Goal: Task Accomplishment & Management: Complete application form

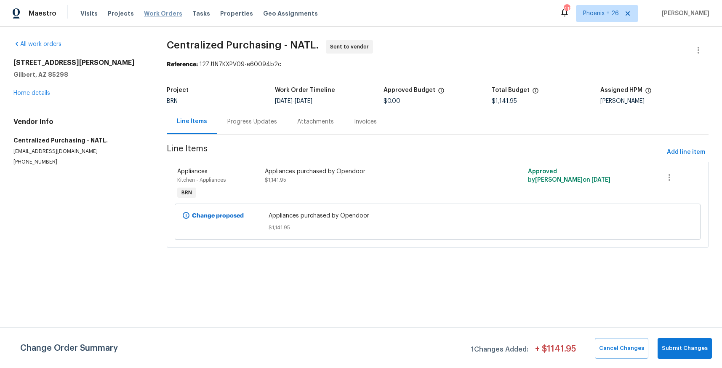
click at [166, 17] on span "Work Orders" at bounding box center [163, 13] width 38 height 8
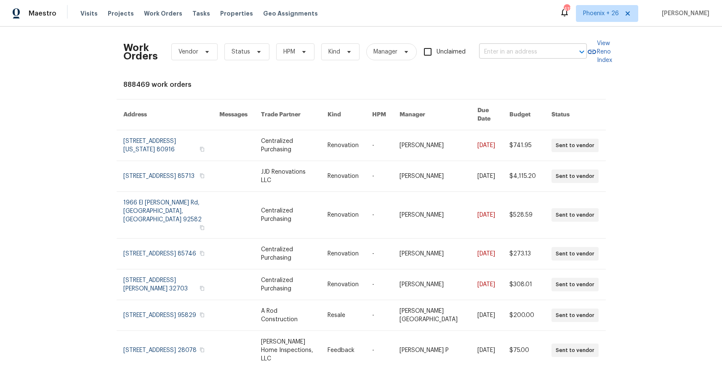
click at [521, 54] on input "text" at bounding box center [521, 51] width 84 height 13
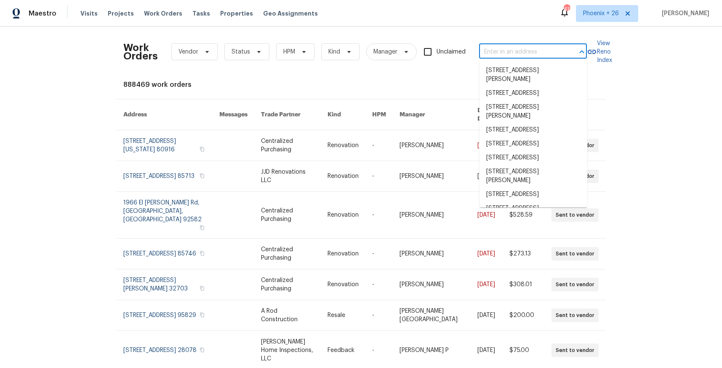
paste input "[STREET_ADDRESS]"
type input "[STREET_ADDRESS]"
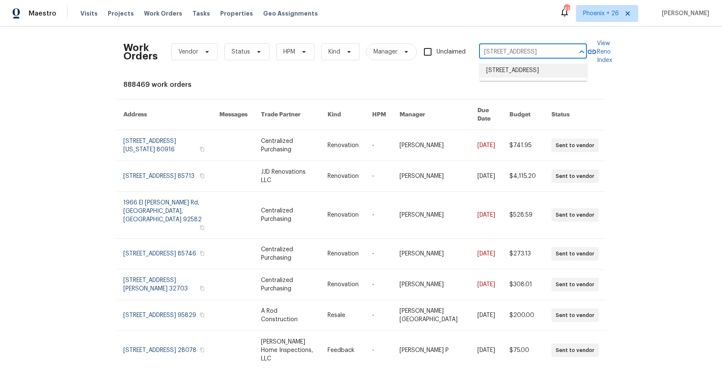
click at [522, 69] on li "[STREET_ADDRESS]" at bounding box center [534, 71] width 108 height 14
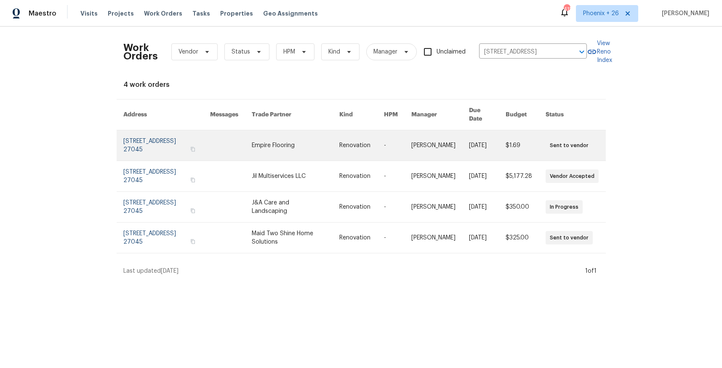
click at [285, 143] on link at bounding box center [296, 145] width 88 height 30
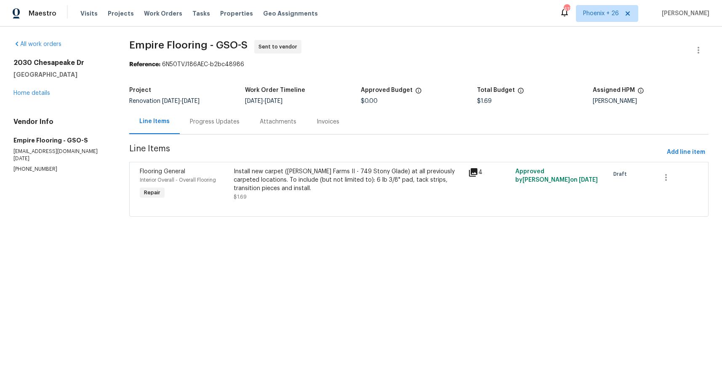
click at [32, 98] on div "All work orders [STREET_ADDRESS] Home details Vendor Info Empire Flooring - GSO…" at bounding box center [61, 106] width 96 height 133
click at [32, 95] on link "Home details" at bounding box center [31, 93] width 37 height 6
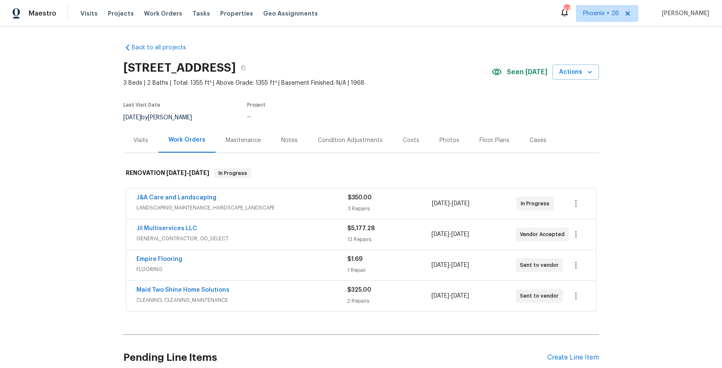
scroll to position [75, 0]
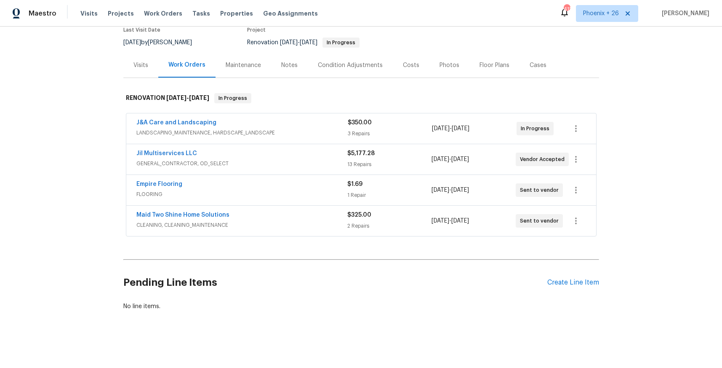
drag, startPoint x: 557, startPoint y: 284, endPoint x: 550, endPoint y: 294, distance: 11.8
click at [554, 286] on div "Pending Line Items Create Line Item" at bounding box center [361, 282] width 476 height 39
click at [575, 285] on div "Create Line Item" at bounding box center [573, 282] width 52 height 8
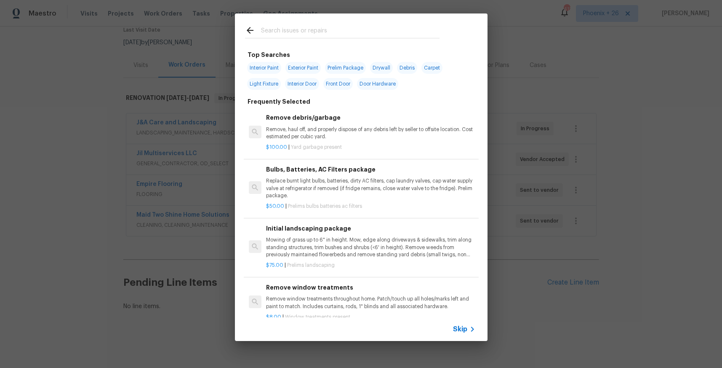
click at [377, 35] on input "text" at bounding box center [350, 31] width 179 height 13
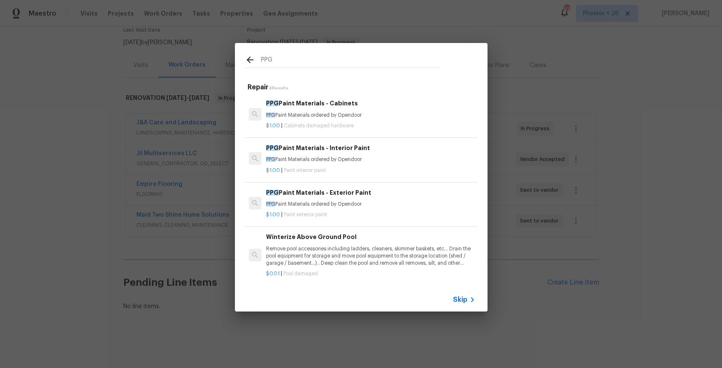
type input "PPG"
click at [404, 112] on p "PPG Paint Materials ordered by Opendoor" at bounding box center [370, 115] width 209 height 7
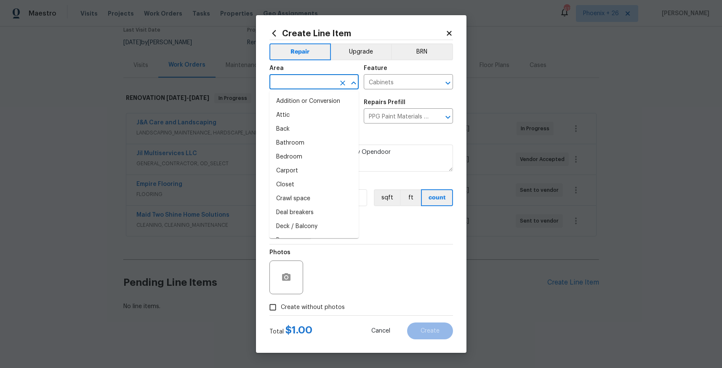
click at [309, 85] on input "text" at bounding box center [302, 82] width 66 height 13
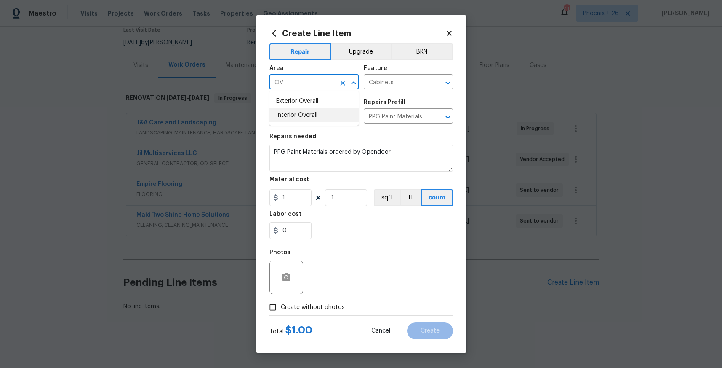
click at [309, 109] on li "Interior Overall" at bounding box center [313, 115] width 89 height 14
type input "Interior Overall"
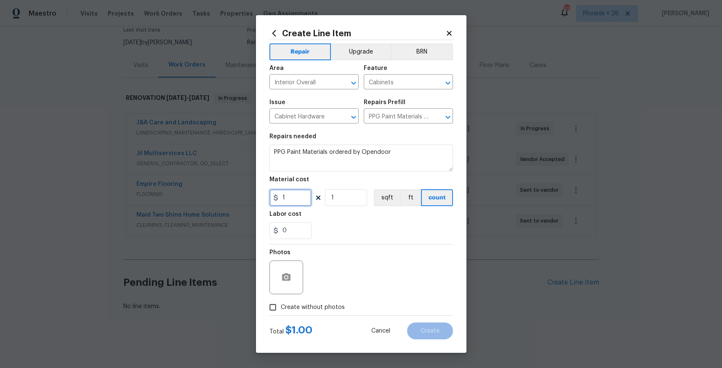
drag, startPoint x: 298, startPoint y: 193, endPoint x: 263, endPoint y: 196, distance: 35.0
click at [263, 196] on div "Create Line Item Repair Upgrade BRN Area Interior Overall ​ Feature Cabinets ​ …" at bounding box center [361, 183] width 211 height 337
type input "54.47"
click at [302, 311] on span "Create without photos" at bounding box center [313, 307] width 64 height 9
click at [281, 311] on input "Create without photos" at bounding box center [273, 307] width 16 height 16
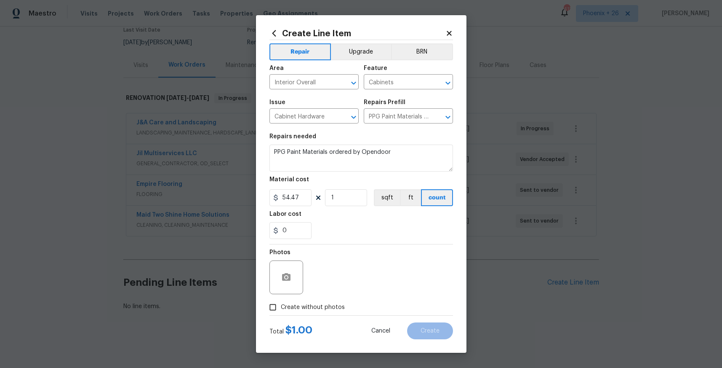
checkbox input "true"
click at [339, 276] on textarea at bounding box center [381, 277] width 143 height 34
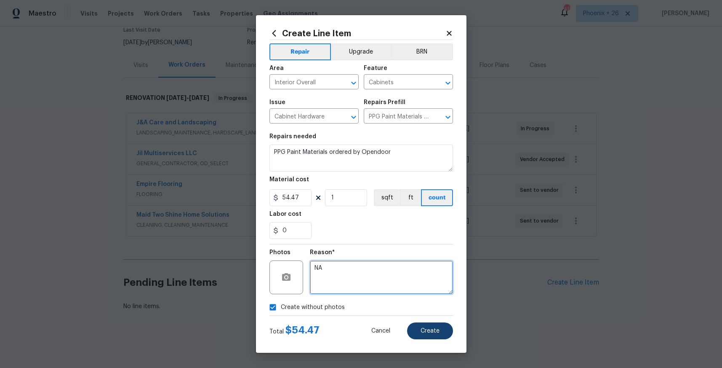
type textarea "NA"
click at [440, 327] on button "Create" at bounding box center [430, 330] width 46 height 17
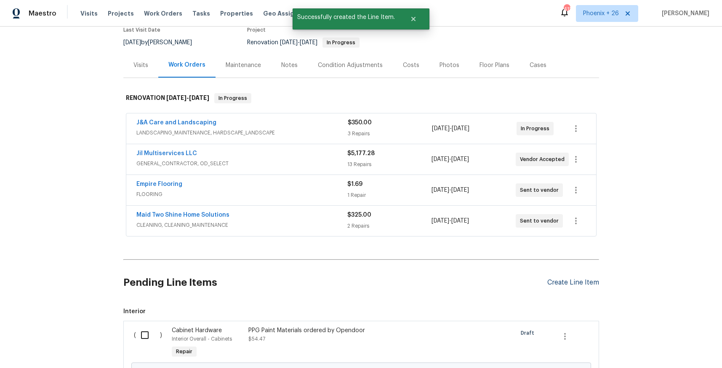
click at [590, 282] on div "Create Line Item" at bounding box center [573, 282] width 52 height 8
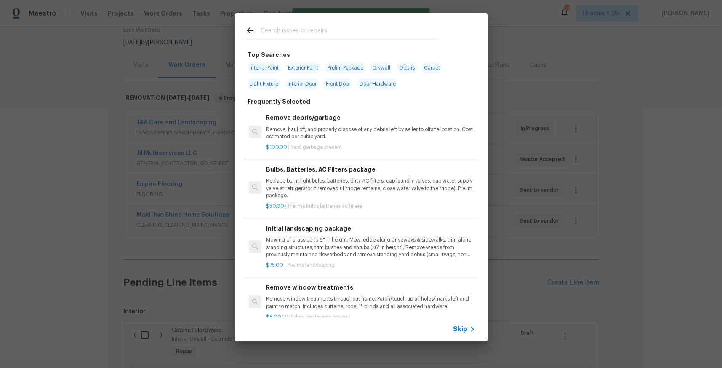
click at [378, 31] on input "text" at bounding box center [350, 31] width 179 height 13
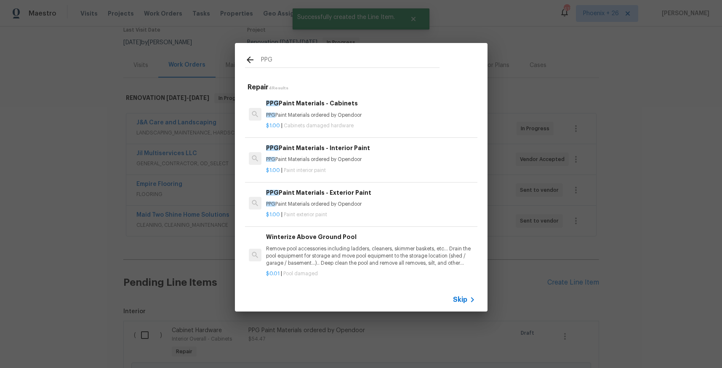
type input "PPG"
click at [417, 191] on h6 "PPG Paint Materials - Exterior Paint" at bounding box center [370, 192] width 209 height 9
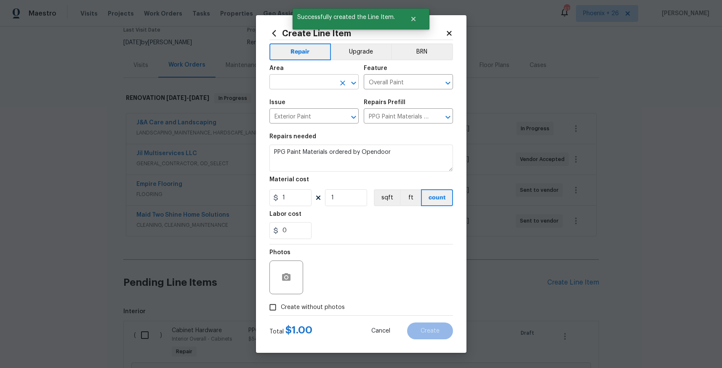
click at [320, 81] on input "text" at bounding box center [302, 82] width 66 height 13
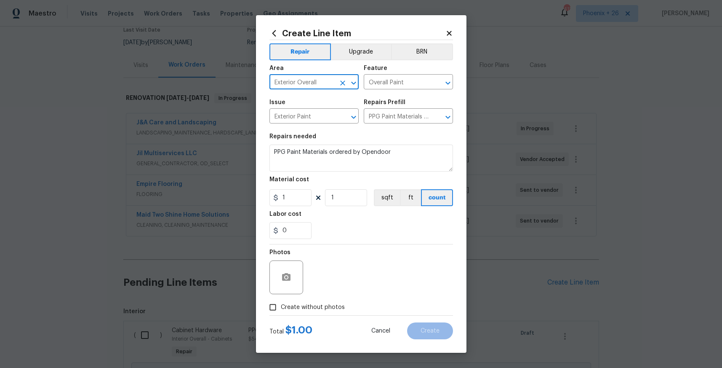
type input "Exterior Overall"
drag, startPoint x: 292, startPoint y: 198, endPoint x: 272, endPoint y: 195, distance: 20.4
click at [272, 195] on div "1" at bounding box center [290, 197] width 42 height 17
type input "54.47"
click at [305, 300] on label "Create without photos" at bounding box center [305, 307] width 80 height 16
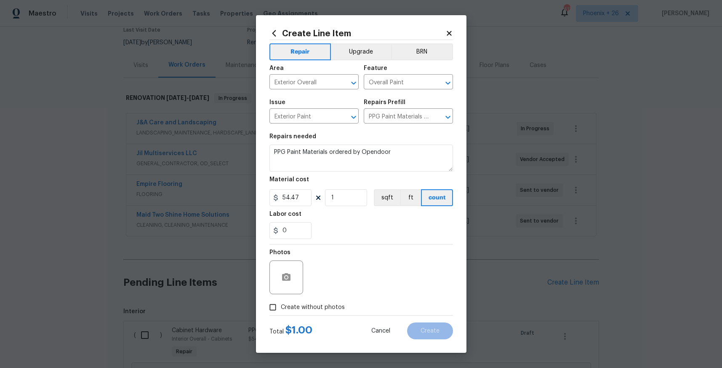
click at [281, 300] on input "Create without photos" at bounding box center [273, 307] width 16 height 16
checkbox input "true"
click at [320, 285] on textarea at bounding box center [381, 277] width 143 height 34
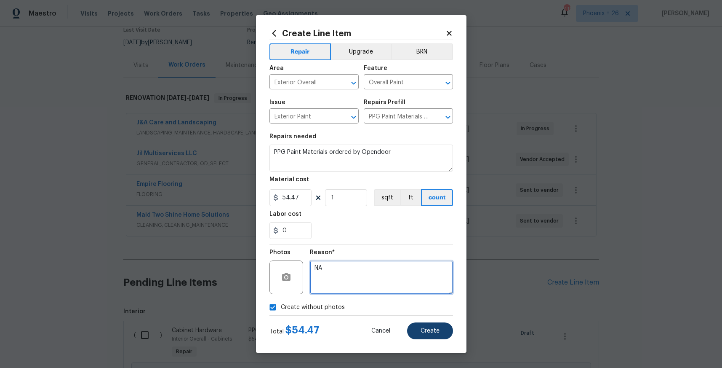
type textarea "NA"
click at [414, 326] on button "Create" at bounding box center [430, 330] width 46 height 17
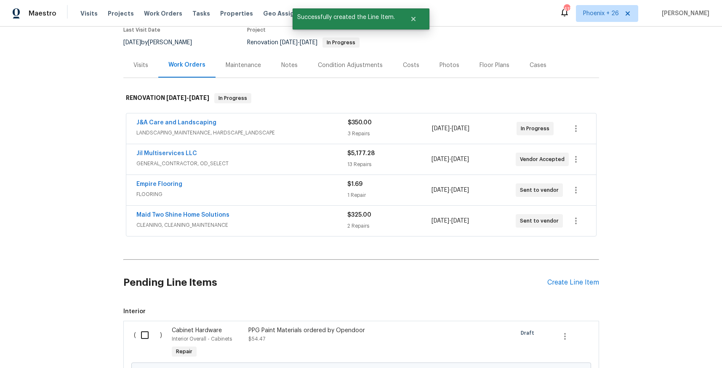
click at [600, 283] on div "Back to all projects [STREET_ADDRESS] 3 Beds | 2 Baths | Total: 1355 ft² | Abov…" at bounding box center [361, 197] width 722 height 341
click at [598, 283] on div "Create Line Item" at bounding box center [573, 282] width 52 height 8
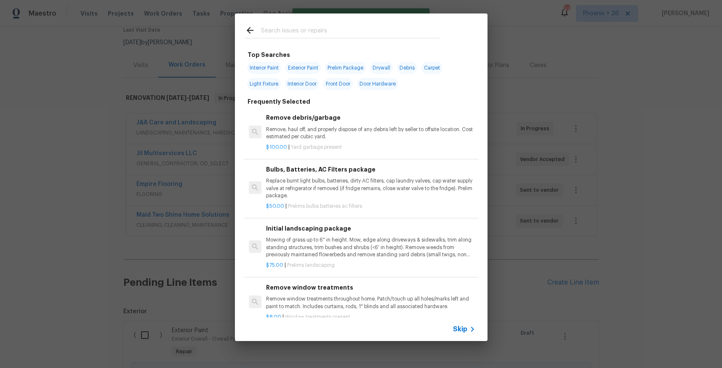
click at [350, 28] on input "text" at bounding box center [350, 31] width 179 height 13
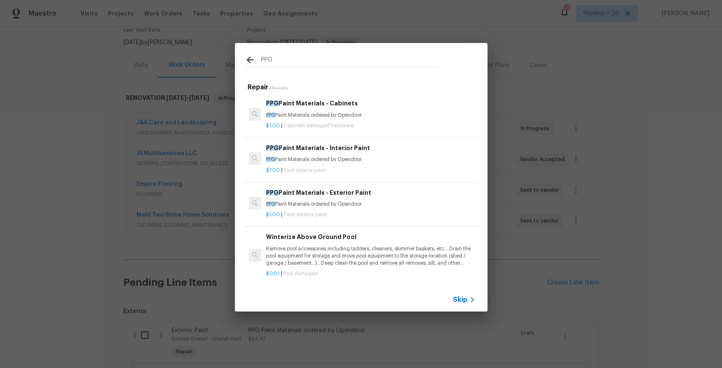
type input "PPG"
click at [392, 163] on div "$1.00 | Paint interior paint" at bounding box center [370, 168] width 209 height 11
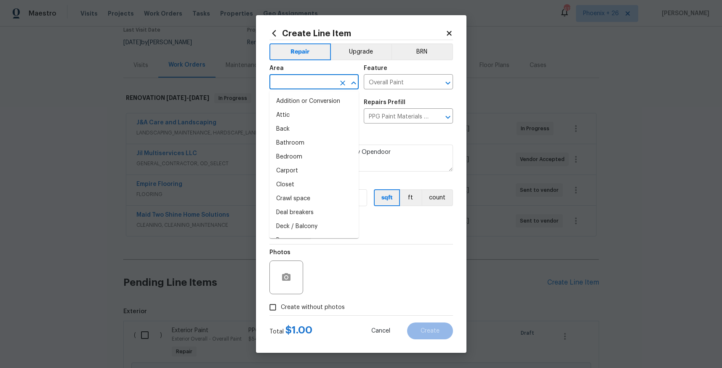
click at [303, 81] on input "text" at bounding box center [302, 82] width 66 height 13
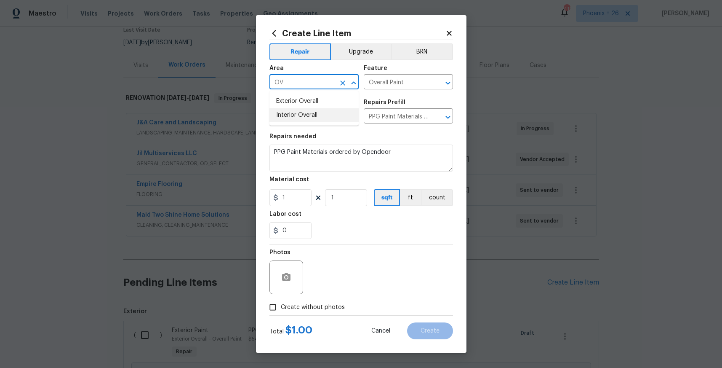
click at [299, 112] on li "Interior Overall" at bounding box center [313, 115] width 89 height 14
type input "Interior Overall"
click at [308, 200] on input "1" at bounding box center [290, 197] width 42 height 17
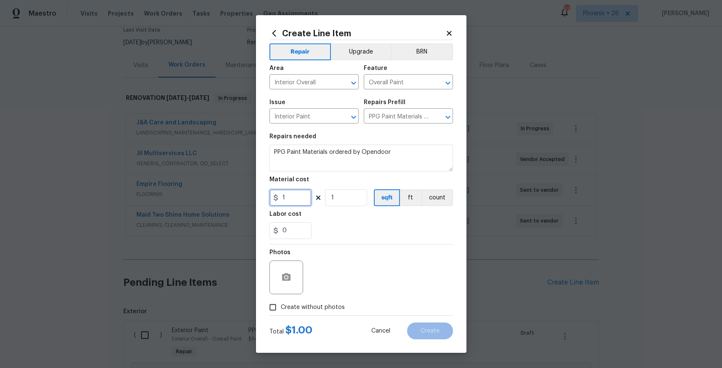
drag, startPoint x: 307, startPoint y: 199, endPoint x: 275, endPoint y: 197, distance: 32.1
click at [275, 197] on div "1" at bounding box center [290, 197] width 42 height 17
type input "347.62"
drag, startPoint x: 310, startPoint y: 315, endPoint x: 316, endPoint y: 307, distance: 10.6
click at [310, 315] on div "Total $ 1.00 Cancel Create" at bounding box center [361, 327] width 184 height 24
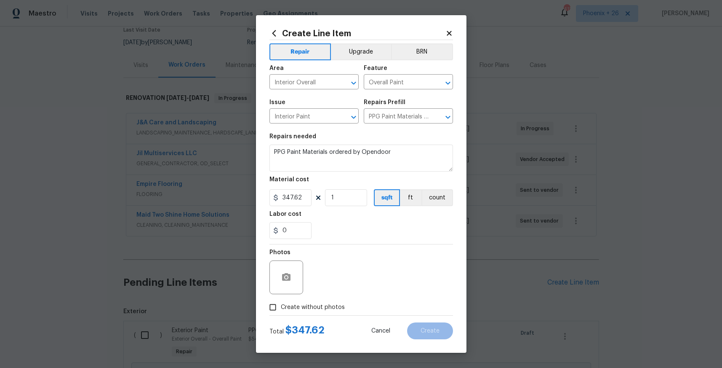
drag, startPoint x: 318, startPoint y: 302, endPoint x: 325, endPoint y: 301, distance: 6.4
click at [319, 303] on span "Create without photos" at bounding box center [313, 307] width 64 height 9
click at [281, 302] on input "Create without photos" at bounding box center [273, 307] width 16 height 16
checkbox input "true"
click at [339, 286] on textarea at bounding box center [381, 277] width 143 height 34
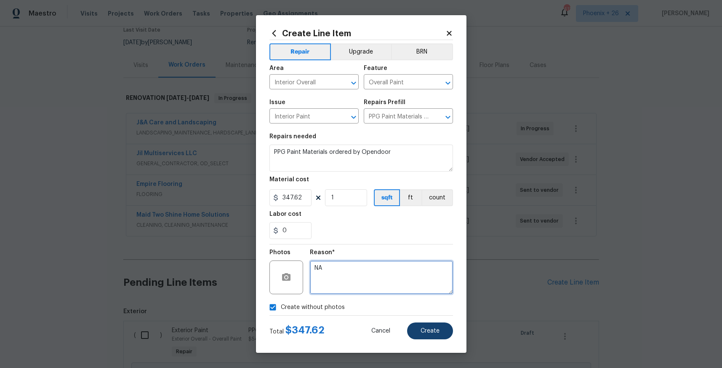
type textarea "NA"
click at [421, 328] on span "Create" at bounding box center [430, 331] width 19 height 6
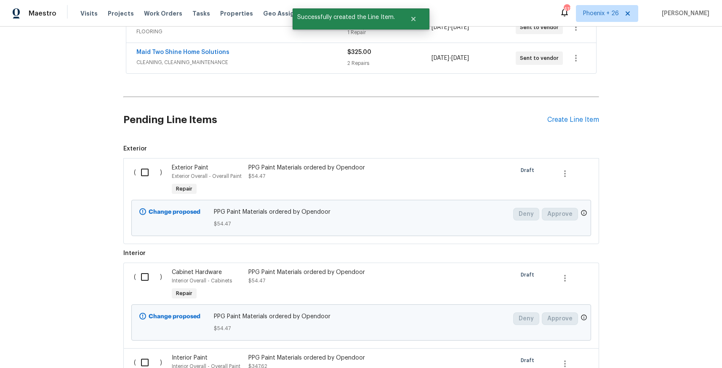
scroll to position [361, 0]
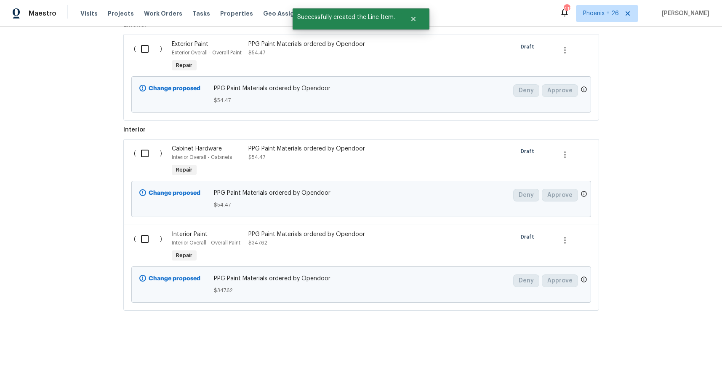
click at [140, 39] on div "( )" at bounding box center [150, 56] width 38 height 39
drag, startPoint x: 141, startPoint y: 49, endPoint x: 138, endPoint y: 127, distance: 77.5
click at [141, 49] on input "checkbox" at bounding box center [148, 49] width 24 height 18
checkbox input "true"
click at [143, 153] on input "checkbox" at bounding box center [148, 153] width 24 height 18
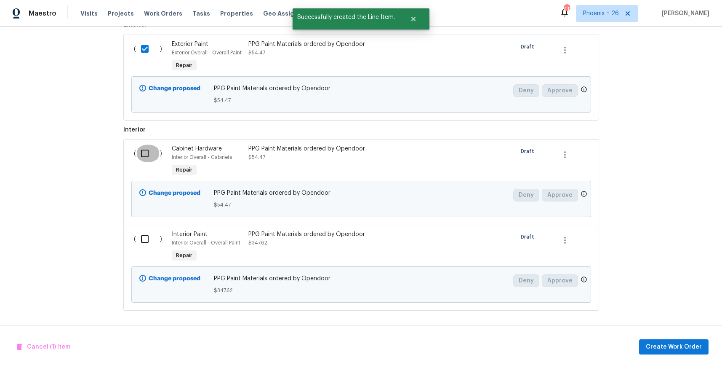
checkbox input "true"
click at [144, 227] on div "( )" at bounding box center [150, 246] width 38 height 39
drag, startPoint x: 147, startPoint y: 237, endPoint x: 293, endPoint y: 260, distance: 147.0
click at [148, 238] on input "checkbox" at bounding box center [148, 239] width 24 height 18
checkbox input "true"
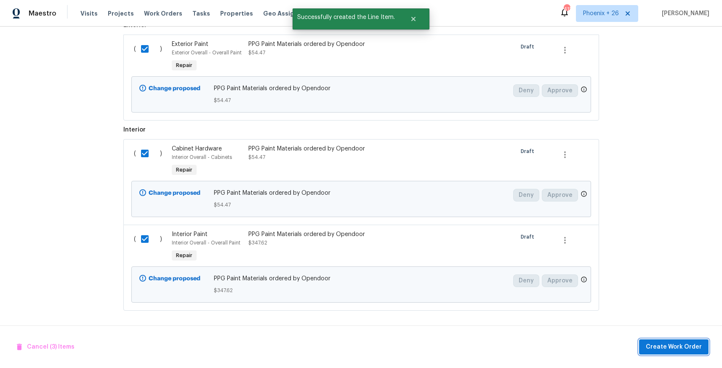
click at [680, 343] on span "Create Work Order" at bounding box center [674, 346] width 56 height 11
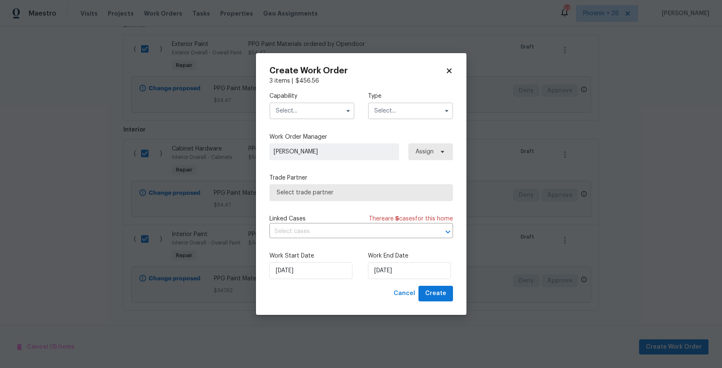
click at [453, 69] on icon at bounding box center [449, 71] width 8 height 8
checkbox input "false"
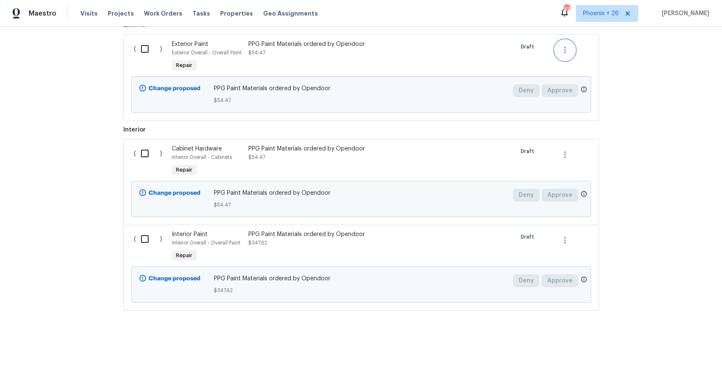
click at [565, 53] on icon "button" at bounding box center [565, 50] width 2 height 7
click at [488, 53] on div at bounding box center [361, 184] width 722 height 368
click at [273, 48] on div "PPG Paint Materials ordered by Opendoor" at bounding box center [322, 44] width 148 height 8
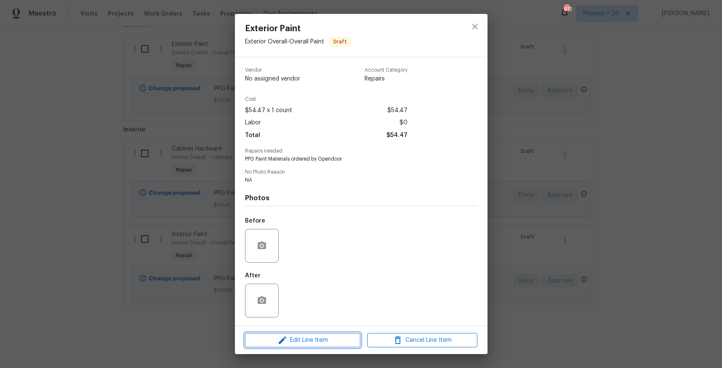
click at [307, 340] on span "Edit Line Item" at bounding box center [303, 340] width 110 height 11
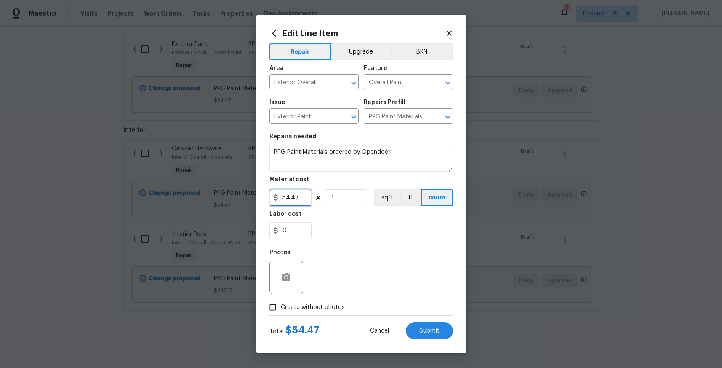
click at [288, 196] on input "54.47" at bounding box center [290, 197] width 42 height 17
type input "55.47"
click at [318, 301] on label "Create without photos" at bounding box center [305, 307] width 80 height 16
click at [281, 301] on input "Create without photos" at bounding box center [273, 307] width 16 height 16
checkbox input "true"
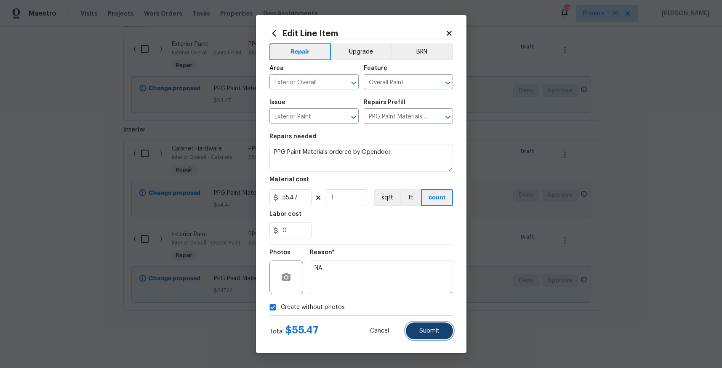
click at [416, 323] on button "Submit" at bounding box center [429, 330] width 47 height 17
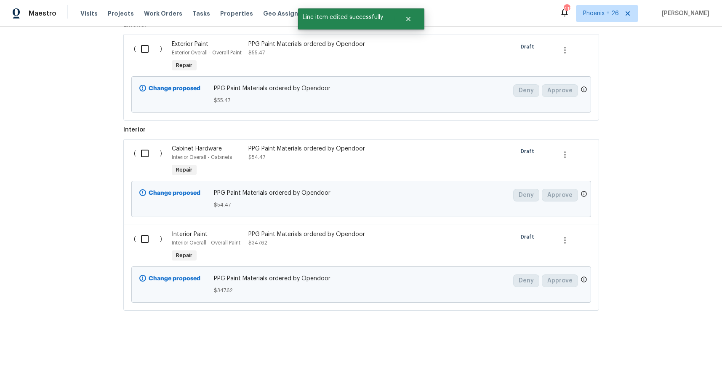
click at [427, 160] on div at bounding box center [418, 161] width 38 height 39
click at [332, 157] on div "PPG Paint Materials ordered by Opendoor $54.47" at bounding box center [322, 152] width 148 height 17
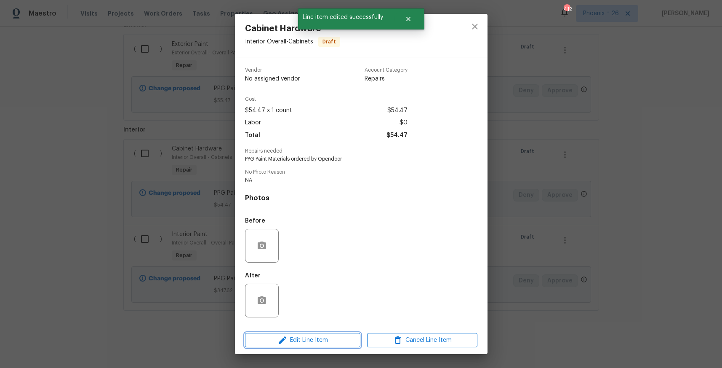
click at [306, 340] on span "Edit Line Item" at bounding box center [303, 340] width 110 height 11
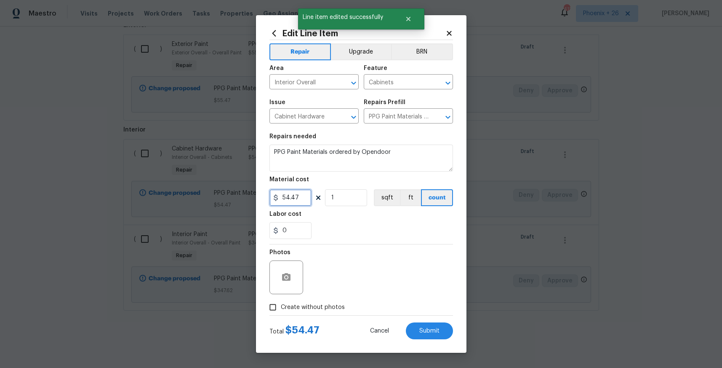
drag, startPoint x: 289, startPoint y: 199, endPoint x: 305, endPoint y: 210, distance: 19.7
click at [287, 199] on input "54.47" at bounding box center [290, 197] width 42 height 17
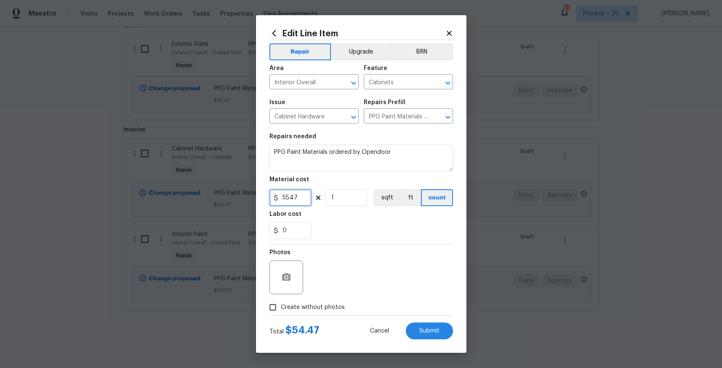
type input "55.47"
click at [338, 303] on span "Create without photos" at bounding box center [313, 307] width 64 height 9
click at [281, 303] on input "Create without photos" at bounding box center [273, 307] width 16 height 16
checkbox input "true"
click at [424, 319] on div "Total $ 55.47 Cancel Submit" at bounding box center [361, 327] width 184 height 24
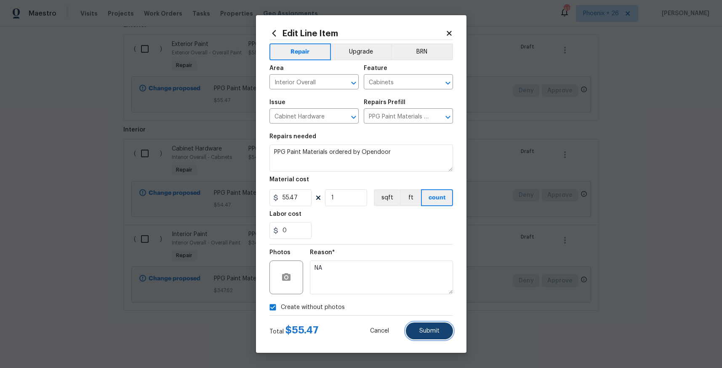
click at [428, 326] on button "Submit" at bounding box center [429, 330] width 47 height 17
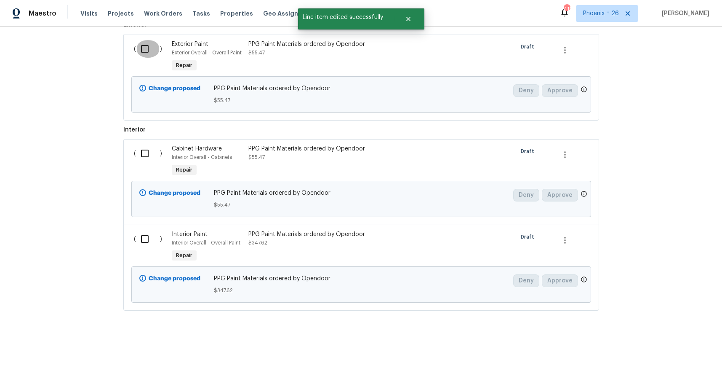
click at [146, 48] on input "checkbox" at bounding box center [148, 49] width 24 height 18
checkbox input "true"
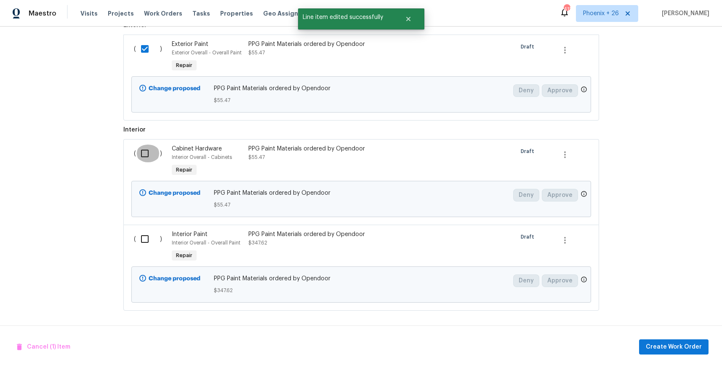
click at [152, 146] on input "checkbox" at bounding box center [148, 153] width 24 height 18
checkbox input "true"
click at [144, 233] on input "checkbox" at bounding box center [148, 239] width 24 height 18
checkbox input "true"
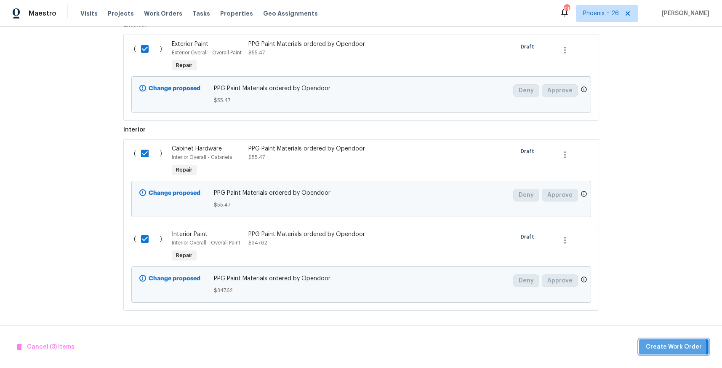
click at [667, 347] on span "Create Work Order" at bounding box center [674, 346] width 56 height 11
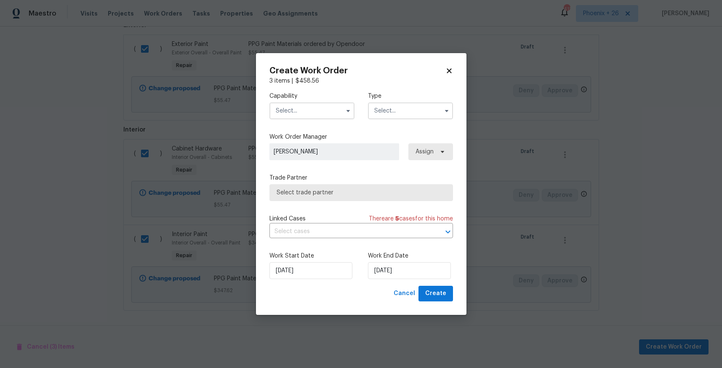
click at [318, 111] on input "text" at bounding box center [311, 110] width 85 height 17
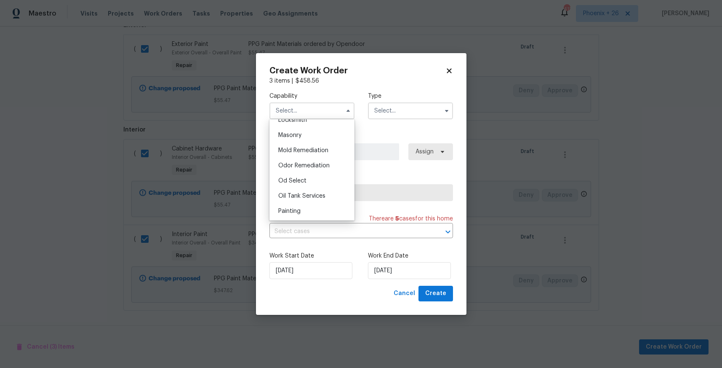
scroll to position [628, 0]
click at [307, 205] on div "Painting" at bounding box center [312, 207] width 81 height 15
type input "Painting"
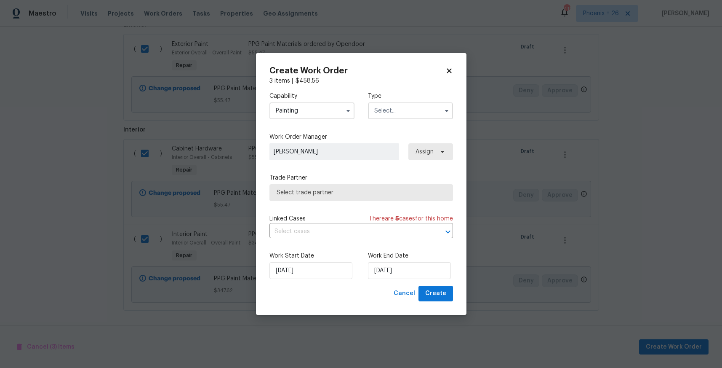
click at [419, 113] on input "text" at bounding box center [410, 110] width 85 height 17
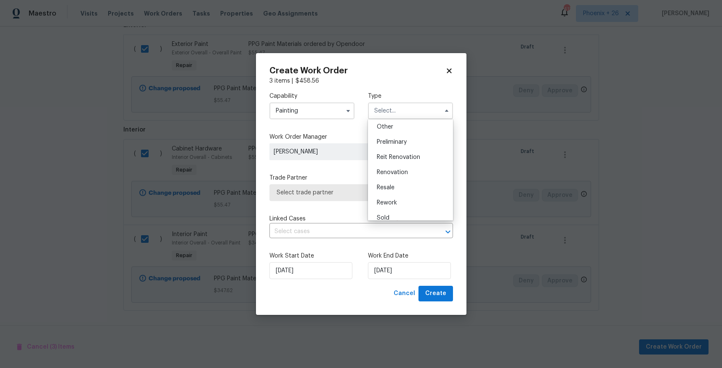
scroll to position [191, 0]
click at [411, 145] on div "Renovation" at bounding box center [410, 149] width 81 height 15
type input "Renovation"
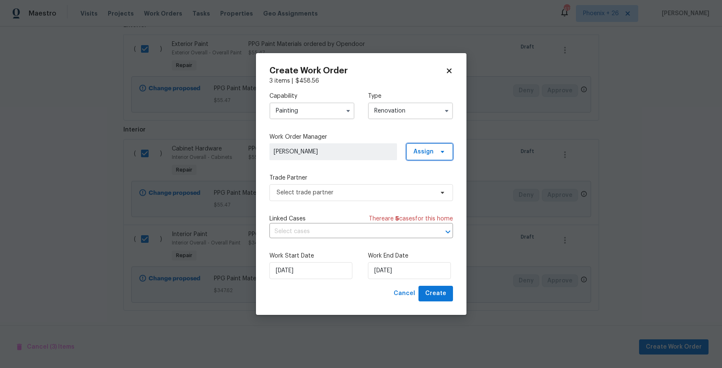
click at [417, 148] on span "Assign" at bounding box center [423, 151] width 20 height 8
click at [419, 183] on div "Assign to me" at bounding box center [431, 187] width 37 height 8
click at [403, 194] on span "Select trade partner" at bounding box center [355, 192] width 157 height 8
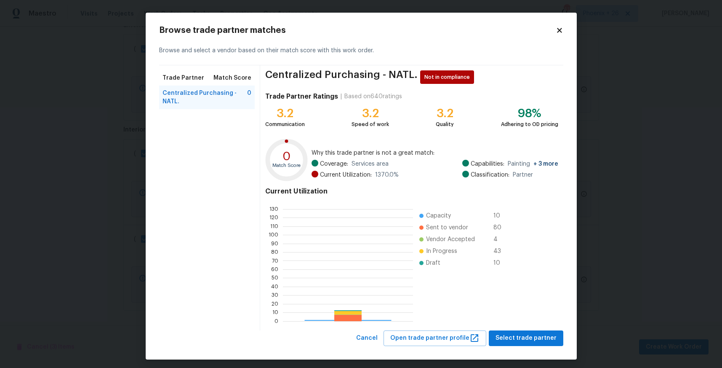
scroll to position [118, 130]
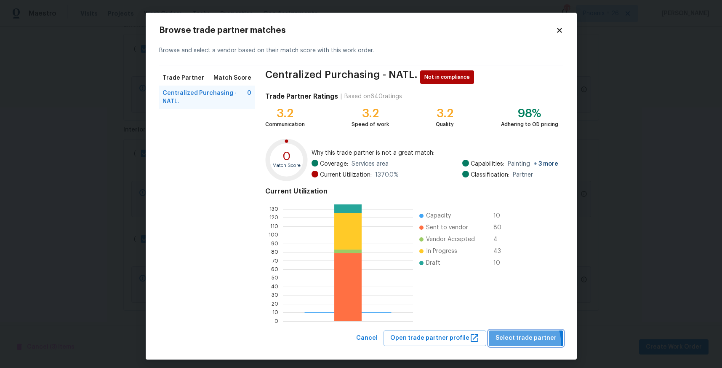
click at [514, 344] on button "Select trade partner" at bounding box center [526, 338] width 75 height 16
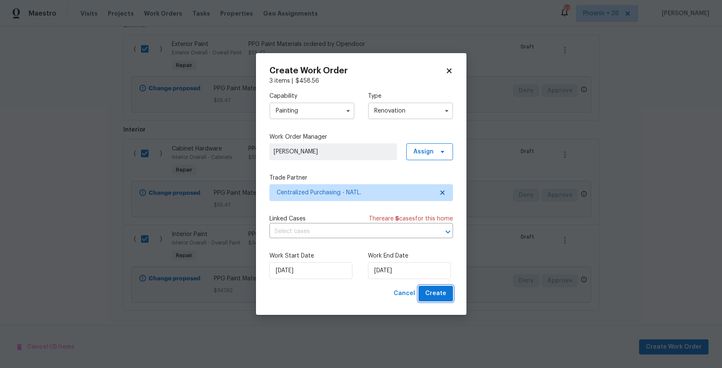
click at [438, 296] on span "Create" at bounding box center [435, 293] width 21 height 11
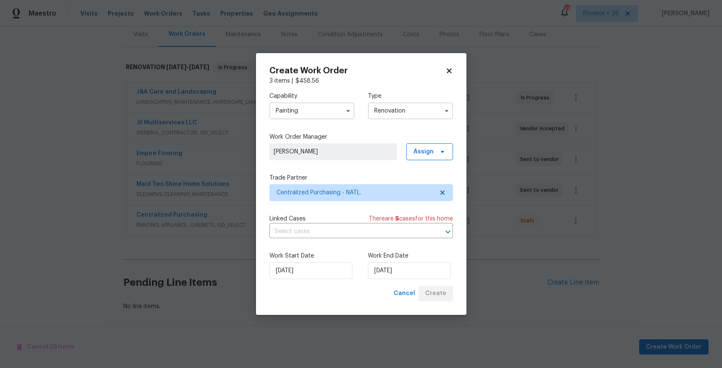
scroll to position [106, 0]
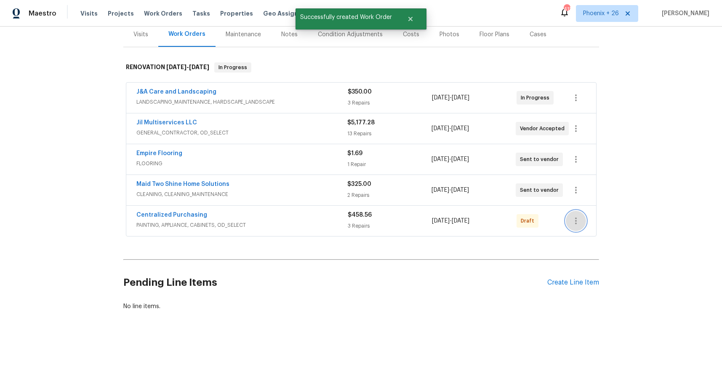
click at [570, 220] on button "button" at bounding box center [576, 221] width 20 height 20
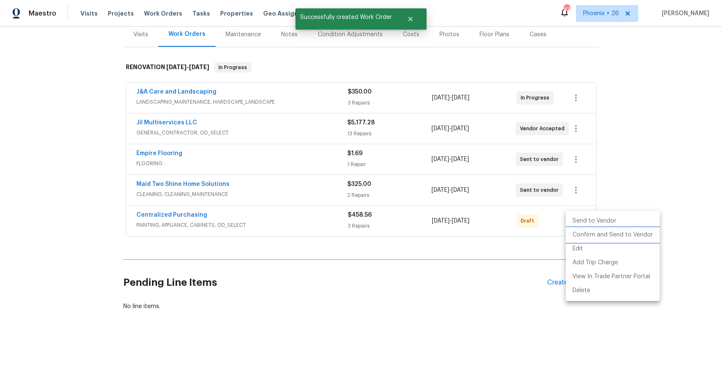
click at [568, 231] on li "Confirm and Send to Vendor" at bounding box center [613, 235] width 94 height 14
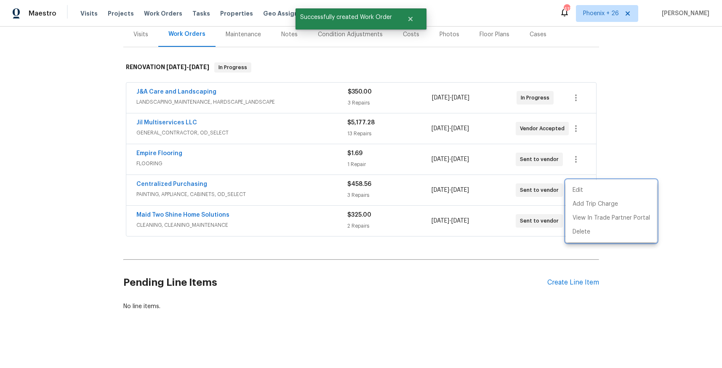
click at [173, 177] on div at bounding box center [361, 184] width 722 height 368
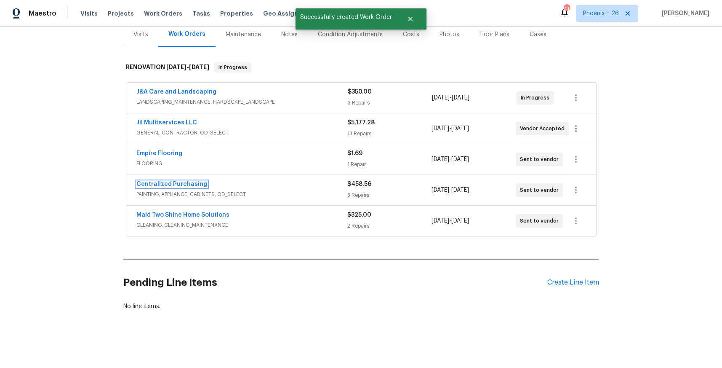
click at [178, 184] on link "Centralized Purchasing" at bounding box center [171, 184] width 71 height 6
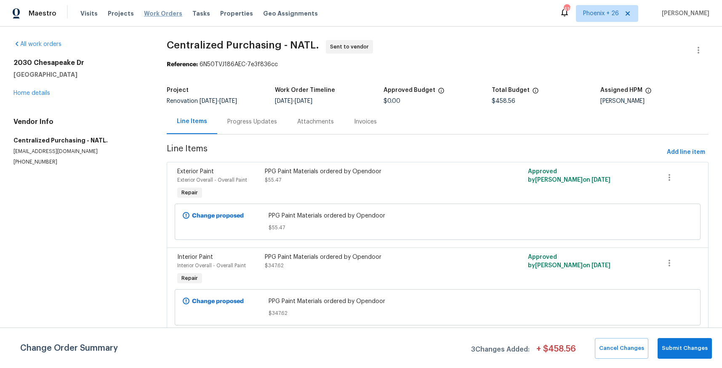
click at [168, 16] on span "Work Orders" at bounding box center [163, 13] width 38 height 8
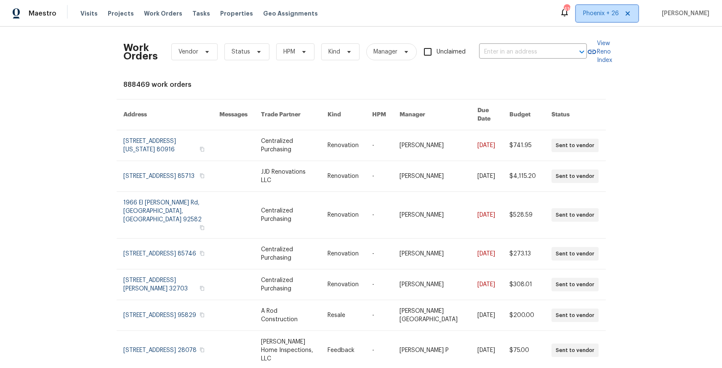
click at [613, 19] on span "Phoenix + 26" at bounding box center [607, 13] width 62 height 17
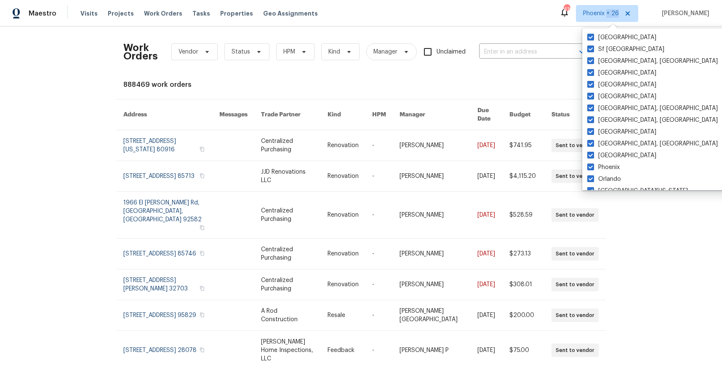
scroll to position [564, 0]
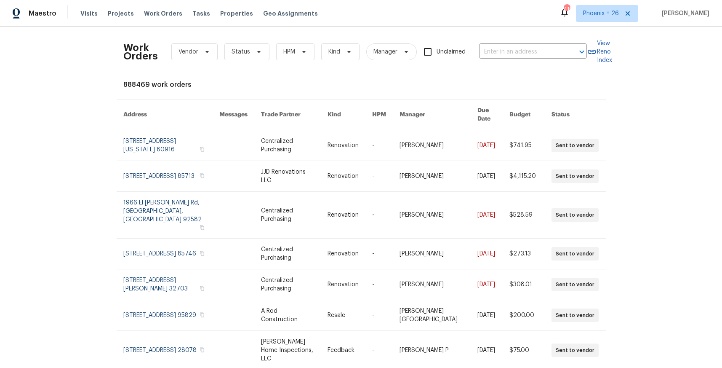
click at [517, 36] on div "Work Orders Vendor Status HPM Kind Manager Unclaimed ​" at bounding box center [355, 51] width 464 height 37
click at [516, 43] on div "Work Orders Vendor Status HPM Kind Manager Unclaimed ​" at bounding box center [355, 51] width 464 height 37
click at [517, 48] on input "text" at bounding box center [521, 51] width 84 height 13
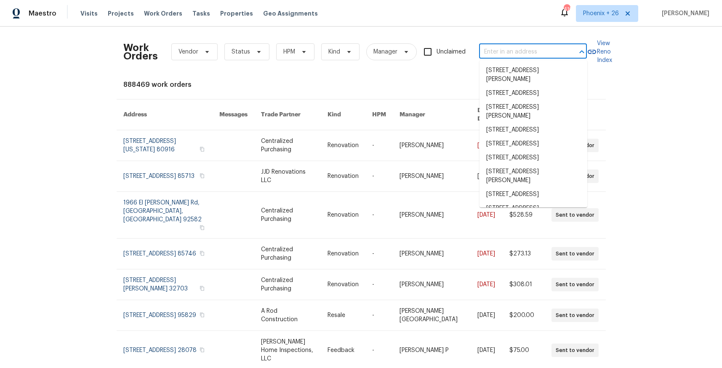
paste input "[STREET_ADDRESS]"
type input "[STREET_ADDRESS]"
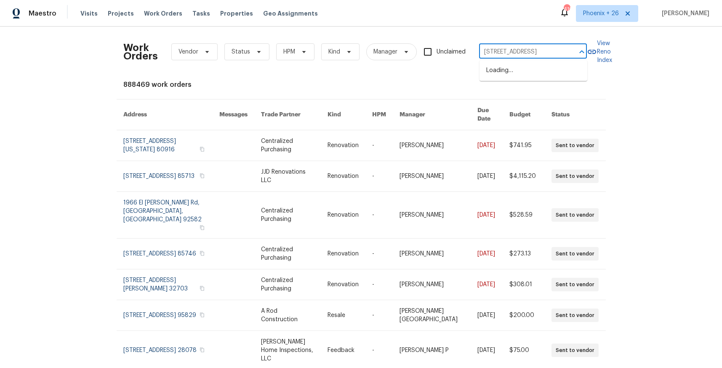
scroll to position [0, 35]
click at [517, 69] on li "[STREET_ADDRESS]" at bounding box center [534, 71] width 108 height 14
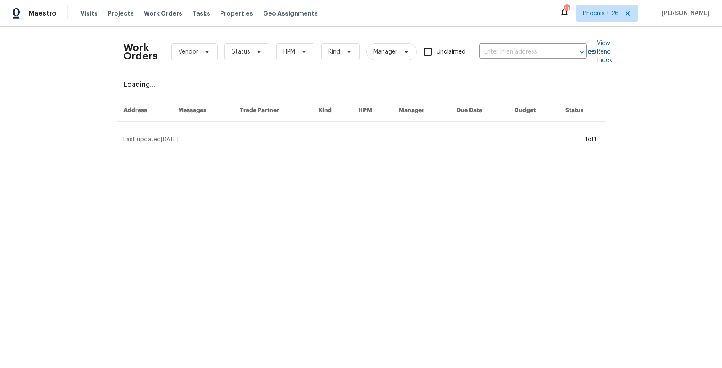
type input "[STREET_ADDRESS]"
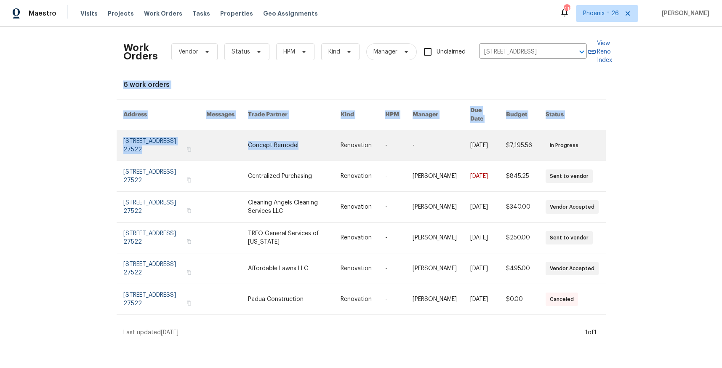
drag, startPoint x: 465, startPoint y: 89, endPoint x: 335, endPoint y: 141, distance: 140.3
click at [339, 140] on div "Work Orders Vendor Status HPM Kind Manager Unclaimed [STREET_ADDRESS] ​ View Re…" at bounding box center [361, 184] width 476 height 303
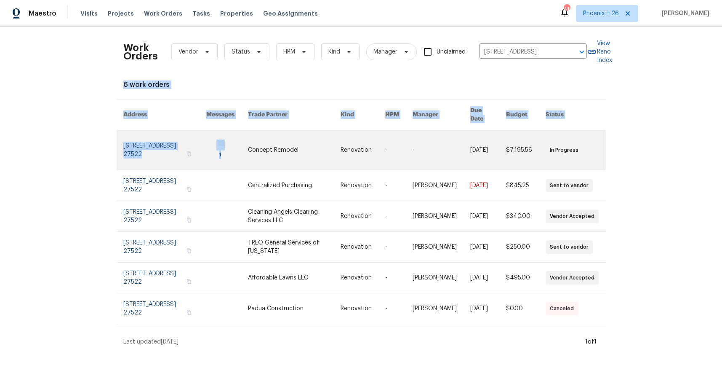
click at [297, 130] on link at bounding box center [294, 150] width 93 height 40
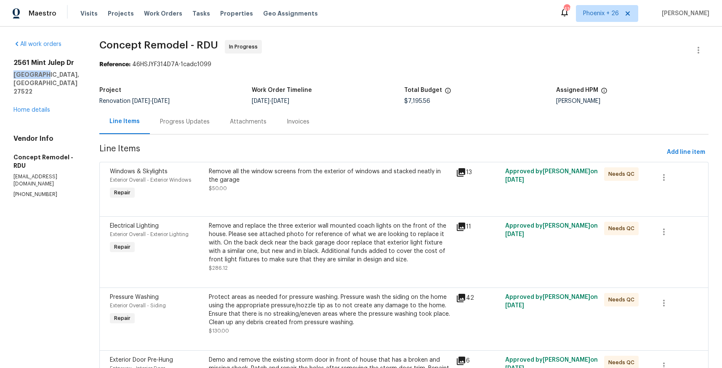
drag, startPoint x: 27, startPoint y: 94, endPoint x: 27, endPoint y: 99, distance: 4.3
click at [28, 95] on h5 "[GEOGRAPHIC_DATA], [GEOGRAPHIC_DATA] 27522" at bounding box center [46, 82] width 66 height 25
click at [30, 112] on div "[STREET_ADDRESS][PERSON_NAME] Home details" at bounding box center [46, 87] width 66 height 56
click at [32, 113] on link "Home details" at bounding box center [31, 110] width 37 height 6
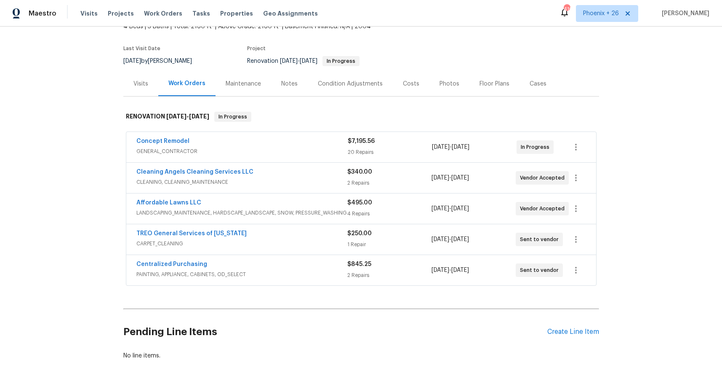
scroll to position [63, 0]
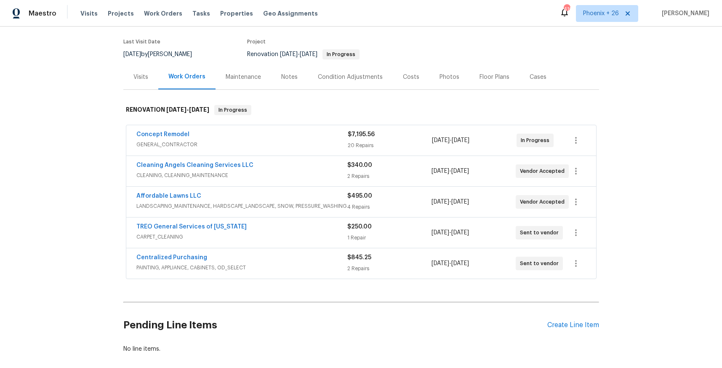
click at [190, 251] on div "Centralized Purchasing PAINTING, APPLIANCE, CABINETS, OD_SELECT $845.25 2 Repai…" at bounding box center [361, 263] width 470 height 30
click at [190, 256] on link "Centralized Purchasing" at bounding box center [171, 257] width 71 height 6
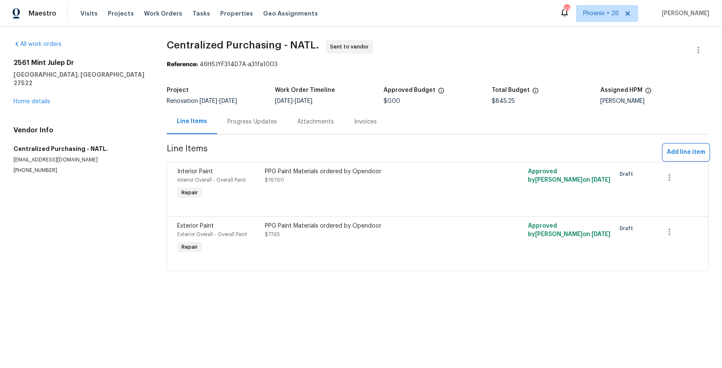
click at [683, 152] on span "Add line item" at bounding box center [686, 152] width 38 height 11
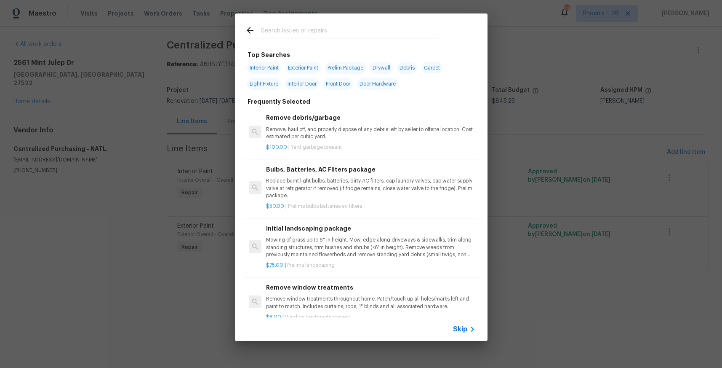
click at [312, 35] on input "text" at bounding box center [350, 31] width 179 height 13
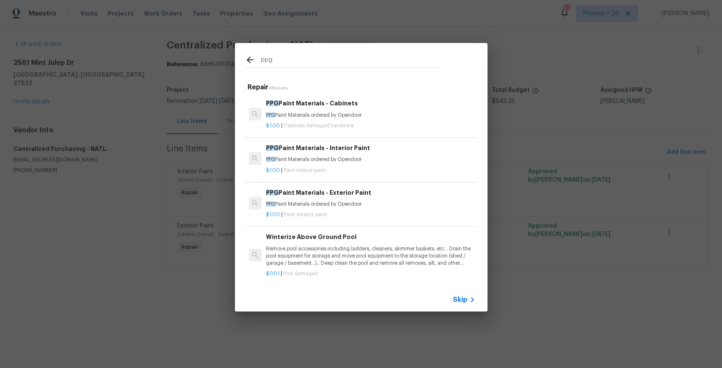
type input "ppg"
click at [364, 218] on div "PPG Paint Materials - Exterior Paint PPG Paint Materials ordered by Opendoor $1…" at bounding box center [370, 203] width 211 height 33
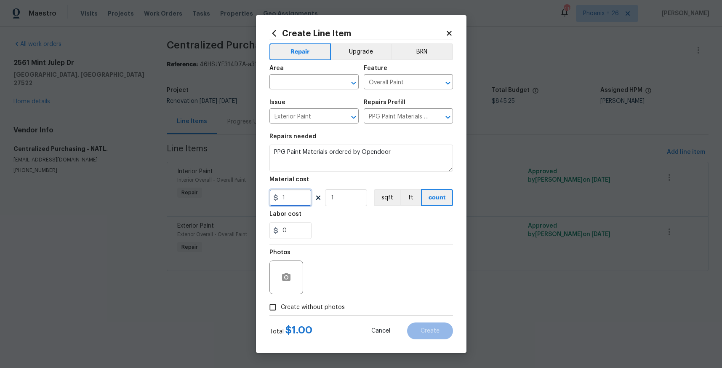
drag, startPoint x: 307, startPoint y: 197, endPoint x: 275, endPoint y: 195, distance: 31.3
click at [275, 195] on div "1" at bounding box center [290, 197] width 42 height 17
type input "50.22"
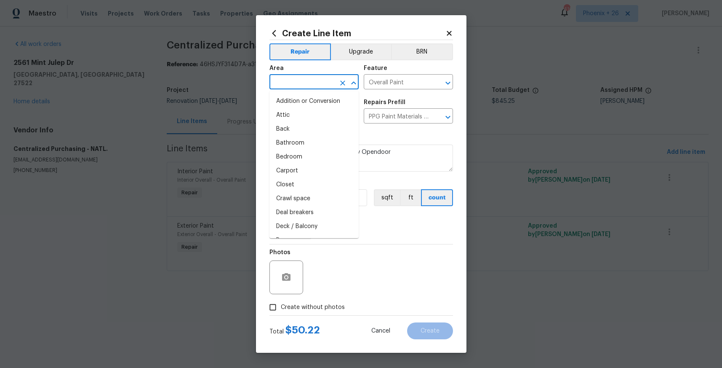
click at [289, 82] on input "text" at bounding box center [302, 82] width 66 height 13
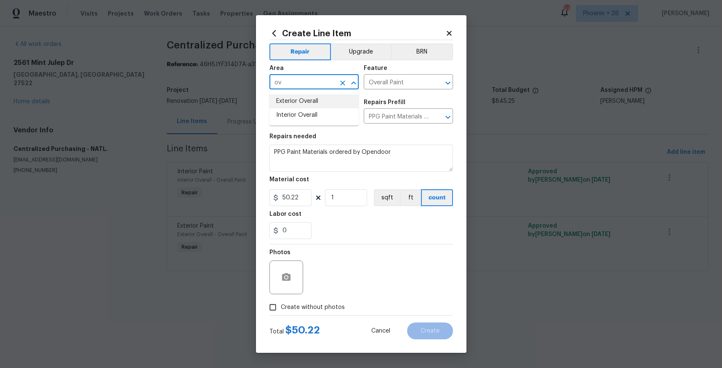
click at [285, 99] on li "Exterior Overall" at bounding box center [313, 101] width 89 height 14
type input "Exterior Overall"
drag, startPoint x: 299, startPoint y: 305, endPoint x: 307, endPoint y: 298, distance: 11.1
click at [299, 305] on span "Create without photos" at bounding box center [313, 307] width 64 height 9
click at [281, 305] on input "Create without photos" at bounding box center [273, 307] width 16 height 16
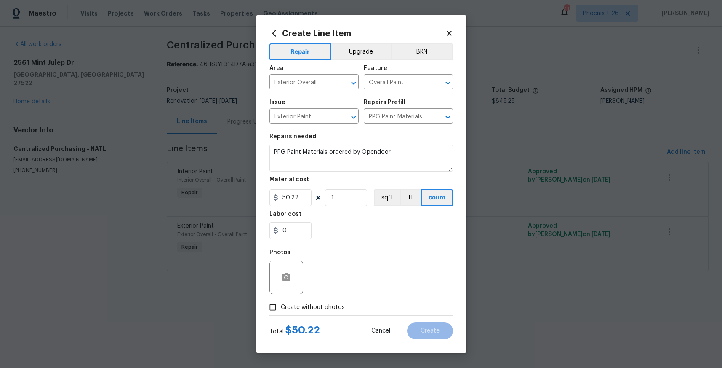
checkbox input "true"
click at [341, 270] on textarea at bounding box center [381, 277] width 143 height 34
type textarea "NA"
click at [432, 330] on span "Create" at bounding box center [430, 331] width 19 height 6
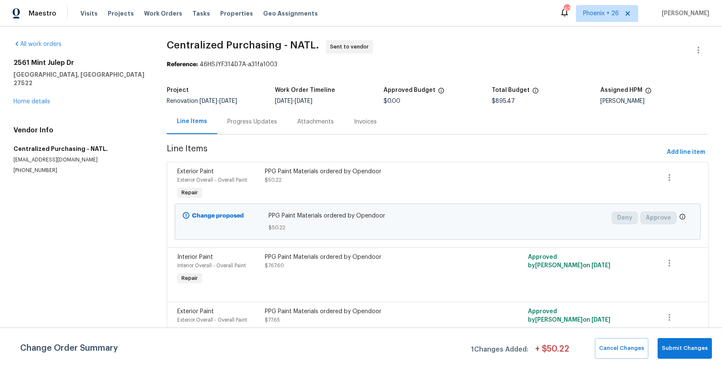
drag, startPoint x: 584, startPoint y: 29, endPoint x: 590, endPoint y: 15, distance: 15.6
click at [584, 28] on div "All work orders [STREET_ADDRESS][PERSON_NAME] Home details Vendor Info Centrali…" at bounding box center [361, 203] width 722 height 353
drag, startPoint x: 590, startPoint y: 15, endPoint x: 594, endPoint y: 77, distance: 62.4
click at [590, 22] on div "Maestro Visits Projects Work Orders Tasks Properties Geo Assignments 409 [GEOGR…" at bounding box center [361, 13] width 722 height 27
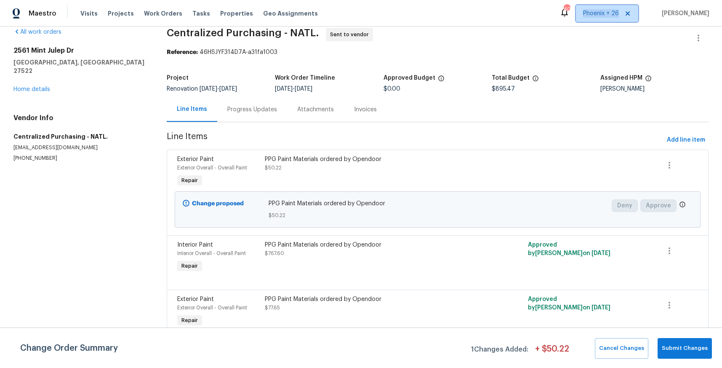
drag, startPoint x: 606, startPoint y: 14, endPoint x: 603, endPoint y: 25, distance: 11.6
click at [605, 14] on span "Phoenix + 26" at bounding box center [601, 13] width 36 height 8
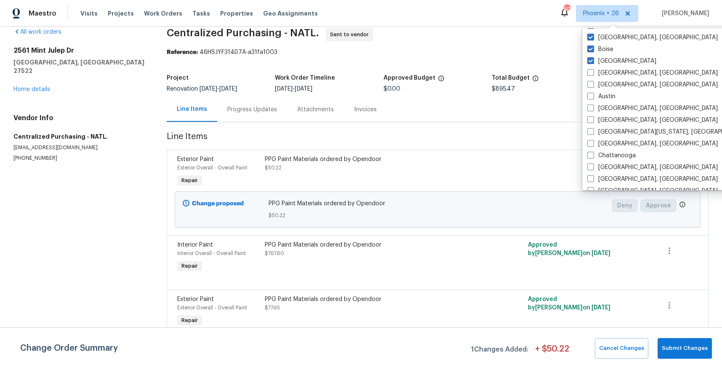
scroll to position [564, 0]
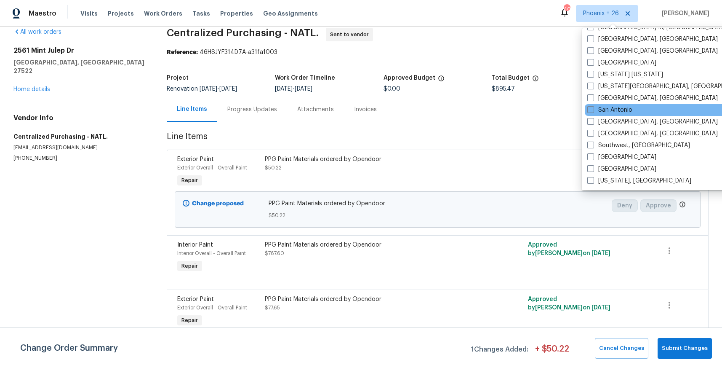
click at [600, 104] on div "San Antonio" at bounding box center [670, 110] width 170 height 12
click at [599, 108] on label "San Antonio" at bounding box center [609, 110] width 45 height 8
click at [593, 108] on input "San Antonio" at bounding box center [589, 108] width 5 height 5
checkbox input "true"
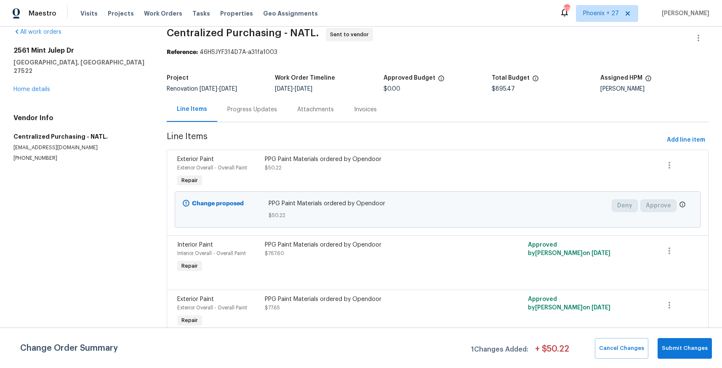
click at [143, 21] on div "Visits Projects Work Orders Tasks Properties Geo Assignments" at bounding box center [204, 13] width 248 height 17
click at [146, 16] on span "Work Orders" at bounding box center [163, 13] width 38 height 8
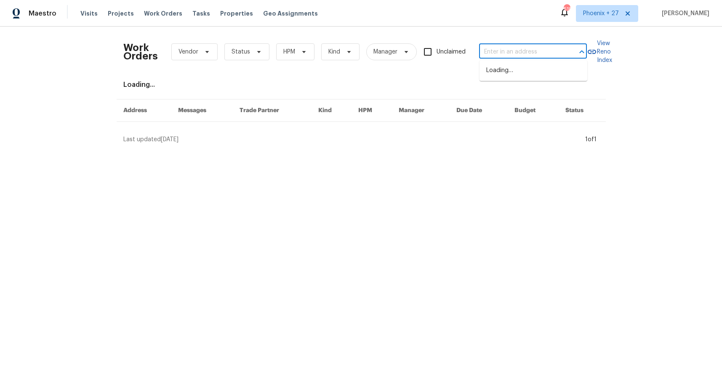
click at [548, 58] on body "Maestro Visits Projects Work Orders Tasks Properties Geo Assignments 518 [GEOGR…" at bounding box center [361, 75] width 722 height 150
paste input "[STREET_ADDRESS]"
type input "[STREET_ADDRESS]"
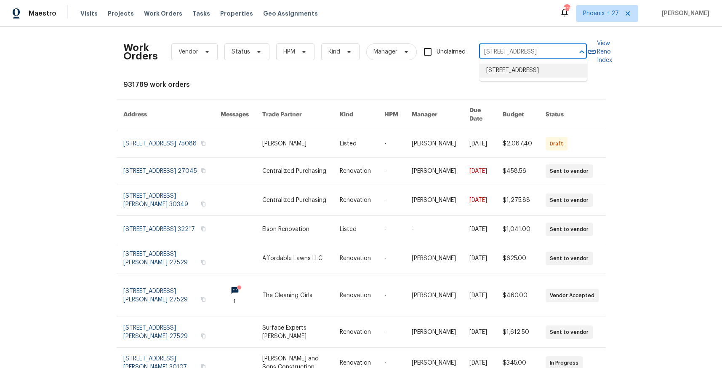
click at [526, 69] on li "[STREET_ADDRESS]" at bounding box center [534, 71] width 108 height 14
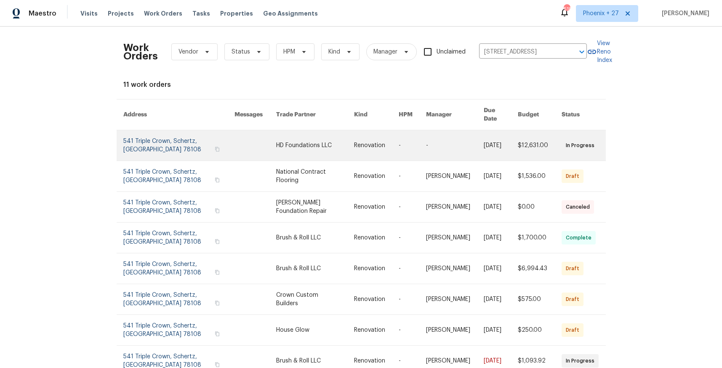
click at [301, 134] on link at bounding box center [315, 145] width 78 height 30
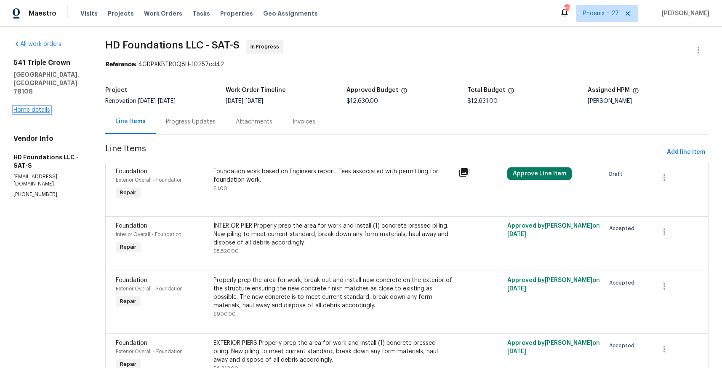
click at [42, 107] on link "Home details" at bounding box center [31, 110] width 37 height 6
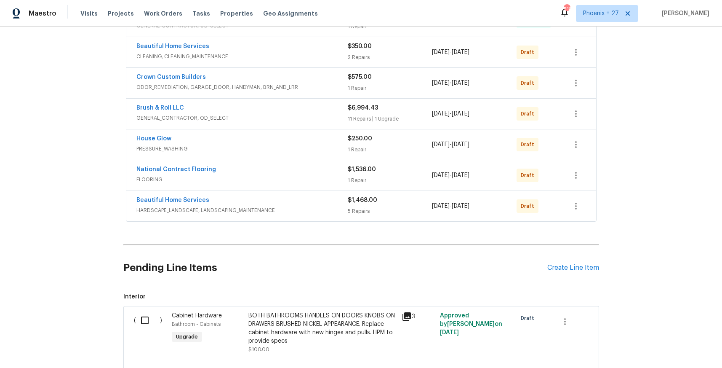
scroll to position [284, 0]
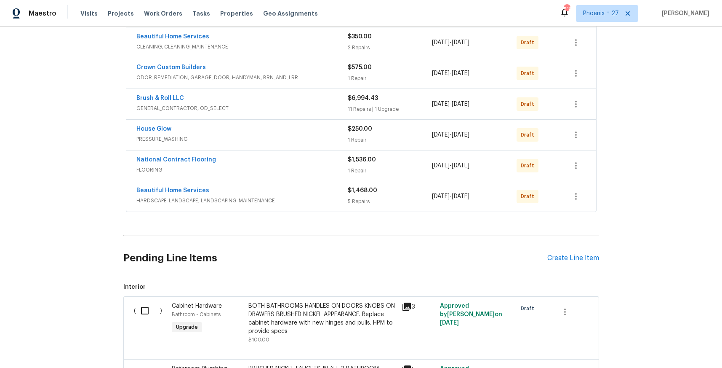
click at [566, 253] on div "Pending Line Items Create Line Item" at bounding box center [361, 257] width 476 height 39
click at [566, 254] on div "Create Line Item" at bounding box center [573, 258] width 52 height 8
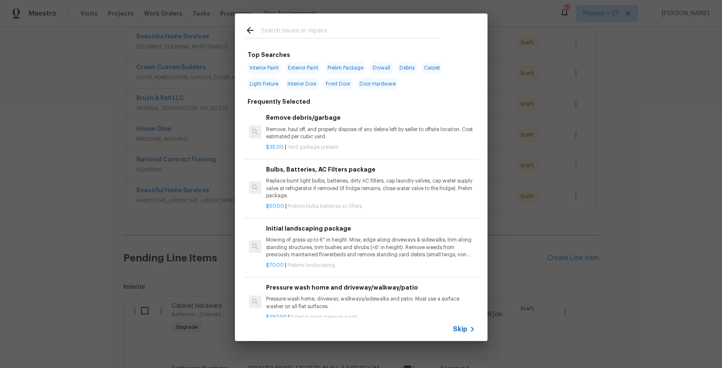
click at [273, 32] on input "text" at bounding box center [350, 31] width 179 height 13
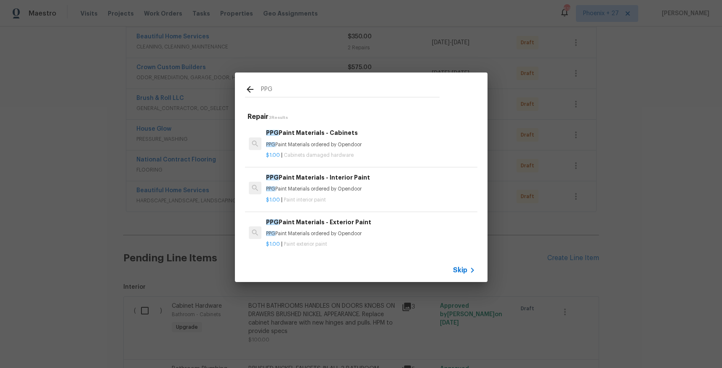
type input "PPG"
click at [392, 175] on h6 "PPG Paint Materials - Interior Paint" at bounding box center [370, 177] width 209 height 9
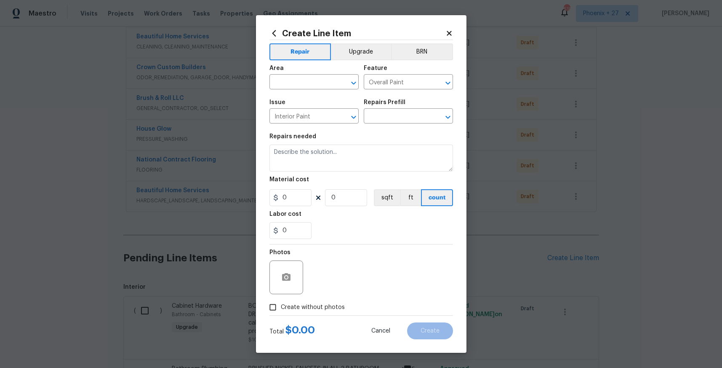
type input "PPG Paint Materials - Interior Paint $1.00"
type textarea "PPG Paint Materials ordered by Opendoor"
type input "1"
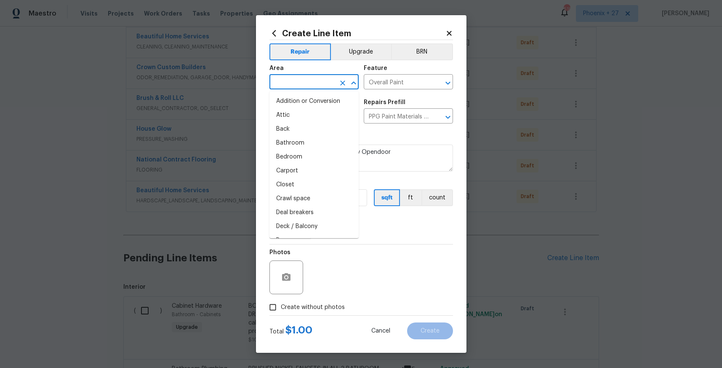
click at [312, 84] on input "text" at bounding box center [302, 82] width 66 height 13
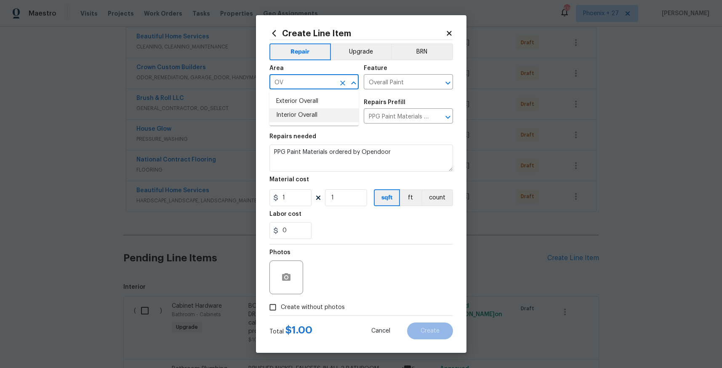
click at [316, 120] on li "Interior Overall" at bounding box center [313, 115] width 89 height 14
type input "Interior Overall"
drag, startPoint x: 296, startPoint y: 188, endPoint x: 297, endPoint y: 195, distance: 6.9
click at [297, 194] on figure "Material cost 1 1 sqft ft count" at bounding box center [361, 190] width 184 height 29
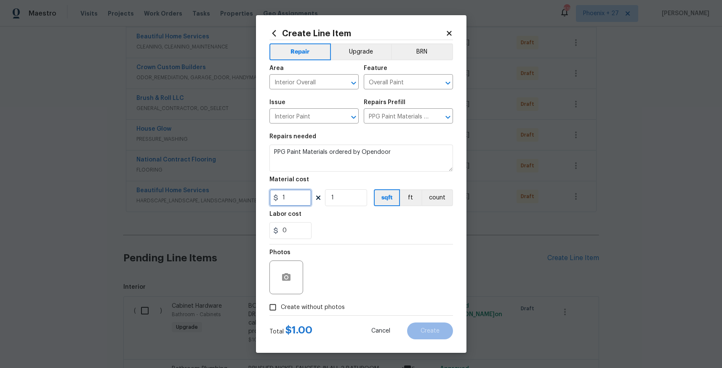
click at [297, 195] on input "1" at bounding box center [290, 197] width 42 height 17
drag, startPoint x: 298, startPoint y: 197, endPoint x: 277, endPoint y: 196, distance: 21.1
click at [277, 196] on div "1" at bounding box center [290, 197] width 42 height 17
type input "1220.71"
drag, startPoint x: 320, startPoint y: 315, endPoint x: 320, endPoint y: 308, distance: 7.6
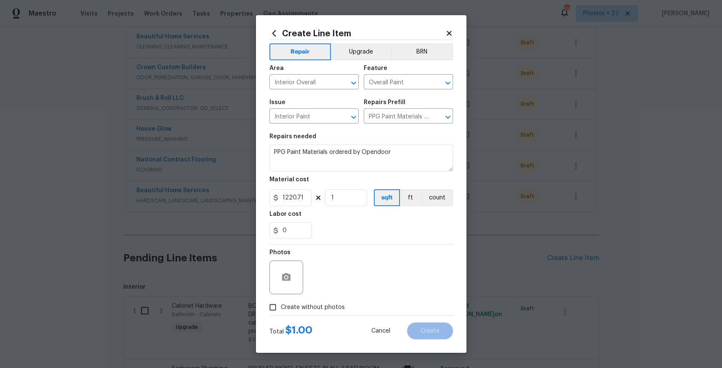
click at [320, 313] on form "Repair Upgrade BRN Area Interior Overall ​ Feature Overall Paint ​ Issue Interi…" at bounding box center [361, 189] width 184 height 299
drag, startPoint x: 320, startPoint y: 308, endPoint x: 327, endPoint y: 302, distance: 8.4
click at [320, 308] on span "Create without photos" at bounding box center [313, 307] width 64 height 9
click at [281, 308] on input "Create without photos" at bounding box center [273, 307] width 16 height 16
checkbox input "true"
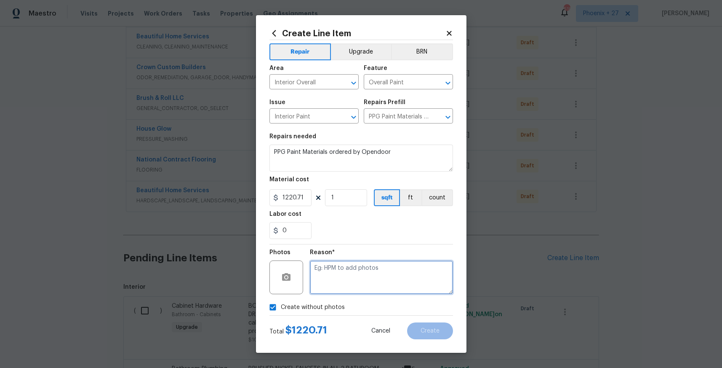
click at [346, 276] on textarea at bounding box center [381, 277] width 143 height 34
type textarea "NA"
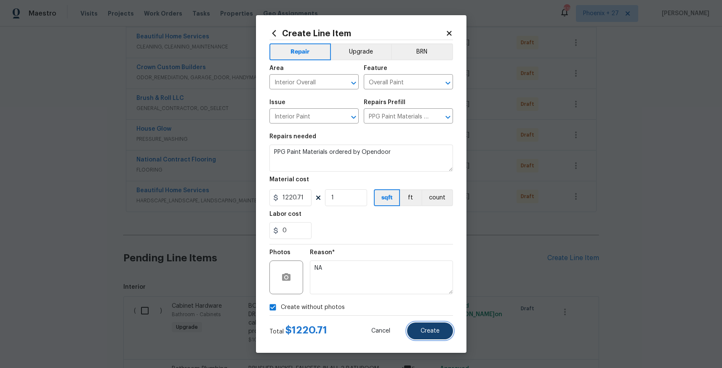
click at [436, 333] on span "Create" at bounding box center [430, 331] width 19 height 6
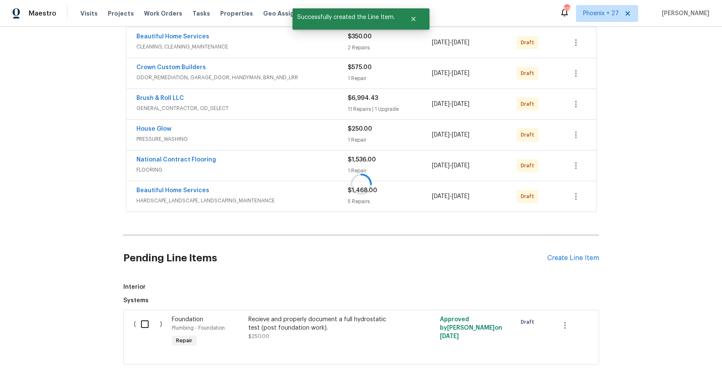
click at [571, 257] on div at bounding box center [361, 184] width 722 height 368
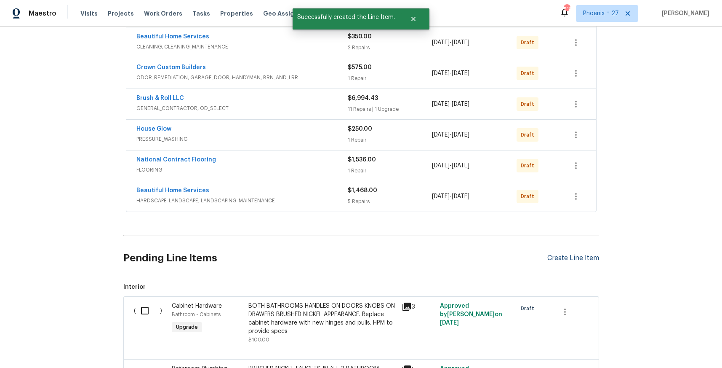
click at [575, 260] on div "Create Line Item" at bounding box center [573, 258] width 52 height 8
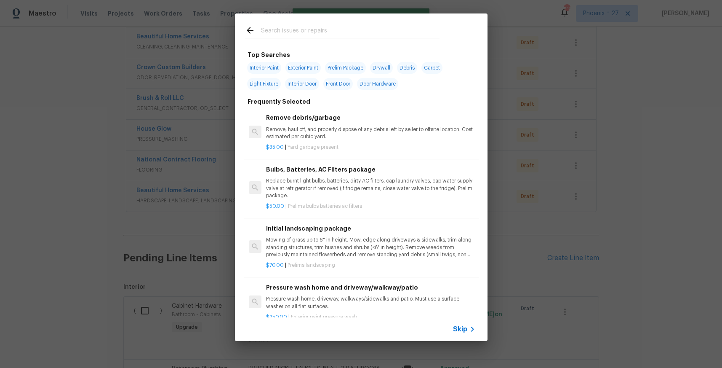
click at [369, 39] on div at bounding box center [342, 29] width 215 height 33
click at [369, 35] on input "text" at bounding box center [350, 31] width 179 height 13
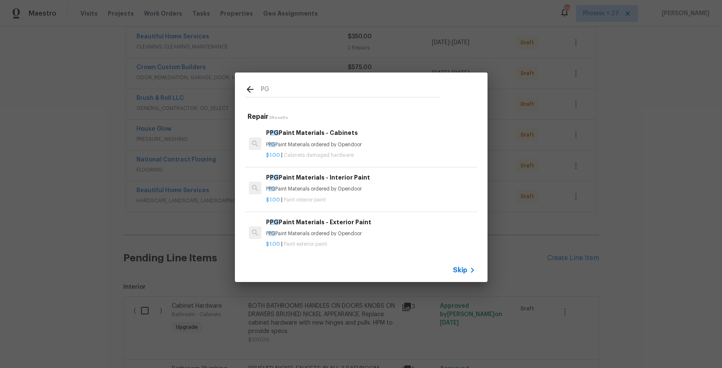
type input "PG"
click at [383, 214] on div "P PG Paint Materials - Exterior Paint P PG Paint Materials ordered by Opendoor …" at bounding box center [361, 232] width 235 height 47
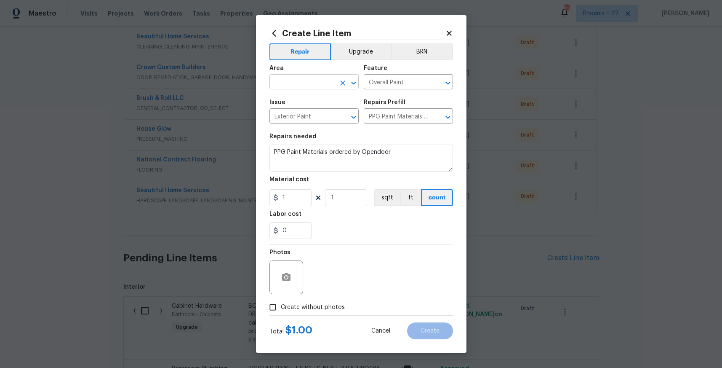
click at [313, 76] on input "text" at bounding box center [302, 82] width 66 height 13
click at [313, 93] on ul "Exterior Overall Interior Overall" at bounding box center [313, 108] width 89 height 35
drag, startPoint x: 313, startPoint y: 99, endPoint x: 302, endPoint y: 177, distance: 79.4
click at [313, 99] on li "Exterior Overall" at bounding box center [313, 101] width 89 height 14
type input "Exterior Overall"
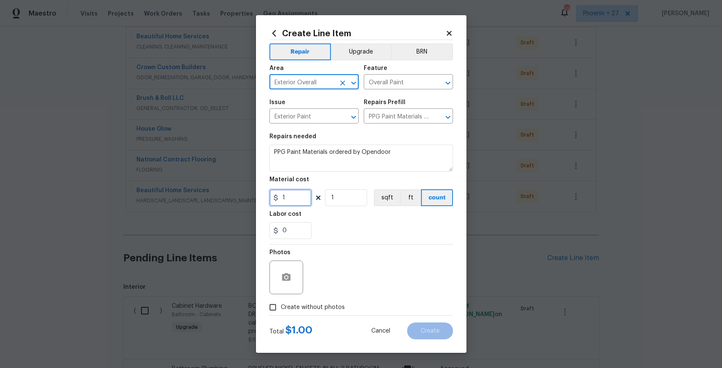
click at [299, 200] on input "1" at bounding box center [290, 197] width 42 height 17
drag, startPoint x: 296, startPoint y: 200, endPoint x: 274, endPoint y: 198, distance: 22.4
click at [274, 198] on div "1" at bounding box center [290, 197] width 42 height 17
type input "82.01"
drag, startPoint x: 307, startPoint y: 304, endPoint x: 320, endPoint y: 299, distance: 14.0
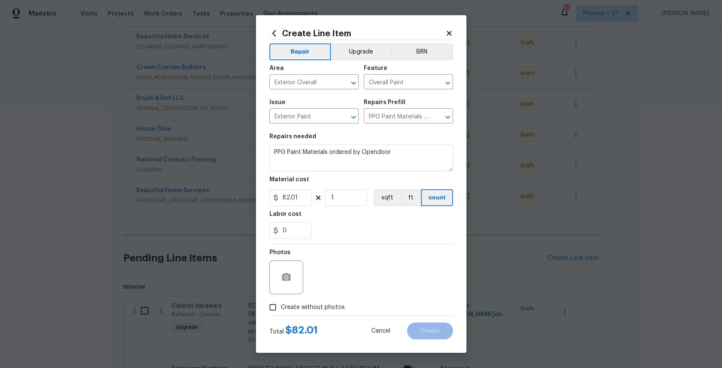
click at [307, 304] on span "Create without photos" at bounding box center [313, 307] width 64 height 9
click at [281, 304] on input "Create without photos" at bounding box center [273, 307] width 16 height 16
checkbox input "true"
click at [334, 284] on textarea at bounding box center [381, 277] width 143 height 34
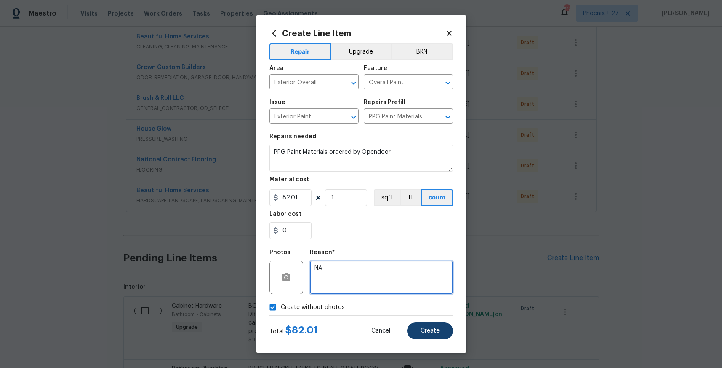
type textarea "NA"
click at [431, 329] on span "Create" at bounding box center [430, 331] width 19 height 6
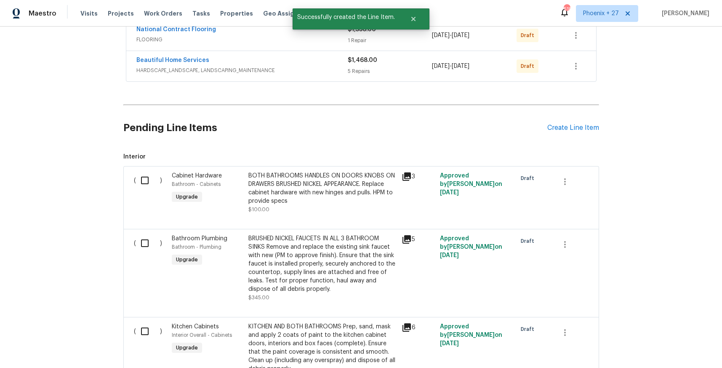
scroll to position [613, 0]
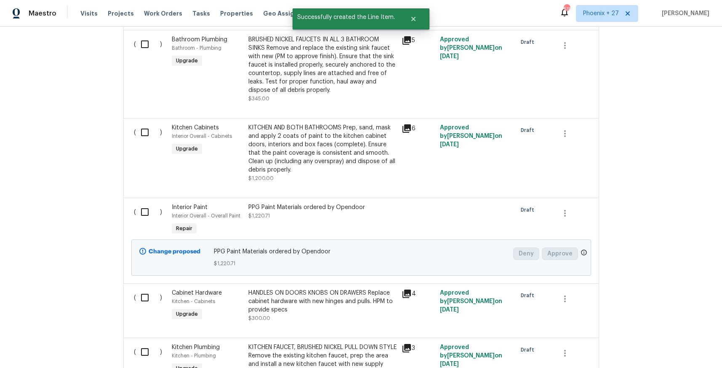
drag, startPoint x: 141, startPoint y: 214, endPoint x: 158, endPoint y: 215, distance: 17.3
click at [141, 214] on input "checkbox" at bounding box center [148, 212] width 24 height 18
checkbox input "true"
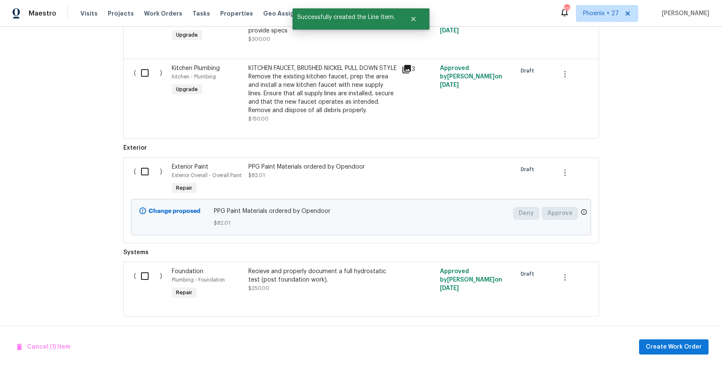
scroll to position [897, 0]
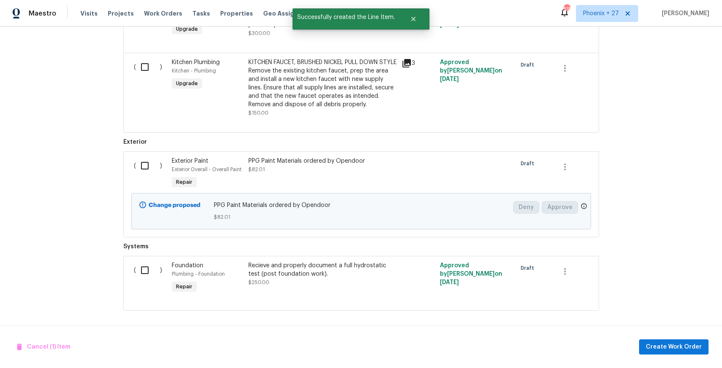
click at [139, 173] on input "checkbox" at bounding box center [148, 166] width 24 height 18
checkbox input "true"
click at [657, 339] on button "Create Work Order" at bounding box center [673, 347] width 69 height 16
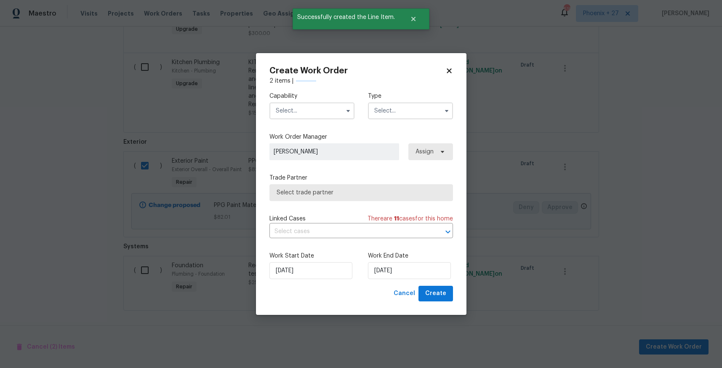
checkbox input "false"
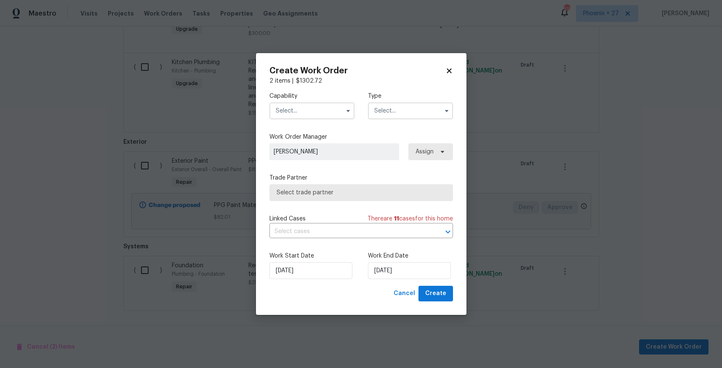
click at [287, 112] on input "text" at bounding box center [311, 110] width 85 height 17
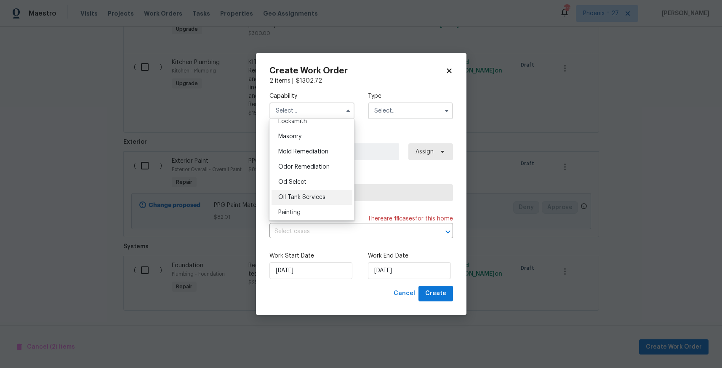
scroll to position [627, 0]
click at [299, 206] on span "Painting" at bounding box center [289, 209] width 22 height 6
type input "Painting"
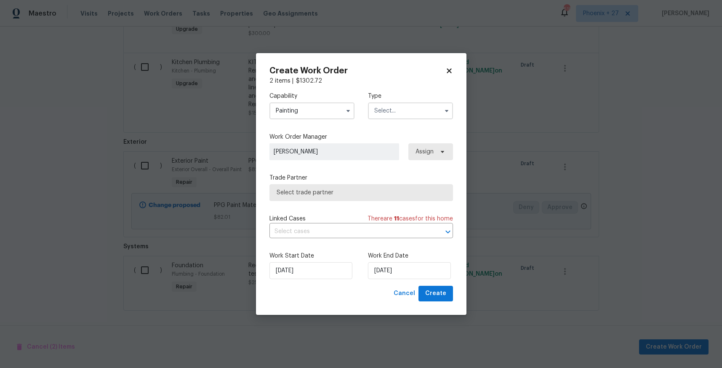
click at [385, 118] on input "text" at bounding box center [410, 110] width 85 height 17
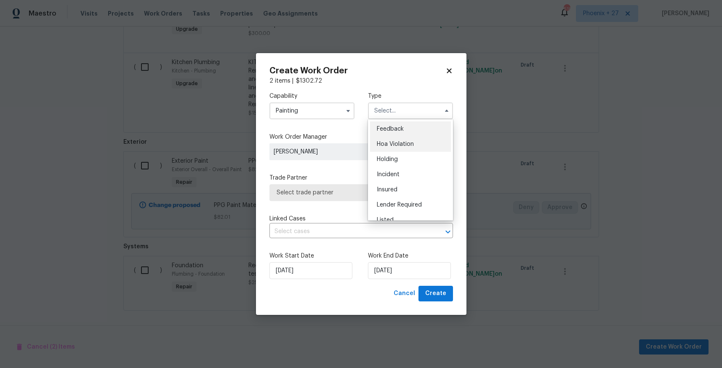
scroll to position [191, 0]
click at [382, 151] on span "Renovation" at bounding box center [392, 150] width 31 height 6
type input "Renovation"
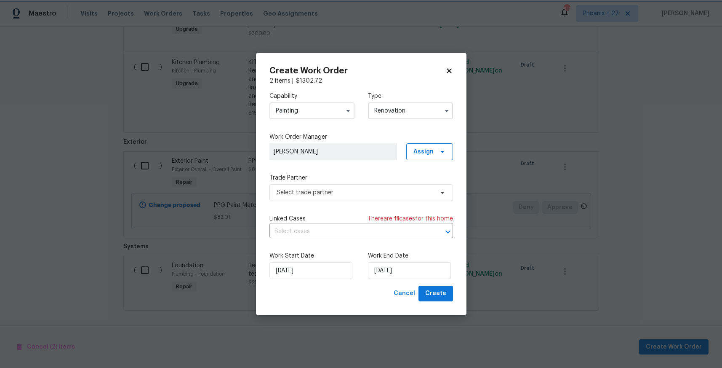
scroll to position [0, 0]
click at [413, 157] on span "Assign" at bounding box center [429, 151] width 47 height 17
click at [420, 184] on div "Assign to me" at bounding box center [431, 187] width 37 height 8
click at [363, 201] on div "Capability Painting Type Renovation Work Order Manager [PERSON_NAME] Assign Tra…" at bounding box center [361, 185] width 184 height 200
click at [356, 198] on span "Select trade partner" at bounding box center [361, 192] width 184 height 17
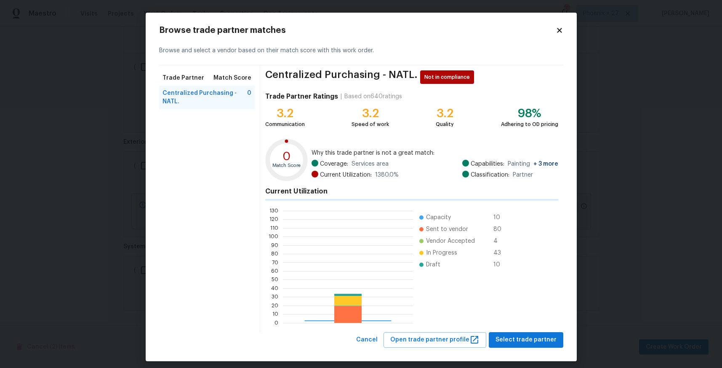
scroll to position [118, 130]
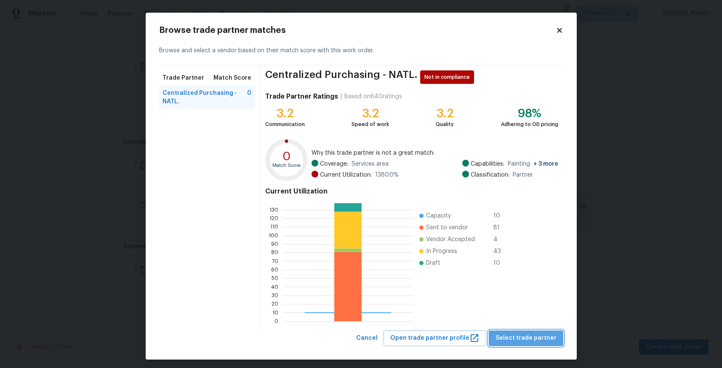
drag, startPoint x: 552, startPoint y: 343, endPoint x: 531, endPoint y: 331, distance: 23.6
click at [552, 343] on button "Select trade partner" at bounding box center [526, 338] width 75 height 16
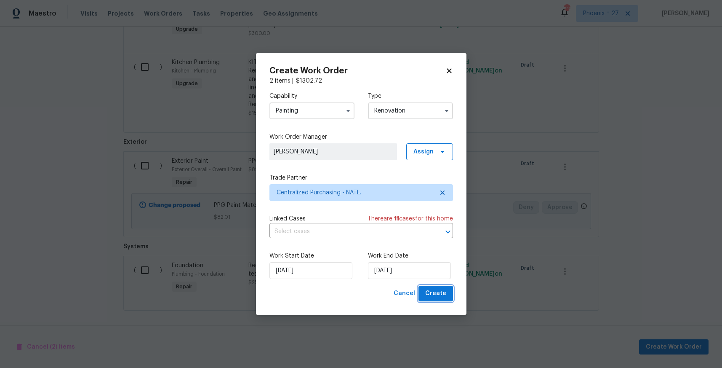
click at [431, 294] on span "Create" at bounding box center [435, 293] width 21 height 11
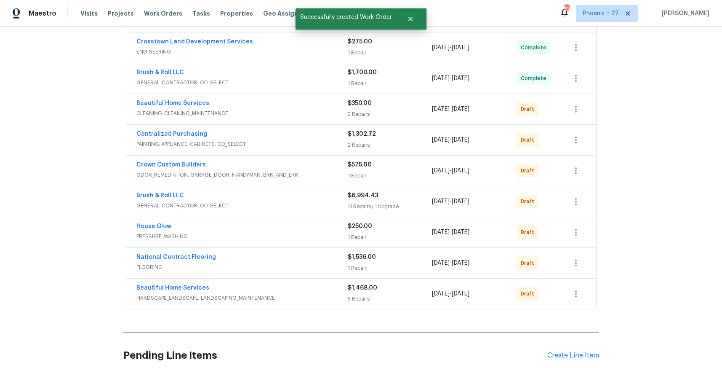
scroll to position [216, 0]
click at [586, 136] on div "Centralized Purchasing PAINTING, APPLIANCE, CABINETS, OD_SELECT $1,302.72 2 Rep…" at bounding box center [361, 140] width 470 height 30
click at [582, 140] on button "button" at bounding box center [576, 141] width 20 height 20
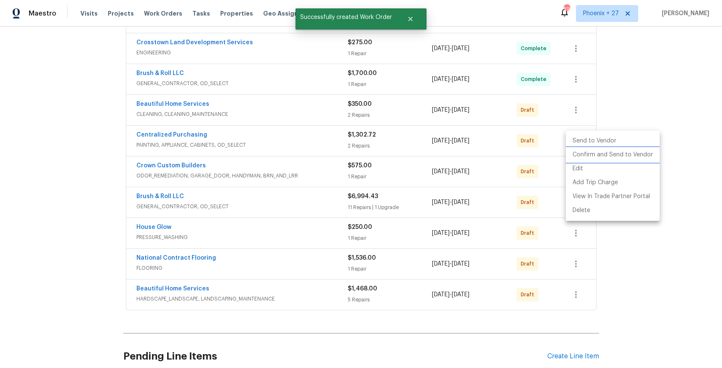
click at [584, 148] on li "Confirm and Send to Vendor" at bounding box center [613, 155] width 94 height 14
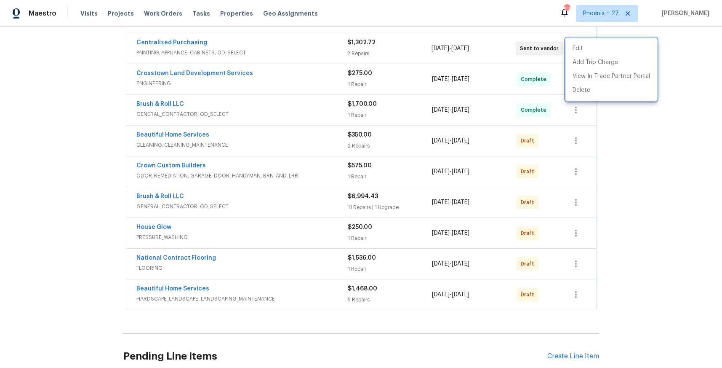
drag, startPoint x: 197, startPoint y: 37, endPoint x: 173, endPoint y: 42, distance: 24.8
click at [193, 40] on div at bounding box center [361, 184] width 722 height 368
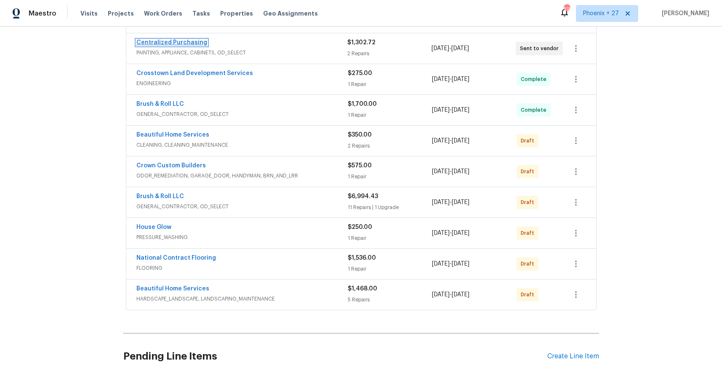
click at [173, 42] on link "Centralized Purchasing" at bounding box center [171, 43] width 71 height 6
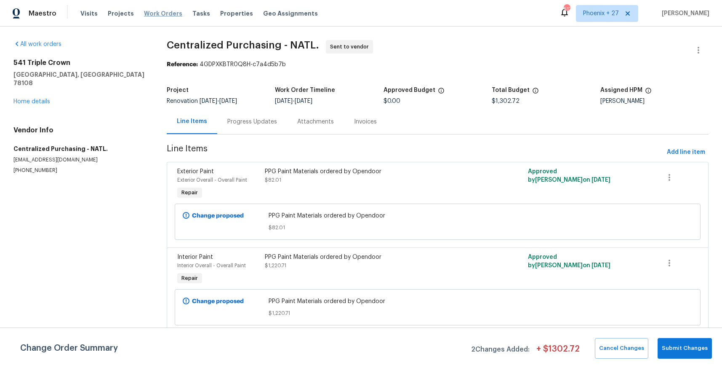
click at [166, 13] on span "Work Orders" at bounding box center [163, 13] width 38 height 8
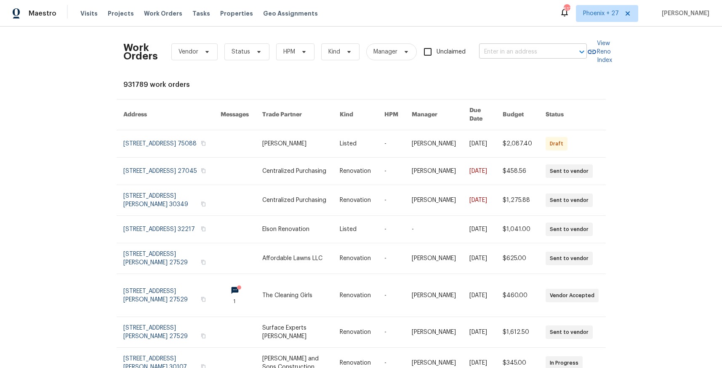
click at [526, 49] on input "text" at bounding box center [521, 51] width 84 height 13
paste input "[STREET_ADDRESS]"
type input "[STREET_ADDRESS]"
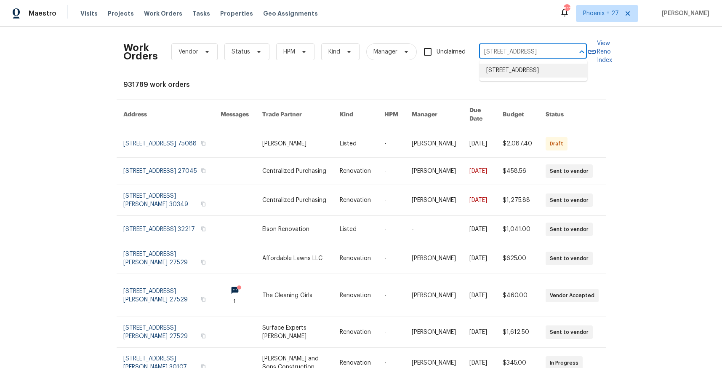
click at [504, 77] on li "[STREET_ADDRESS]" at bounding box center [534, 71] width 108 height 14
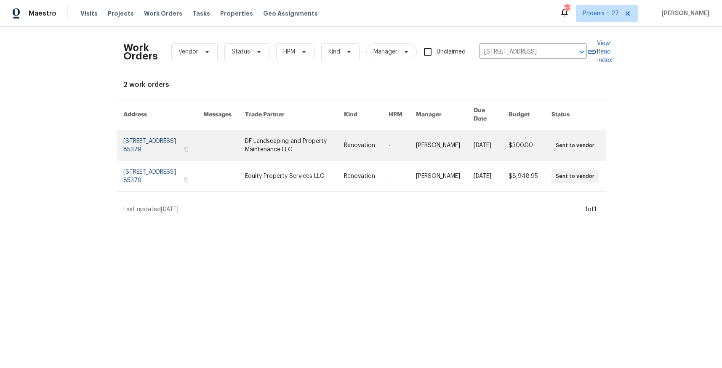
click at [289, 136] on link at bounding box center [294, 145] width 99 height 30
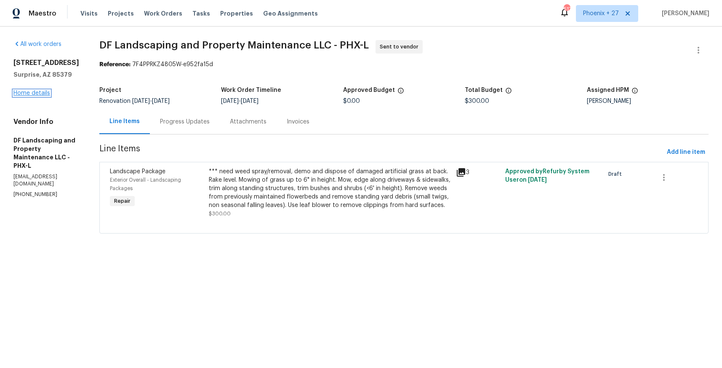
click at [33, 91] on link "Home details" at bounding box center [31, 93] width 37 height 6
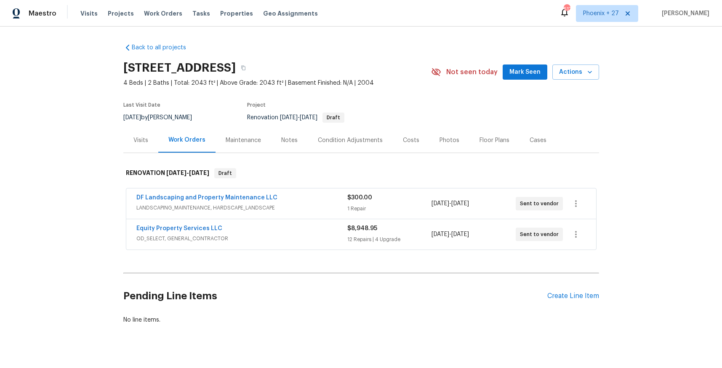
scroll to position [13, 0]
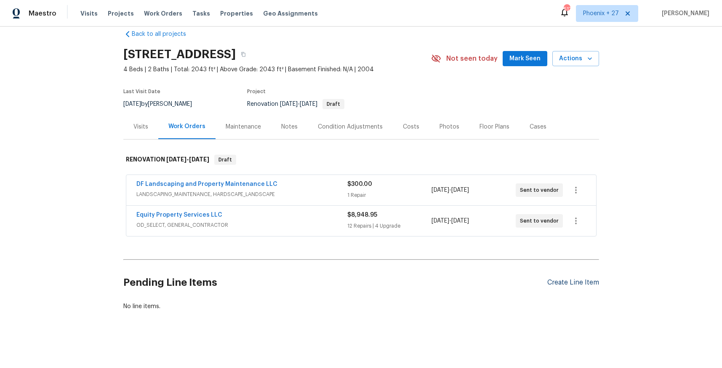
click at [564, 280] on div "Create Line Item" at bounding box center [573, 282] width 52 height 8
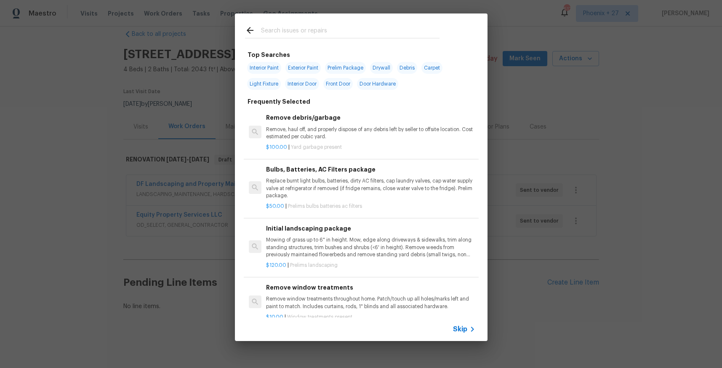
click at [328, 35] on input "text" at bounding box center [350, 31] width 179 height 13
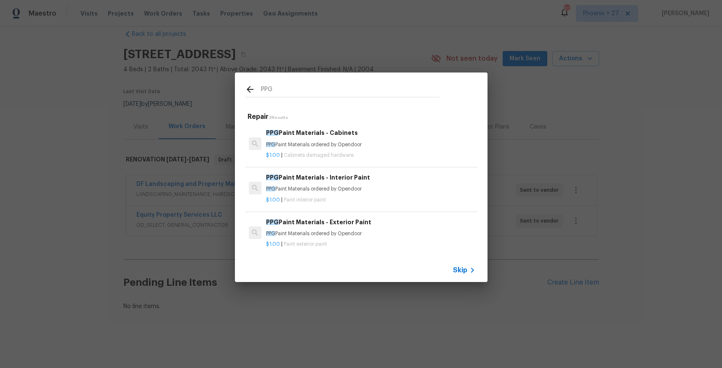
type input "PPG"
click at [384, 181] on h6 "PPG Paint Materials - Interior Paint" at bounding box center [370, 177] width 209 height 9
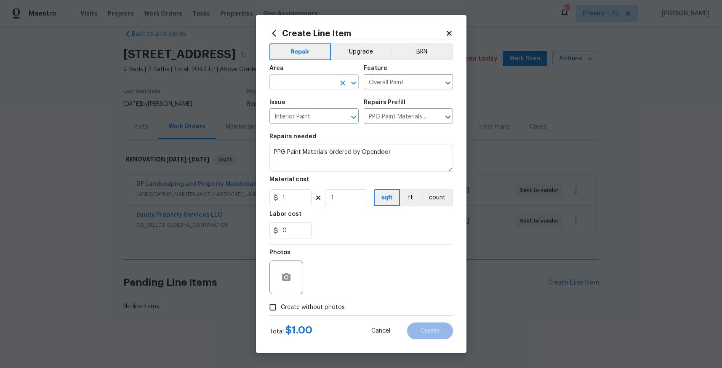
click at [303, 82] on input "text" at bounding box center [302, 82] width 66 height 13
drag, startPoint x: 320, startPoint y: 117, endPoint x: 312, endPoint y: 157, distance: 40.8
click at [320, 117] on li "Interior Overall" at bounding box center [313, 115] width 89 height 14
type input "Interior Overall"
click at [303, 195] on input "1" at bounding box center [290, 197] width 42 height 17
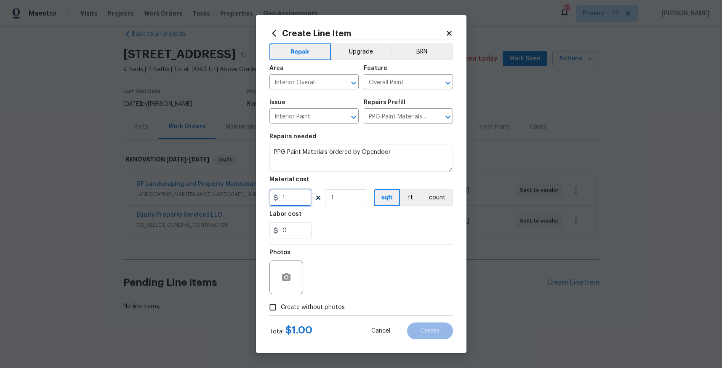
drag, startPoint x: 303, startPoint y: 196, endPoint x: 264, endPoint y: 195, distance: 38.3
click at [264, 195] on div "Create Line Item Repair Upgrade BRN Area Interior Overall ​ Feature Overall Pai…" at bounding box center [361, 183] width 211 height 337
type input "771.53"
click at [315, 307] on span "Create without photos" at bounding box center [313, 307] width 64 height 9
click at [281, 307] on input "Create without photos" at bounding box center [273, 307] width 16 height 16
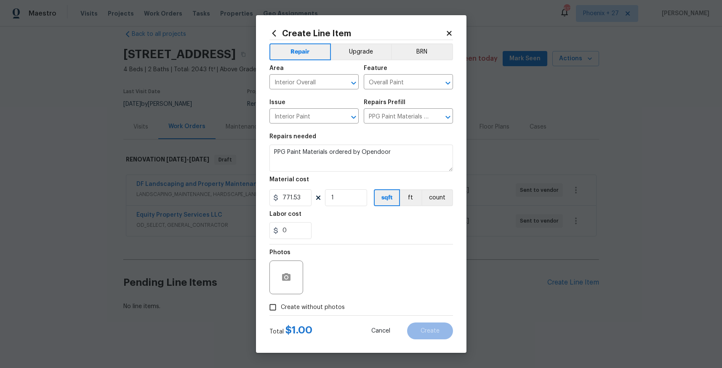
checkbox input "true"
click at [342, 285] on textarea at bounding box center [381, 277] width 143 height 34
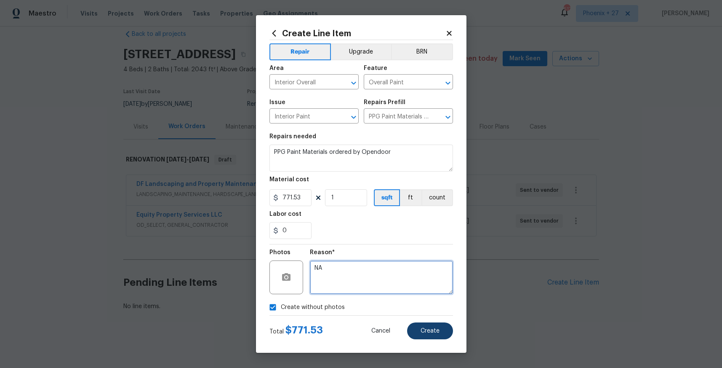
type textarea "NA"
click at [438, 330] on span "Create" at bounding box center [430, 331] width 19 height 6
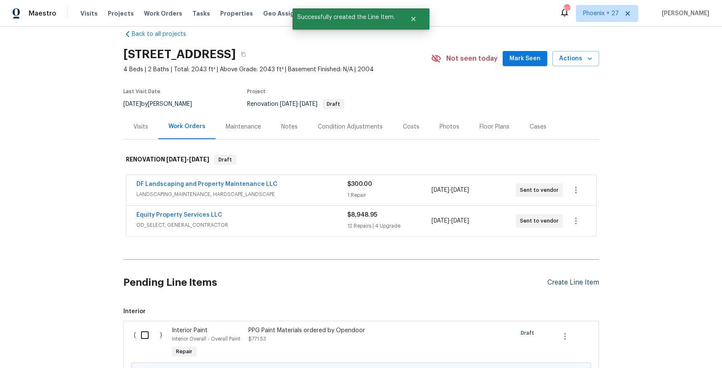
click at [548, 286] on div "Create Line Item" at bounding box center [573, 282] width 52 height 8
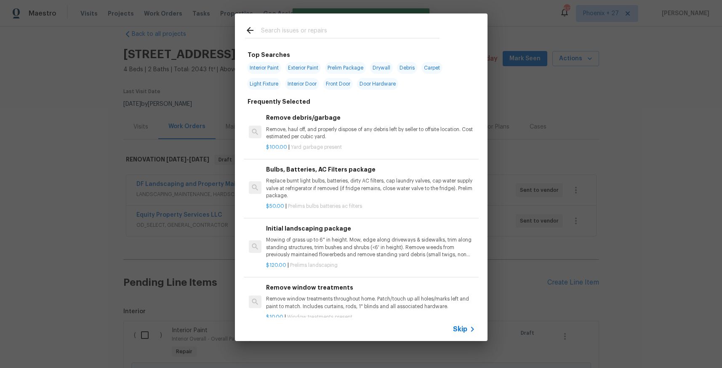
click at [363, 37] on input "text" at bounding box center [350, 31] width 179 height 13
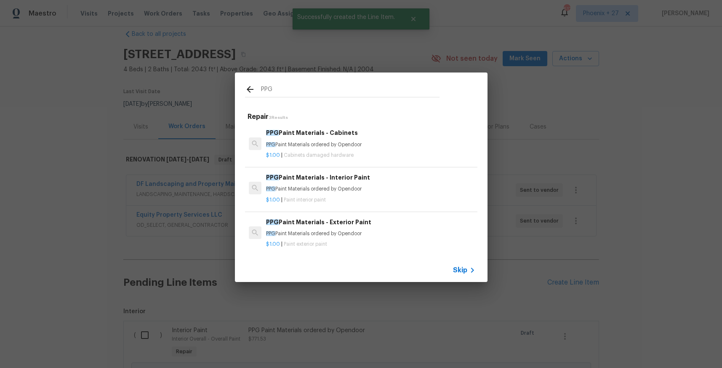
type input "PPG"
click at [387, 144] on p "PPG Paint Materials ordered by Opendoor" at bounding box center [370, 144] width 209 height 7
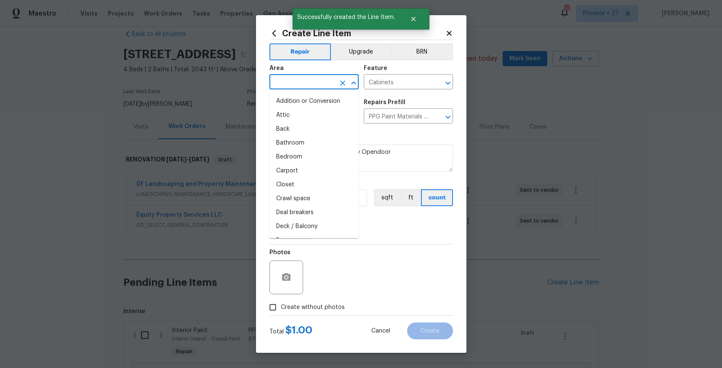
click at [301, 86] on input "text" at bounding box center [302, 82] width 66 height 13
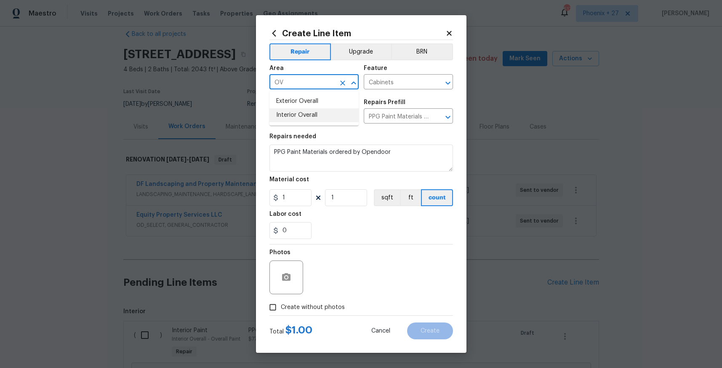
drag, startPoint x: 309, startPoint y: 112, endPoint x: 309, endPoint y: 122, distance: 9.7
click at [309, 112] on li "Interior Overall" at bounding box center [313, 115] width 89 height 14
type input "Interior Overall"
drag, startPoint x: 295, startPoint y: 208, endPoint x: 296, endPoint y: 203, distance: 4.3
click at [295, 208] on section "Repairs needed PPG Paint Materials ordered by Opendoor Material cost 1 1 sqft f…" at bounding box center [361, 185] width 184 height 115
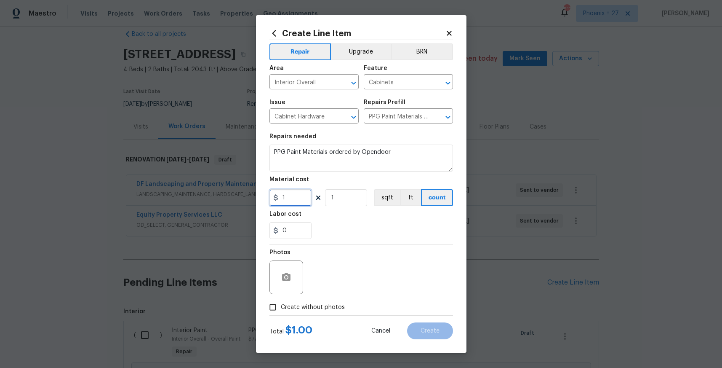
click at [297, 202] on input "1" at bounding box center [290, 197] width 42 height 17
drag, startPoint x: 300, startPoint y: 198, endPoint x: 251, endPoint y: 194, distance: 49.0
click at [251, 194] on div "Create Line Item Repair Upgrade BRN Area Interior Overall ​ Feature Cabinets ​ …" at bounding box center [361, 184] width 722 height 368
type input "328.71"
click at [308, 305] on span "Create without photos" at bounding box center [313, 307] width 64 height 9
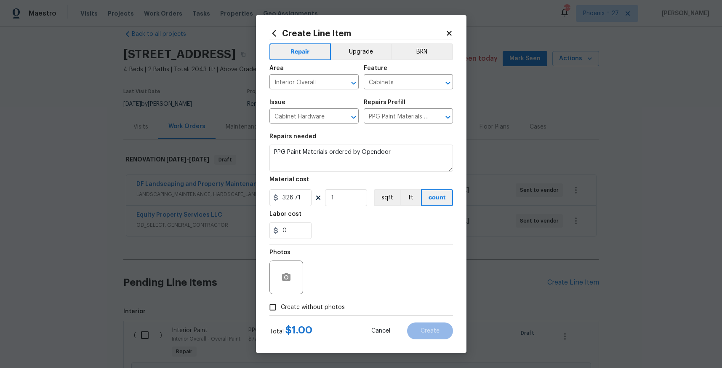
click at [281, 305] on input "Create without photos" at bounding box center [273, 307] width 16 height 16
checkbox input "true"
click at [331, 285] on textarea at bounding box center [381, 277] width 143 height 34
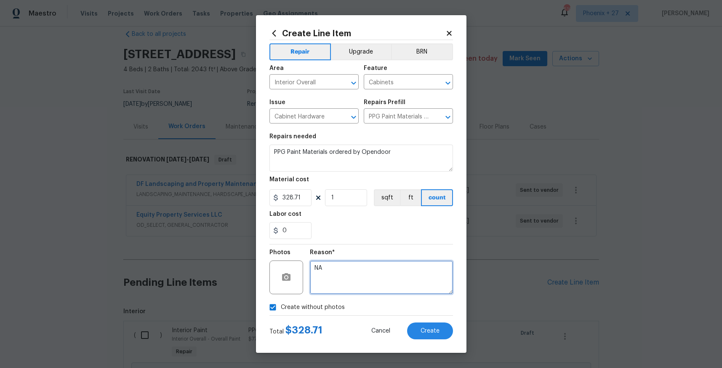
type textarea "NA"
drag, startPoint x: 395, startPoint y: 235, endPoint x: 434, endPoint y: 340, distance: 111.6
click at [395, 236] on div "0" at bounding box center [361, 230] width 184 height 17
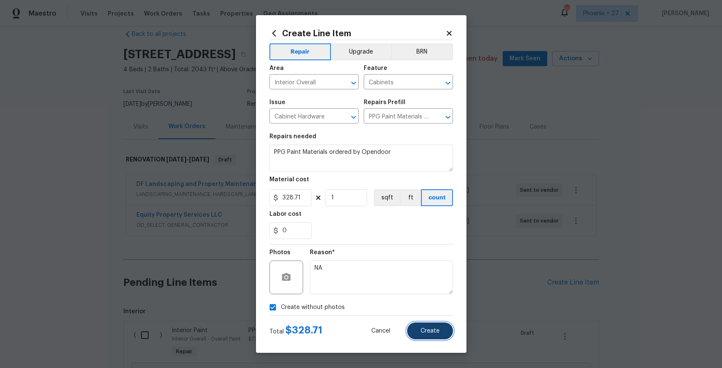
click at [438, 332] on span "Create" at bounding box center [430, 331] width 19 height 6
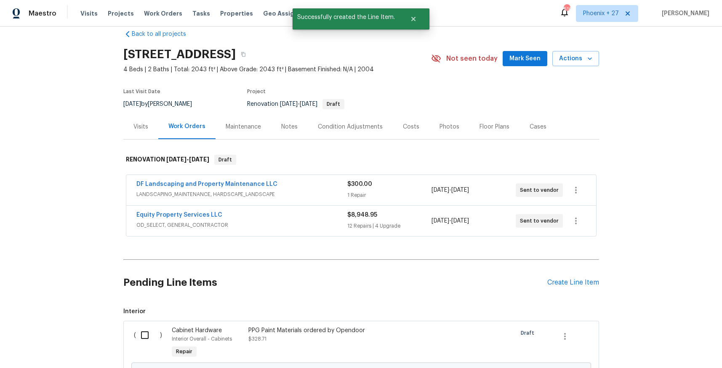
scroll to position [195, 0]
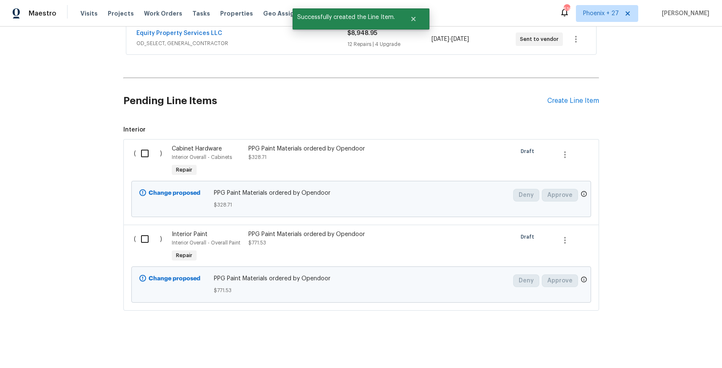
drag, startPoint x: 146, startPoint y: 156, endPoint x: 144, endPoint y: 162, distance: 5.6
click at [145, 156] on input "checkbox" at bounding box center [148, 153] width 24 height 18
checkbox input "true"
click at [147, 236] on input "checkbox" at bounding box center [148, 239] width 24 height 18
checkbox input "true"
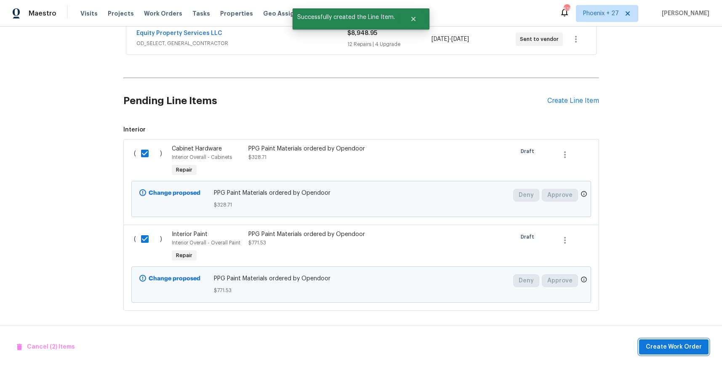
click at [651, 344] on span "Create Work Order" at bounding box center [674, 346] width 56 height 11
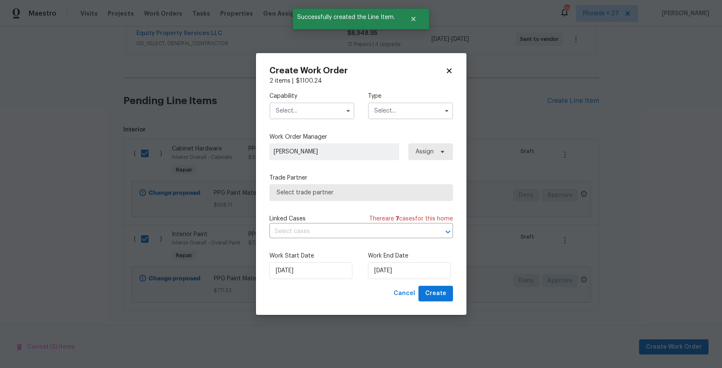
click at [325, 107] on input "text" at bounding box center [311, 110] width 85 height 17
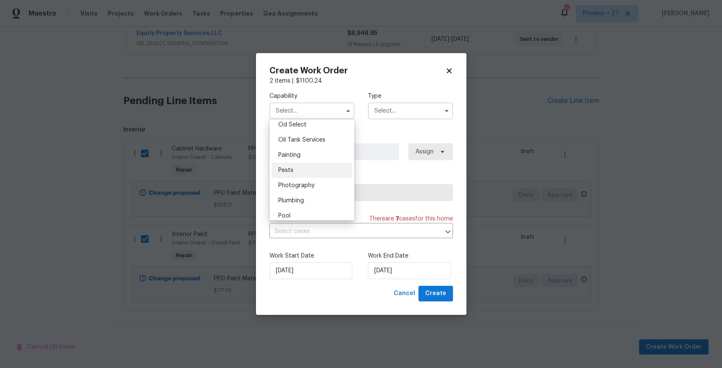
scroll to position [686, 0]
click at [301, 146] on div "Painting" at bounding box center [312, 149] width 81 height 15
type input "Painting"
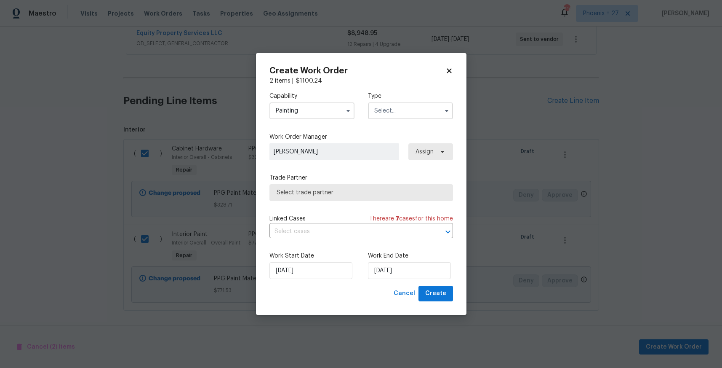
click at [397, 121] on div "Capability Painting Agent Appliance Bathtub Resurfacing BRN And Lrr Broker Cabi…" at bounding box center [361, 105] width 184 height 41
click at [395, 114] on input "text" at bounding box center [410, 110] width 85 height 17
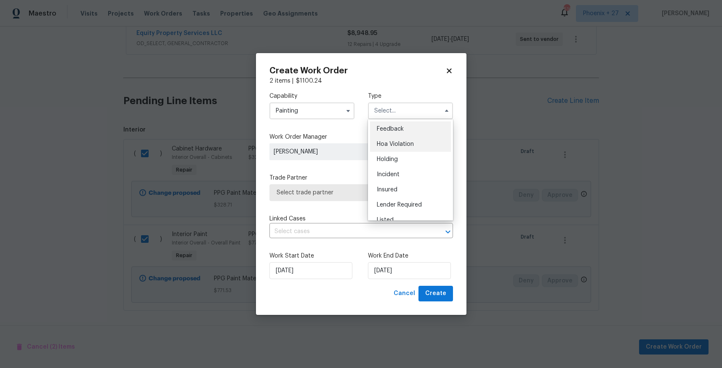
scroll to position [191, 0]
drag, startPoint x: 395, startPoint y: 144, endPoint x: 422, endPoint y: 147, distance: 26.7
click at [395, 144] on div "Renovation" at bounding box center [410, 149] width 81 height 15
type input "Renovation"
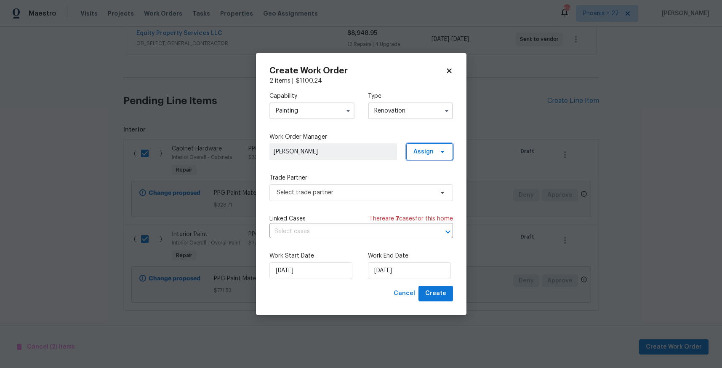
click at [422, 147] on span "Assign" at bounding box center [423, 151] width 20 height 8
click at [433, 187] on div "Assign to me" at bounding box center [431, 187] width 37 height 8
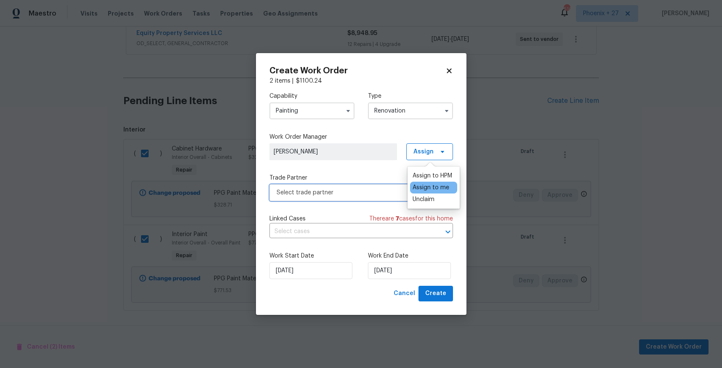
click at [350, 185] on span "Select trade partner" at bounding box center [361, 192] width 184 height 17
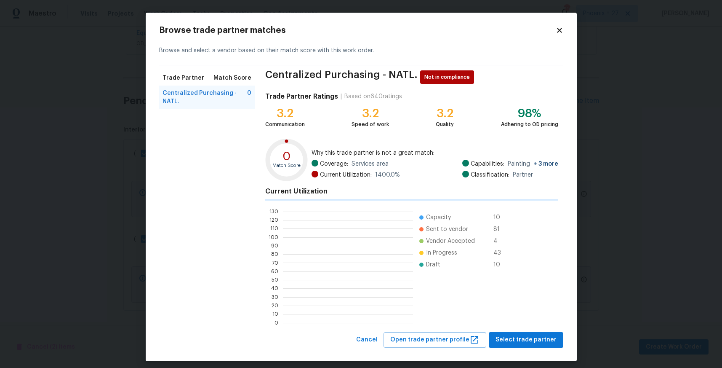
scroll to position [1, 1]
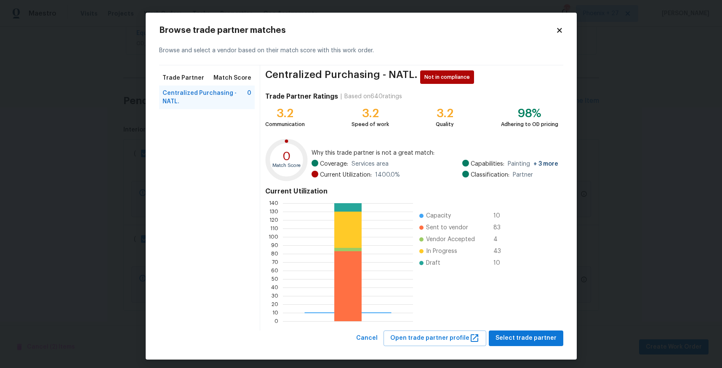
click at [528, 324] on div "Current Utilization 0 10 20 30 40 50 60 70 80 90 100 110 120 130 140 Capacity 1…" at bounding box center [411, 254] width 293 height 141
click at [534, 334] on span "Select trade partner" at bounding box center [526, 338] width 61 height 11
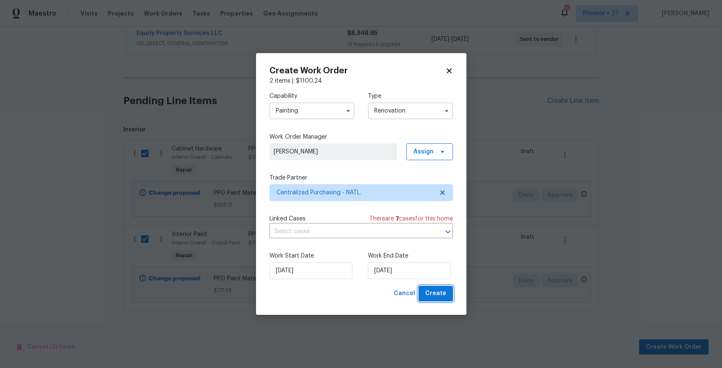
click at [441, 294] on span "Create" at bounding box center [435, 293] width 21 height 11
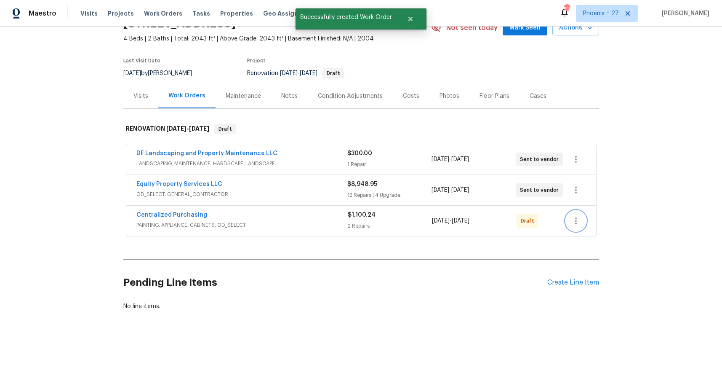
click at [574, 223] on icon "button" at bounding box center [576, 221] width 10 height 10
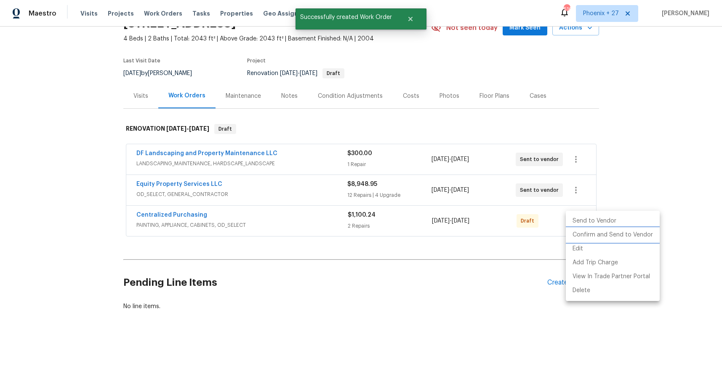
click at [578, 234] on li "Confirm and Send to Vendor" at bounding box center [613, 235] width 94 height 14
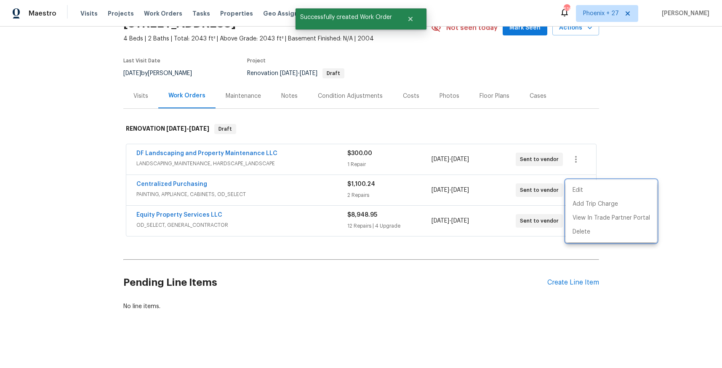
drag, startPoint x: 292, startPoint y: 191, endPoint x: 246, endPoint y: 185, distance: 46.3
click at [272, 188] on div at bounding box center [361, 184] width 722 height 368
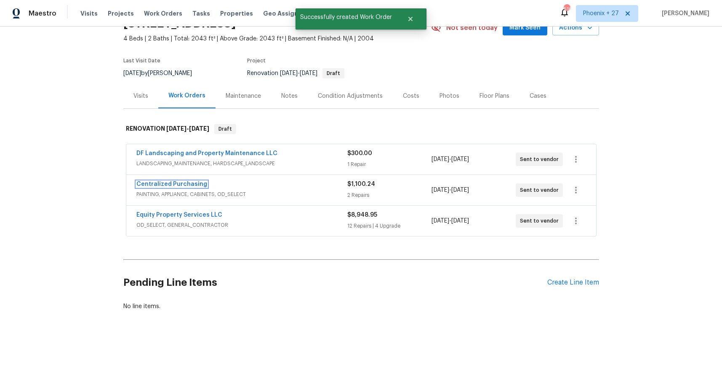
click at [195, 183] on link "Centralized Purchasing" at bounding box center [171, 184] width 71 height 6
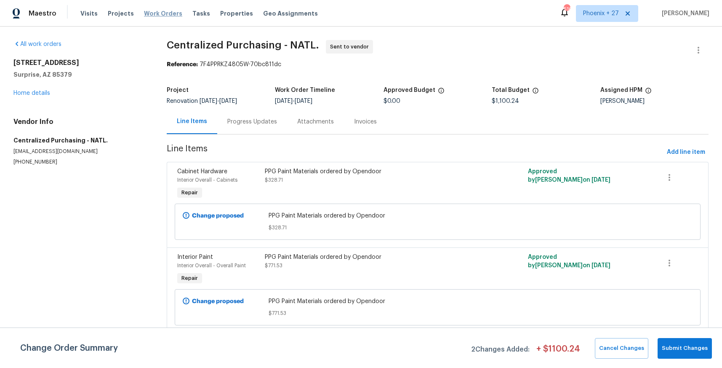
click at [155, 16] on span "Work Orders" at bounding box center [163, 13] width 38 height 8
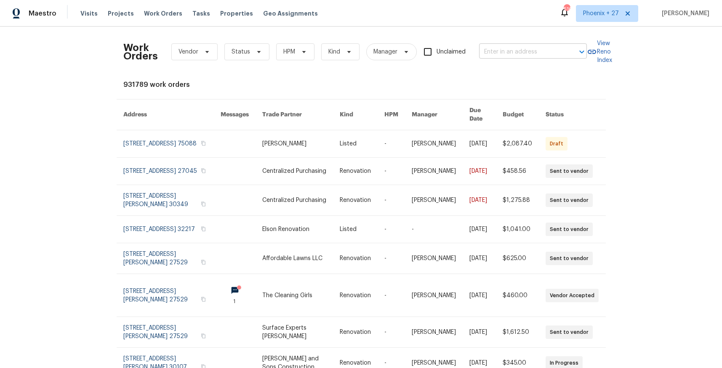
click at [516, 47] on input "text" at bounding box center [521, 51] width 84 height 13
paste input "[STREET_ADDRESS]"
type input "[STREET_ADDRESS]"
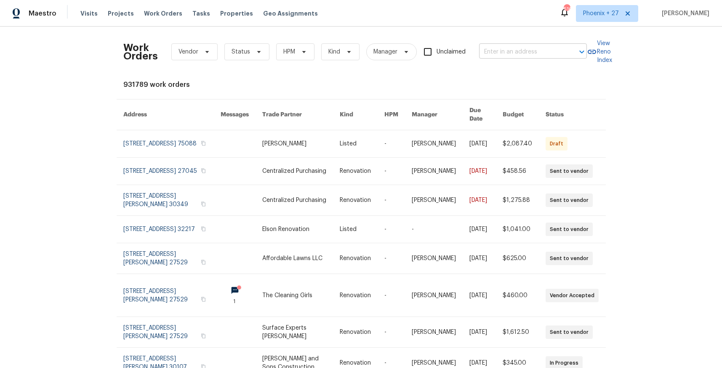
click at [521, 51] on input "text" at bounding box center [521, 51] width 84 height 13
paste input "[STREET_ADDRESS]"
drag, startPoint x: 520, startPoint y: 52, endPoint x: 567, endPoint y: 53, distance: 47.2
click at [567, 53] on div "[STREET_ADDRESS] ​" at bounding box center [533, 51] width 108 height 13
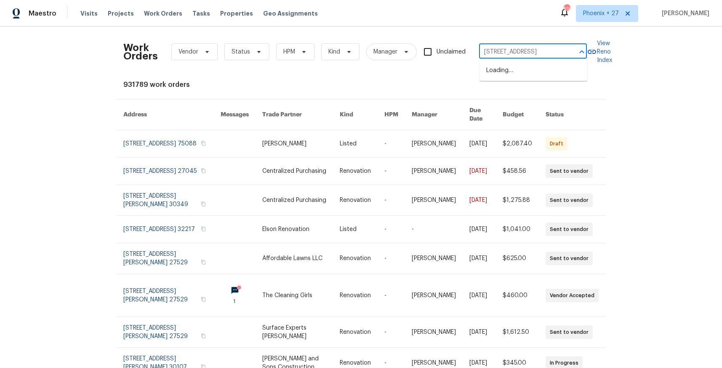
scroll to position [0, 0]
type input "[STREET_ADDRESS]"
click at [516, 75] on li "[STREET_ADDRESS]" at bounding box center [534, 71] width 108 height 14
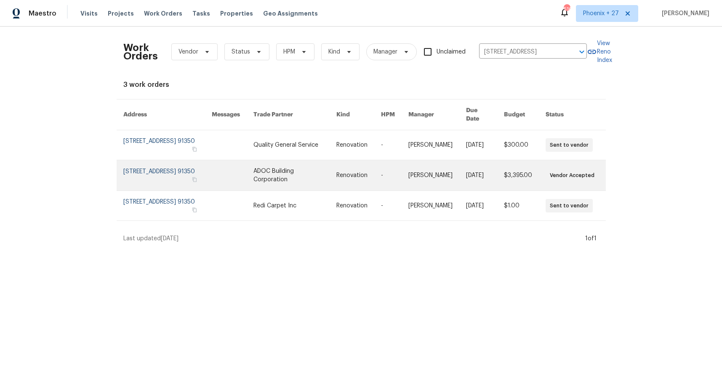
click at [253, 167] on link at bounding box center [233, 175] width 42 height 30
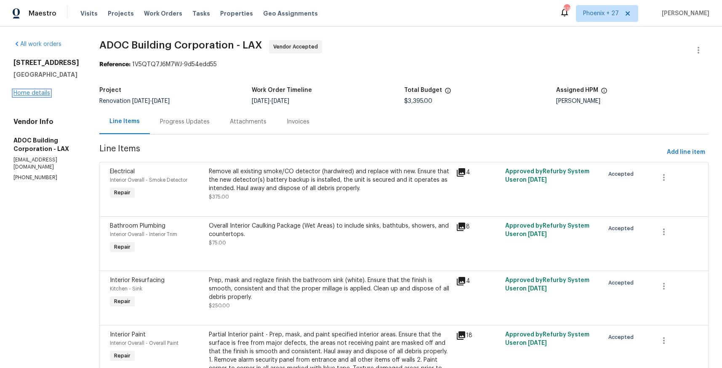
click at [40, 96] on link "Home details" at bounding box center [31, 93] width 37 height 6
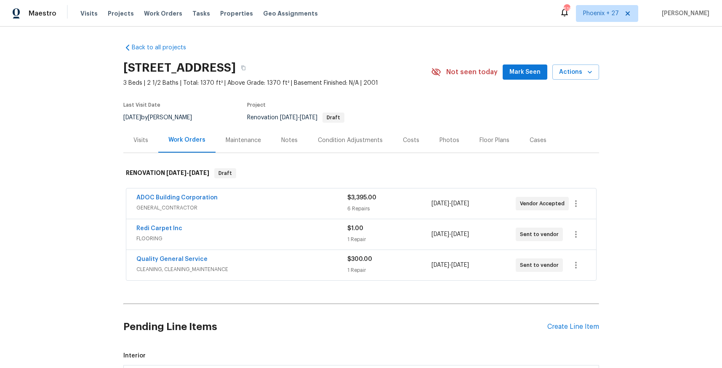
scroll to position [126, 0]
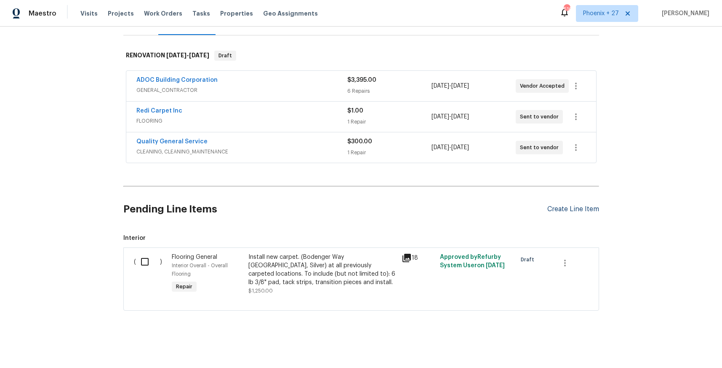
click at [592, 207] on div "Create Line Item" at bounding box center [573, 209] width 52 height 8
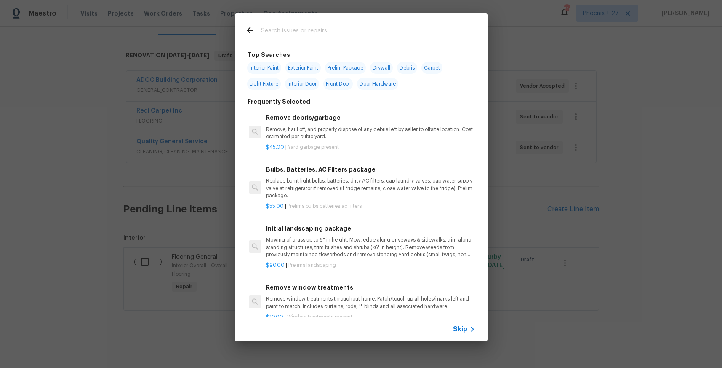
click at [323, 35] on input "text" at bounding box center [350, 31] width 179 height 13
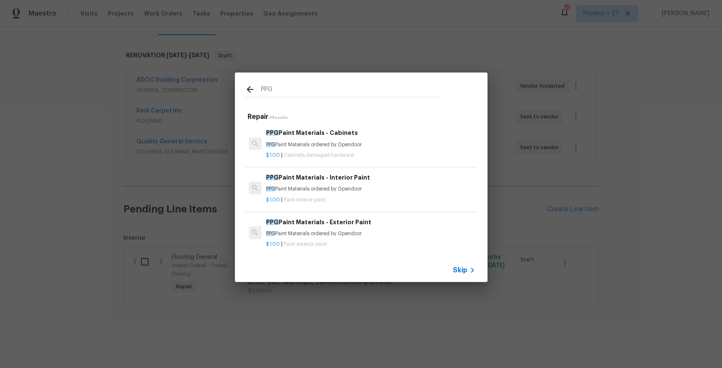
type input "PPG"
click at [369, 138] on div "PPG Paint Materials - Cabinets PPG Paint Materials ordered by Opendoor" at bounding box center [370, 138] width 209 height 20
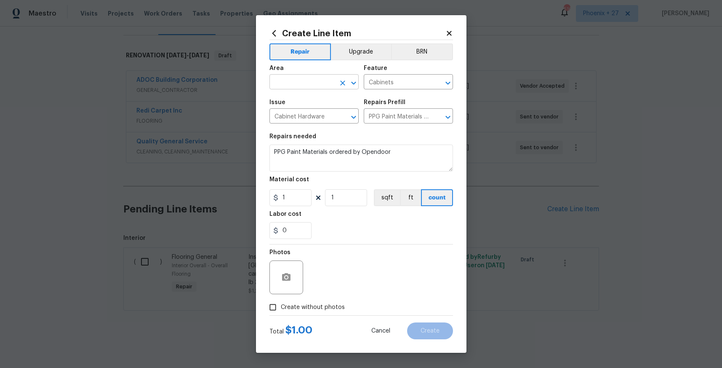
click at [321, 78] on input "text" at bounding box center [302, 82] width 66 height 13
click at [335, 110] on li "Interior Overall" at bounding box center [313, 115] width 89 height 14
type input "Interior Overall"
click at [294, 201] on input "1" at bounding box center [290, 197] width 42 height 17
drag, startPoint x: 280, startPoint y: 199, endPoint x: 269, endPoint y: 197, distance: 11.0
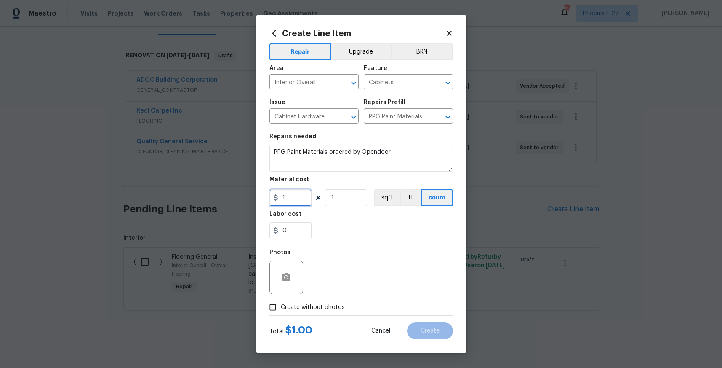
click at [269, 197] on input "1" at bounding box center [290, 197] width 42 height 17
type input "361.98"
drag, startPoint x: 305, startPoint y: 305, endPoint x: 314, endPoint y: 301, distance: 10.2
click at [305, 305] on span "Create without photos" at bounding box center [313, 307] width 64 height 9
click at [281, 305] on input "Create without photos" at bounding box center [273, 307] width 16 height 16
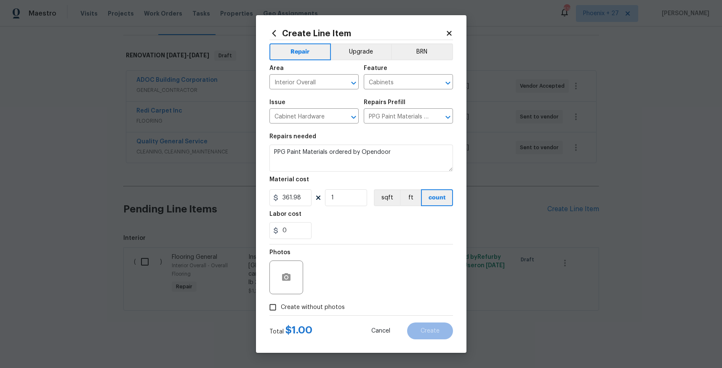
checkbox input "true"
click at [332, 285] on textarea at bounding box center [381, 277] width 143 height 34
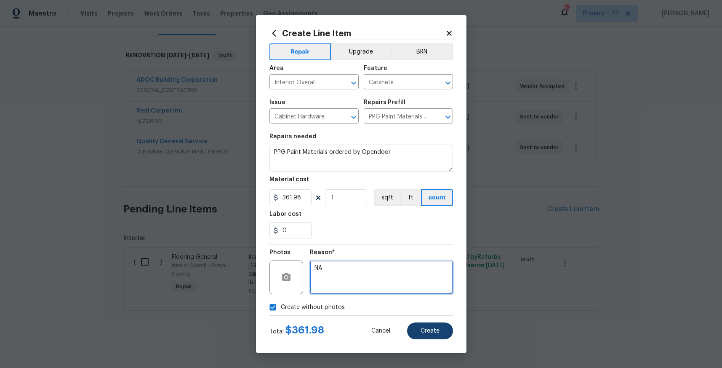
type textarea "NA"
click at [427, 337] on button "Create" at bounding box center [430, 330] width 46 height 17
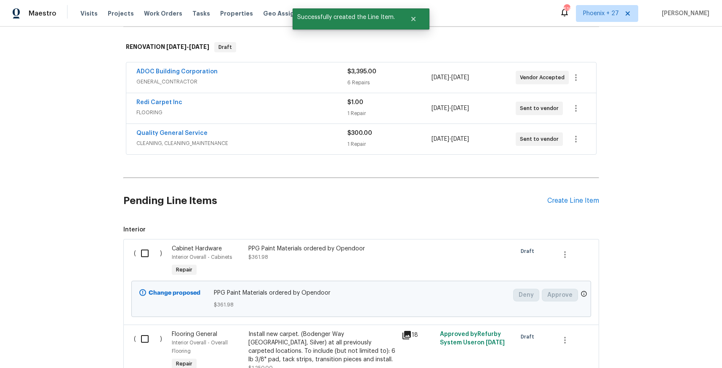
click at [559, 216] on div "Pending Line Items Create Line Item" at bounding box center [361, 200] width 476 height 39
click at [558, 205] on div "Create Line Item" at bounding box center [573, 201] width 52 height 8
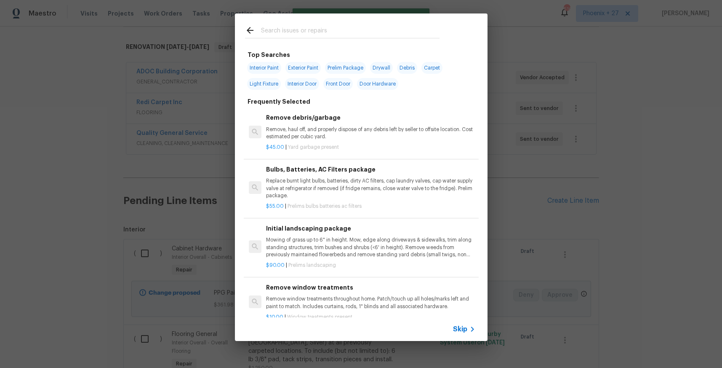
click at [289, 24] on div at bounding box center [342, 29] width 215 height 33
click at [293, 30] on input "text" at bounding box center [350, 31] width 179 height 13
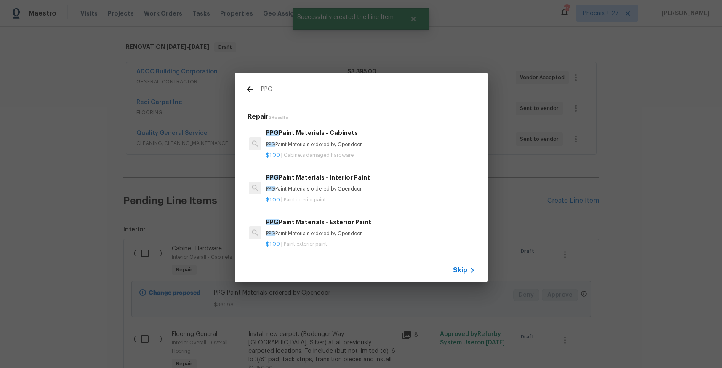
type input "PPG"
click at [390, 202] on p "$1.00 | Paint interior paint" at bounding box center [370, 199] width 209 height 7
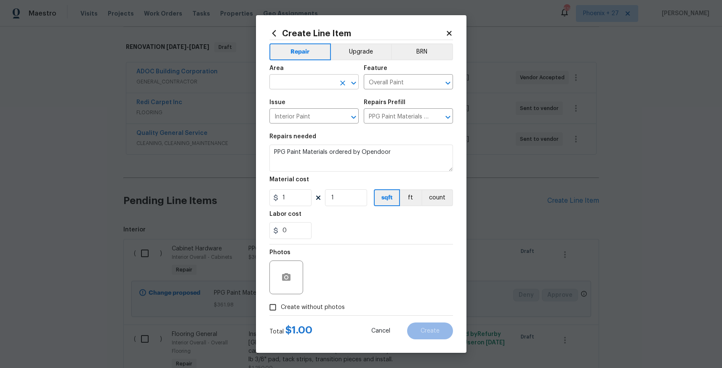
click at [302, 83] on input "text" at bounding box center [302, 82] width 66 height 13
click at [320, 120] on li "Interior Overall" at bounding box center [313, 115] width 89 height 14
type input "Interior Overall"
click at [297, 203] on input "1" at bounding box center [290, 197] width 42 height 17
drag, startPoint x: 291, startPoint y: 200, endPoint x: 280, endPoint y: 198, distance: 11.9
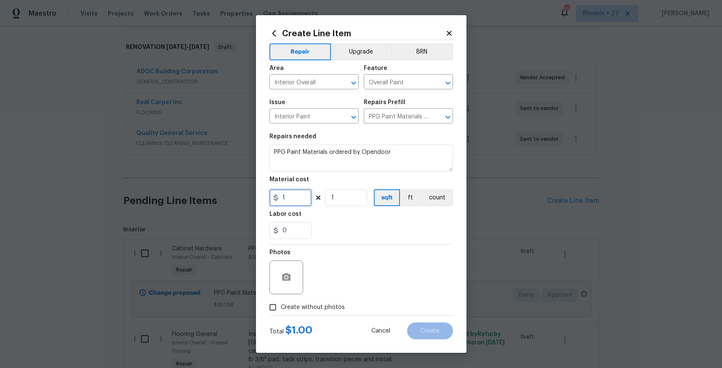
click at [280, 198] on input "1" at bounding box center [290, 197] width 42 height 17
type input "79.86"
drag, startPoint x: 291, startPoint y: 301, endPoint x: 307, endPoint y: 300, distance: 15.2
click at [291, 301] on label "Create without photos" at bounding box center [305, 307] width 80 height 16
click at [281, 301] on input "Create without photos" at bounding box center [273, 307] width 16 height 16
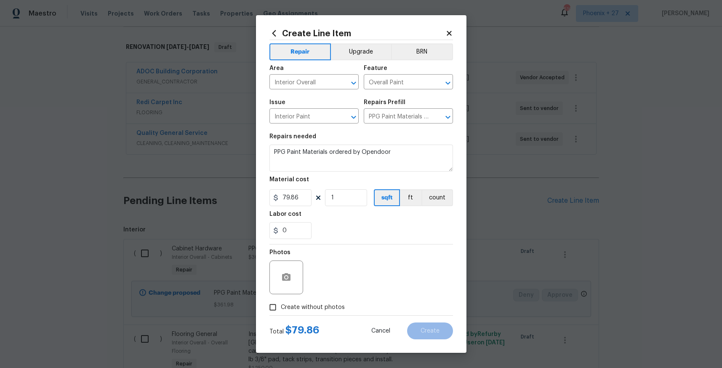
checkbox input "true"
click at [325, 289] on textarea at bounding box center [381, 277] width 143 height 34
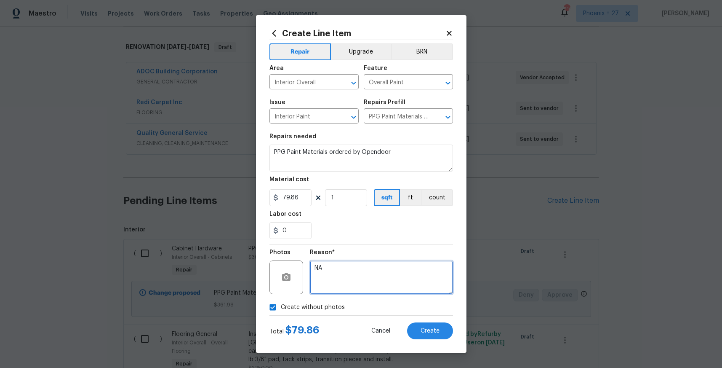
type textarea "NA"
click at [433, 321] on div "Total $ 79.86 Cancel Create" at bounding box center [361, 327] width 184 height 24
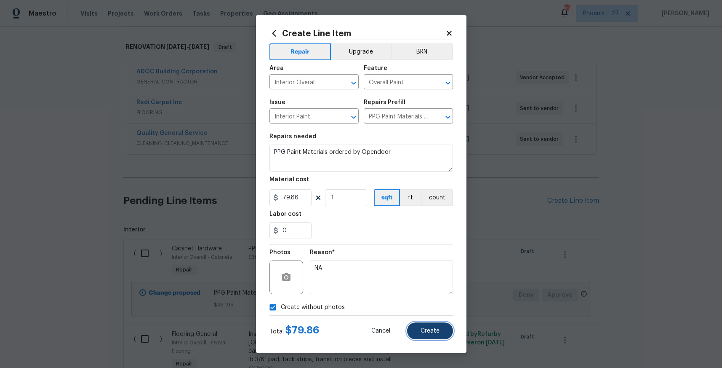
click at [434, 323] on button "Create" at bounding box center [430, 330] width 46 height 17
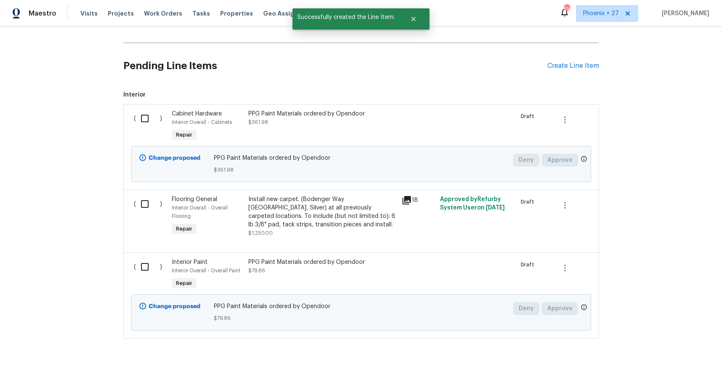
scroll to position [271, 0]
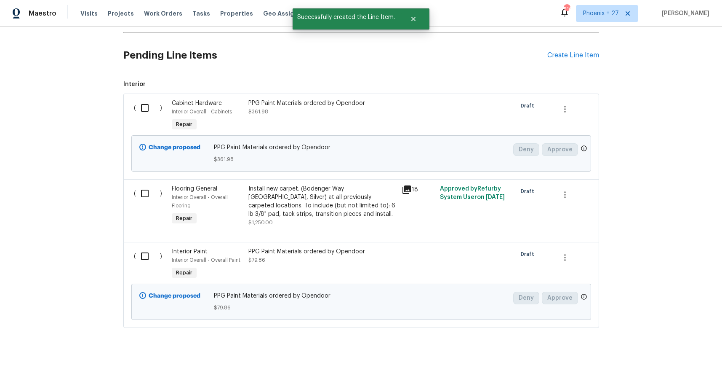
click at [139, 117] on input "checkbox" at bounding box center [148, 108] width 24 height 18
checkbox input "true"
click at [143, 265] on input "checkbox" at bounding box center [148, 256] width 24 height 18
checkbox input "true"
click at [647, 340] on button "Create Work Order" at bounding box center [673, 347] width 69 height 16
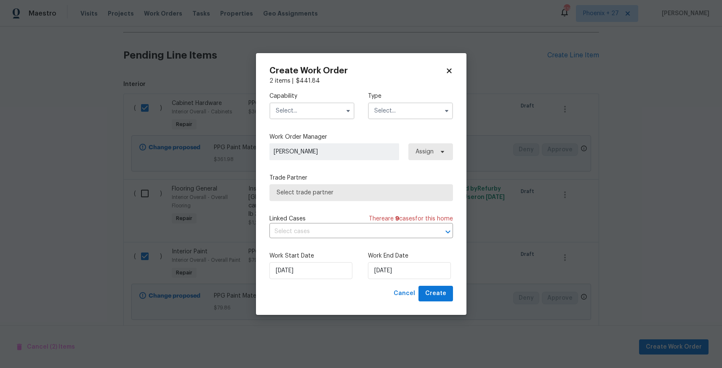
click at [317, 104] on input "text" at bounding box center [311, 110] width 85 height 17
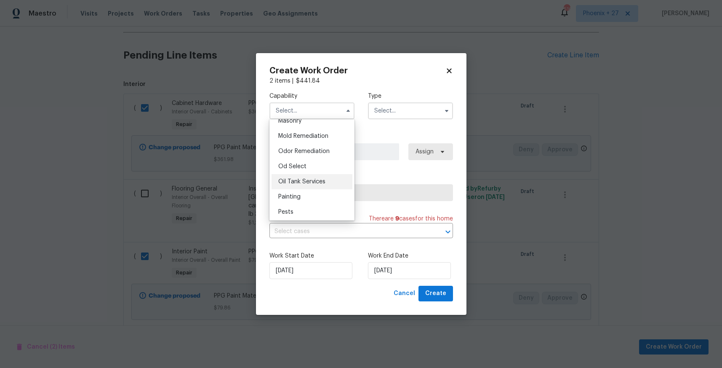
scroll to position [642, 0]
drag, startPoint x: 323, startPoint y: 189, endPoint x: 362, endPoint y: 144, distance: 59.4
click at [323, 189] on div "Painting" at bounding box center [312, 194] width 81 height 15
type input "Painting"
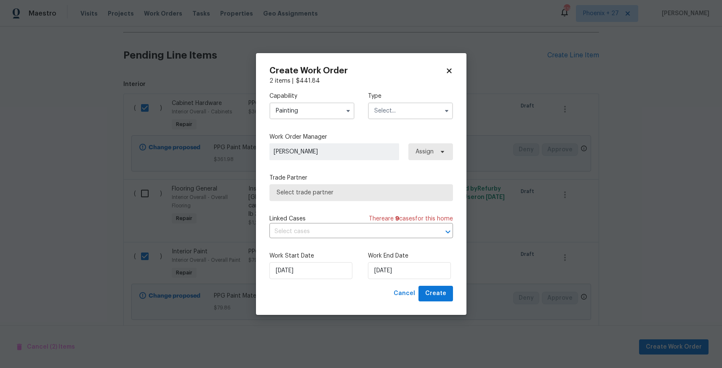
click at [405, 107] on input "text" at bounding box center [410, 110] width 85 height 17
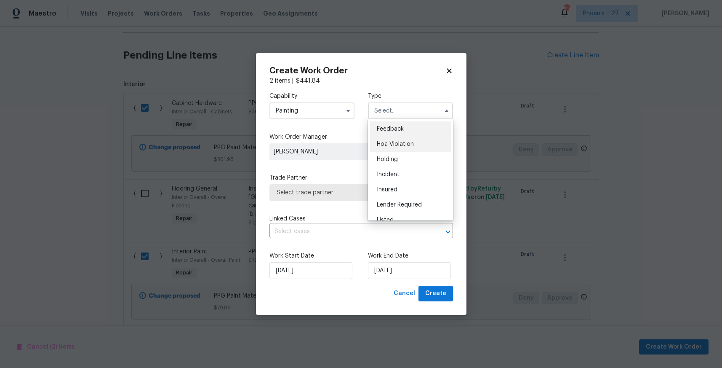
scroll to position [191, 0]
click at [411, 150] on div "Renovation" at bounding box center [410, 149] width 81 height 15
type input "Renovation"
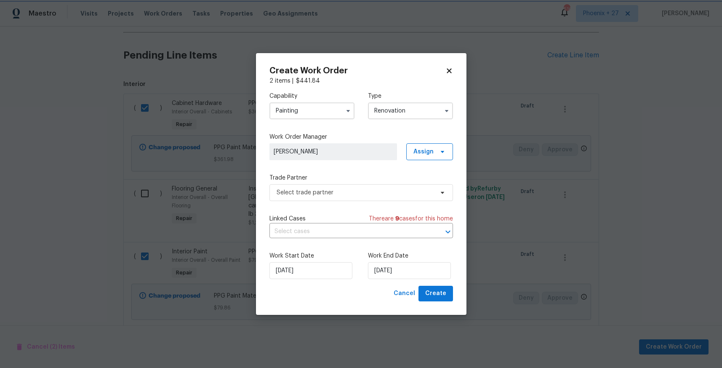
scroll to position [0, 0]
click at [427, 153] on span "Assign" at bounding box center [423, 151] width 20 height 8
click at [427, 188] on div "Assign to me" at bounding box center [431, 187] width 37 height 8
click at [344, 191] on span "Select trade partner" at bounding box center [355, 192] width 157 height 8
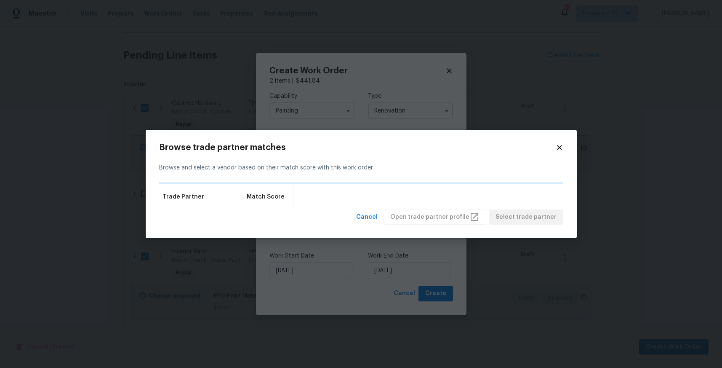
click at [562, 148] on icon at bounding box center [560, 148] width 8 height 8
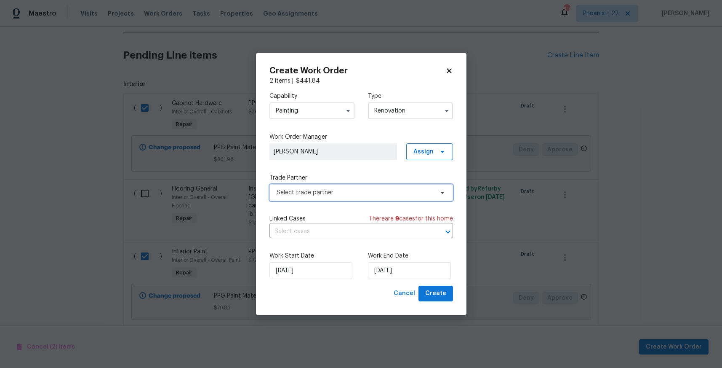
click at [396, 197] on span "Select trade partner" at bounding box center [361, 192] width 184 height 17
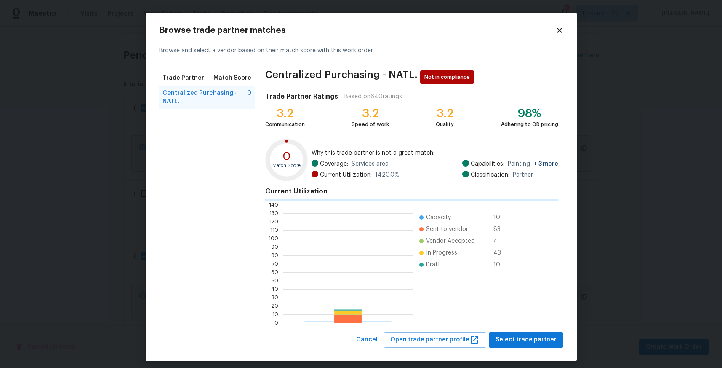
scroll to position [118, 130]
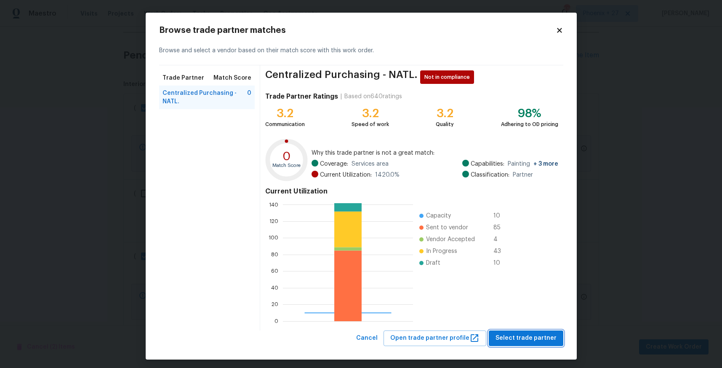
click at [518, 334] on span "Select trade partner" at bounding box center [526, 338] width 61 height 11
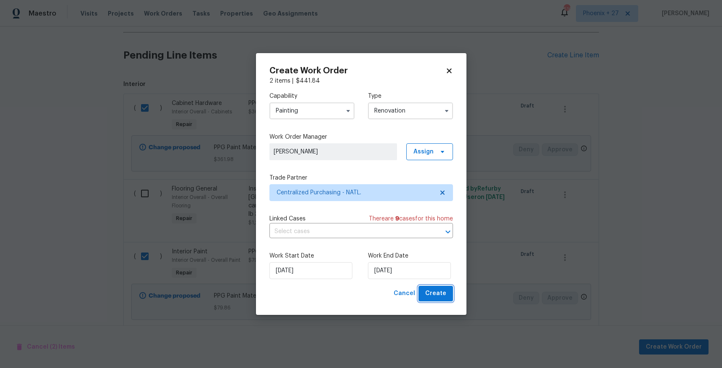
click at [434, 294] on span "Create" at bounding box center [435, 293] width 21 height 11
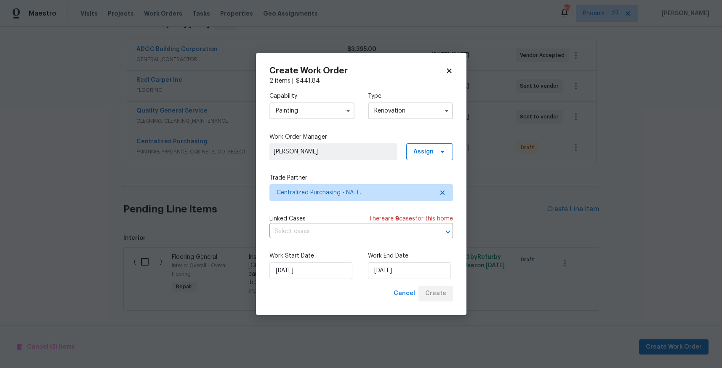
scroll to position [157, 0]
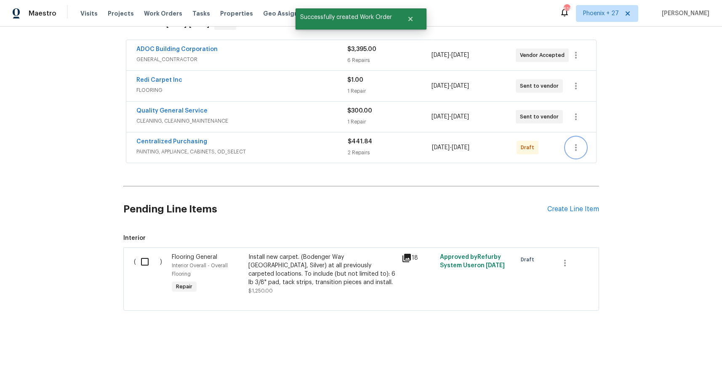
click at [571, 146] on icon "button" at bounding box center [576, 147] width 10 height 10
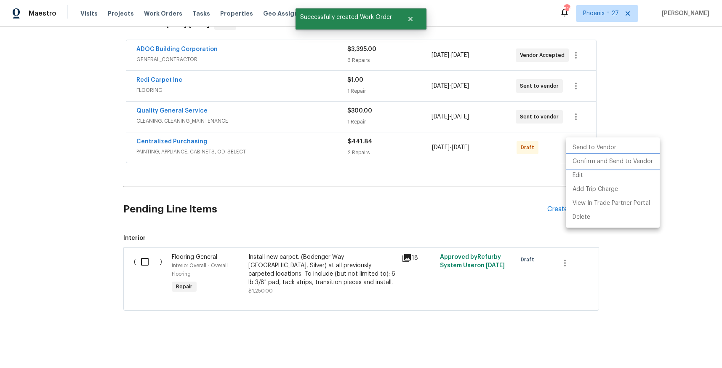
click at [579, 162] on li "Confirm and Send to Vendor" at bounding box center [613, 162] width 94 height 14
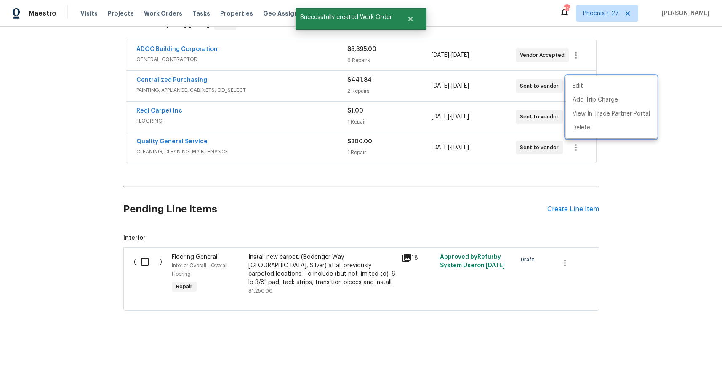
drag, startPoint x: 289, startPoint y: 88, endPoint x: 237, endPoint y: 87, distance: 52.2
click at [275, 87] on div at bounding box center [361, 184] width 722 height 368
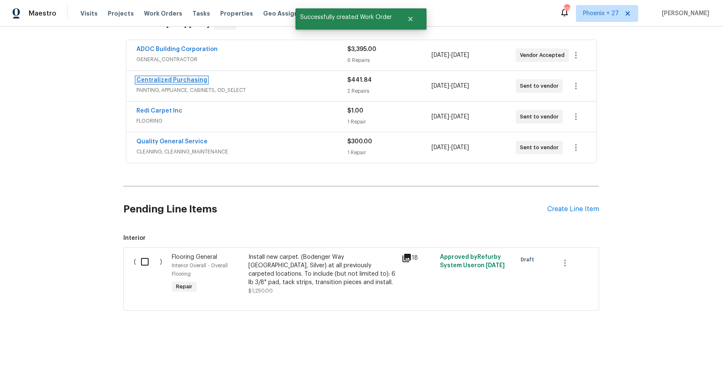
click at [155, 80] on link "Centralized Purchasing" at bounding box center [171, 80] width 71 height 6
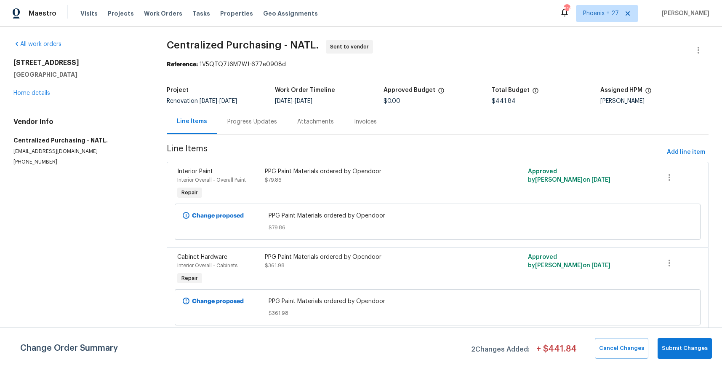
click at [161, 19] on div "Visits Projects Work Orders Tasks Properties Geo Assignments" at bounding box center [204, 13] width 248 height 17
click at [159, 15] on span "Work Orders" at bounding box center [163, 13] width 38 height 8
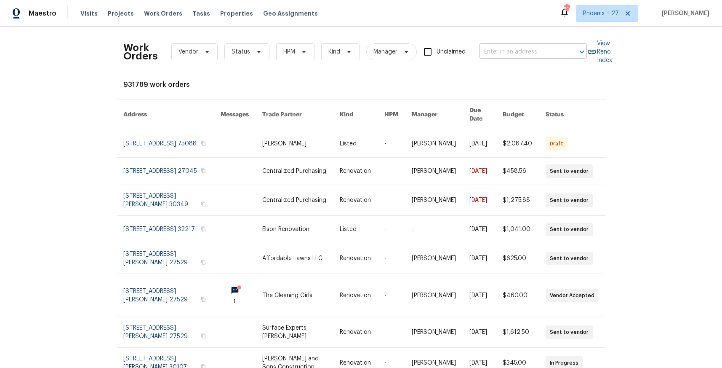
drag, startPoint x: 494, startPoint y: 41, endPoint x: 499, endPoint y: 48, distance: 8.3
click at [497, 44] on div "Work Orders Vendor Status HPM Kind Manager Unclaimed ​" at bounding box center [355, 51] width 464 height 37
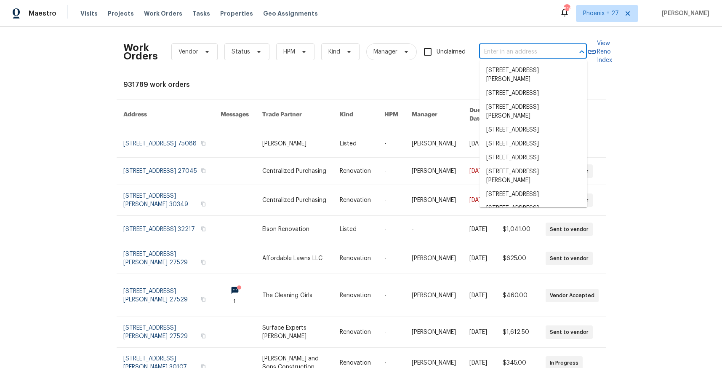
click at [499, 49] on input "text" at bounding box center [521, 51] width 84 height 13
paste input "[STREET_ADDRESS]"
type input "[STREET_ADDRESS]"
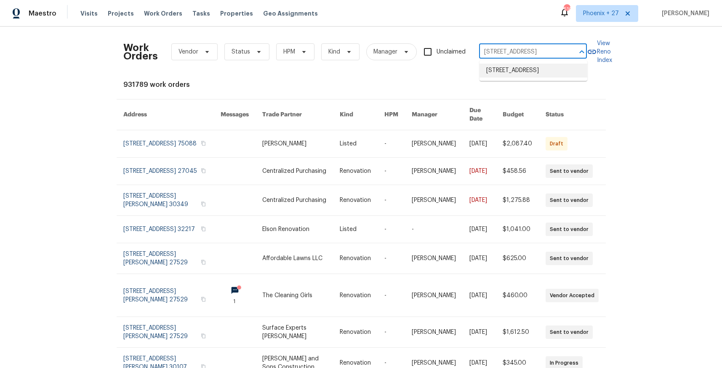
click at [516, 71] on li "[STREET_ADDRESS]" at bounding box center [534, 71] width 108 height 14
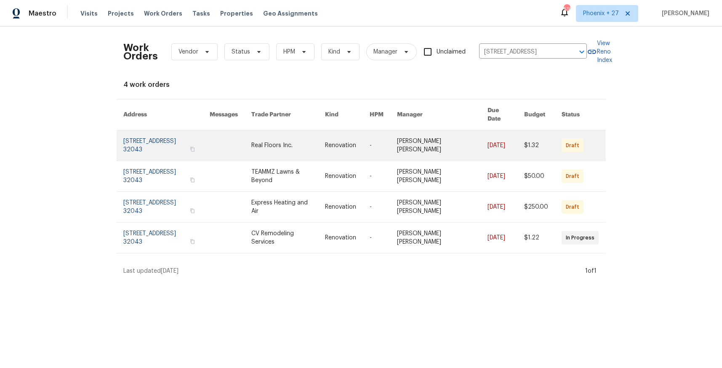
click at [251, 137] on link at bounding box center [231, 145] width 42 height 30
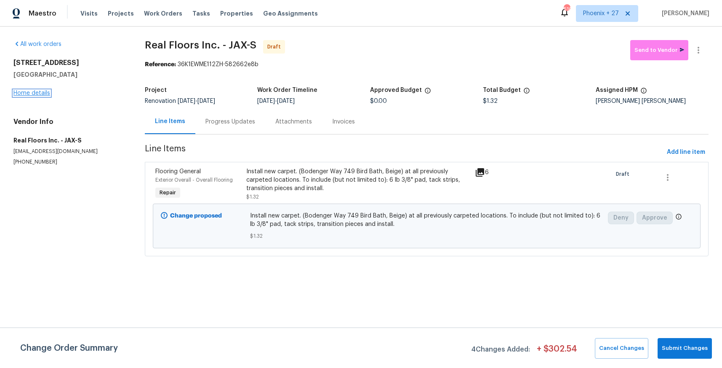
click at [39, 93] on link "Home details" at bounding box center [31, 93] width 37 height 6
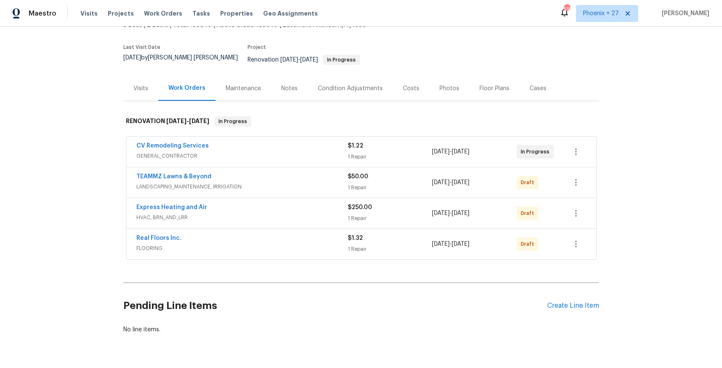
scroll to position [75, 0]
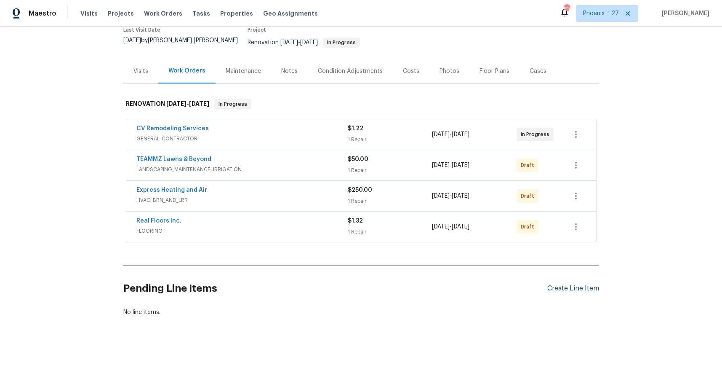
click at [575, 286] on div "Pending Line Items Create Line Item" at bounding box center [361, 288] width 476 height 39
click at [573, 285] on div "Create Line Item" at bounding box center [573, 288] width 52 height 8
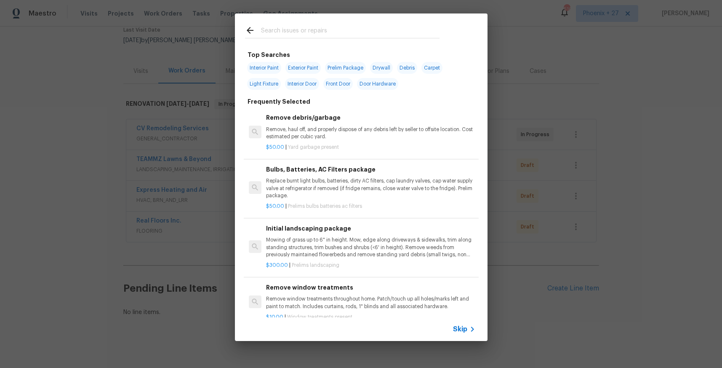
click at [356, 36] on input "text" at bounding box center [350, 31] width 179 height 13
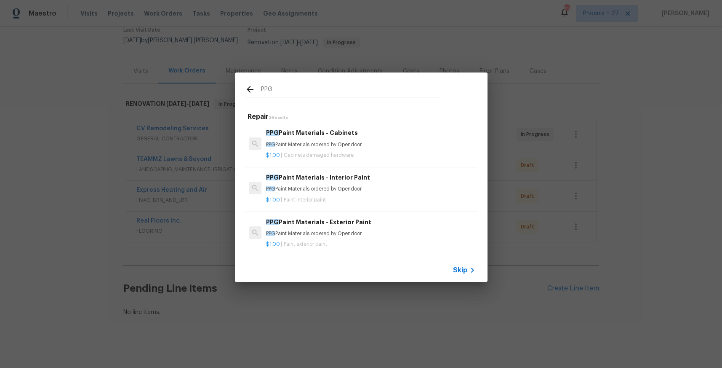
type input "PPG"
click at [427, 179] on h6 "PPG Paint Materials - Interior Paint" at bounding box center [370, 177] width 209 height 9
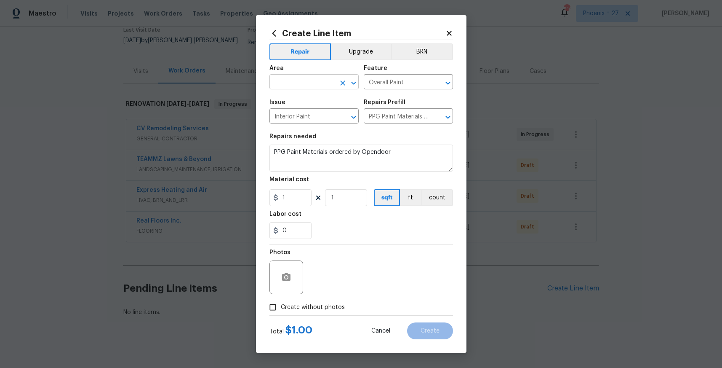
drag, startPoint x: 316, startPoint y: 72, endPoint x: 319, endPoint y: 80, distance: 8.0
click at [317, 77] on figure "Area ​" at bounding box center [313, 77] width 89 height 24
click at [319, 80] on input "text" at bounding box center [302, 82] width 66 height 13
click at [323, 114] on li "Interior Overall" at bounding box center [313, 115] width 89 height 14
type input "Interior Overall"
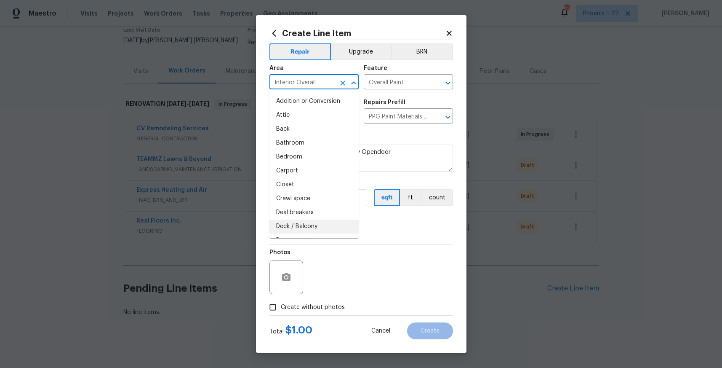
drag, startPoint x: 381, startPoint y: 288, endPoint x: 347, endPoint y: 253, distance: 49.4
click at [376, 283] on div "Photos" at bounding box center [361, 271] width 184 height 55
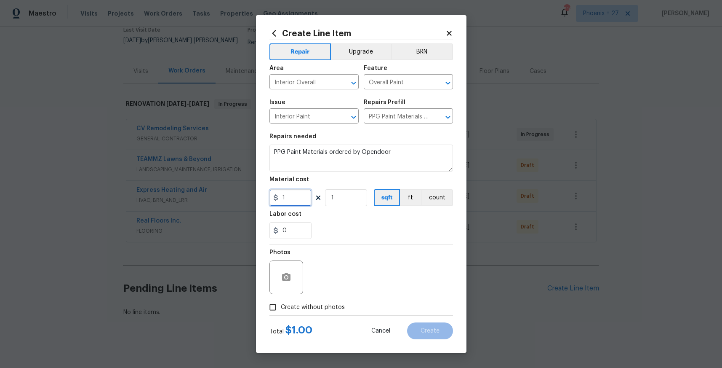
drag, startPoint x: 294, startPoint y: 203, endPoint x: 267, endPoint y: 200, distance: 27.5
click at [267, 200] on div "Create Line Item Repair Upgrade BRN Area Interior Overall ​ Feature Overall Pai…" at bounding box center [361, 183] width 211 height 337
type input "365.79"
click at [330, 310] on span "Create without photos" at bounding box center [313, 307] width 64 height 9
click at [281, 310] on input "Create without photos" at bounding box center [273, 307] width 16 height 16
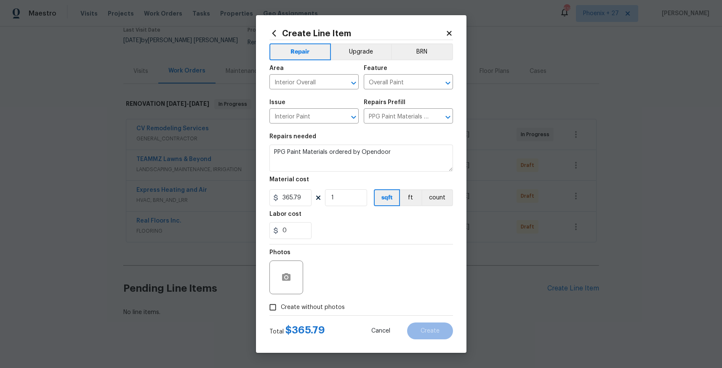
checkbox input "true"
click at [336, 280] on textarea at bounding box center [381, 277] width 143 height 34
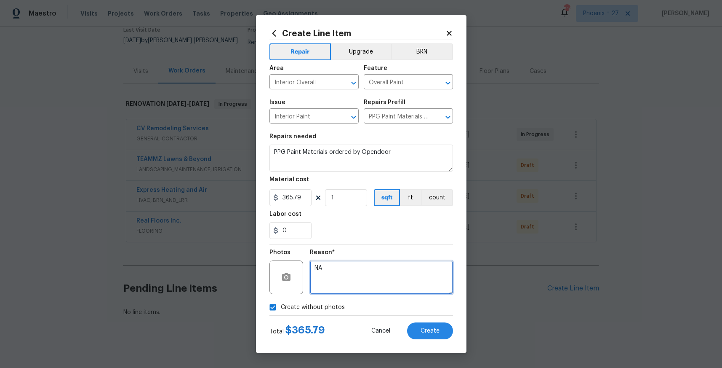
click at [349, 264] on textarea "NA" at bounding box center [381, 277] width 143 height 34
type textarea "NA"
click at [351, 246] on div "Reason* NA" at bounding box center [381, 271] width 143 height 55
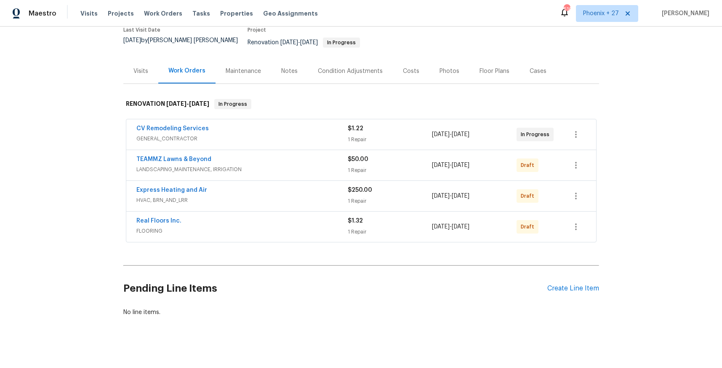
drag, startPoint x: 481, startPoint y: 365, endPoint x: 464, endPoint y: 345, distance: 26.9
drag, startPoint x: 553, startPoint y: 277, endPoint x: 557, endPoint y: 279, distance: 4.3
click at [553, 277] on div "Pending Line Items Create Line Item" at bounding box center [361, 288] width 476 height 39
click at [560, 285] on div "Create Line Item" at bounding box center [573, 289] width 52 height 8
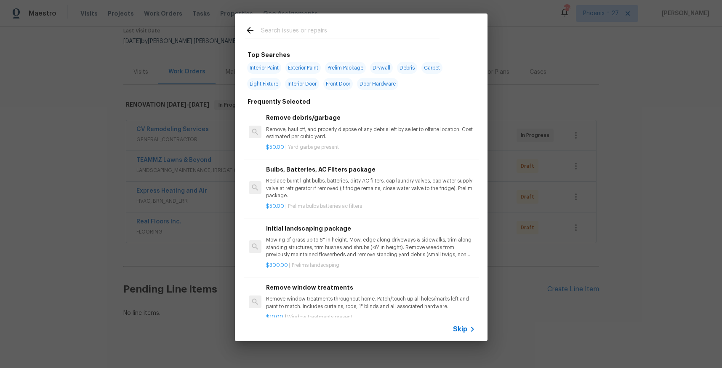
click at [275, 39] on div at bounding box center [342, 29] width 215 height 33
click at [276, 33] on input "text" at bounding box center [350, 31] width 179 height 13
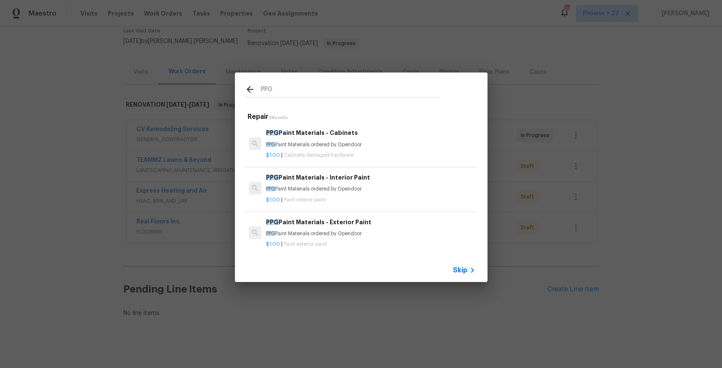
type input "PPG"
click at [370, 181] on h6 "PPG Paint Materials - Interior Paint" at bounding box center [370, 177] width 209 height 9
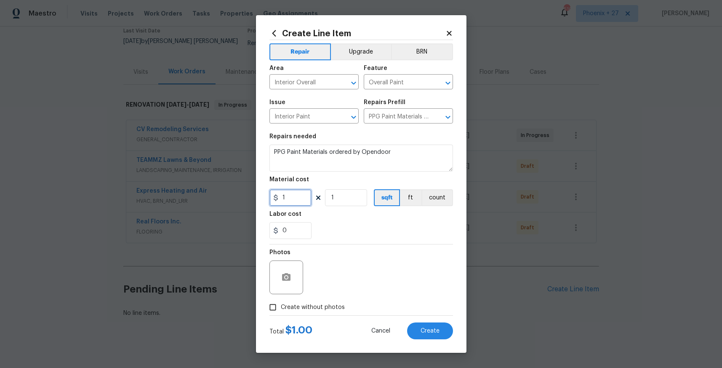
click at [301, 195] on input "1" at bounding box center [290, 197] width 42 height 17
drag, startPoint x: 293, startPoint y: 196, endPoint x: 263, endPoint y: 195, distance: 30.3
click at [263, 195] on div "Create Line Item Repair Upgrade BRN Area Interior Overall ​ Feature Overall Pai…" at bounding box center [361, 183] width 211 height 337
type input "365.79"
drag, startPoint x: 307, startPoint y: 303, endPoint x: 343, endPoint y: 304, distance: 35.8
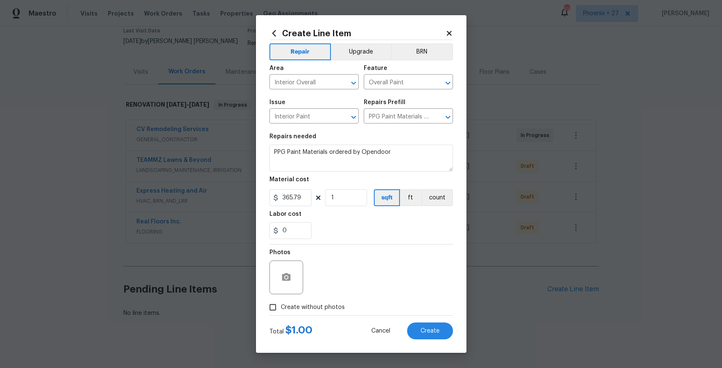
click at [308, 303] on span "Create without photos" at bounding box center [313, 307] width 64 height 9
drag, startPoint x: 345, startPoint y: 308, endPoint x: 365, endPoint y: 309, distance: 19.4
click at [345, 308] on div "Create without photos" at bounding box center [361, 307] width 184 height 16
click at [321, 312] on label "Create without photos" at bounding box center [305, 307] width 80 height 16
click at [281, 312] on input "Create without photos" at bounding box center [273, 307] width 16 height 16
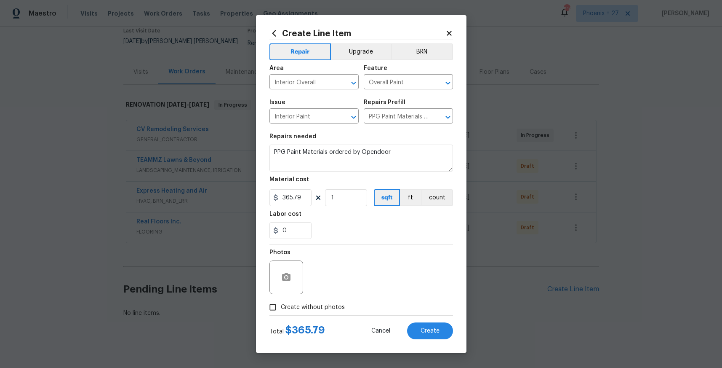
checkbox input "true"
click at [440, 332] on button "Create" at bounding box center [430, 330] width 46 height 17
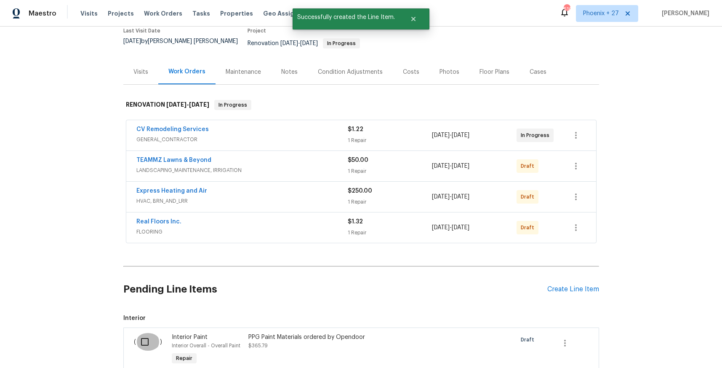
drag, startPoint x: 150, startPoint y: 335, endPoint x: 157, endPoint y: 335, distance: 7.6
click at [150, 335] on input "checkbox" at bounding box center [148, 342] width 24 height 18
checkbox input "true"
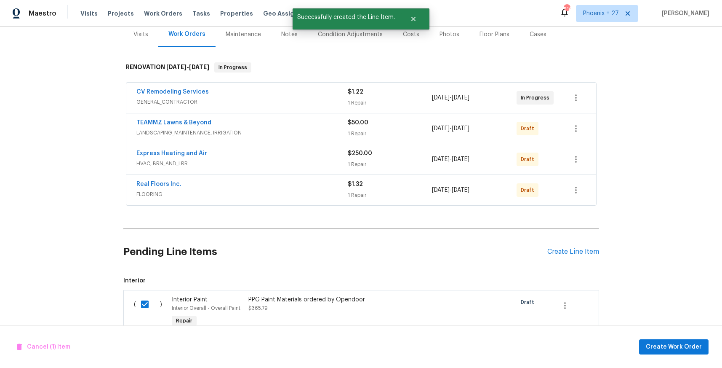
scroll to position [117, 0]
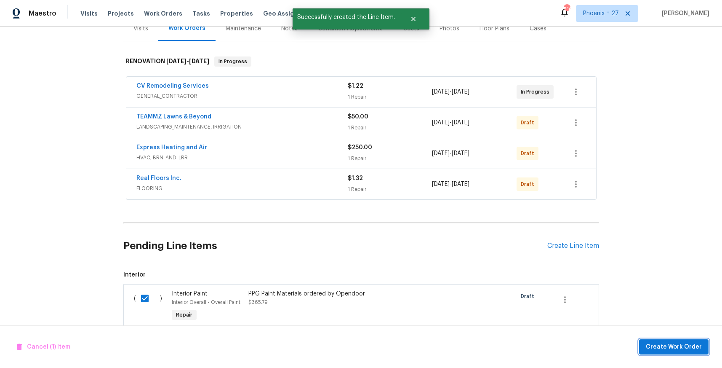
click at [688, 340] on button "Create Work Order" at bounding box center [673, 347] width 69 height 16
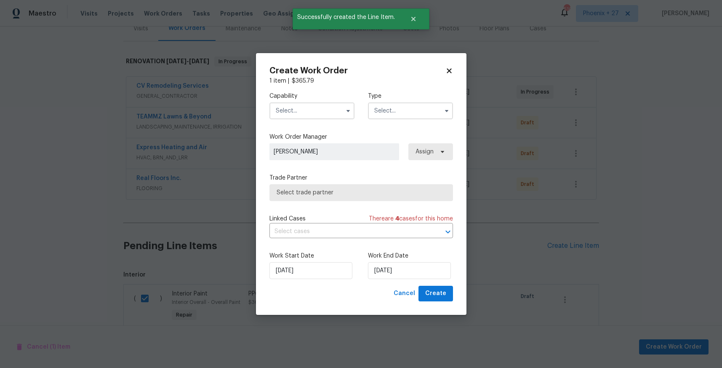
click at [325, 109] on input "text" at bounding box center [311, 110] width 85 height 17
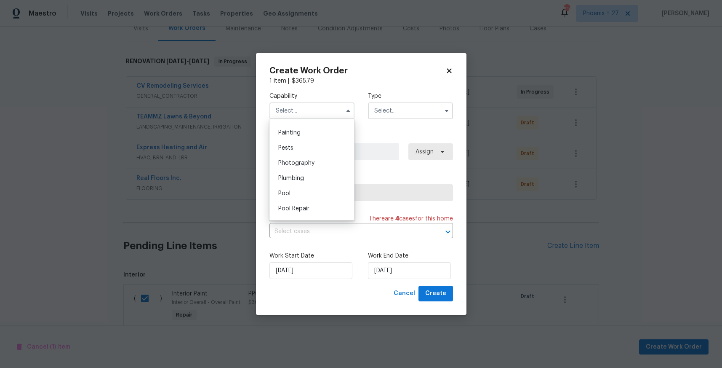
scroll to position [702, 0]
click at [307, 144] on div "Pests" at bounding box center [312, 148] width 81 height 15
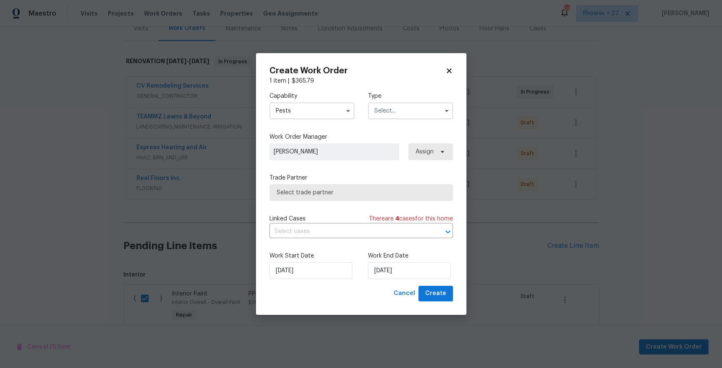
drag, startPoint x: 309, startPoint y: 104, endPoint x: 309, endPoint y: 108, distance: 4.2
click at [309, 105] on input "Pests" at bounding box center [311, 110] width 85 height 17
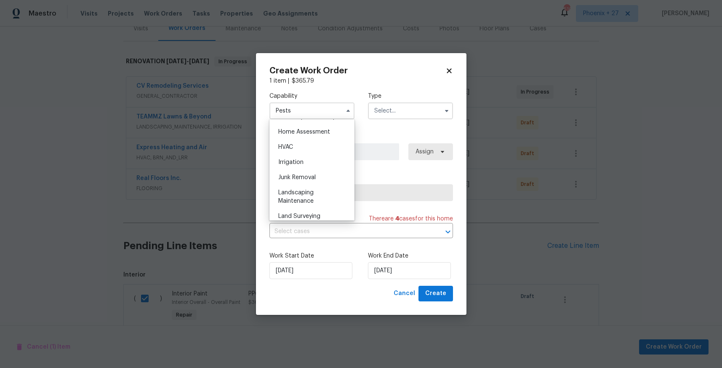
scroll to position [653, 0]
click at [308, 185] on div "Painting" at bounding box center [312, 183] width 81 height 15
type input "Painting"
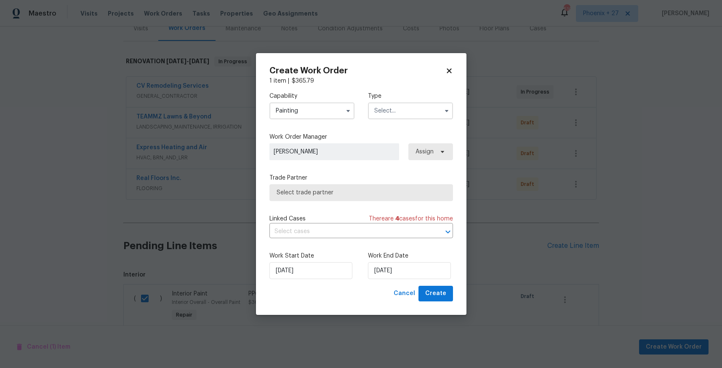
drag, startPoint x: 383, startPoint y: 109, endPoint x: 384, endPoint y: 117, distance: 7.7
click at [384, 111] on input "text" at bounding box center [410, 110] width 85 height 17
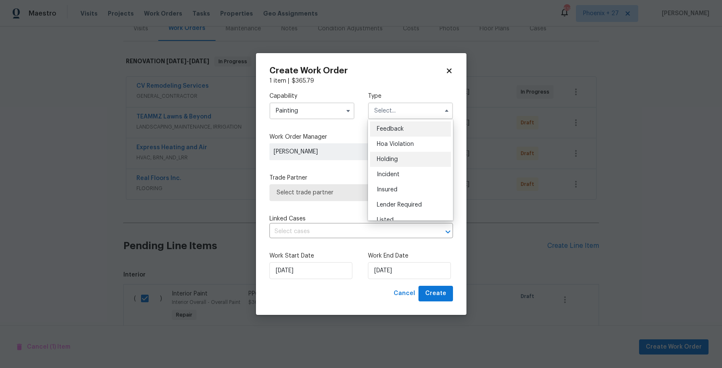
scroll to position [191, 0]
click at [401, 152] on span "Renovation" at bounding box center [392, 150] width 31 height 6
type input "Renovation"
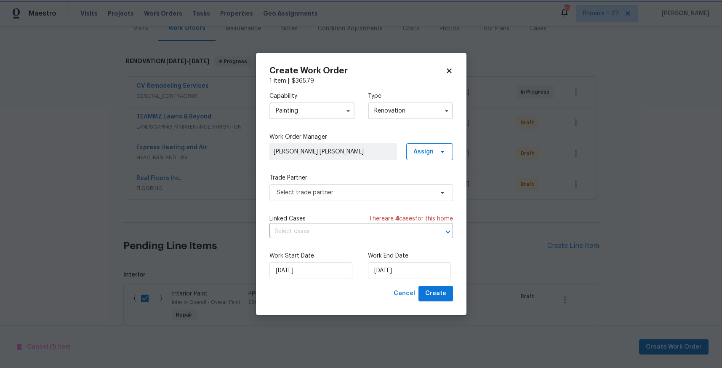
scroll to position [0, 0]
drag, startPoint x: 431, startPoint y: 155, endPoint x: 430, endPoint y: 161, distance: 5.5
click at [431, 155] on span "Assign" at bounding box center [423, 151] width 20 height 8
click at [429, 190] on div "Assign to me" at bounding box center [431, 187] width 37 height 8
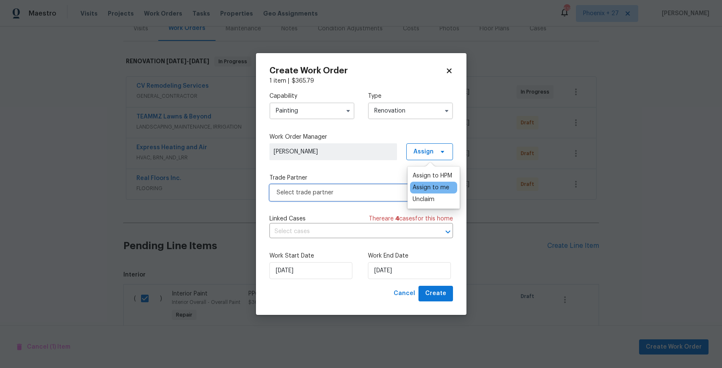
click at [352, 194] on span "Select trade partner" at bounding box center [355, 192] width 157 height 8
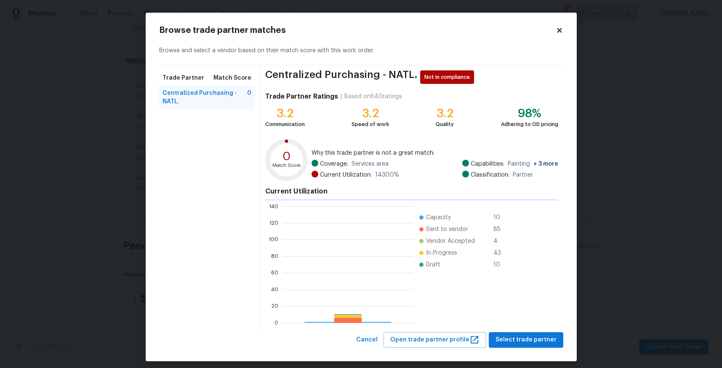
scroll to position [118, 130]
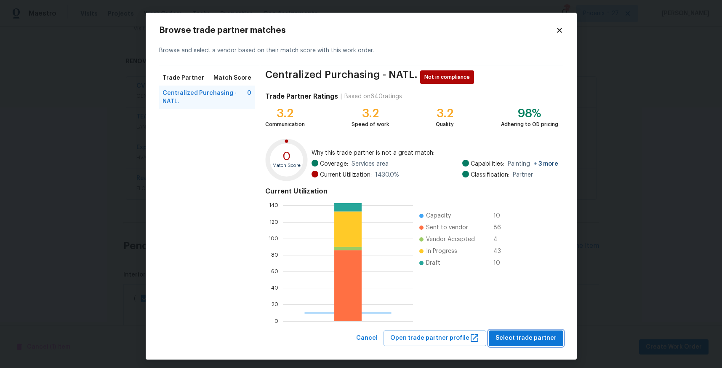
click at [511, 341] on span "Select trade partner" at bounding box center [526, 338] width 61 height 11
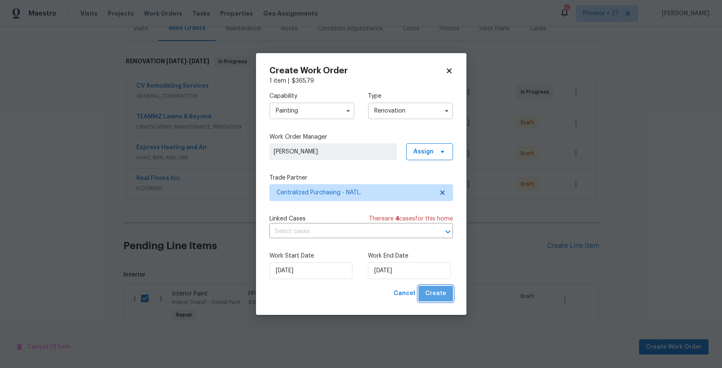
click at [444, 293] on span "Create" at bounding box center [435, 293] width 21 height 11
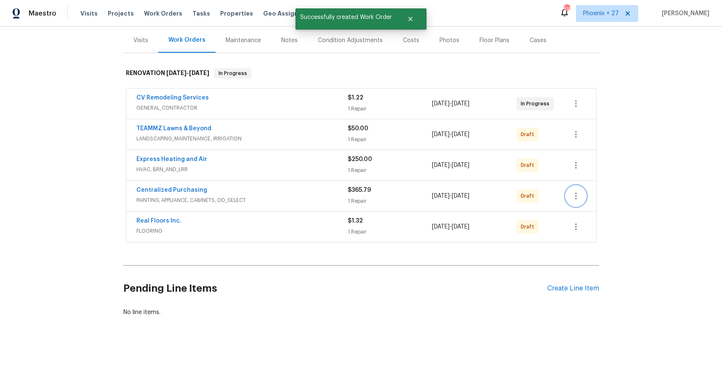
click at [579, 195] on button "button" at bounding box center [576, 196] width 20 height 20
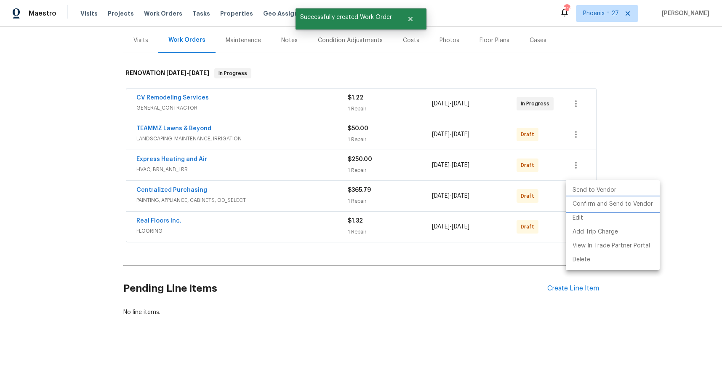
click at [579, 199] on li "Confirm and Send to Vendor" at bounding box center [613, 204] width 94 height 14
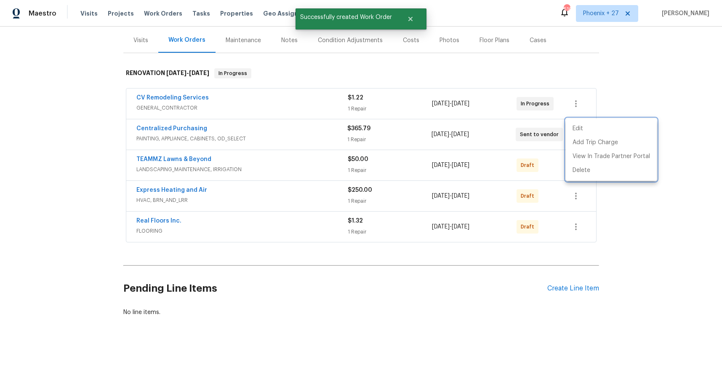
drag, startPoint x: 299, startPoint y: 126, endPoint x: 258, endPoint y: 126, distance: 40.4
click at [277, 125] on div at bounding box center [361, 184] width 722 height 368
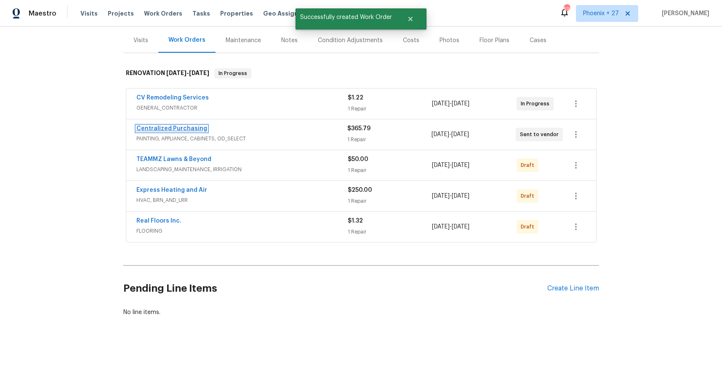
click at [194, 125] on link "Centralized Purchasing" at bounding box center [171, 128] width 71 height 6
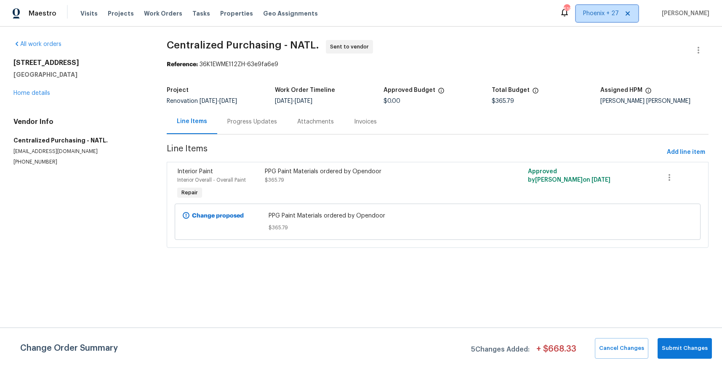
click at [607, 15] on span "Phoenix + 27" at bounding box center [601, 13] width 36 height 8
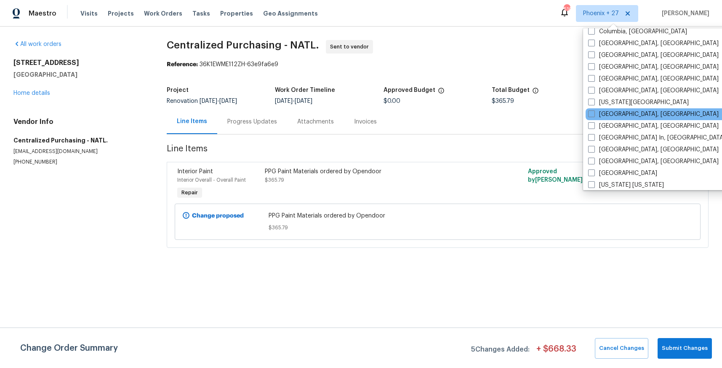
scroll to position [492, 0]
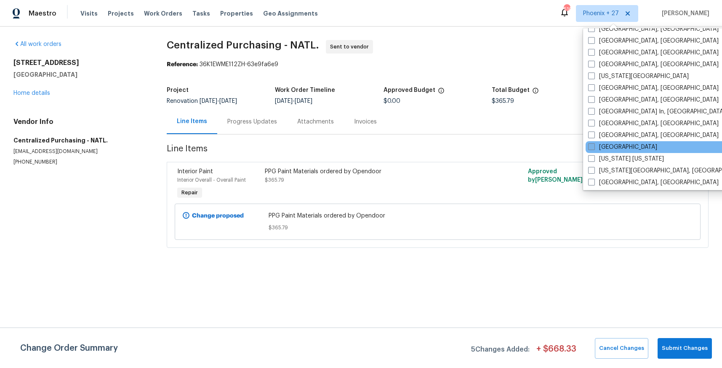
click at [603, 146] on label "[GEOGRAPHIC_DATA]" at bounding box center [622, 147] width 69 height 8
click at [594, 146] on input "[GEOGRAPHIC_DATA]" at bounding box center [590, 145] width 5 height 5
checkbox input "true"
click at [148, 11] on span "Work Orders" at bounding box center [163, 13] width 38 height 8
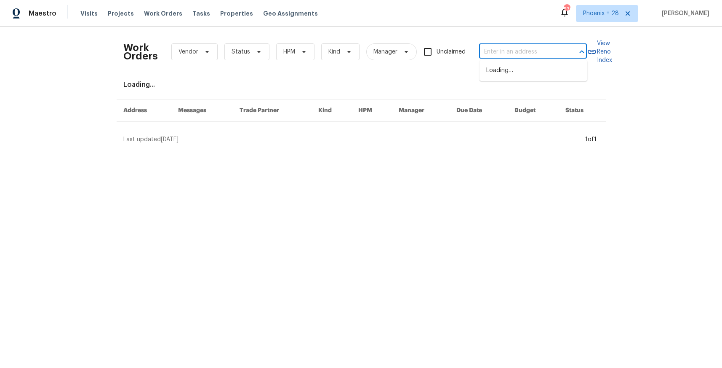
click at [542, 52] on input "text" at bounding box center [521, 51] width 84 height 13
paste input "[STREET_ADDRESS]"
type input "[STREET_ADDRESS]"
click at [515, 77] on li "[STREET_ADDRESS]" at bounding box center [534, 71] width 108 height 14
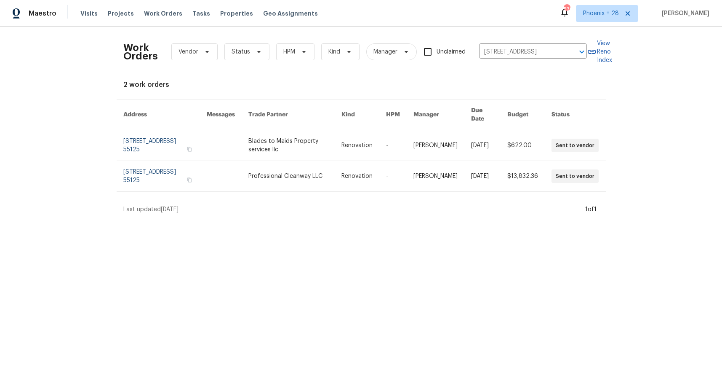
click at [309, 161] on link at bounding box center [294, 176] width 93 height 30
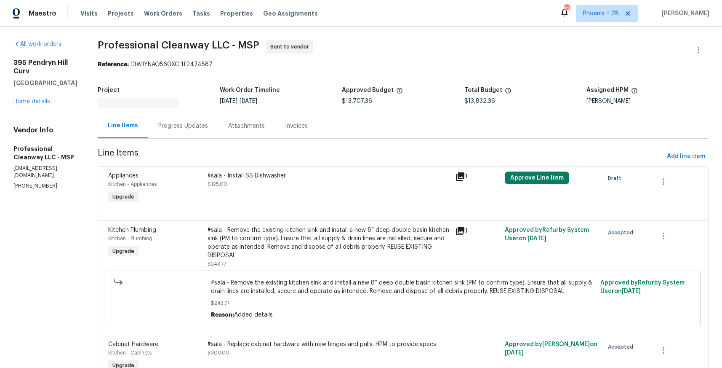
click at [43, 94] on div "[STREET_ADDRESS] Home details" at bounding box center [45, 82] width 64 height 47
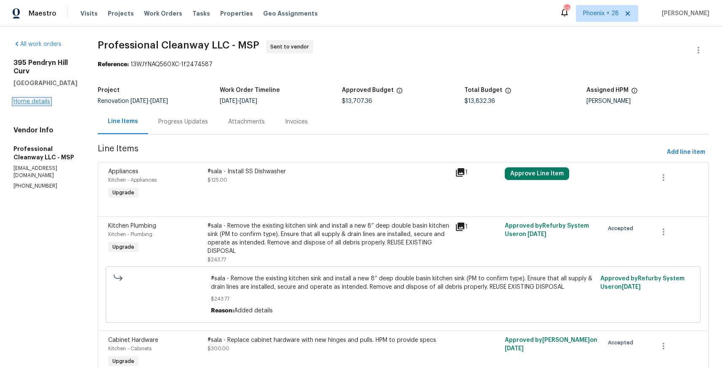
click at [44, 99] on link "Home details" at bounding box center [31, 102] width 37 height 6
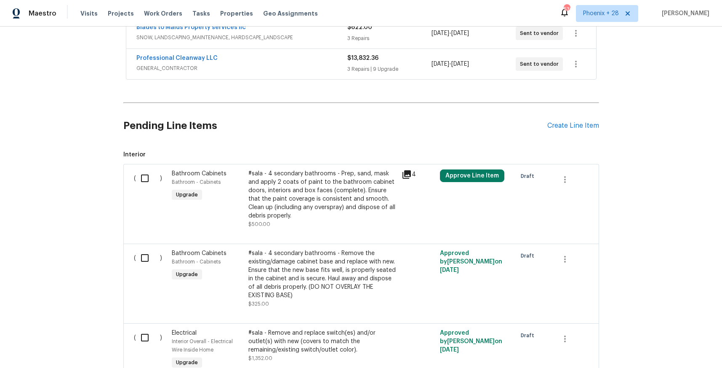
scroll to position [182, 0]
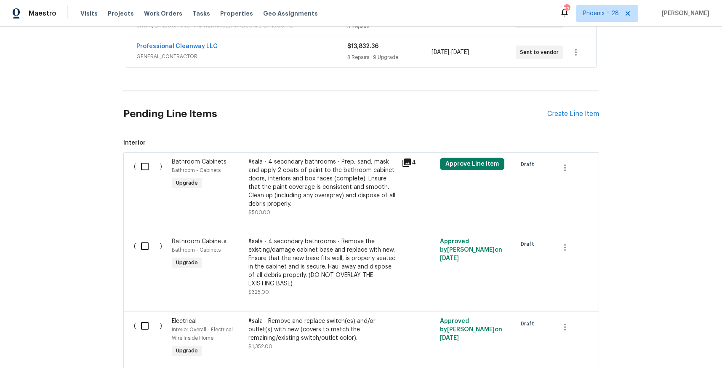
click at [564, 123] on div "Pending Line Items Create Line Item" at bounding box center [361, 113] width 476 height 39
click at [561, 116] on div "Create Line Item" at bounding box center [573, 114] width 52 height 8
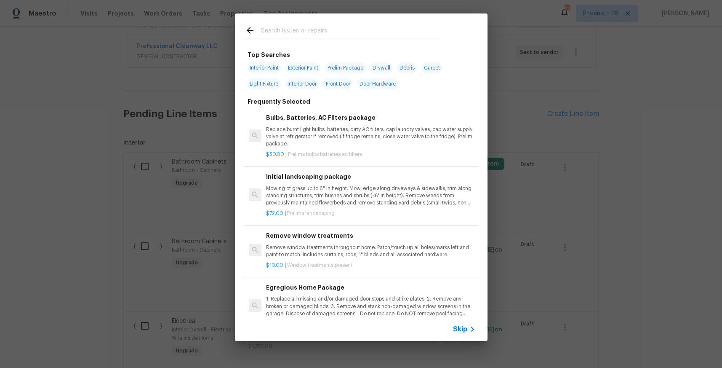
click at [299, 31] on input "text" at bounding box center [350, 31] width 179 height 13
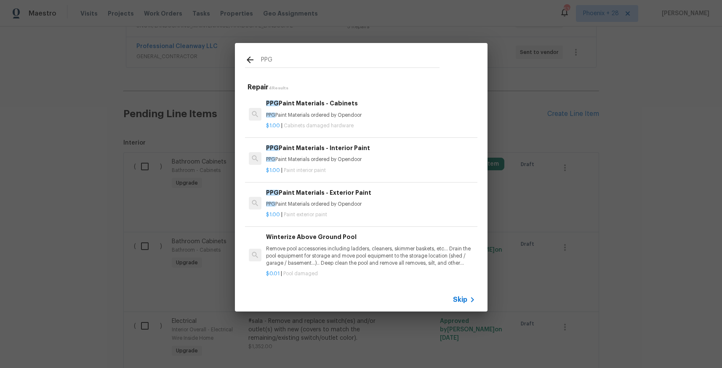
type input "PPG"
click at [361, 110] on div "PPG Paint Materials - Cabinets PPG Paint Materials ordered by Opendoor" at bounding box center [370, 109] width 209 height 20
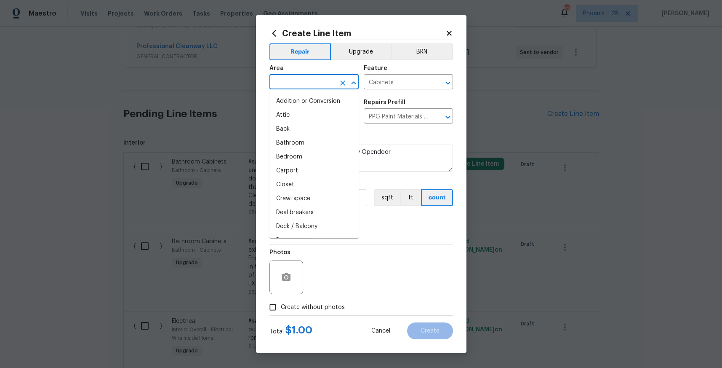
click at [313, 87] on input "text" at bounding box center [302, 82] width 66 height 13
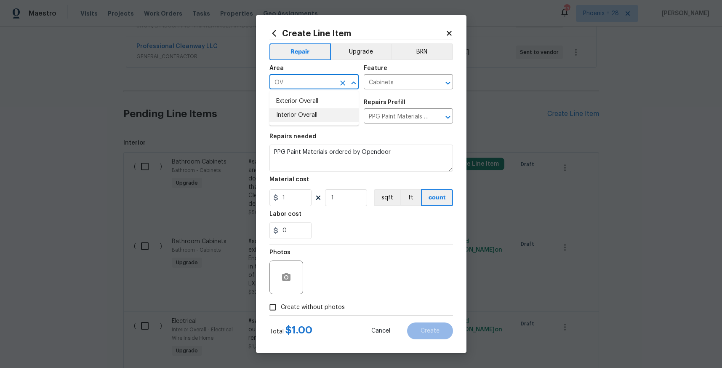
type input "OV"
drag, startPoint x: 336, startPoint y: 130, endPoint x: 331, endPoint y: 125, distance: 6.0
click at [336, 129] on section "Repairs needed PPG Paint Materials ordered by Opendoor Material cost 1 1 sqft f…" at bounding box center [361, 185] width 184 height 115
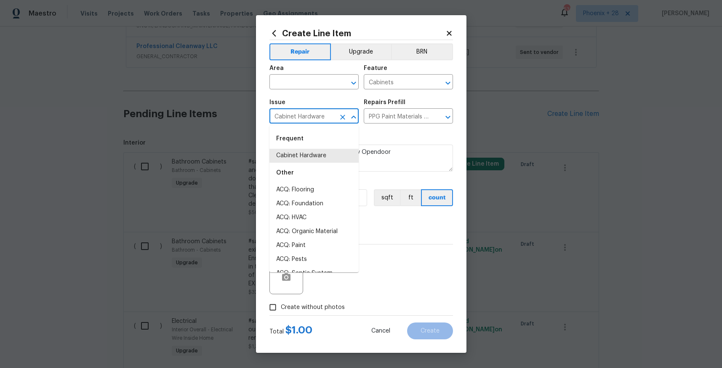
click at [323, 114] on input "Cabinet Hardware" at bounding box center [302, 116] width 66 height 13
click at [306, 90] on span "Area ​" at bounding box center [313, 77] width 89 height 34
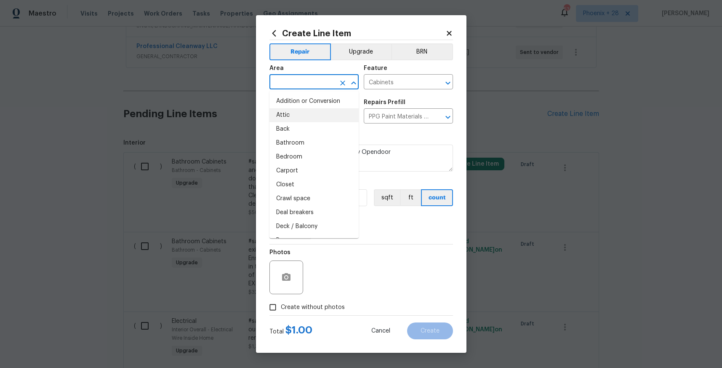
click at [306, 87] on input "text" at bounding box center [302, 82] width 66 height 13
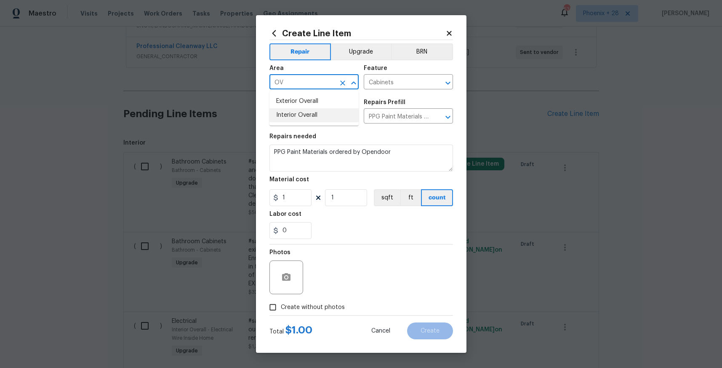
click at [315, 119] on li "Interior Overall" at bounding box center [313, 115] width 89 height 14
type input "Interior Overall"
click at [294, 198] on input "1" at bounding box center [290, 197] width 42 height 17
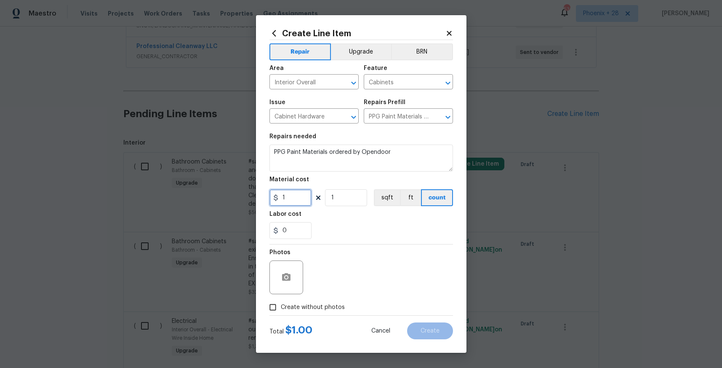
drag, startPoint x: 288, startPoint y: 198, endPoint x: 272, endPoint y: 197, distance: 16.0
click at [272, 197] on div "1" at bounding box center [290, 197] width 42 height 17
type input "307.35"
click at [328, 304] on span "Create without photos" at bounding box center [313, 307] width 64 height 9
click at [281, 304] on input "Create without photos" at bounding box center [273, 307] width 16 height 16
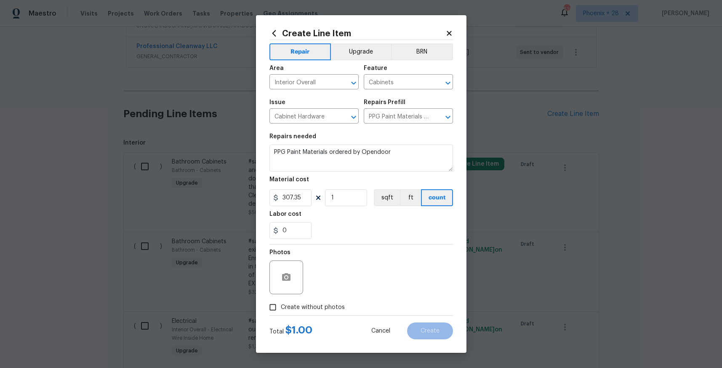
checkbox input "true"
click at [345, 289] on textarea at bounding box center [381, 277] width 143 height 34
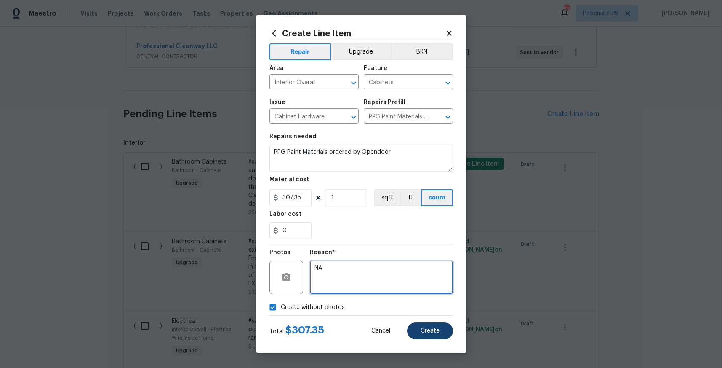
type textarea "NA"
click at [424, 337] on button "Create" at bounding box center [430, 330] width 46 height 17
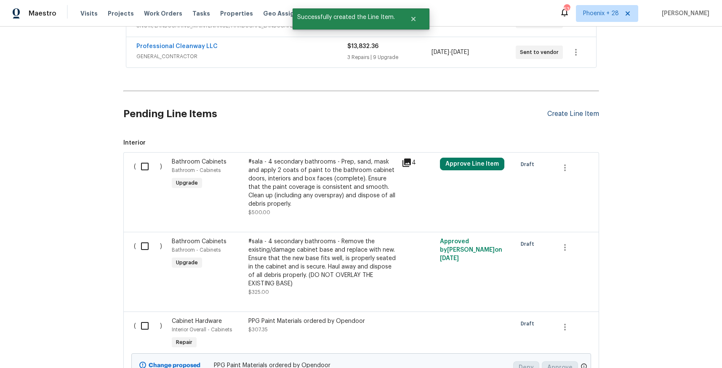
click at [568, 117] on div "Create Line Item" at bounding box center [573, 114] width 52 height 8
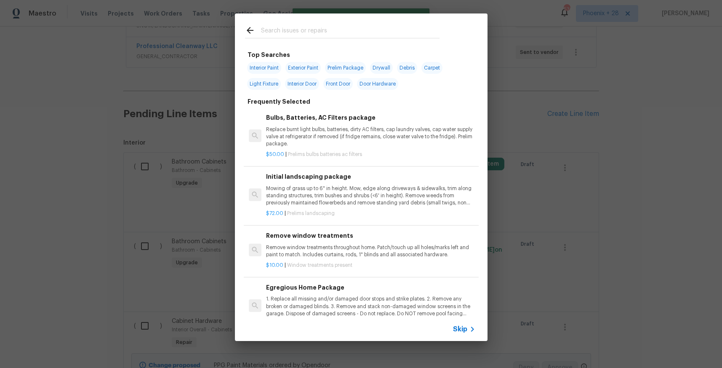
click at [335, 27] on input "text" at bounding box center [350, 31] width 179 height 13
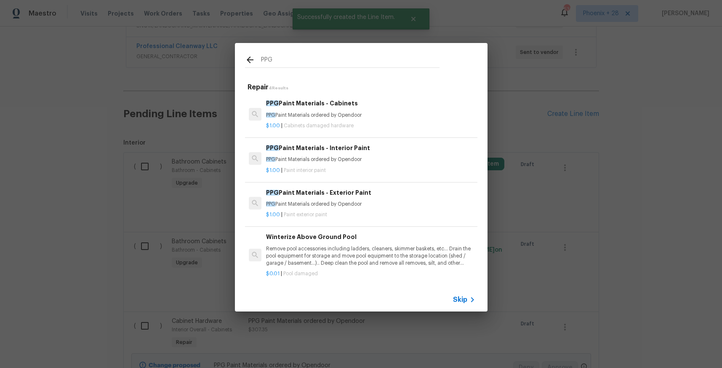
type input "PPG"
click at [391, 172] on p "$1.00 | Paint interior paint" at bounding box center [370, 170] width 209 height 7
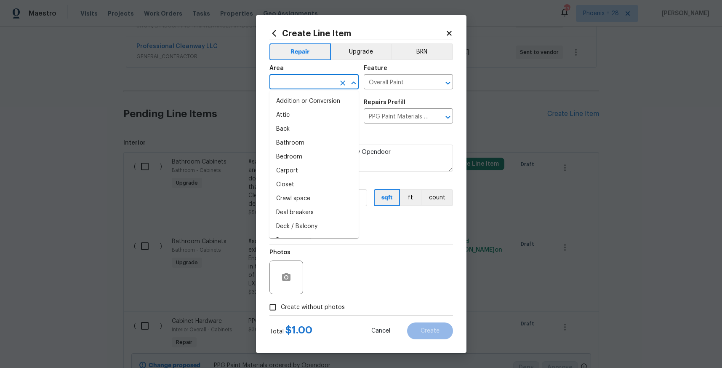
click at [312, 85] on input "text" at bounding box center [302, 82] width 66 height 13
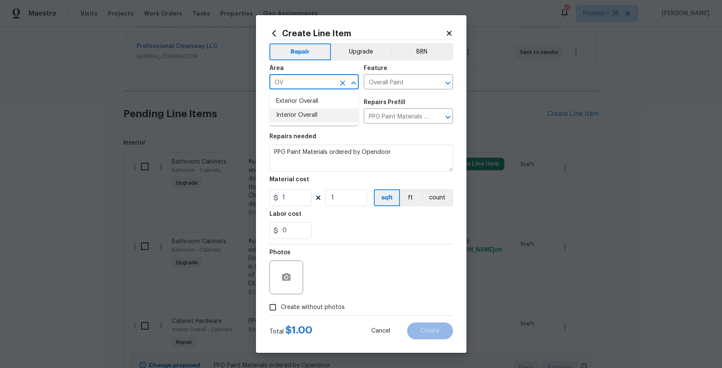
click at [312, 115] on li "Interior Overall" at bounding box center [313, 115] width 89 height 14
type input "Interior Overall"
drag, startPoint x: 301, startPoint y: 192, endPoint x: 301, endPoint y: 197, distance: 5.1
click at [301, 192] on input "1" at bounding box center [290, 197] width 42 height 17
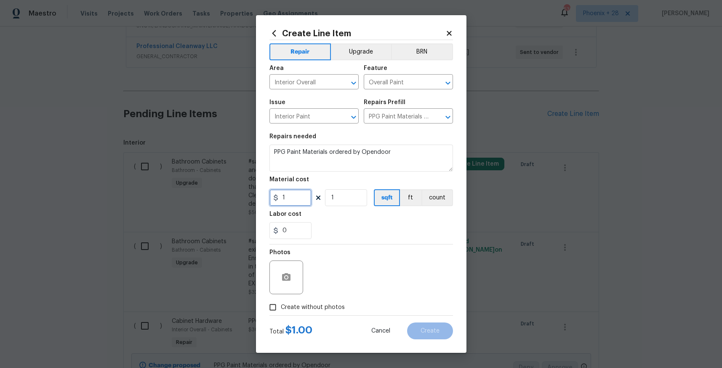
drag, startPoint x: 301, startPoint y: 197, endPoint x: 269, endPoint y: 196, distance: 32.0
click at [269, 196] on input "1" at bounding box center [290, 197] width 42 height 17
type input "1279.97"
drag, startPoint x: 312, startPoint y: 305, endPoint x: 322, endPoint y: 300, distance: 10.9
click at [312, 305] on span "Create without photos" at bounding box center [313, 307] width 64 height 9
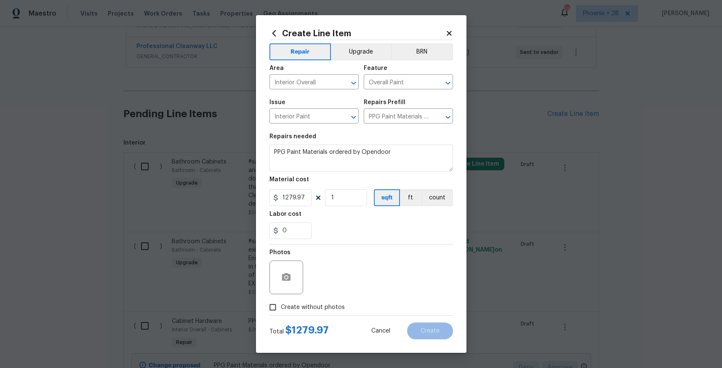
click at [281, 305] on input "Create without photos" at bounding box center [273, 307] width 16 height 16
checkbox input "true"
click at [337, 287] on textarea at bounding box center [381, 277] width 143 height 34
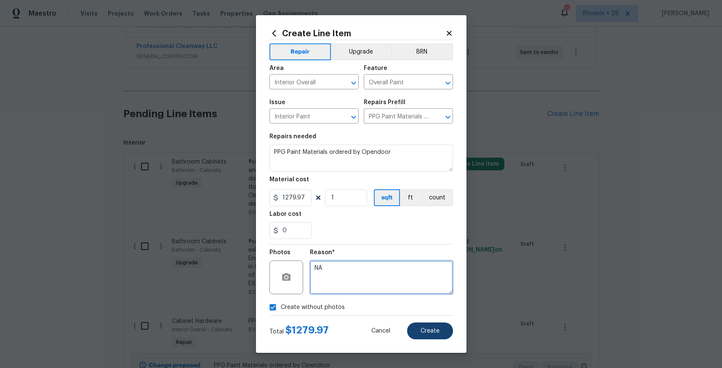
type textarea "NA"
click at [426, 330] on span "Create" at bounding box center [430, 331] width 19 height 6
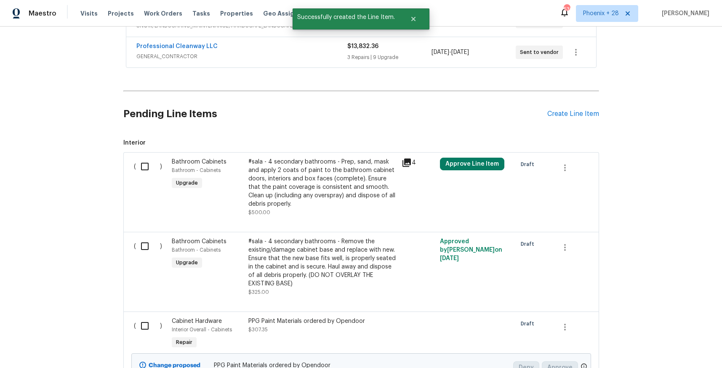
scroll to position [488, 0]
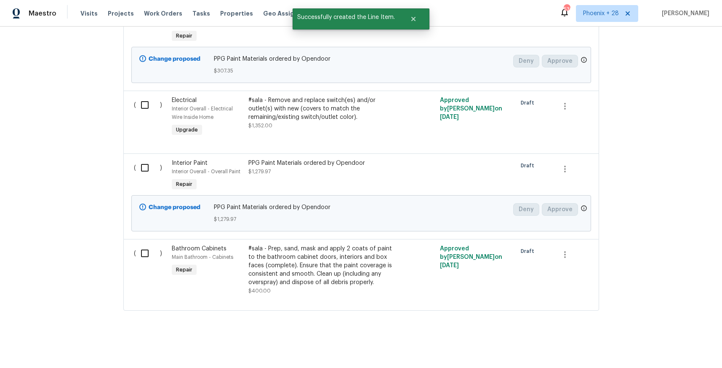
click at [138, 171] on input "checkbox" at bounding box center [148, 168] width 24 height 18
checkbox input "true"
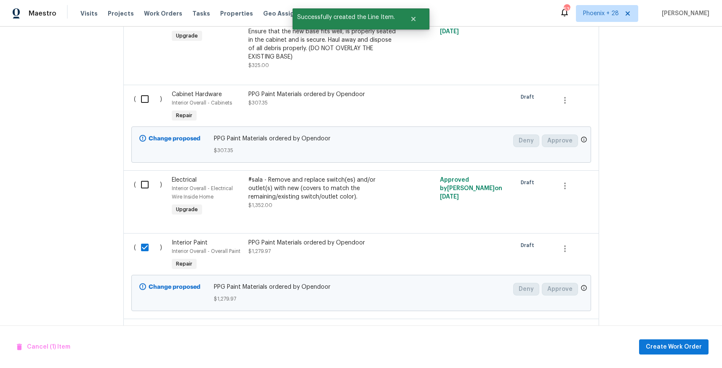
scroll to position [403, 0]
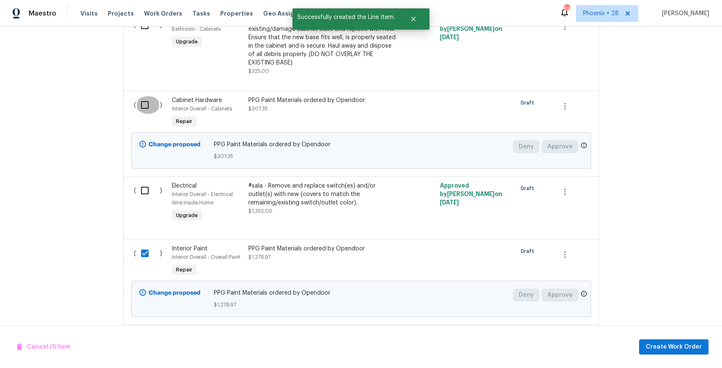
click at [141, 111] on input "checkbox" at bounding box center [148, 105] width 24 height 18
checkbox input "true"
click at [664, 347] on span "Create Work Order" at bounding box center [674, 346] width 56 height 11
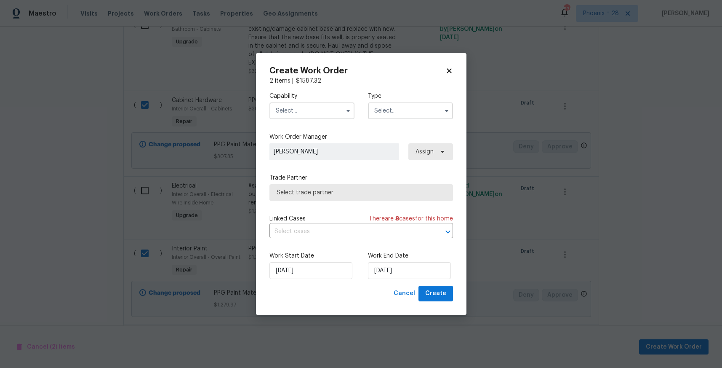
click at [309, 114] on input "text" at bounding box center [311, 110] width 85 height 17
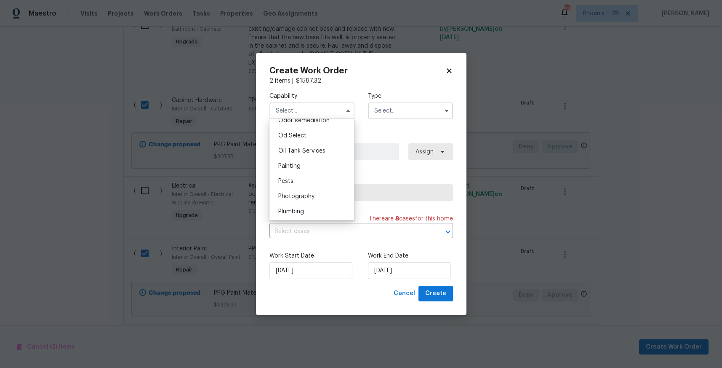
scroll to position [679, 0]
drag, startPoint x: 304, startPoint y: 158, endPoint x: 328, endPoint y: 154, distance: 24.4
click at [304, 158] on div "Painting" at bounding box center [312, 156] width 81 height 15
type input "Painting"
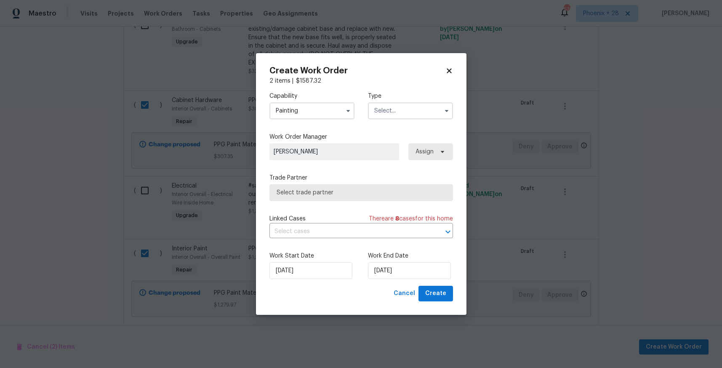
click at [392, 113] on input "text" at bounding box center [410, 110] width 85 height 17
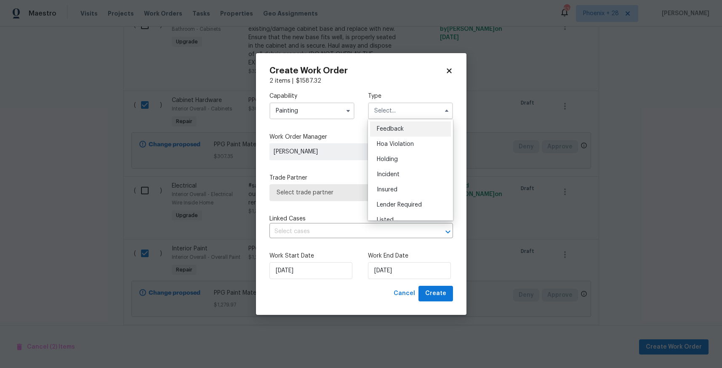
scroll to position [191, 0]
click at [389, 147] on span "Renovation" at bounding box center [392, 150] width 31 height 6
type input "Renovation"
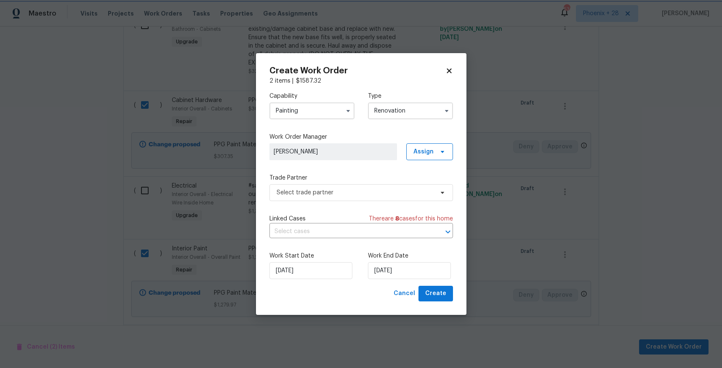
scroll to position [0, 0]
drag, startPoint x: 429, startPoint y: 152, endPoint x: 430, endPoint y: 159, distance: 7.2
click at [429, 152] on span "Assign" at bounding box center [423, 151] width 20 height 8
click at [429, 187] on div "Assign to me" at bounding box center [431, 187] width 37 height 8
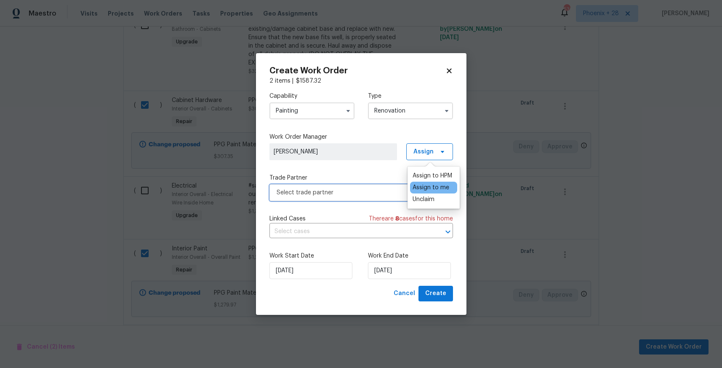
click at [340, 194] on span "Select trade partner" at bounding box center [355, 192] width 157 height 8
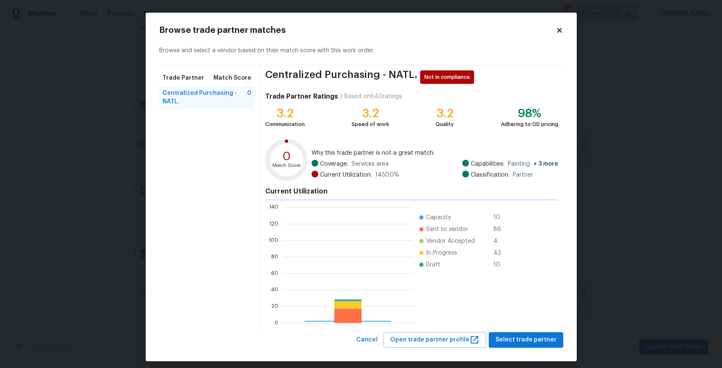
scroll to position [118, 130]
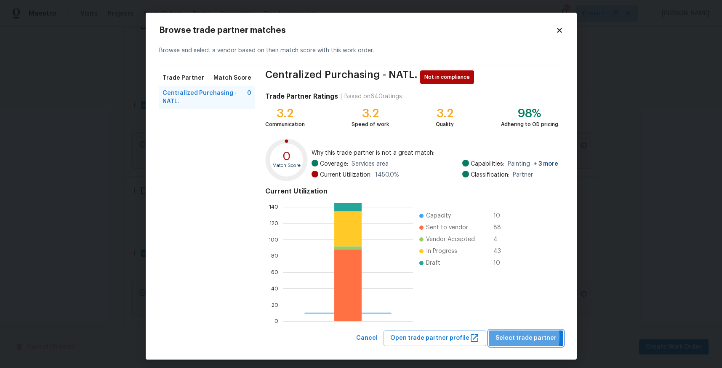
drag, startPoint x: 504, startPoint y: 337, endPoint x: 480, endPoint y: 329, distance: 25.3
click at [504, 337] on span "Select trade partner" at bounding box center [526, 338] width 61 height 11
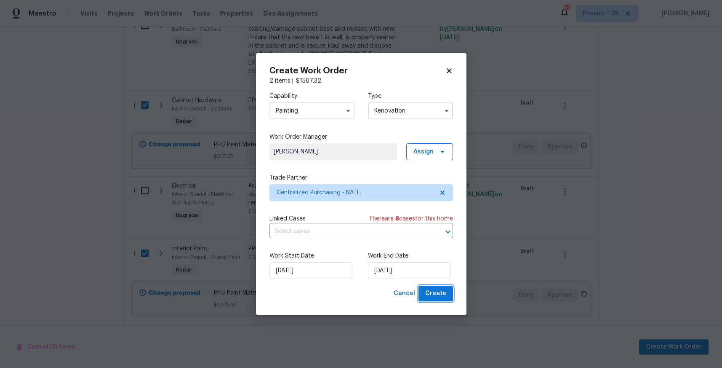
click at [432, 297] on span "Create" at bounding box center [435, 293] width 21 height 11
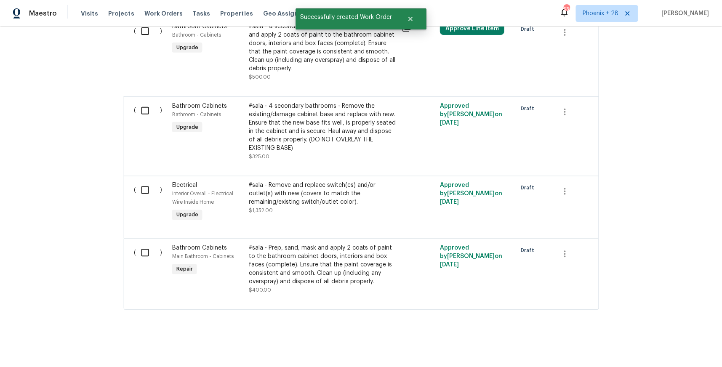
scroll to position [0, 0]
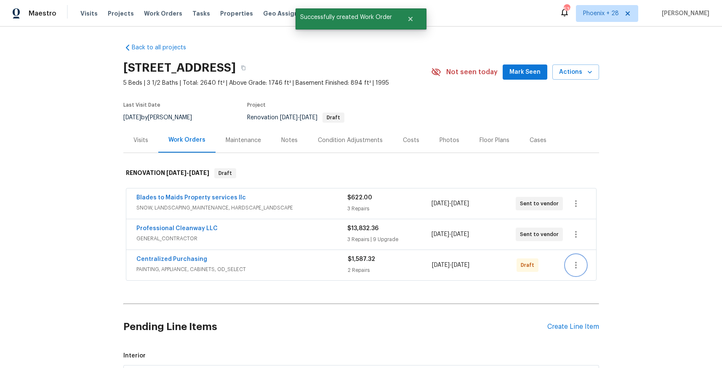
click at [574, 263] on icon "button" at bounding box center [576, 265] width 10 height 10
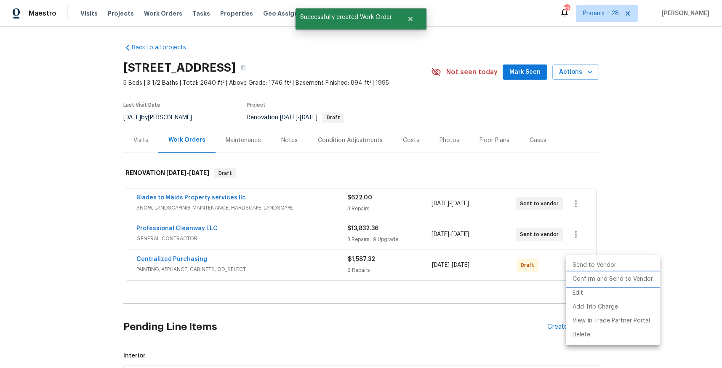
click at [577, 272] on li "Confirm and Send to Vendor" at bounding box center [613, 279] width 94 height 14
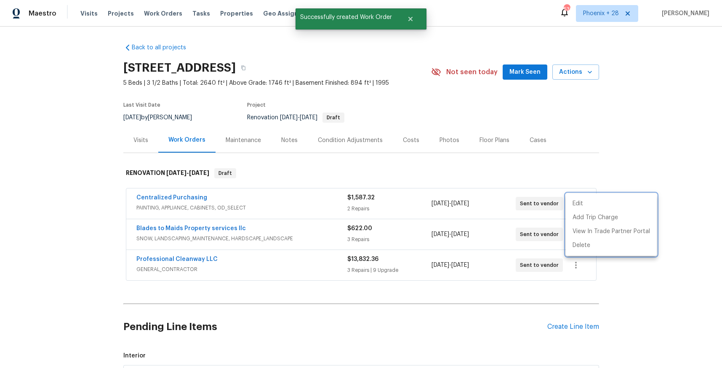
click at [194, 198] on div at bounding box center [361, 184] width 722 height 368
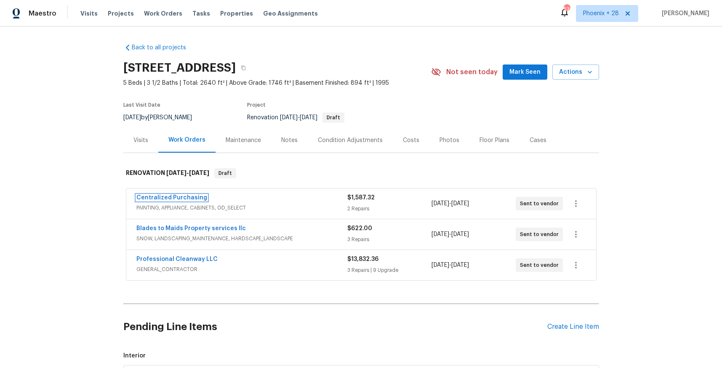
click at [187, 197] on link "Centralized Purchasing" at bounding box center [171, 198] width 71 height 6
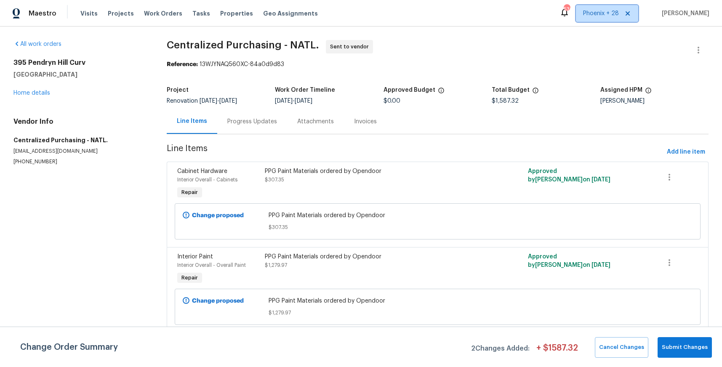
click at [608, 15] on span "Phoenix + 28" at bounding box center [601, 13] width 36 height 8
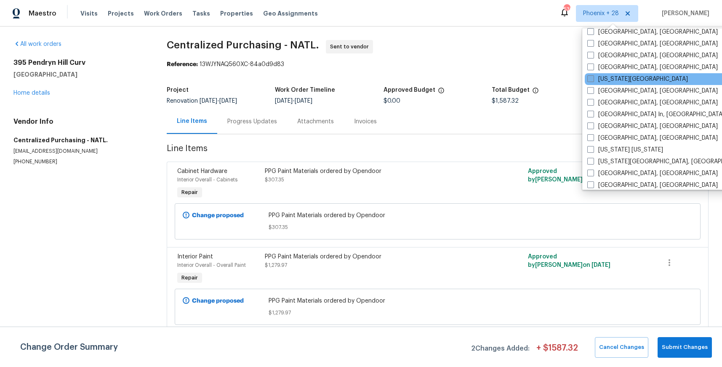
scroll to position [508, 0]
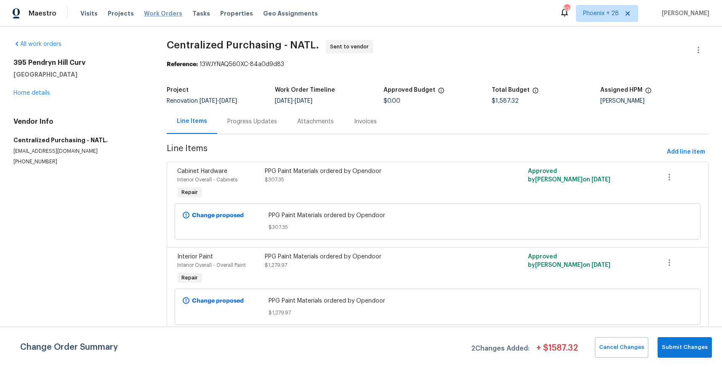
click at [154, 17] on span "Work Orders" at bounding box center [163, 13] width 38 height 8
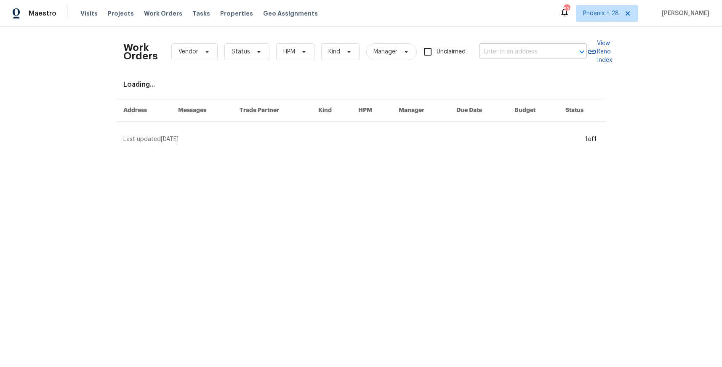
click at [540, 57] on input "text" at bounding box center [521, 51] width 84 height 13
paste input "[STREET_ADDRESS]"
type input "[STREET_ADDRESS]"
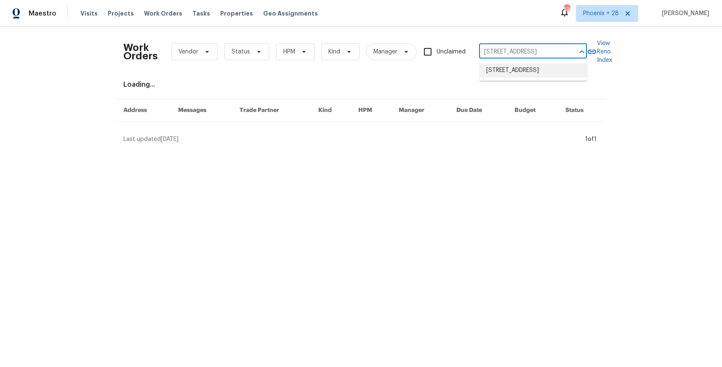
click at [528, 73] on li "[STREET_ADDRESS]" at bounding box center [534, 71] width 108 height 14
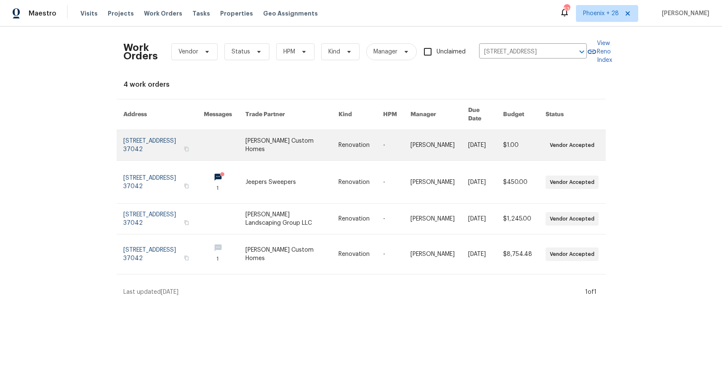
drag, startPoint x: 342, startPoint y: 147, endPoint x: 303, endPoint y: 150, distance: 39.3
click at [303, 150] on link at bounding box center [291, 145] width 93 height 30
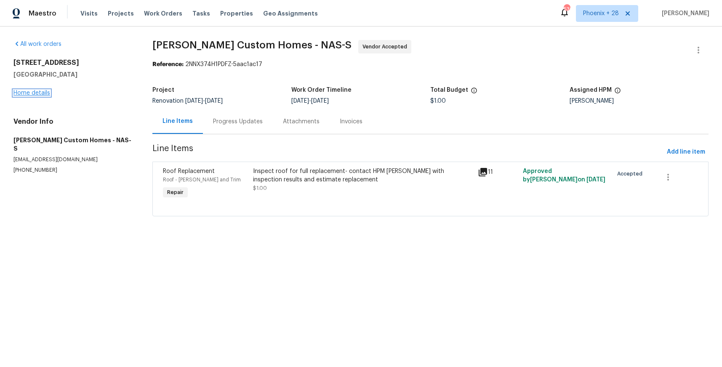
click at [31, 93] on link "Home details" at bounding box center [31, 93] width 37 height 6
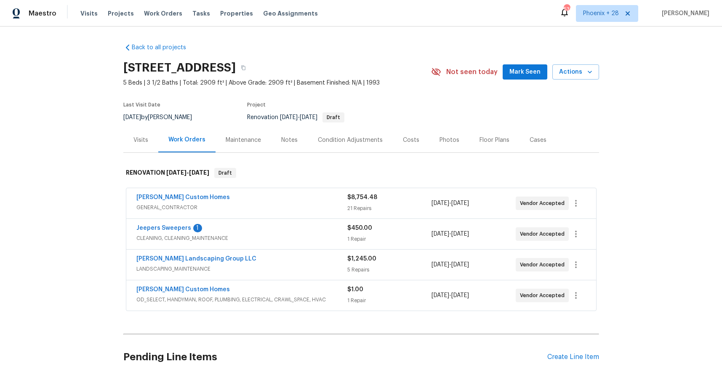
scroll to position [75, 0]
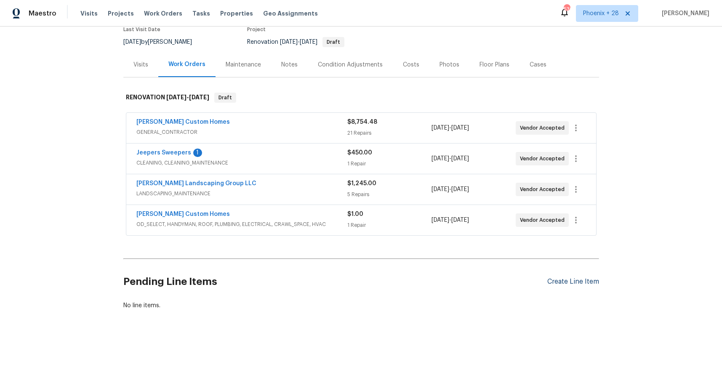
click at [576, 284] on div "Create Line Item" at bounding box center [573, 282] width 52 height 8
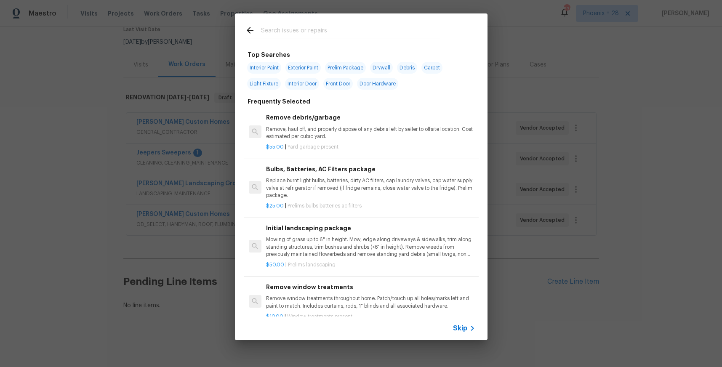
click at [334, 34] on input "text" at bounding box center [350, 31] width 179 height 13
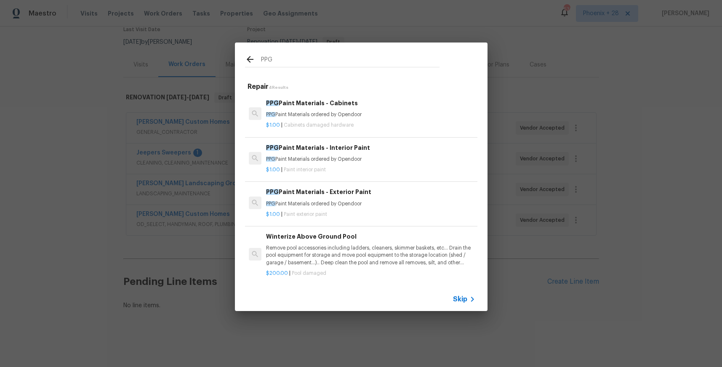
type input "PPG"
click at [361, 112] on p "PPG Paint Materials ordered by Opendoor" at bounding box center [370, 114] width 209 height 7
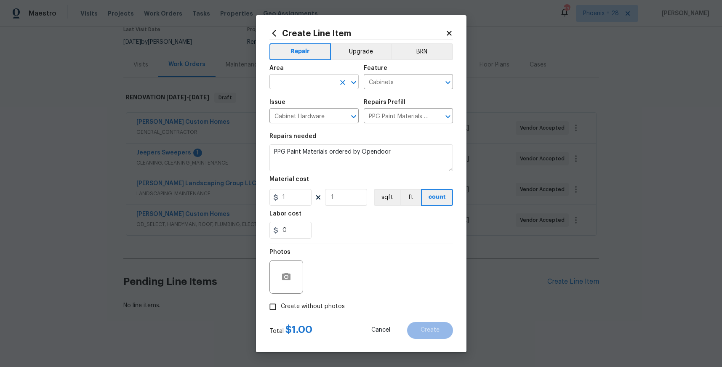
click at [307, 78] on input "text" at bounding box center [302, 82] width 66 height 13
click at [312, 112] on li "Interior Overall" at bounding box center [313, 115] width 89 height 14
type input "Interior Overall"
click at [291, 201] on input "1" at bounding box center [290, 197] width 42 height 17
drag, startPoint x: 293, startPoint y: 201, endPoint x: 261, endPoint y: 198, distance: 31.8
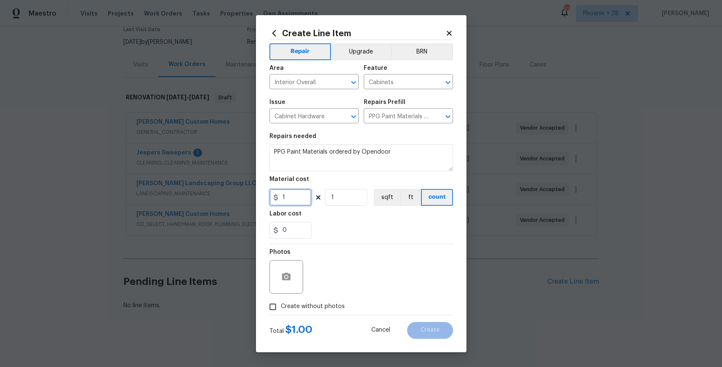
click at [261, 198] on div "Create Line Item Repair Upgrade BRN Area Interior Overall ​ Feature Cabinets ​ …" at bounding box center [361, 183] width 211 height 337
type input "546.88"
click at [298, 310] on span "Create without photos" at bounding box center [313, 306] width 64 height 9
click at [281, 310] on input "Create without photos" at bounding box center [273, 307] width 16 height 16
checkbox input "true"
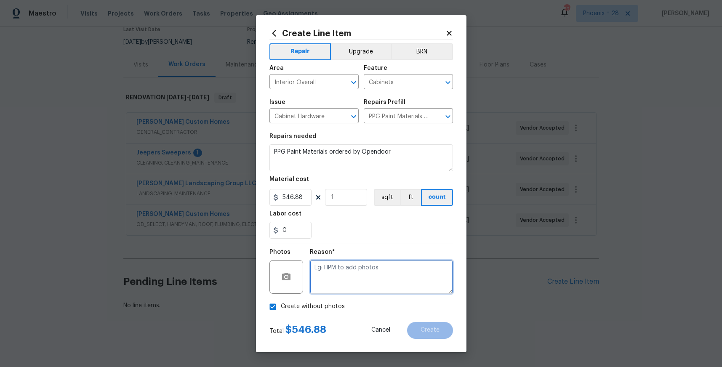
click at [345, 277] on textarea at bounding box center [381, 277] width 143 height 34
type textarea "NA"
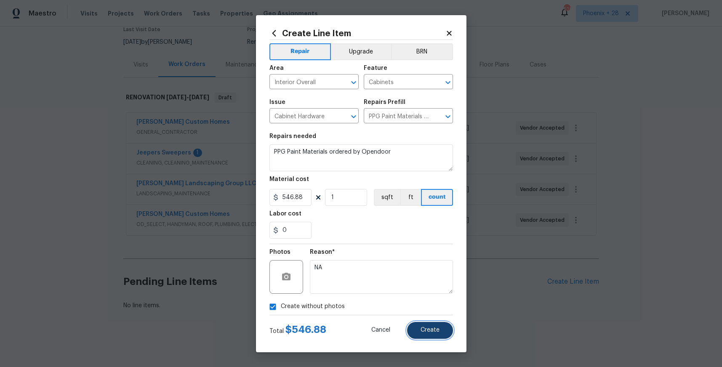
click at [423, 324] on button "Create" at bounding box center [430, 330] width 46 height 17
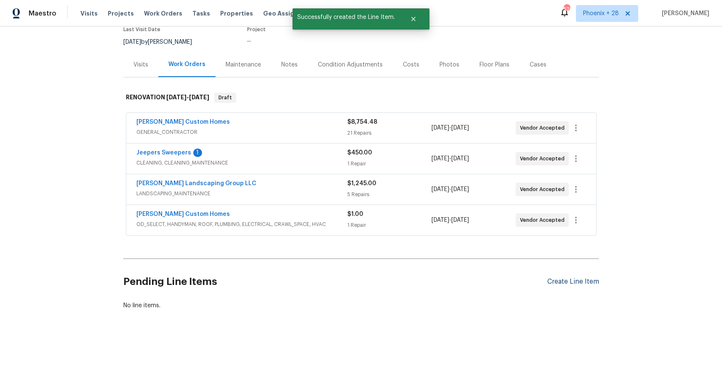
click at [583, 280] on section "Pending Line Items Create Line Item No line items." at bounding box center [361, 286] width 476 height 48
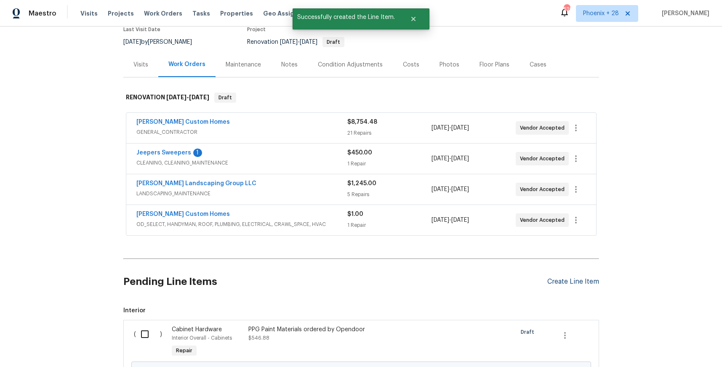
click at [567, 281] on div "Create Line Item" at bounding box center [573, 282] width 52 height 8
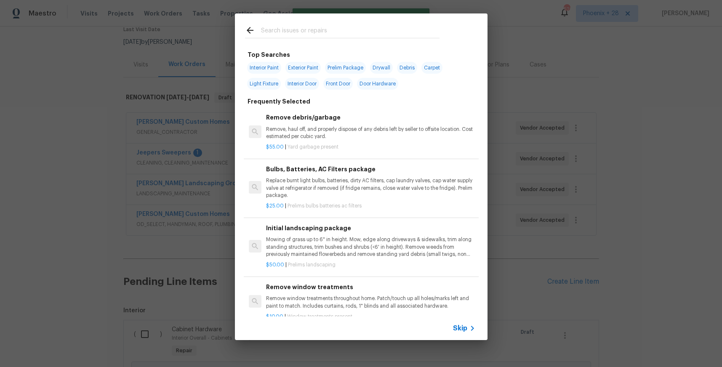
click at [337, 33] on input "text" at bounding box center [350, 31] width 179 height 13
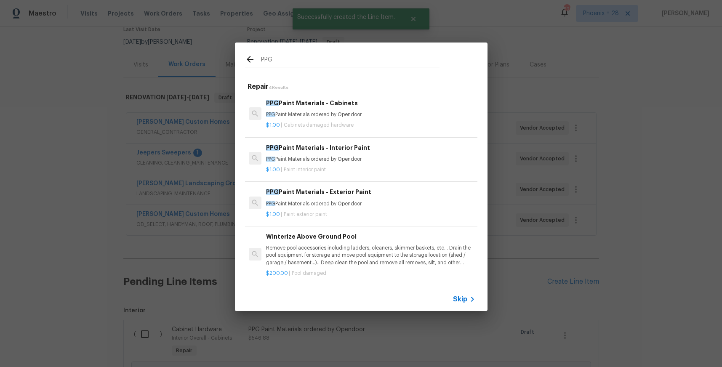
type input "PPG"
click at [392, 160] on p "PPG Paint Materials ordered by Opendoor" at bounding box center [370, 159] width 209 height 7
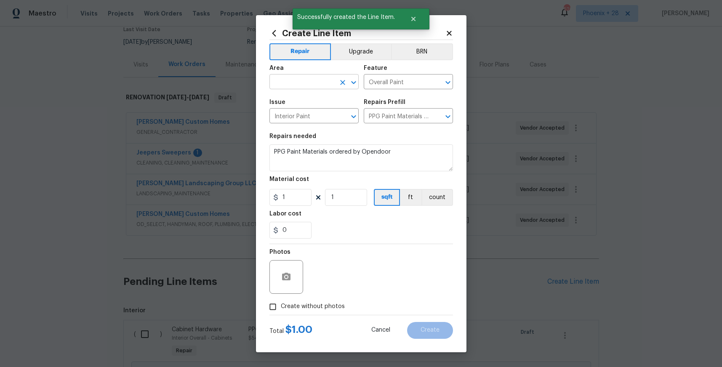
click at [314, 85] on input "text" at bounding box center [302, 82] width 66 height 13
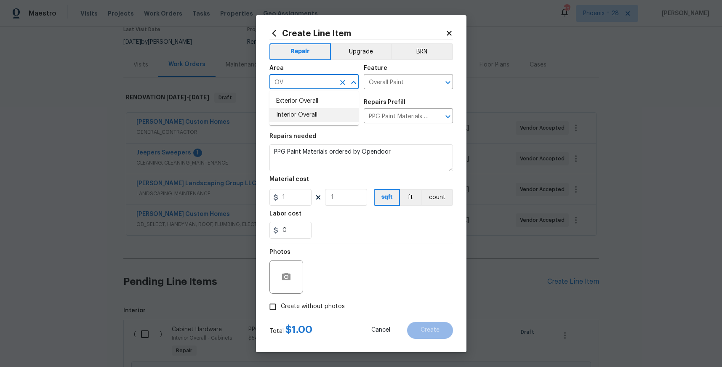
click at [302, 110] on li "Interior Overall" at bounding box center [313, 115] width 89 height 14
type input "Interior Overall"
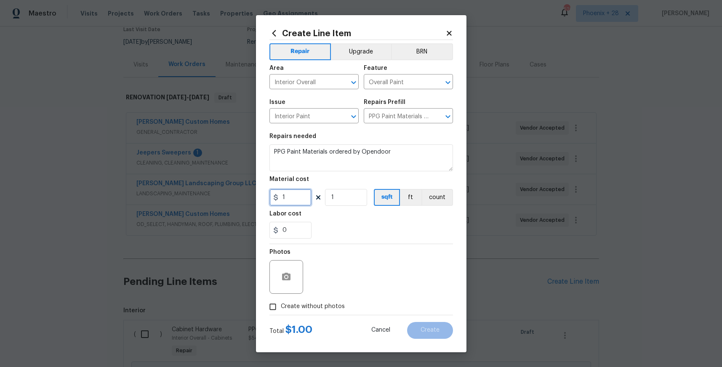
click at [297, 200] on input "1" at bounding box center [290, 197] width 42 height 17
drag, startPoint x: 283, startPoint y: 197, endPoint x: 272, endPoint y: 195, distance: 10.8
click at [272, 195] on div "1" at bounding box center [290, 197] width 42 height 17
type input "675.07"
click at [315, 304] on span "Create without photos" at bounding box center [313, 306] width 64 height 9
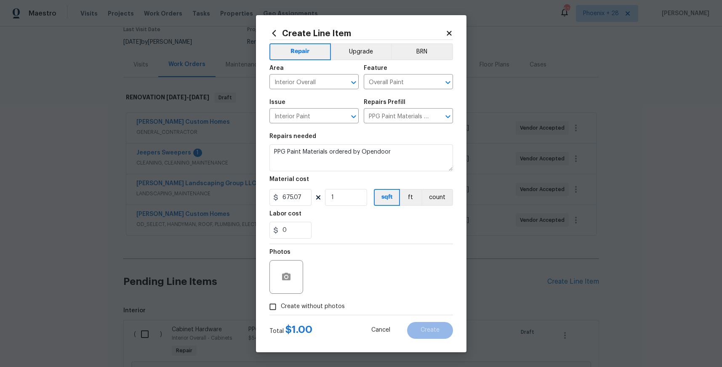
click at [281, 304] on input "Create without photos" at bounding box center [273, 307] width 16 height 16
checkbox input "true"
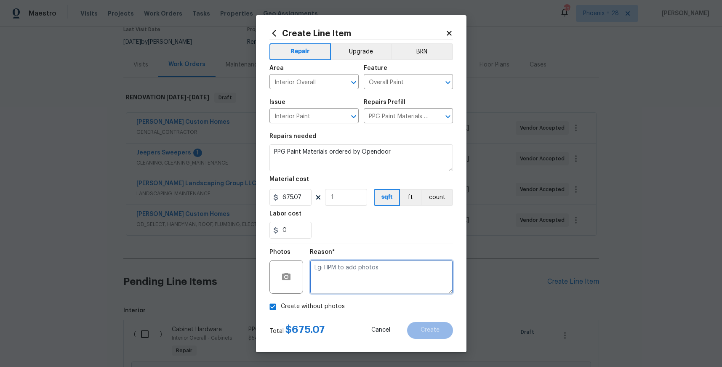
click at [333, 286] on textarea at bounding box center [381, 277] width 143 height 34
type textarea "NA"
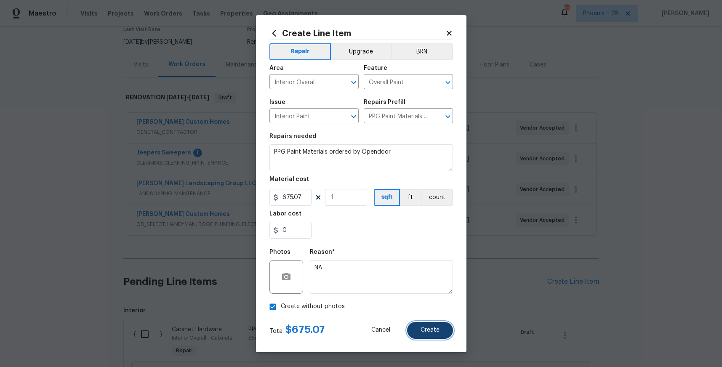
click at [432, 331] on span "Create" at bounding box center [430, 330] width 19 height 6
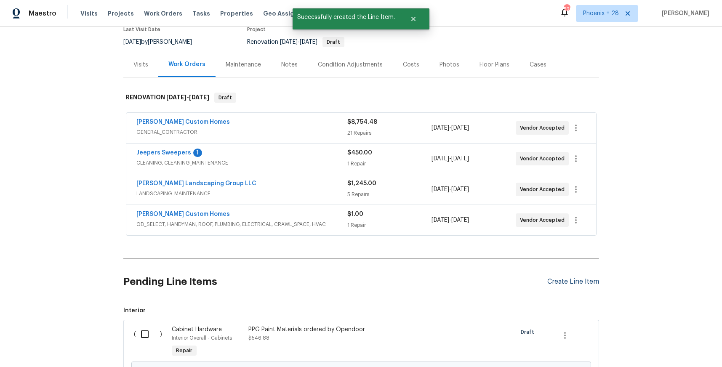
click at [592, 281] on div "Create Line Item" at bounding box center [573, 282] width 52 height 8
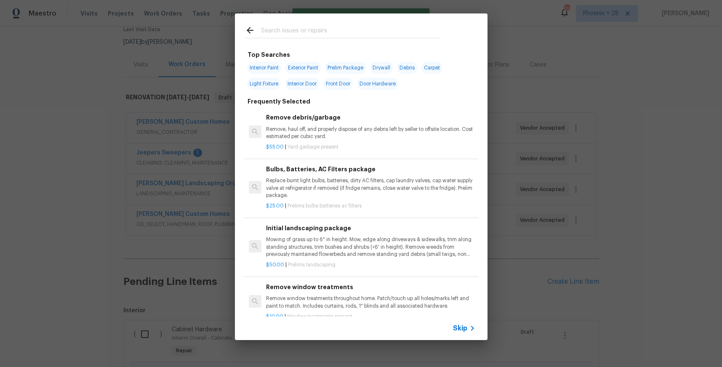
click at [380, 36] on input "text" at bounding box center [350, 31] width 179 height 13
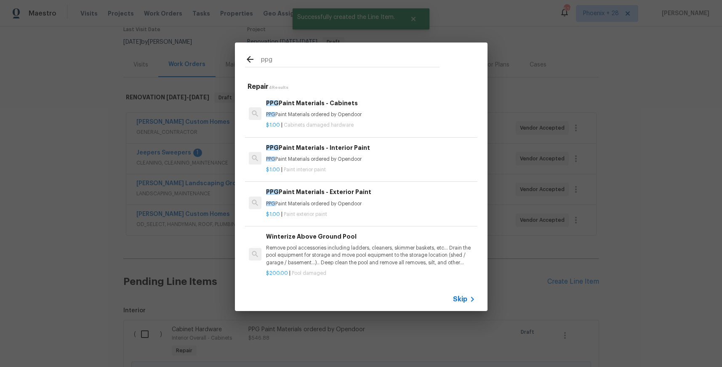
type input "ppg"
click at [415, 190] on h6 "PPG Paint Materials - Exterior Paint" at bounding box center [370, 191] width 209 height 9
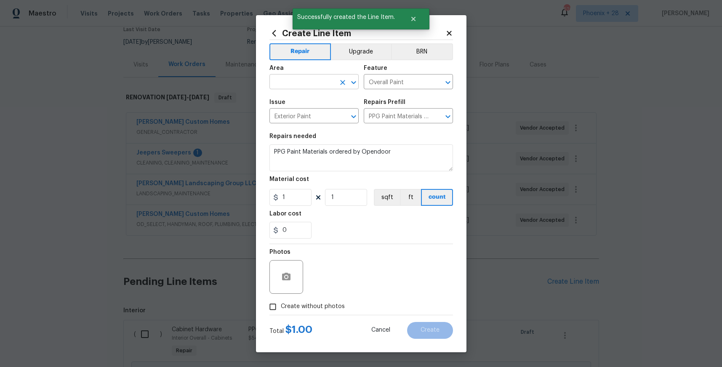
click at [333, 83] on input "text" at bounding box center [302, 82] width 66 height 13
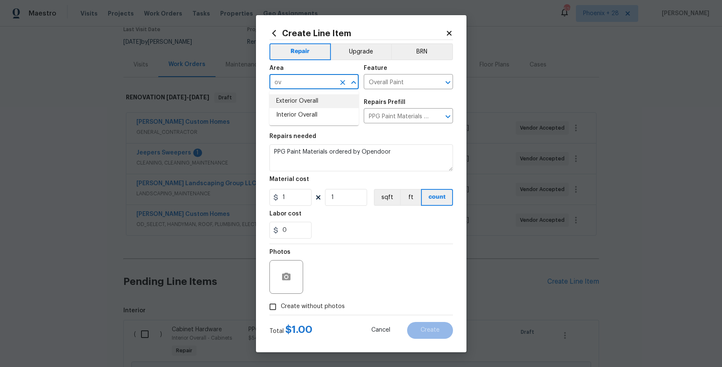
click at [325, 102] on li "Exterior Overall" at bounding box center [313, 101] width 89 height 14
type input "Exterior Overall"
click at [297, 192] on input "1" at bounding box center [290, 197] width 42 height 17
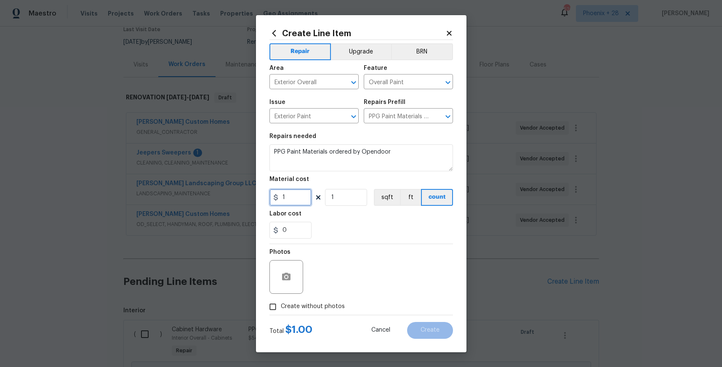
drag, startPoint x: 300, startPoint y: 195, endPoint x: 278, endPoint y: 194, distance: 22.4
click at [278, 194] on div "1" at bounding box center [290, 197] width 42 height 17
type input "79.39"
drag, startPoint x: 337, startPoint y: 314, endPoint x: 331, endPoint y: 304, distance: 11.3
click at [337, 313] on label "Create without photos" at bounding box center [305, 307] width 80 height 16
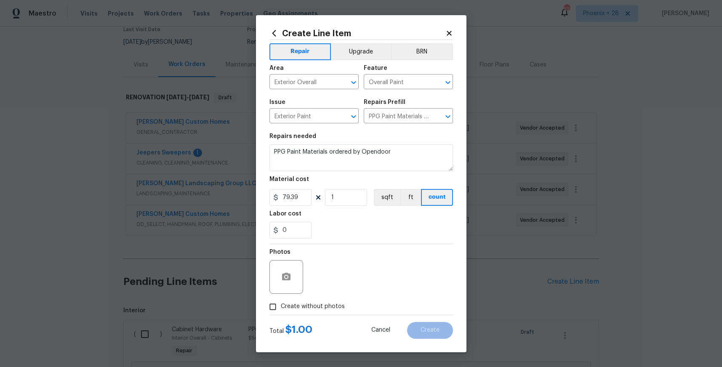
click at [281, 313] on input "Create without photos" at bounding box center [273, 307] width 16 height 16
checkbox input "true"
click at [344, 272] on textarea at bounding box center [381, 277] width 143 height 34
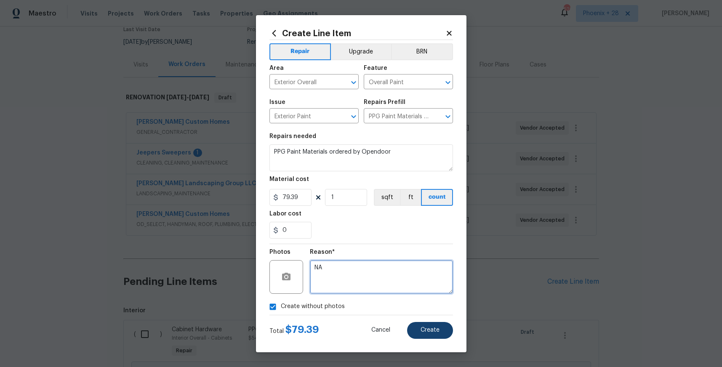
type textarea "NA"
click at [417, 326] on button "Create" at bounding box center [430, 330] width 46 height 17
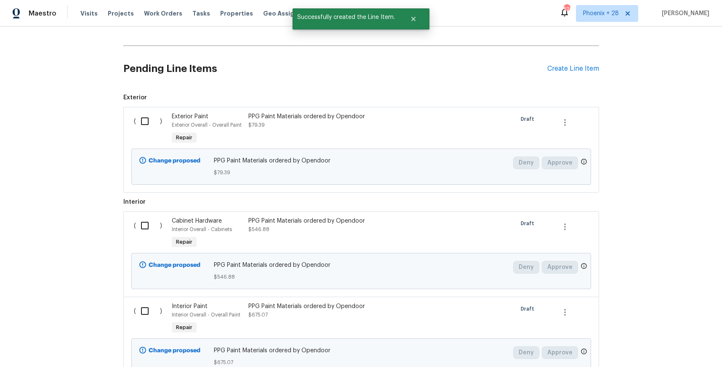
scroll to position [349, 0]
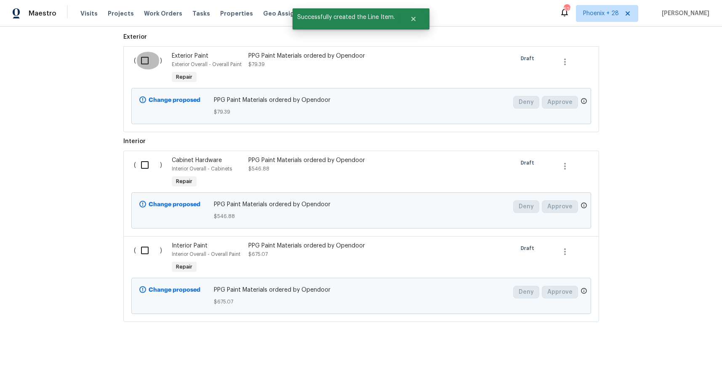
click at [140, 65] on input "checkbox" at bounding box center [148, 61] width 24 height 18
checkbox input "true"
click at [133, 171] on div "( )" at bounding box center [150, 173] width 38 height 39
click at [141, 167] on input "checkbox" at bounding box center [148, 165] width 24 height 18
checkbox input "true"
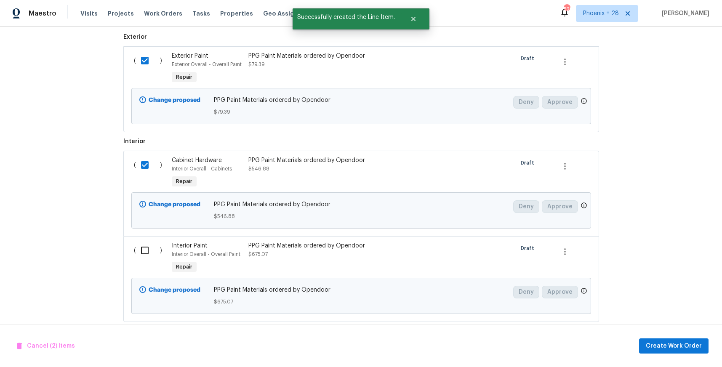
click at [150, 250] on input "checkbox" at bounding box center [148, 251] width 24 height 18
checkbox input "true"
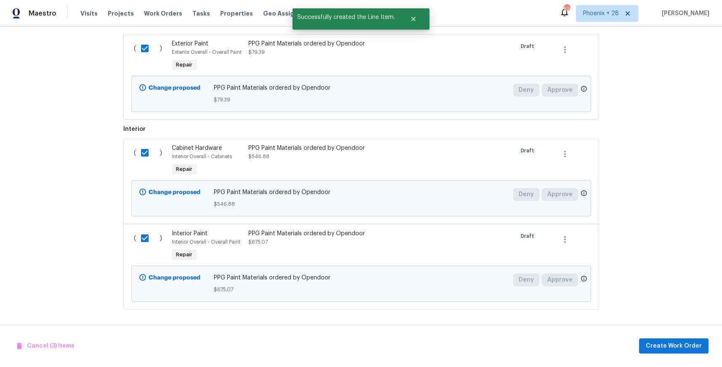
click at [662, 335] on div "Cancel (3) Items Create Work Order" at bounding box center [361, 346] width 722 height 43
click at [666, 347] on span "Create Work Order" at bounding box center [674, 346] width 56 height 11
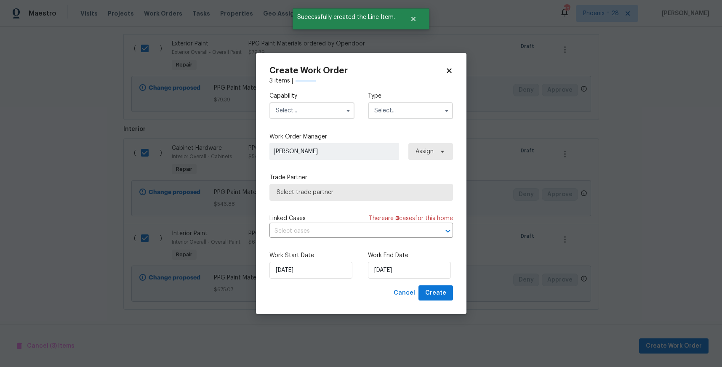
checkbox input "false"
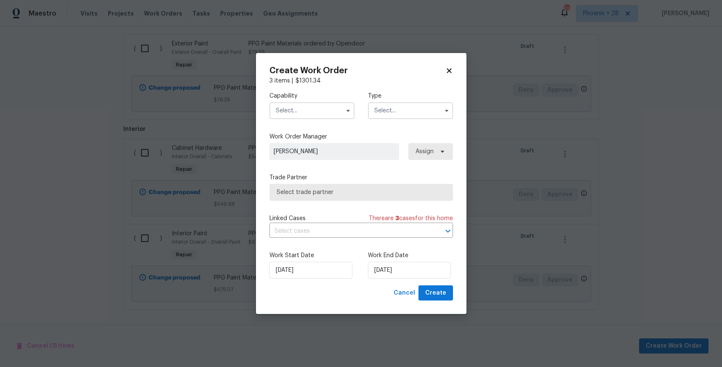
drag, startPoint x: 325, startPoint y: 109, endPoint x: 325, endPoint y: 115, distance: 5.9
click at [325, 109] on input "text" at bounding box center [311, 110] width 85 height 17
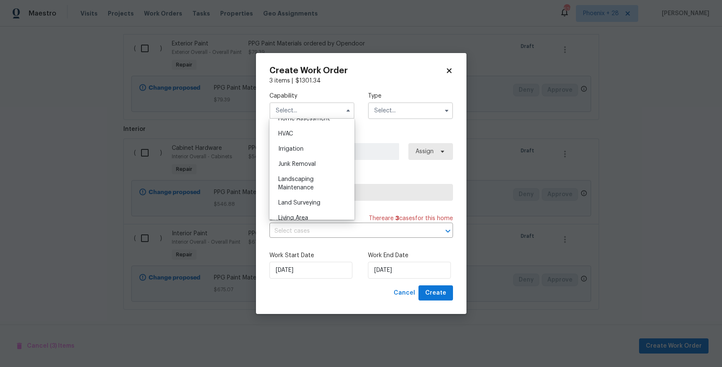
scroll to position [684, 0]
click at [324, 150] on div "Painting" at bounding box center [312, 151] width 81 height 15
type input "Painting"
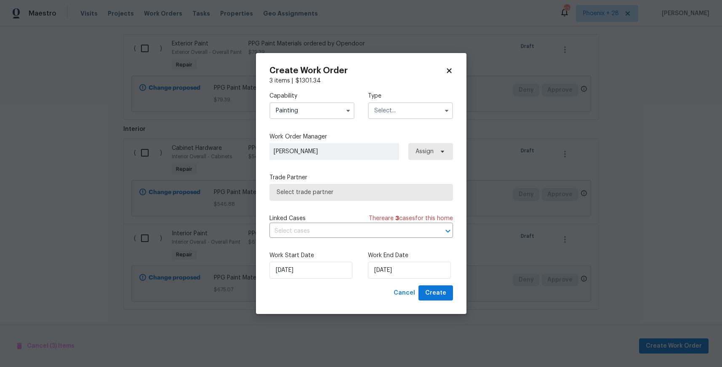
click at [412, 111] on input "text" at bounding box center [410, 110] width 85 height 17
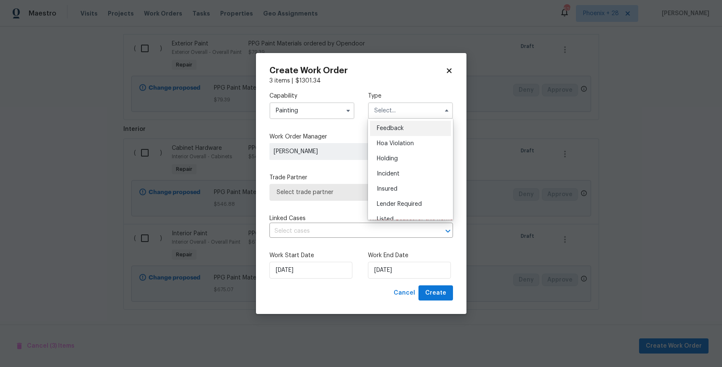
scroll to position [191, 0]
click at [410, 151] on div "Renovation" at bounding box center [410, 149] width 81 height 15
type input "Renovation"
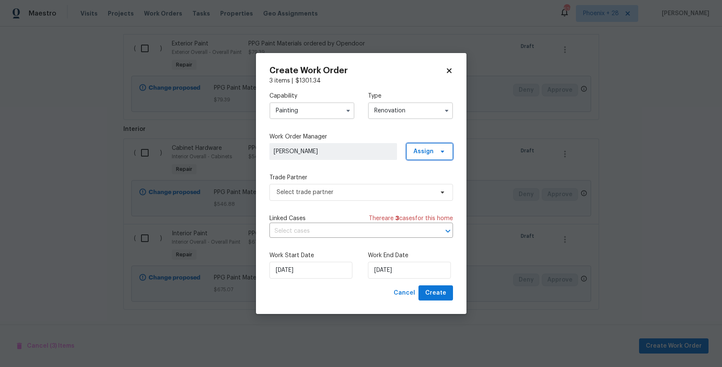
click at [431, 151] on span "Assign" at bounding box center [423, 151] width 20 height 8
click at [425, 184] on div "Assign to me" at bounding box center [431, 187] width 37 height 8
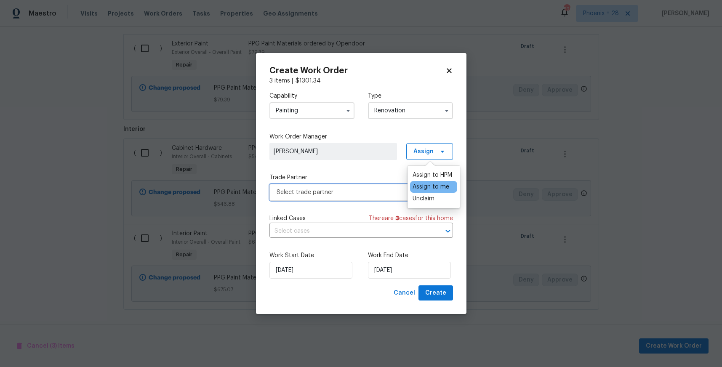
click at [352, 193] on span "Select trade partner" at bounding box center [355, 192] width 157 height 8
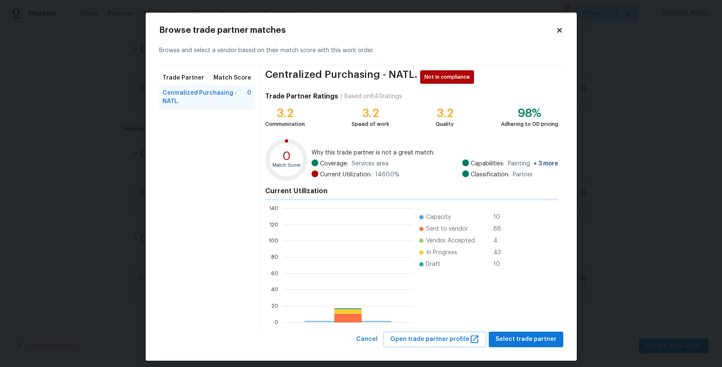
scroll to position [118, 130]
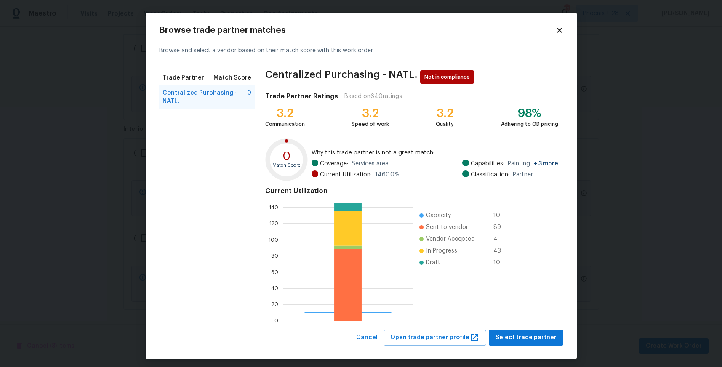
click at [499, 323] on div "0 20 40 60 80 100 120 140 Capacity 10 Sent to vendor 89 Vendor Accepted 4 In Pr…" at bounding box center [391, 262] width 253 height 126
drag, startPoint x: 504, startPoint y: 333, endPoint x: 491, endPoint y: 319, distance: 18.8
click at [504, 333] on span "Select trade partner" at bounding box center [526, 338] width 61 height 11
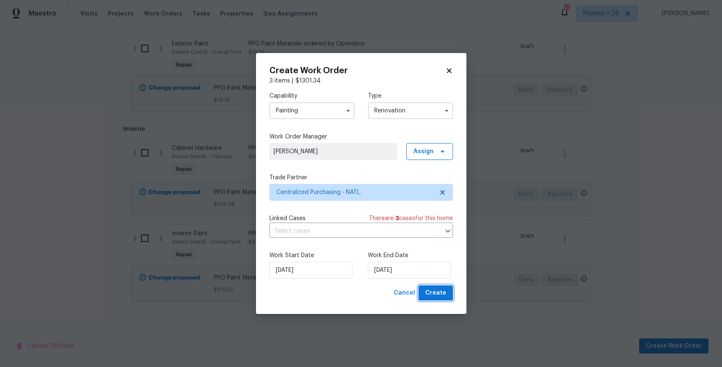
click at [445, 295] on span "Create" at bounding box center [435, 293] width 21 height 11
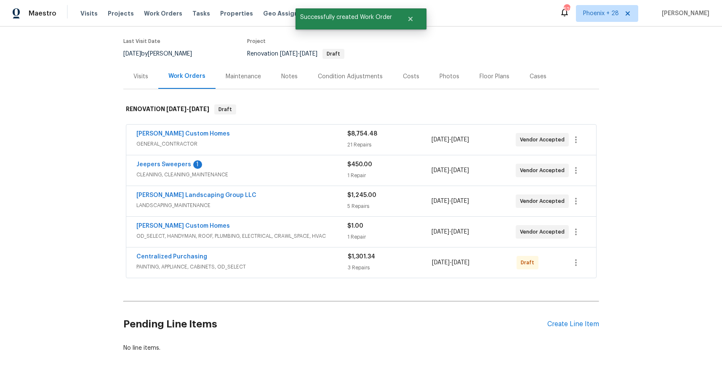
scroll to position [106, 0]
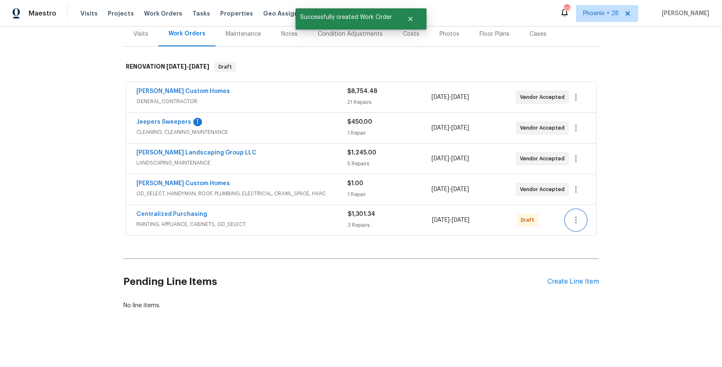
click at [579, 224] on icon "button" at bounding box center [576, 220] width 10 height 10
click at [579, 224] on li "Send to Vendor" at bounding box center [611, 220] width 91 height 14
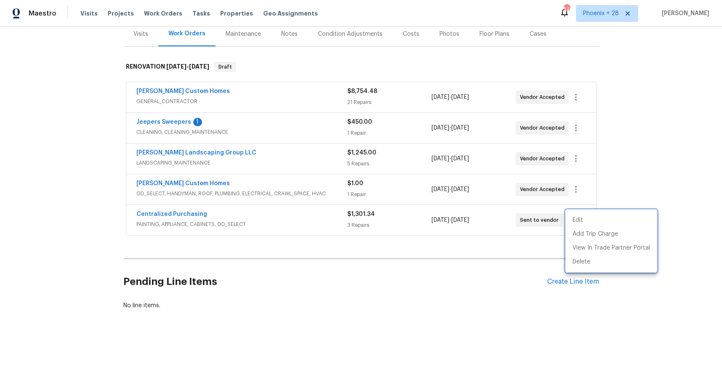
drag, startPoint x: 232, startPoint y: 226, endPoint x: 186, endPoint y: 227, distance: 45.5
click at [228, 226] on div at bounding box center [361, 183] width 722 height 367
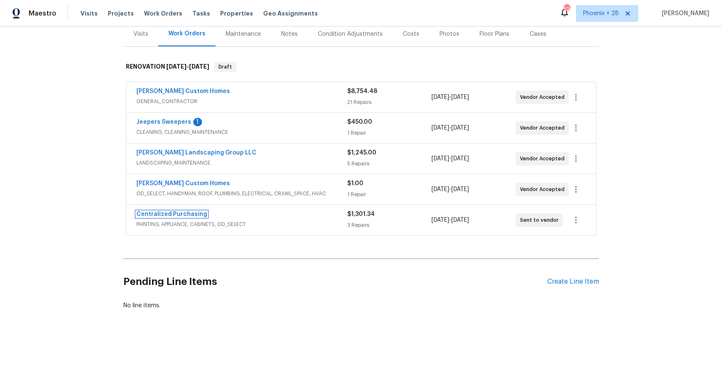
click at [190, 216] on link "Centralized Purchasing" at bounding box center [171, 214] width 71 height 6
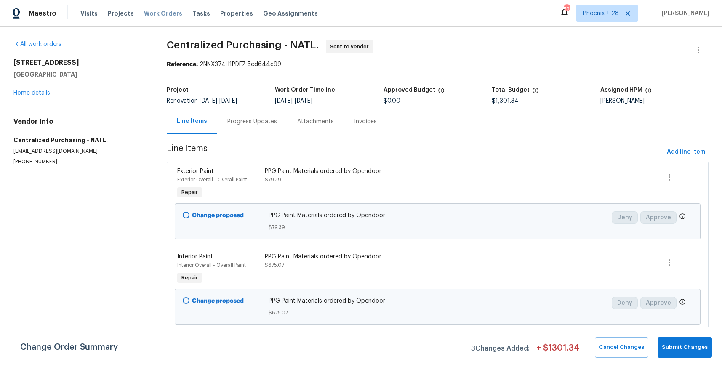
click at [172, 14] on span "Work Orders" at bounding box center [163, 13] width 38 height 8
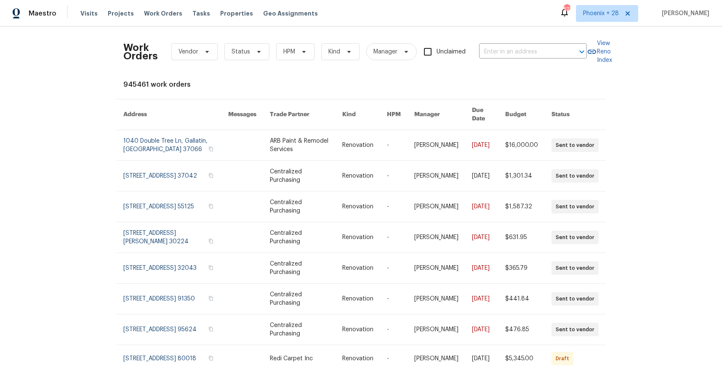
drag, startPoint x: 478, startPoint y: 47, endPoint x: 489, endPoint y: 49, distance: 10.8
click at [478, 47] on div "Work Orders Vendor Status HPM Kind Manager Unclaimed ​" at bounding box center [355, 51] width 464 height 37
click at [489, 49] on input "text" at bounding box center [521, 51] width 84 height 13
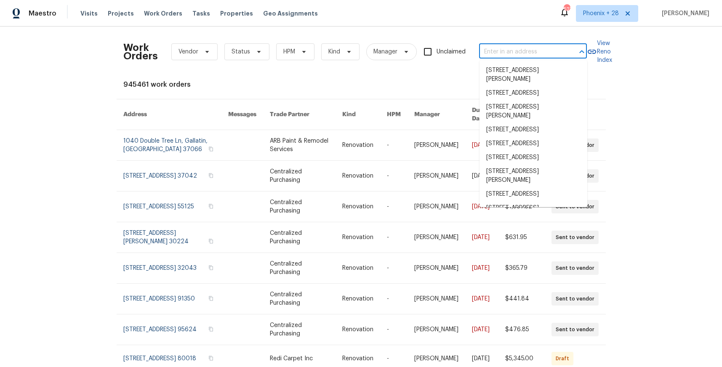
paste input "[STREET_ADDRESS][PERSON_NAME]"
type input "[STREET_ADDRESS][PERSON_NAME]"
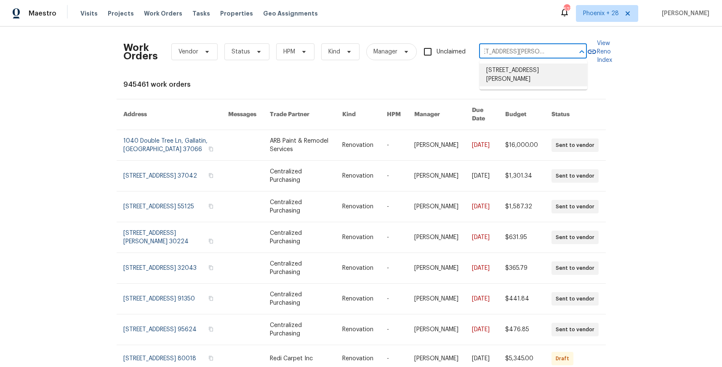
click at [491, 67] on li "[STREET_ADDRESS][PERSON_NAME]" at bounding box center [534, 75] width 108 height 23
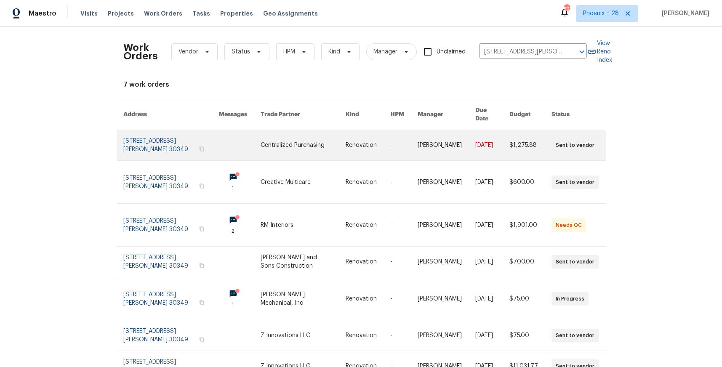
click at [269, 139] on link at bounding box center [303, 145] width 85 height 30
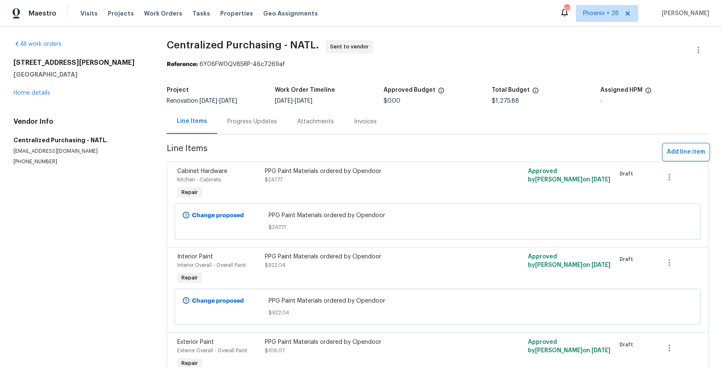
click at [673, 157] on span "Add line item" at bounding box center [686, 152] width 38 height 11
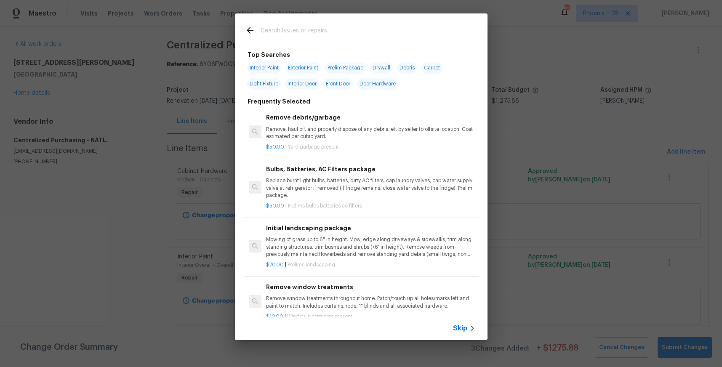
click at [268, 32] on input "text" at bounding box center [350, 31] width 179 height 13
type input "app"
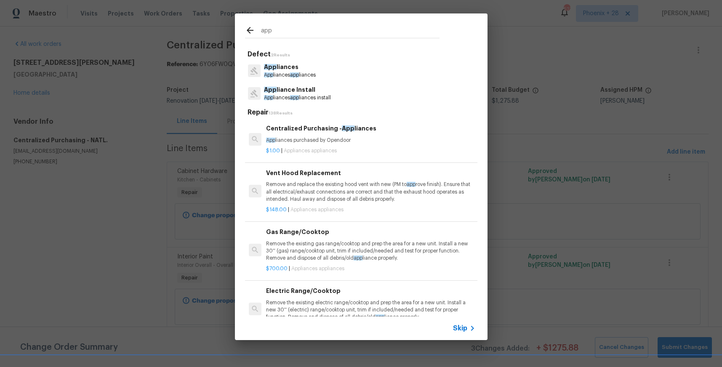
click at [376, 141] on p "App liances purchased by Opendoor" at bounding box center [370, 140] width 209 height 7
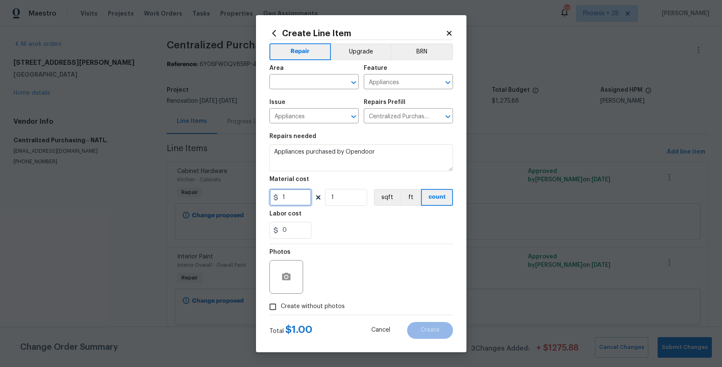
drag, startPoint x: 293, startPoint y: 195, endPoint x: 272, endPoint y: 195, distance: 20.6
click at [272, 195] on div "1" at bounding box center [290, 197] width 42 height 17
type input "95.21"
click at [277, 86] on input "text" at bounding box center [302, 82] width 66 height 13
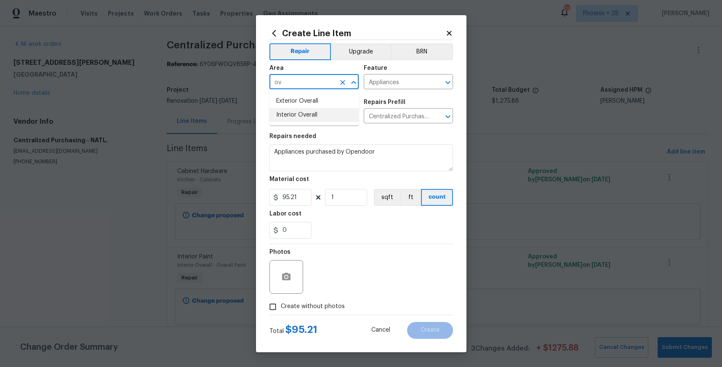
click at [292, 119] on li "Interior Overall" at bounding box center [313, 115] width 89 height 14
type input "Interior Overall"
click at [326, 310] on span "Create without photos" at bounding box center [313, 306] width 64 height 9
click at [281, 310] on input "Create without photos" at bounding box center [273, 307] width 16 height 16
checkbox input "true"
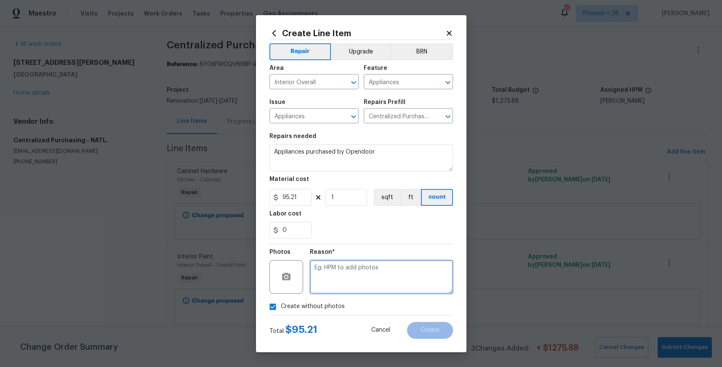
click at [336, 281] on textarea at bounding box center [381, 277] width 143 height 34
type textarea "NA"
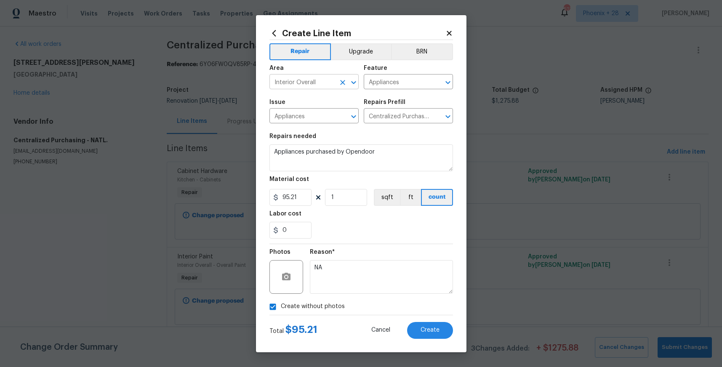
click at [293, 88] on input "Interior Overall" at bounding box center [302, 82] width 66 height 13
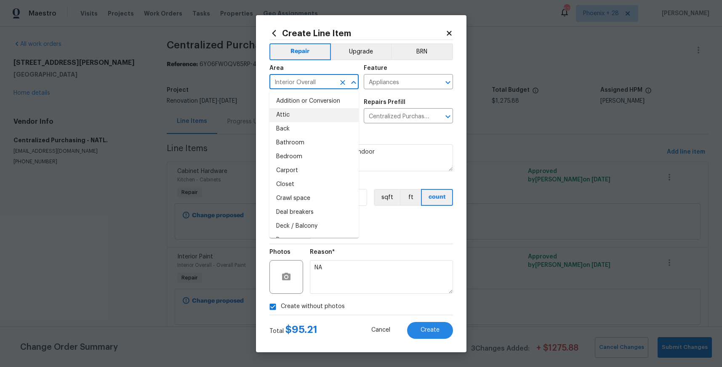
click at [339, 86] on icon "Clear" at bounding box center [343, 82] width 8 height 8
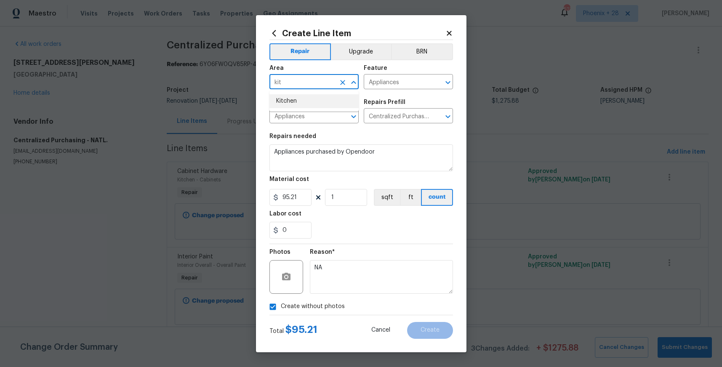
type input "kit"
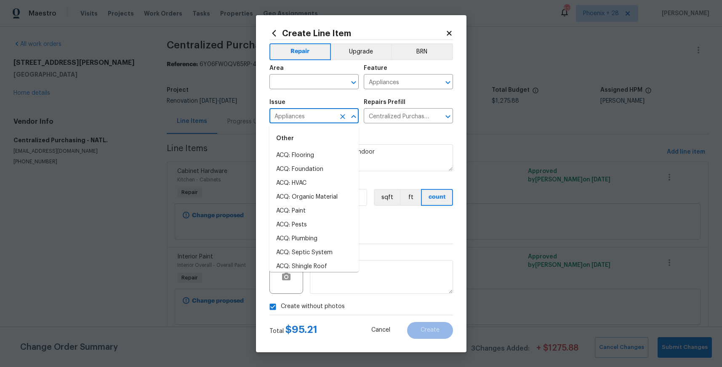
drag, startPoint x: 324, startPoint y: 112, endPoint x: 316, endPoint y: 101, distance: 13.2
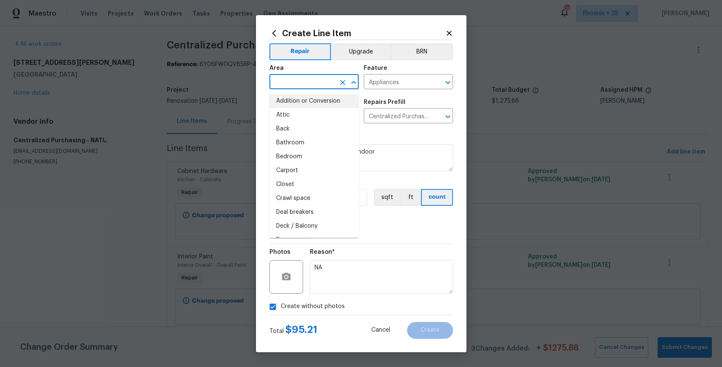
click at [308, 83] on input "text" at bounding box center [302, 82] width 66 height 13
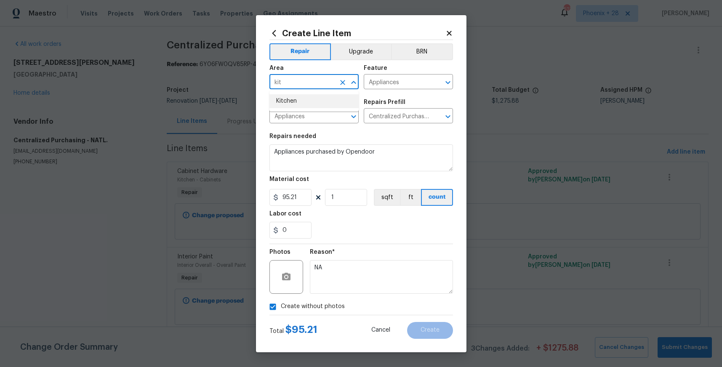
click at [303, 99] on li "Kitchen" at bounding box center [313, 101] width 89 height 14
type input "Kitchen"
click at [421, 329] on span "Create" at bounding box center [430, 330] width 19 height 6
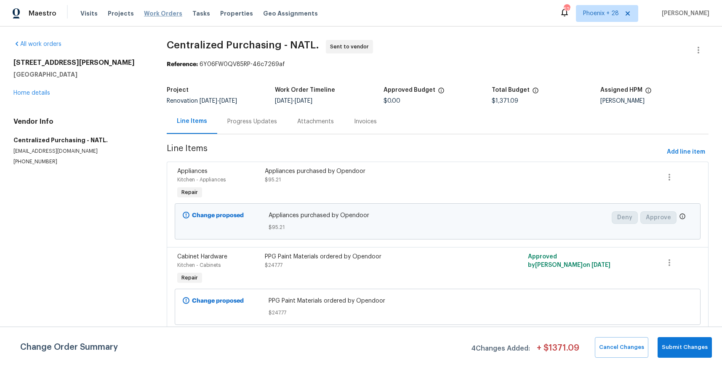
click at [154, 16] on span "Work Orders" at bounding box center [163, 13] width 38 height 8
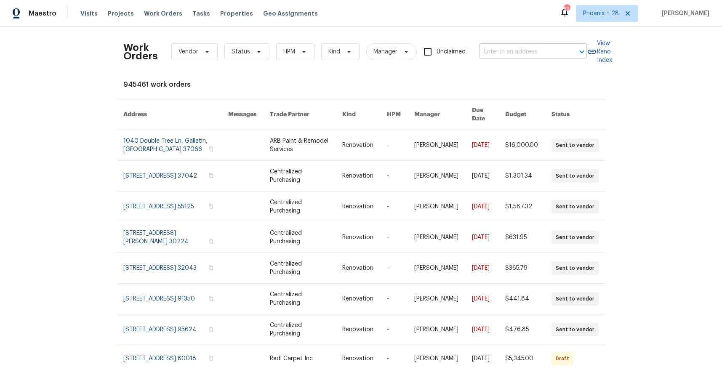
click at [501, 52] on input "text" at bounding box center [521, 51] width 84 height 13
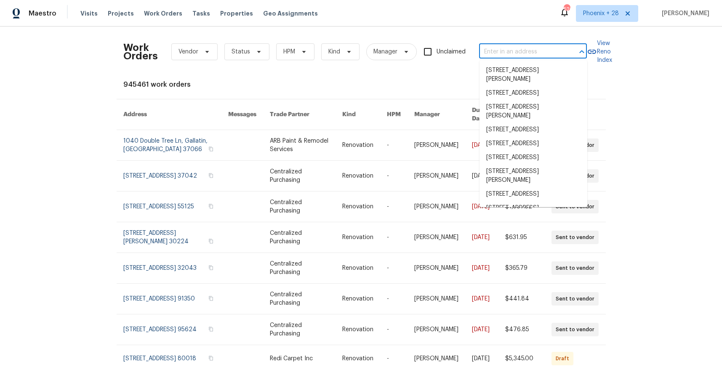
paste input "[STREET_ADDRESS]"
type input "[STREET_ADDRESS]"
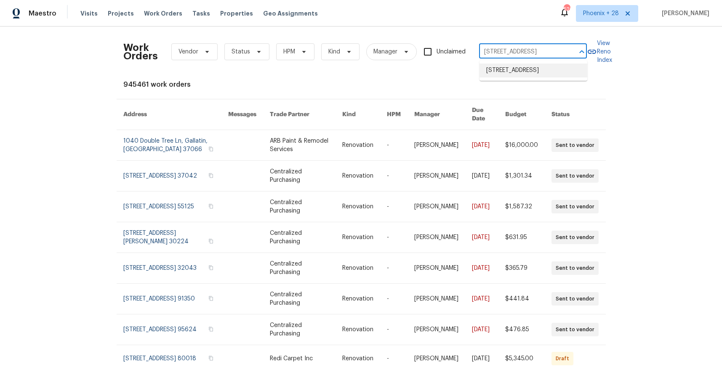
click at [509, 68] on li "[STREET_ADDRESS]" at bounding box center [534, 71] width 108 height 14
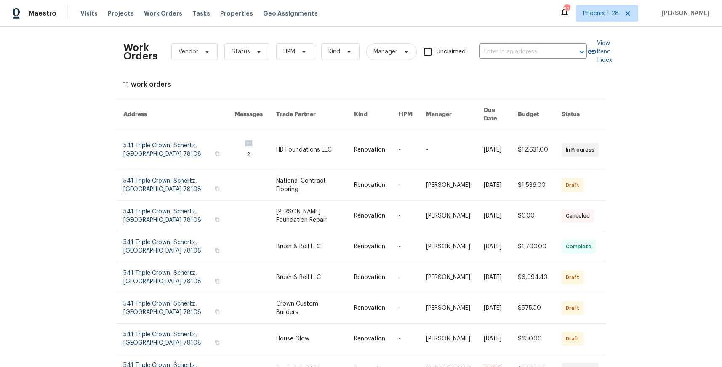
type input "[STREET_ADDRESS]"
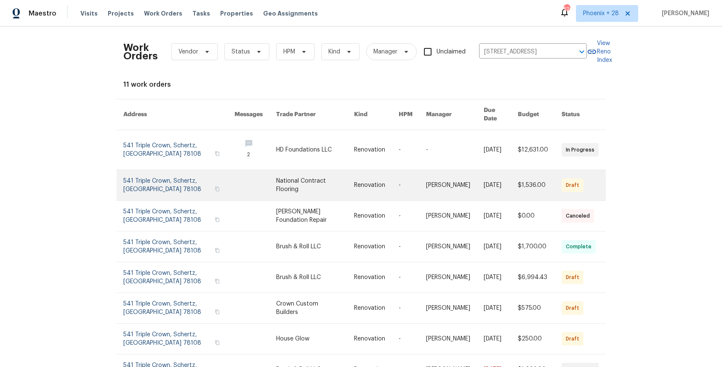
click at [249, 180] on link at bounding box center [256, 185] width 42 height 30
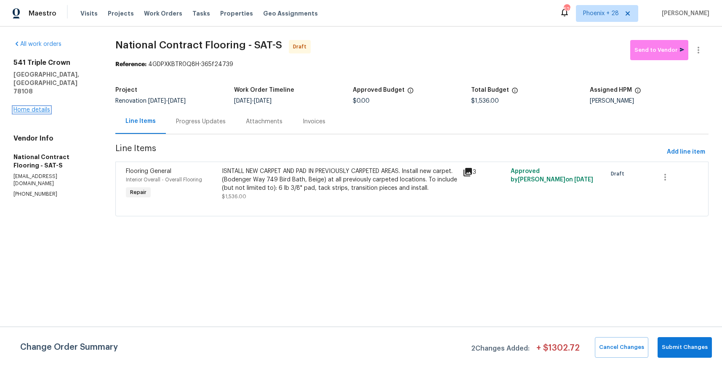
click at [31, 107] on link "Home details" at bounding box center [31, 110] width 37 height 6
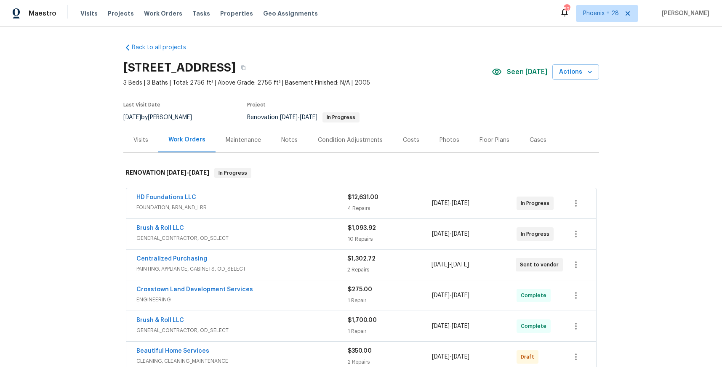
click at [143, 144] on div "Visits" at bounding box center [140, 140] width 35 height 25
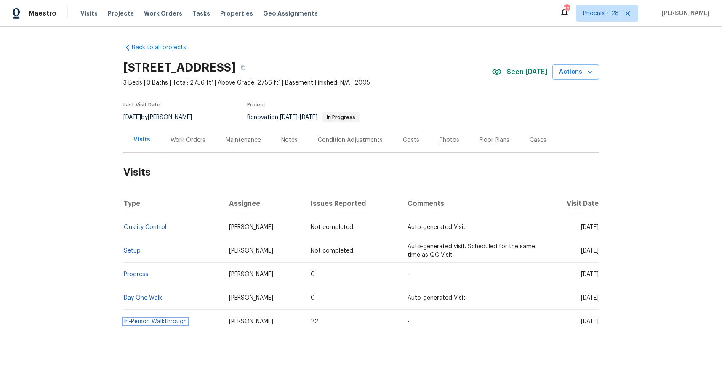
click at [170, 323] on link "In-Person Walkthrough" at bounding box center [155, 322] width 63 height 6
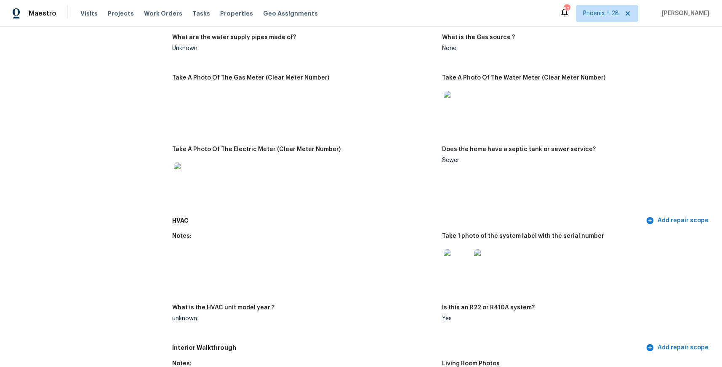
scroll to position [954, 0]
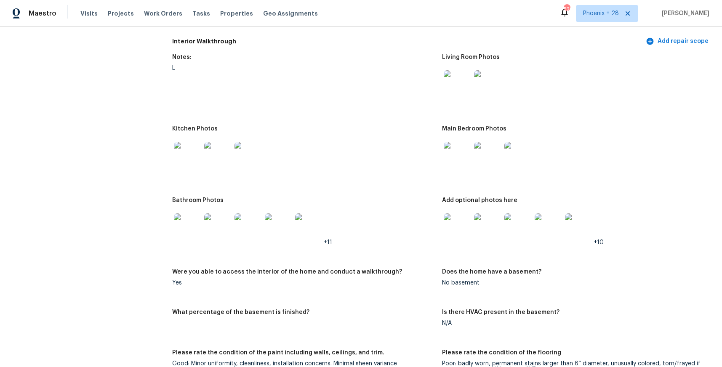
click at [181, 163] on img at bounding box center [187, 155] width 27 height 27
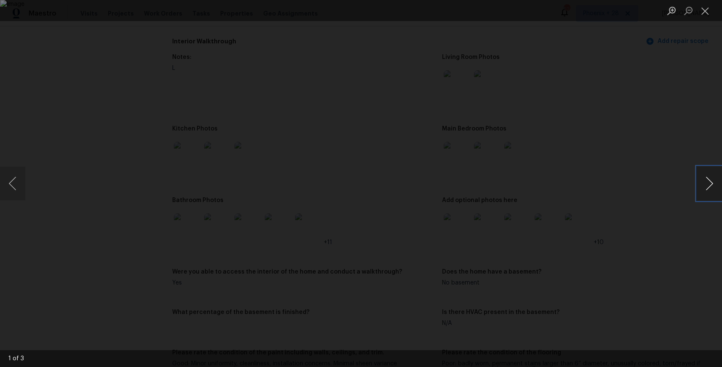
click at [709, 188] on button "Next image" at bounding box center [709, 184] width 25 height 34
click at [708, 188] on button "Next image" at bounding box center [709, 184] width 25 height 34
click at [709, 13] on button "Close lightbox" at bounding box center [705, 10] width 17 height 15
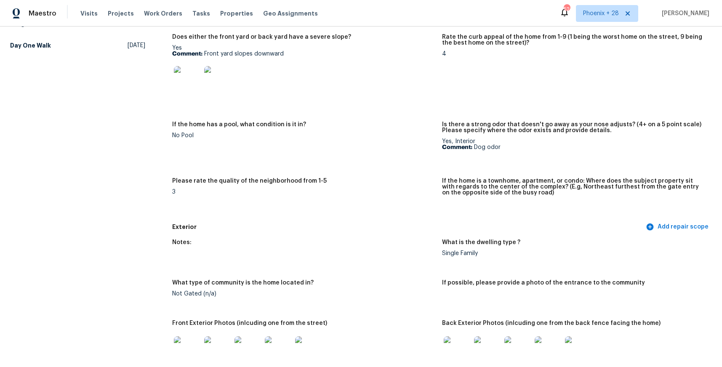
scroll to position [0, 0]
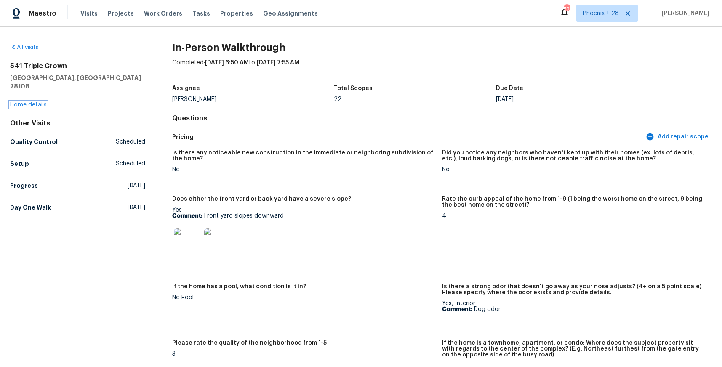
click at [32, 102] on link "Home details" at bounding box center [28, 105] width 37 height 6
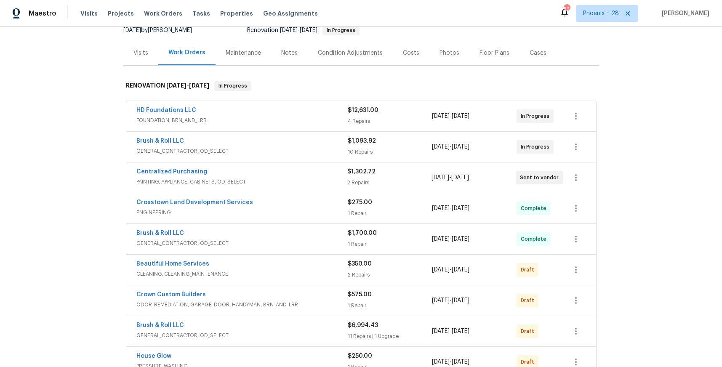
scroll to position [103, 0]
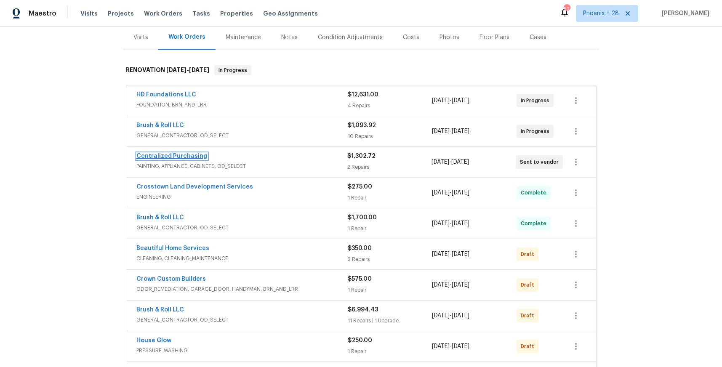
click at [176, 155] on link "Centralized Purchasing" at bounding box center [171, 156] width 71 height 6
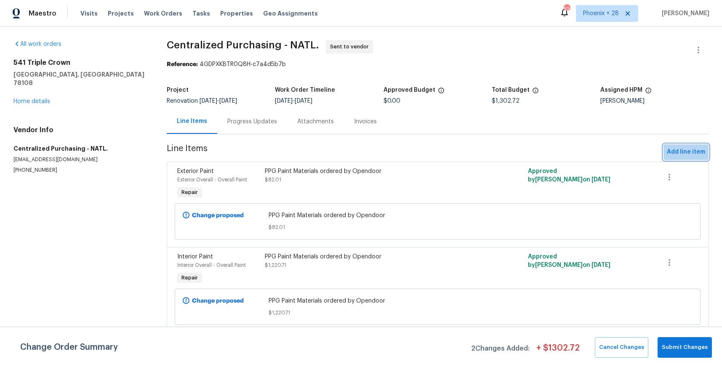
click at [694, 154] on span "Add line item" at bounding box center [686, 152] width 38 height 11
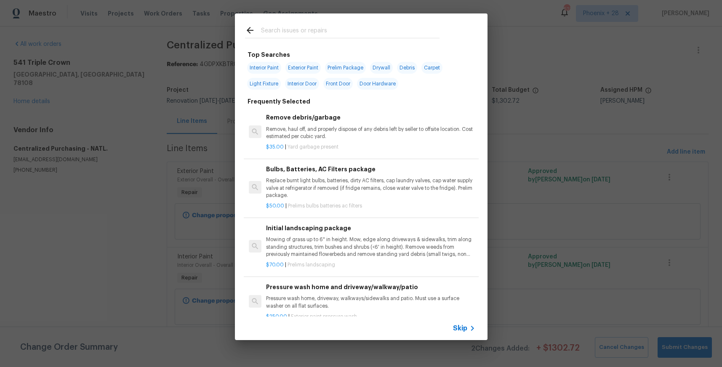
click at [353, 29] on input "text" at bounding box center [350, 31] width 179 height 13
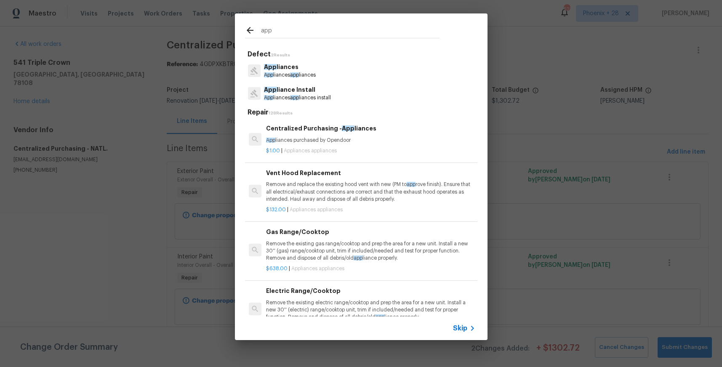
type input "app"
click at [381, 146] on div "$1.00 | Appliances appliances" at bounding box center [370, 149] width 209 height 11
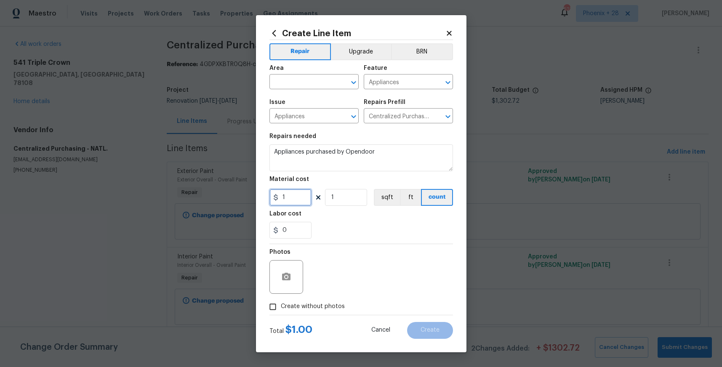
click at [294, 197] on input "1" at bounding box center [290, 197] width 42 height 17
drag, startPoint x: 285, startPoint y: 203, endPoint x: 269, endPoint y: 203, distance: 16.8
click at [269, 203] on input "1" at bounding box center [290, 197] width 42 height 17
type input "878.62"
click at [283, 86] on input "text" at bounding box center [302, 82] width 66 height 13
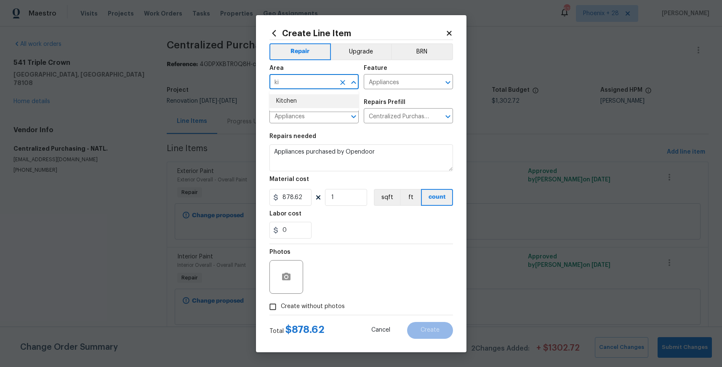
click at [280, 107] on li "Kitchen" at bounding box center [313, 101] width 89 height 14
type input "Kitchen"
click at [316, 301] on label "Create without photos" at bounding box center [305, 307] width 80 height 16
click at [281, 301] on input "Create without photos" at bounding box center [273, 307] width 16 height 16
checkbox input "true"
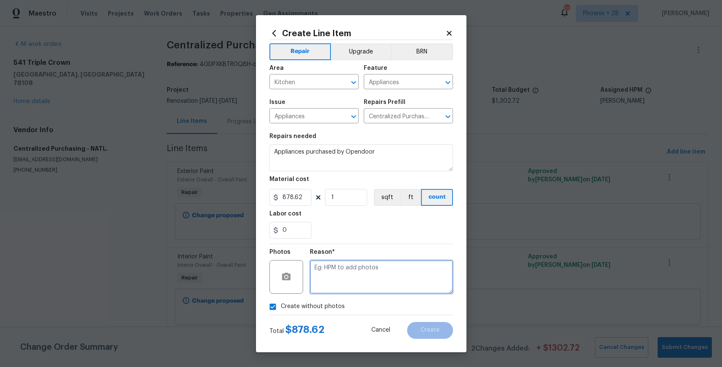
click at [333, 272] on textarea at bounding box center [381, 277] width 143 height 34
type textarea "NA"
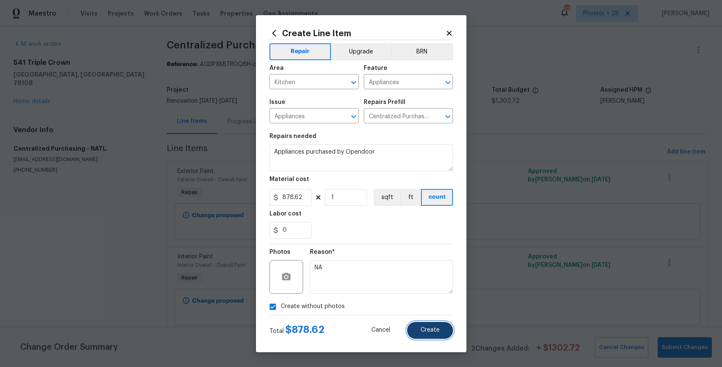
click at [442, 325] on button "Create" at bounding box center [430, 330] width 46 height 17
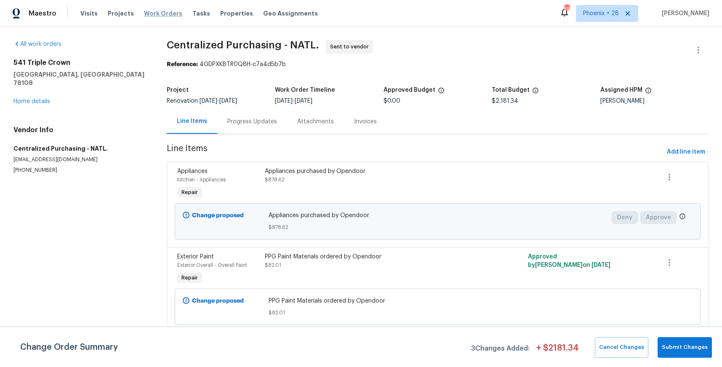
click at [173, 10] on span "Work Orders" at bounding box center [163, 13] width 38 height 8
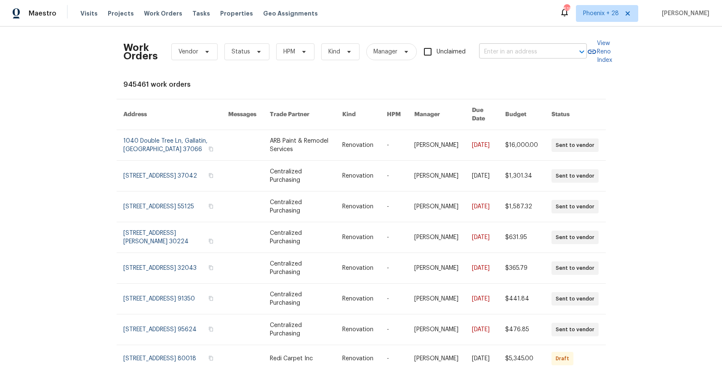
click at [497, 43] on div "Work Orders Vendor Status HPM Kind Manager Unclaimed ​" at bounding box center [355, 51] width 464 height 37
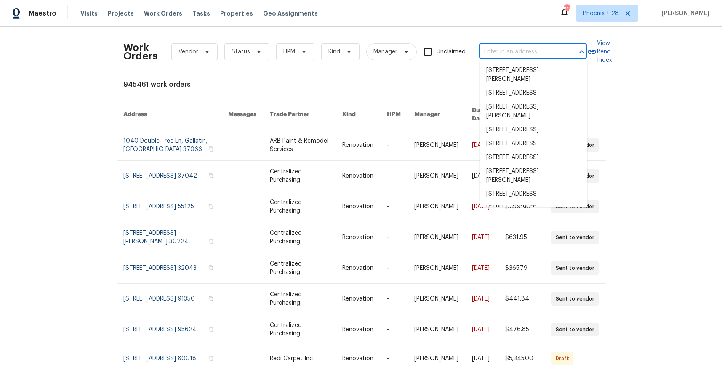
click at [501, 48] on input "text" at bounding box center [521, 51] width 84 height 13
paste input "[STREET_ADDRESS]"
type input "[STREET_ADDRESS]"
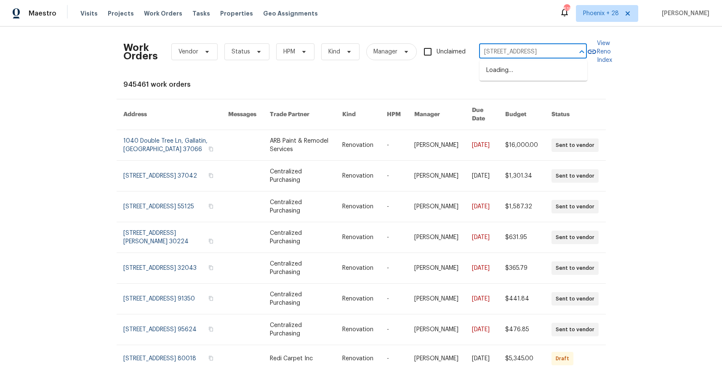
scroll to position [0, 42]
click at [526, 75] on li "[STREET_ADDRESS]" at bounding box center [534, 71] width 108 height 14
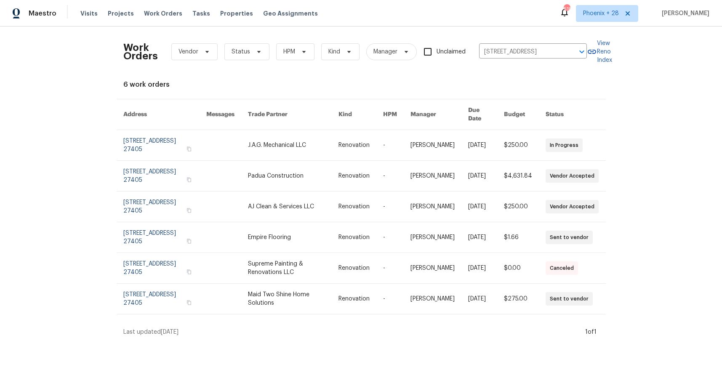
click at [272, 161] on link at bounding box center [293, 176] width 91 height 30
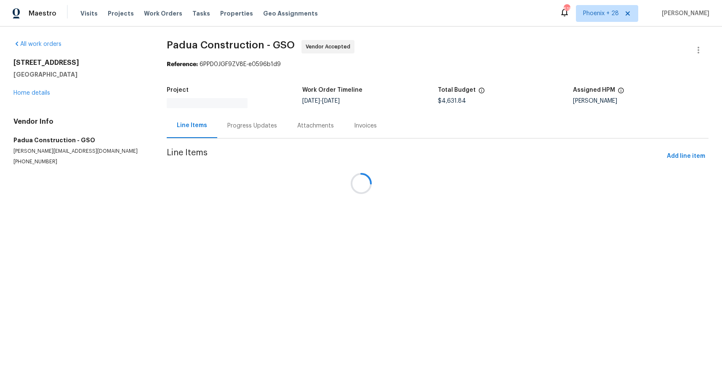
click at [37, 89] on div "All work orders [STREET_ADDRESS] Home details Vendor Info Padua Construction - …" at bounding box center [361, 113] width 722 height 173
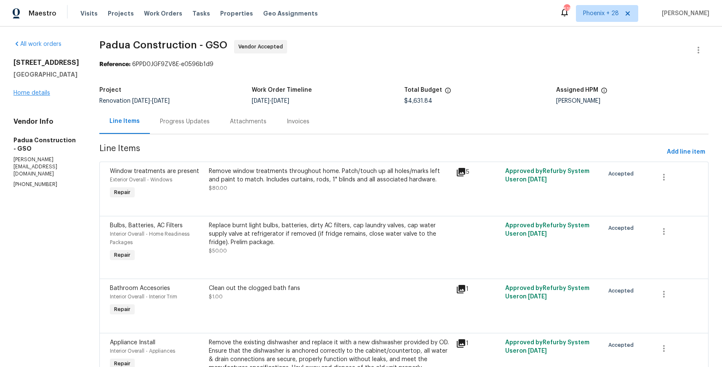
drag, startPoint x: 56, startPoint y: 128, endPoint x: 48, endPoint y: 127, distance: 7.2
click at [55, 97] on div "[STREET_ADDRESS] Home details" at bounding box center [46, 78] width 66 height 39
click at [47, 96] on link "Home details" at bounding box center [31, 93] width 37 height 6
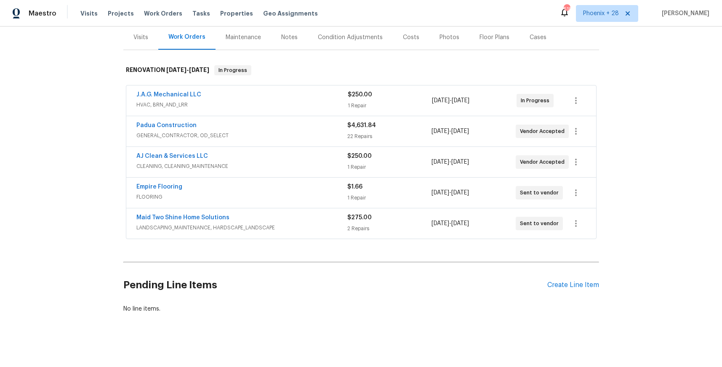
scroll to position [106, 0]
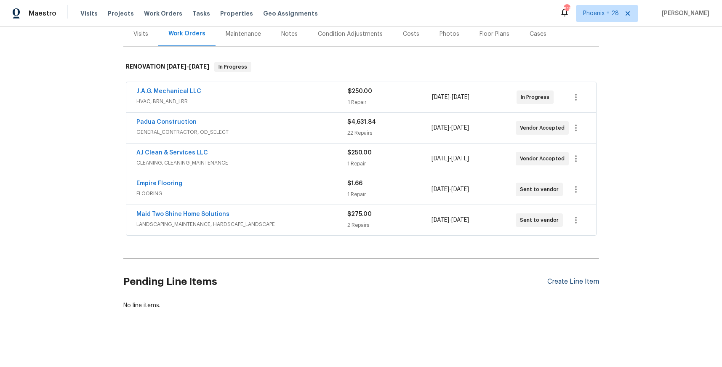
click at [594, 278] on div "Create Line Item" at bounding box center [573, 282] width 52 height 8
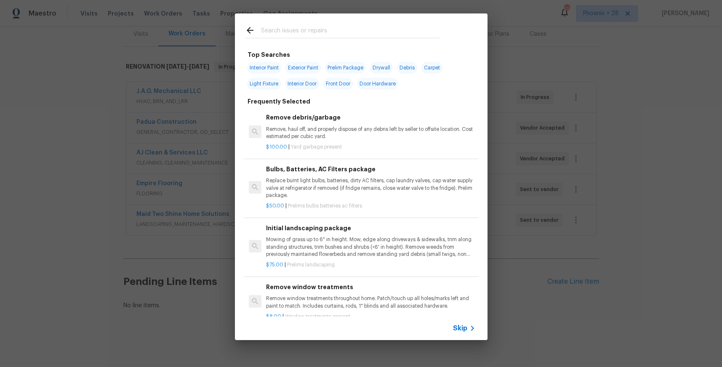
click at [323, 32] on input "text" at bounding box center [350, 31] width 179 height 13
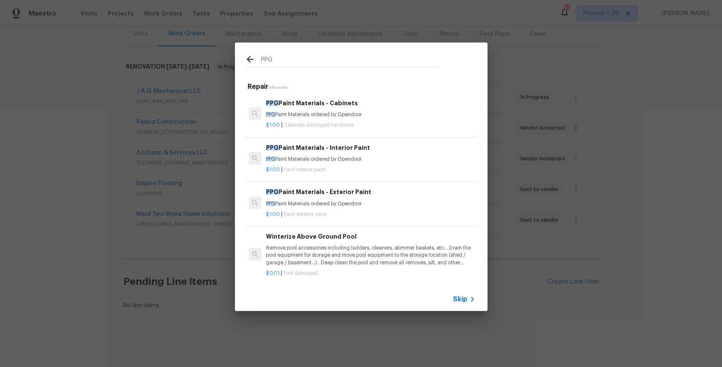
type input "PPG"
click at [384, 157] on p "PPG Paint Materials ordered by Opendoor" at bounding box center [370, 159] width 209 height 7
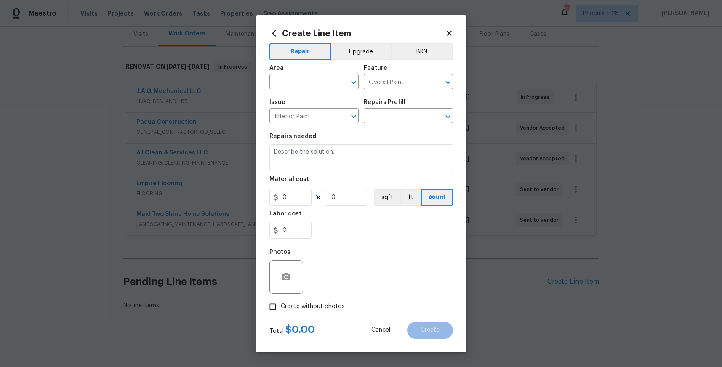
type input "PPG Paint Materials - Interior Paint $1.00"
type textarea "PPG Paint Materials ordered by Opendoor"
type input "1"
click at [285, 195] on input "1" at bounding box center [290, 197] width 42 height 17
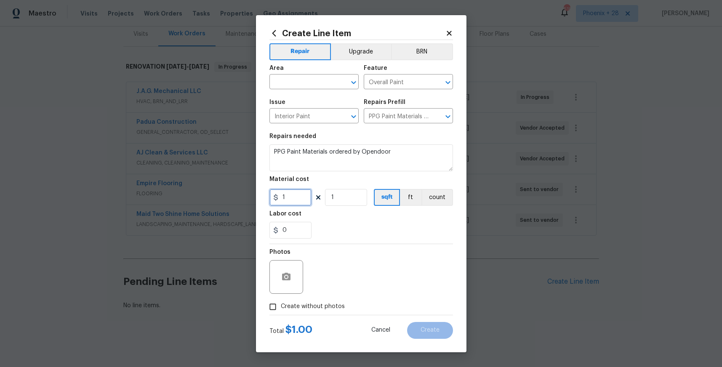
drag, startPoint x: 296, startPoint y: 198, endPoint x: 272, endPoint y: 196, distance: 24.5
click at [274, 196] on div "1" at bounding box center [290, 197] width 42 height 17
type input "474.27"
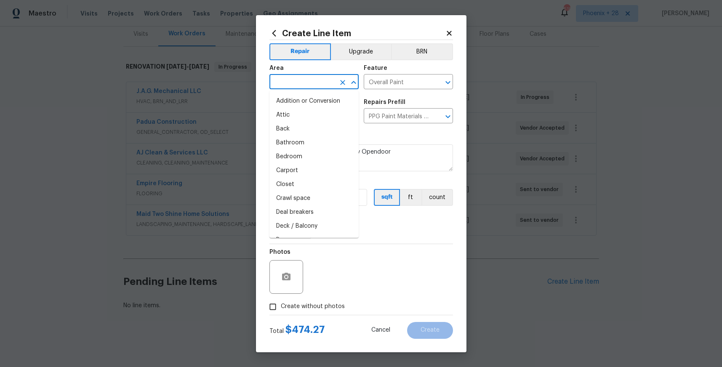
click at [297, 85] on input "text" at bounding box center [302, 82] width 66 height 13
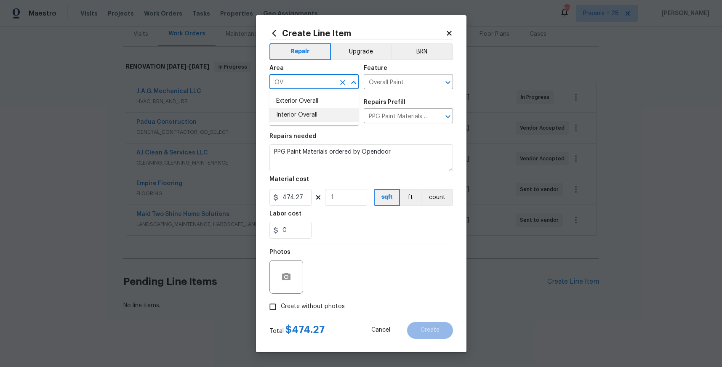
click at [299, 116] on li "Interior Overall" at bounding box center [313, 115] width 89 height 14
type input "Interior Overall"
click at [304, 305] on span "Create without photos" at bounding box center [313, 306] width 64 height 9
click at [281, 305] on input "Create without photos" at bounding box center [273, 307] width 16 height 16
checkbox input "true"
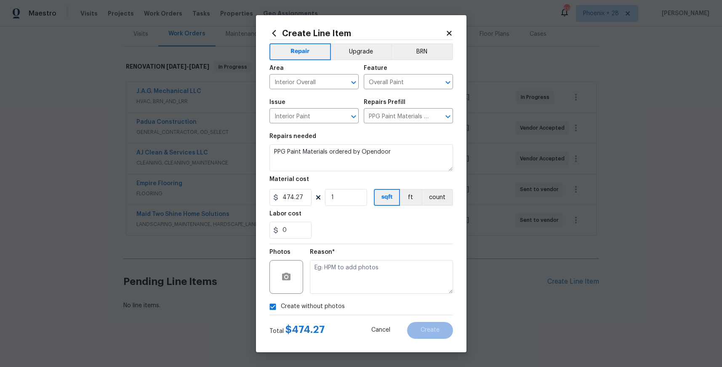
click at [325, 293] on textarea at bounding box center [381, 277] width 143 height 34
type textarea "NA"
click at [442, 333] on button "Create" at bounding box center [430, 330] width 46 height 17
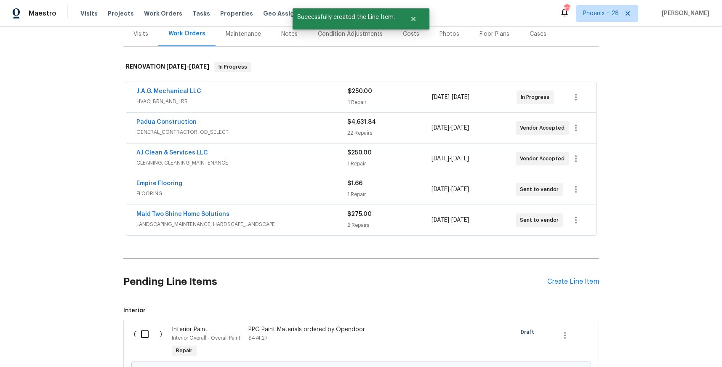
click at [146, 333] on input "checkbox" at bounding box center [148, 334] width 24 height 18
checkbox input "true"
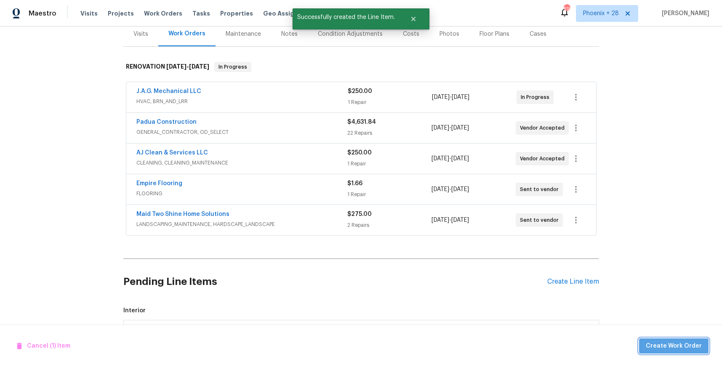
click at [699, 351] on span "Create Work Order" at bounding box center [674, 346] width 56 height 11
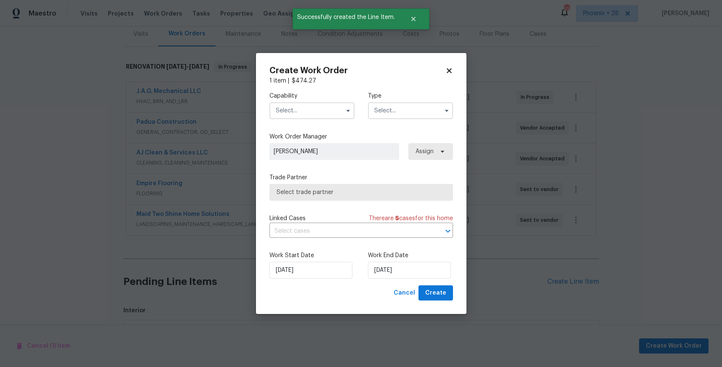
click at [319, 107] on input "text" at bounding box center [311, 110] width 85 height 17
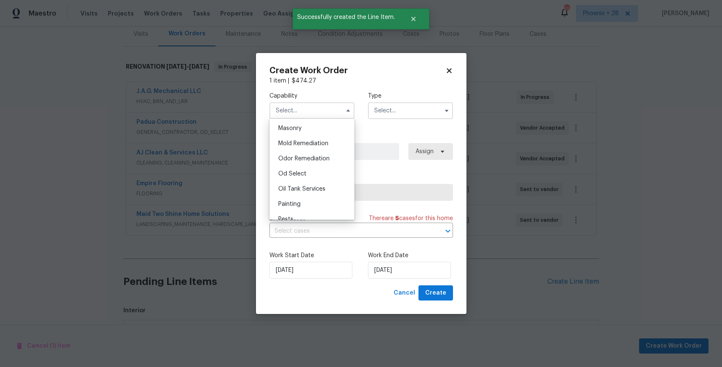
scroll to position [670, 0]
drag, startPoint x: 315, startPoint y: 170, endPoint x: 392, endPoint y: 130, distance: 87.4
click at [315, 170] on div "Painting" at bounding box center [312, 165] width 81 height 15
type input "Painting"
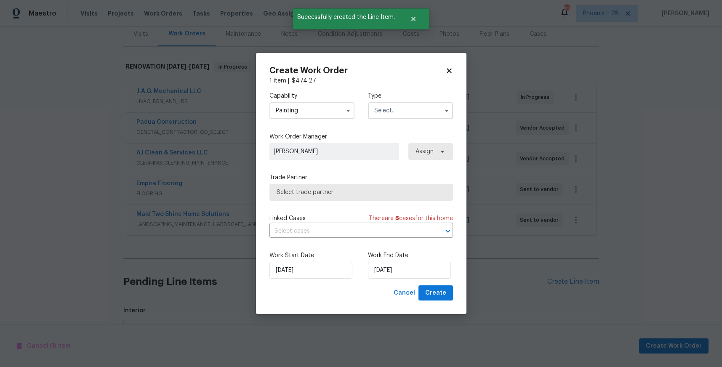
click at [411, 113] on input "text" at bounding box center [410, 110] width 85 height 17
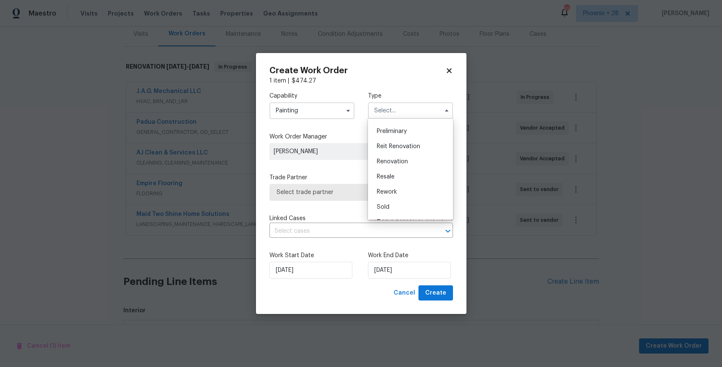
scroll to position [191, 0]
drag, startPoint x: 404, startPoint y: 149, endPoint x: 422, endPoint y: 148, distance: 18.1
click at [404, 149] on span "Renovation" at bounding box center [392, 150] width 31 height 6
type input "Renovation"
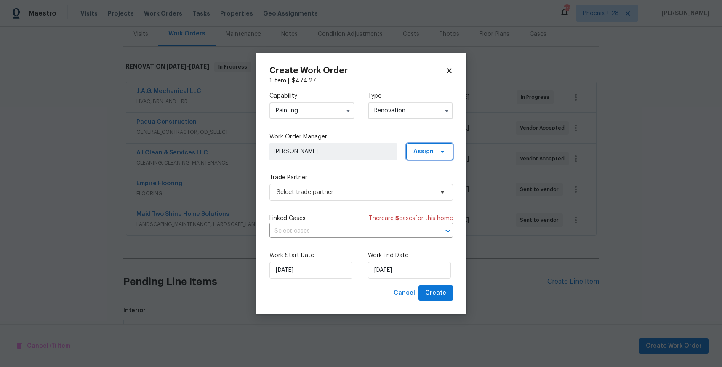
drag, startPoint x: 426, startPoint y: 148, endPoint x: 426, endPoint y: 163, distance: 15.2
click at [426, 148] on span "Assign" at bounding box center [423, 151] width 20 height 8
click at [426, 184] on div "Assign to me" at bounding box center [431, 187] width 37 height 8
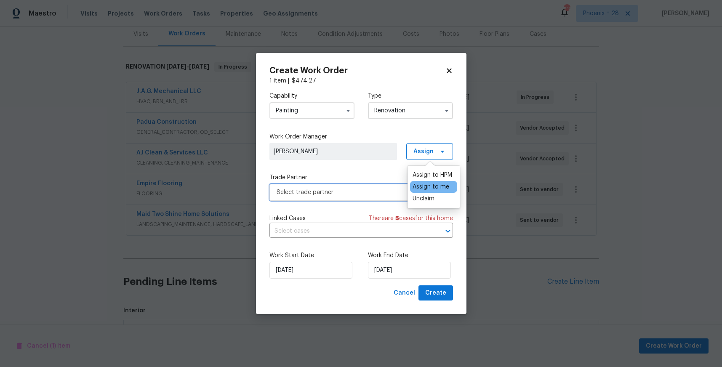
click at [347, 190] on span "Select trade partner" at bounding box center [355, 192] width 157 height 8
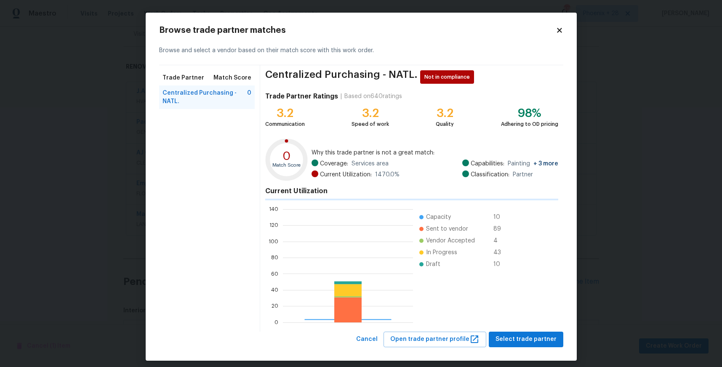
scroll to position [118, 130]
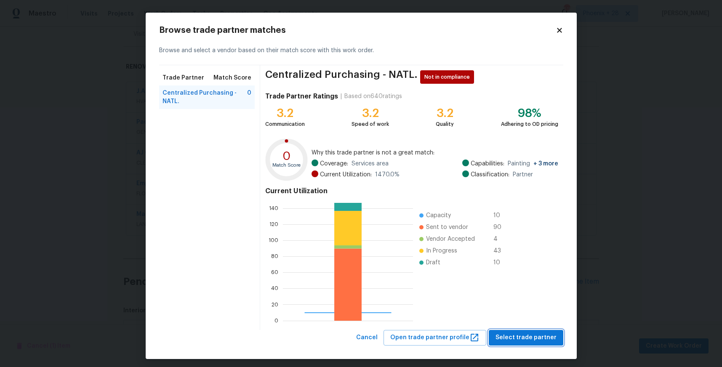
click at [507, 336] on span "Select trade partner" at bounding box center [526, 338] width 61 height 11
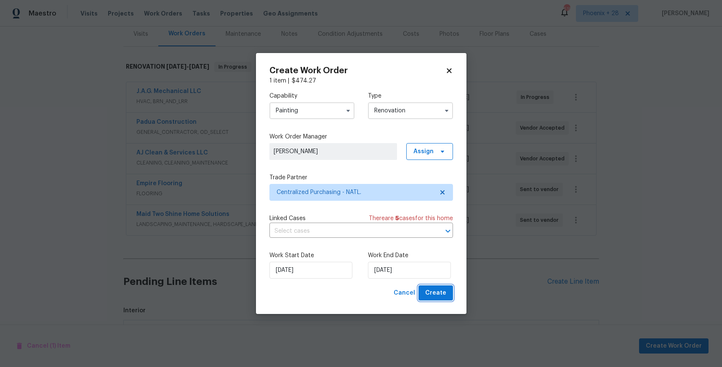
click at [441, 299] on button "Create" at bounding box center [436, 293] width 35 height 16
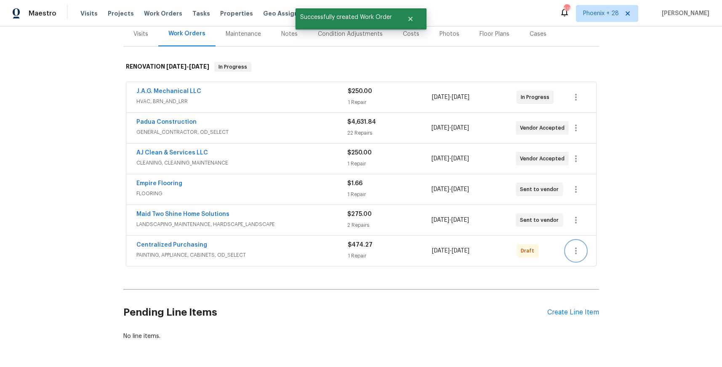
click at [579, 249] on icon "button" at bounding box center [576, 251] width 10 height 10
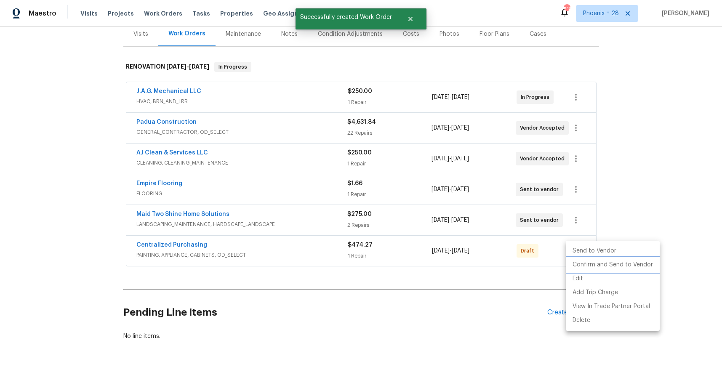
click at [578, 265] on li "Confirm and Send to Vendor" at bounding box center [613, 265] width 94 height 14
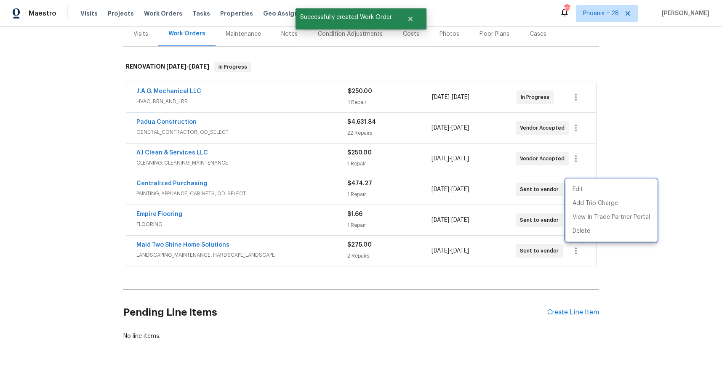
drag, startPoint x: 168, startPoint y: 181, endPoint x: 164, endPoint y: 180, distance: 4.7
click at [165, 180] on div at bounding box center [361, 183] width 722 height 367
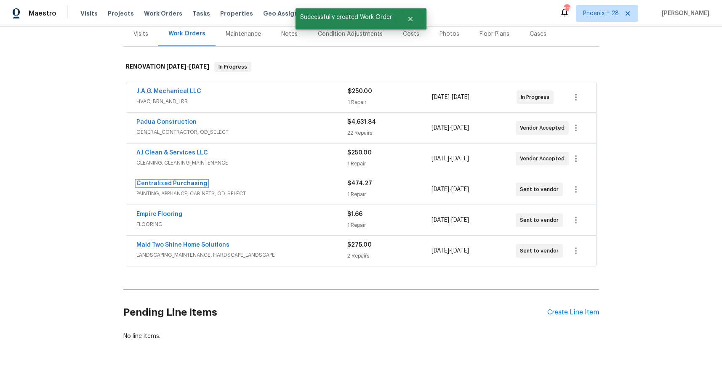
click at [163, 182] on link "Centralized Purchasing" at bounding box center [171, 184] width 71 height 6
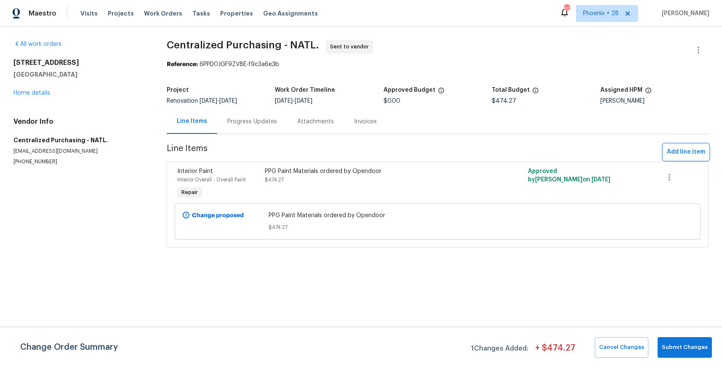
click at [675, 152] on span "Add line item" at bounding box center [686, 152] width 38 height 11
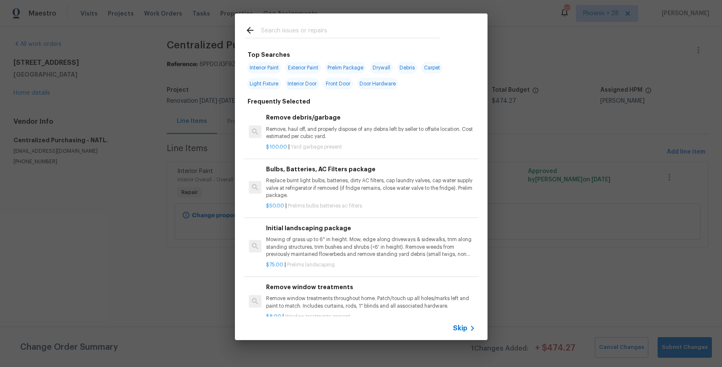
click at [338, 32] on input "text" at bounding box center [350, 31] width 179 height 13
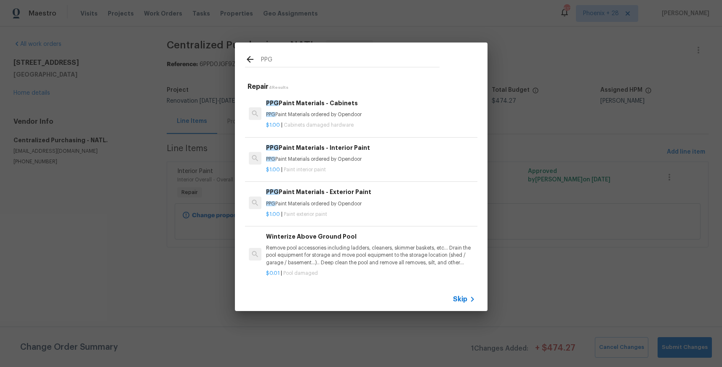
type input "PPG"
click at [381, 118] on p "PPG Paint Materials ordered by Opendoor" at bounding box center [370, 114] width 209 height 7
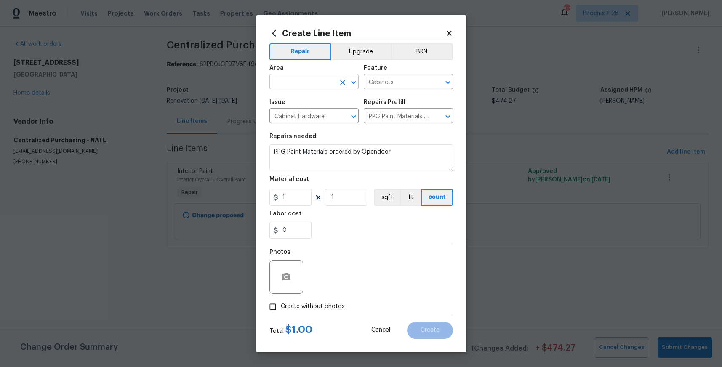
click at [310, 85] on input "text" at bounding box center [302, 82] width 66 height 13
click at [312, 104] on li "Exterior Overall" at bounding box center [313, 101] width 89 height 14
type input "Exterior Overall"
click at [346, 83] on button "Clear" at bounding box center [343, 83] width 12 height 12
click at [340, 112] on li "Interior Overall" at bounding box center [313, 115] width 89 height 14
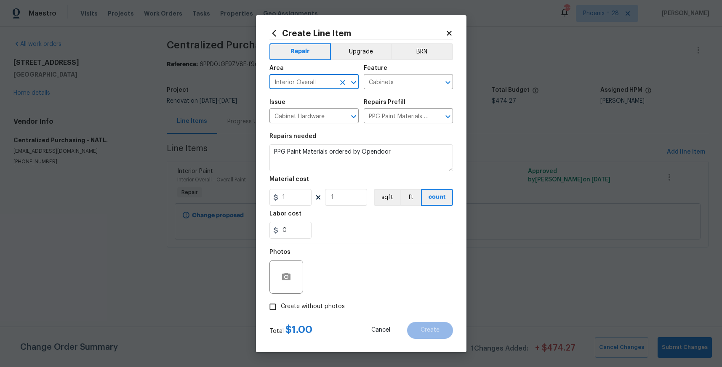
type input "Interior Overall"
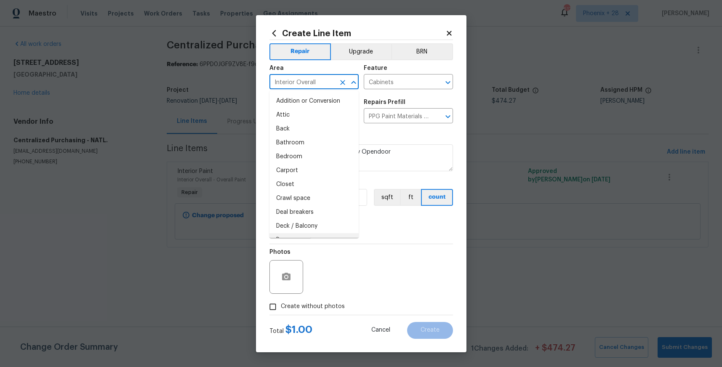
click at [372, 261] on div "Photos" at bounding box center [361, 271] width 184 height 55
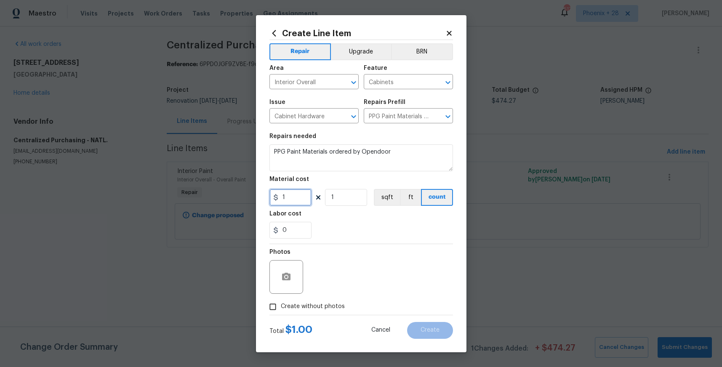
click at [298, 203] on input "1" at bounding box center [290, 197] width 42 height 17
type input "172.33"
click at [319, 302] on span "Create without photos" at bounding box center [313, 306] width 64 height 9
click at [281, 302] on input "Create without photos" at bounding box center [273, 307] width 16 height 16
checkbox input "true"
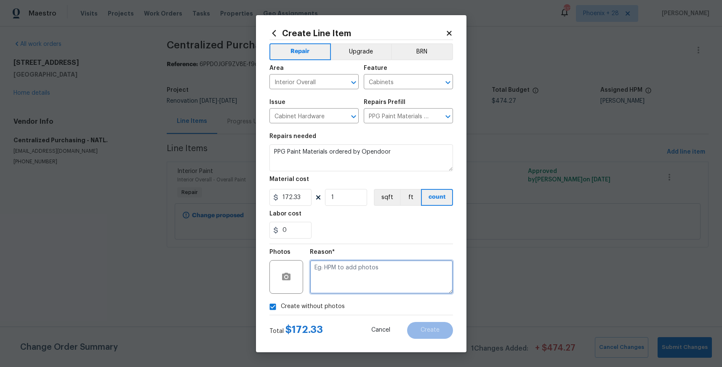
drag, startPoint x: 324, startPoint y: 299, endPoint x: 331, endPoint y: 285, distance: 14.9
click at [331, 285] on textarea at bounding box center [381, 277] width 143 height 34
type textarea "NA"
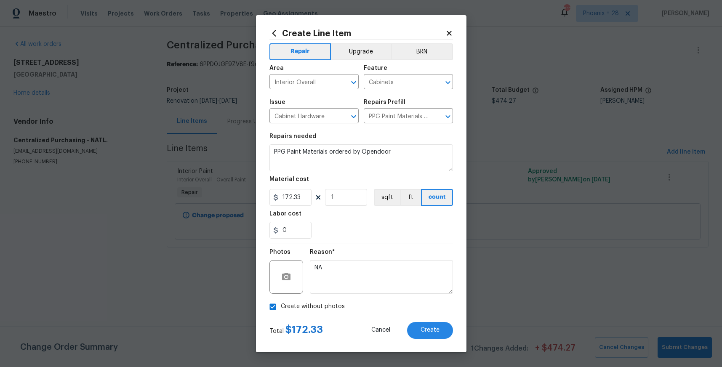
click at [431, 340] on div "Create Line Item Repair Upgrade BRN Area Interior Overall ​ Feature Cabinets ​ …" at bounding box center [361, 183] width 211 height 337
click at [432, 333] on span "Create" at bounding box center [430, 330] width 19 height 6
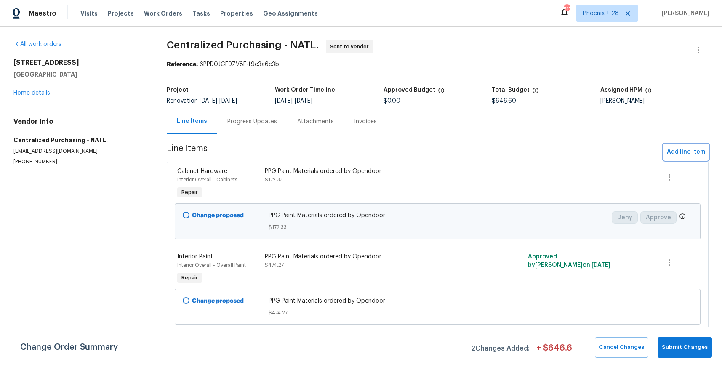
click at [696, 151] on span "Add line item" at bounding box center [686, 152] width 38 height 11
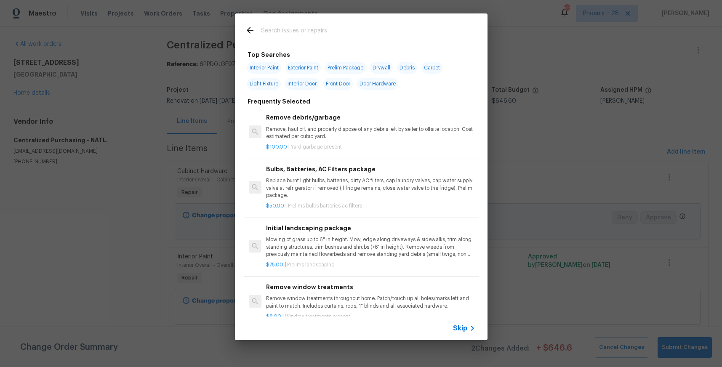
click at [360, 28] on input "text" at bounding box center [350, 31] width 179 height 13
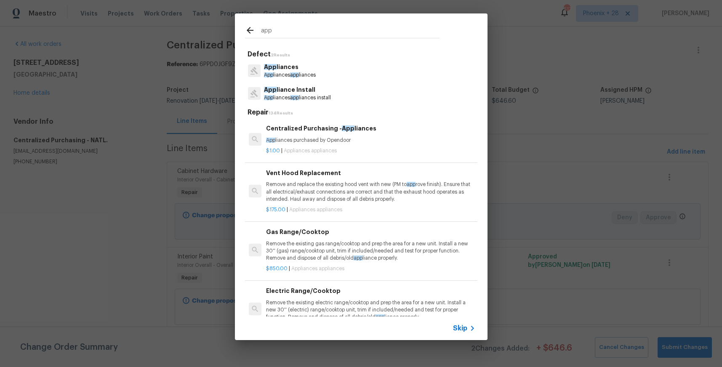
type input "app"
click at [395, 137] on p "App liances purchased by Opendoor" at bounding box center [370, 140] width 209 height 7
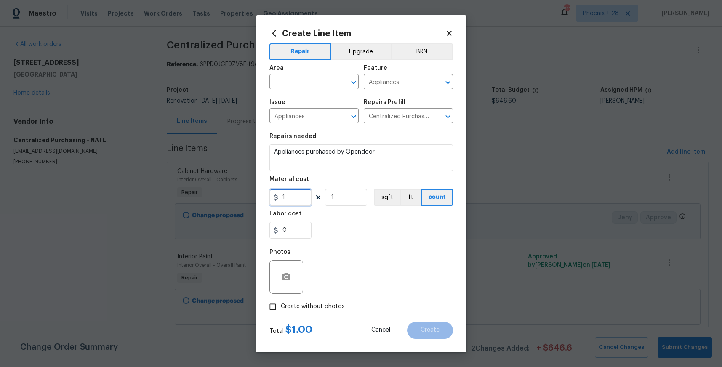
drag, startPoint x: 291, startPoint y: 201, endPoint x: 272, endPoint y: 197, distance: 19.0
click at [272, 197] on div "1" at bounding box center [290, 197] width 42 height 17
type input "421.44"
click at [300, 86] on input "text" at bounding box center [302, 82] width 66 height 13
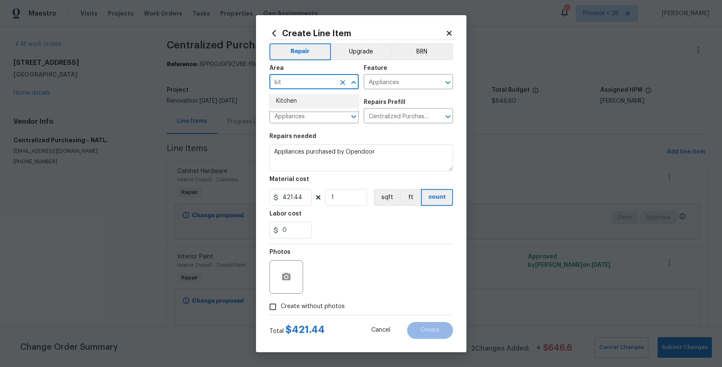
click at [301, 103] on li "Kitchen" at bounding box center [313, 101] width 89 height 14
type input "Kitchen"
click at [318, 312] on label "Create without photos" at bounding box center [305, 307] width 80 height 16
click at [281, 312] on input "Create without photos" at bounding box center [273, 307] width 16 height 16
checkbox input "true"
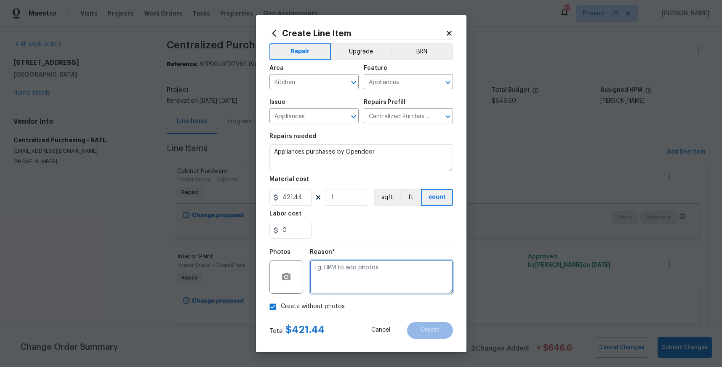
click at [332, 285] on textarea at bounding box center [381, 277] width 143 height 34
type textarea "NA"
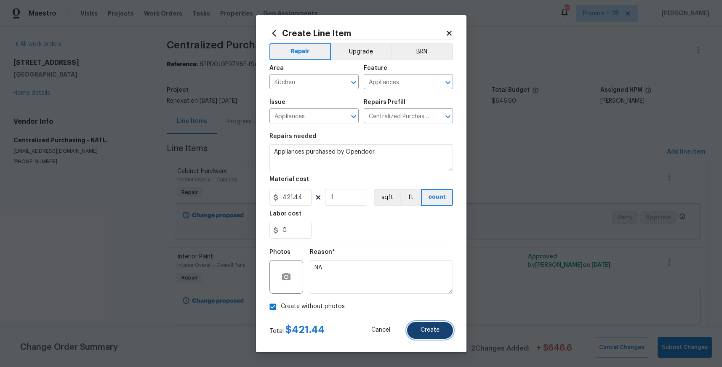
click at [427, 333] on span "Create" at bounding box center [430, 330] width 19 height 6
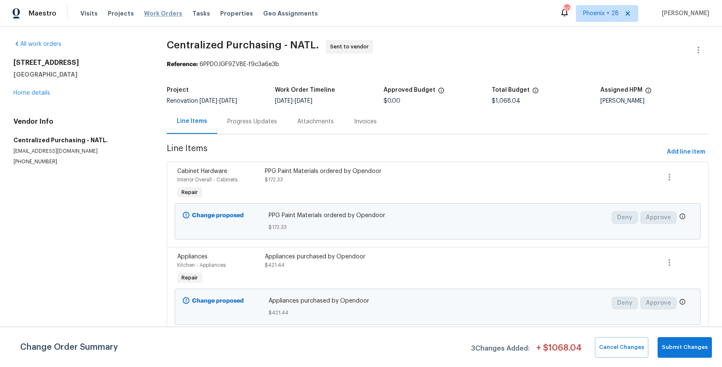
click at [144, 14] on span "Work Orders" at bounding box center [163, 13] width 38 height 8
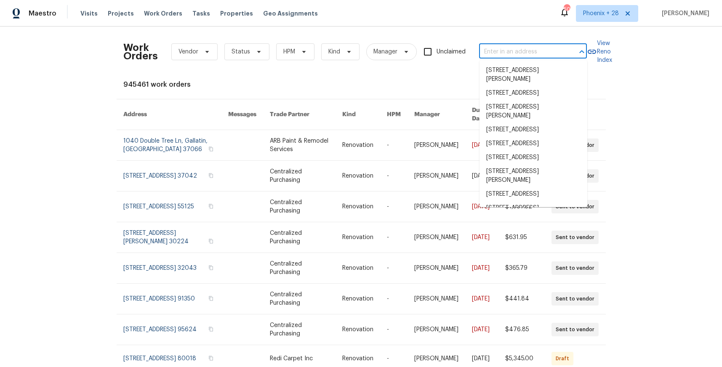
click at [550, 55] on input "text" at bounding box center [521, 51] width 84 height 13
paste input "[STREET_ADDRESS]"
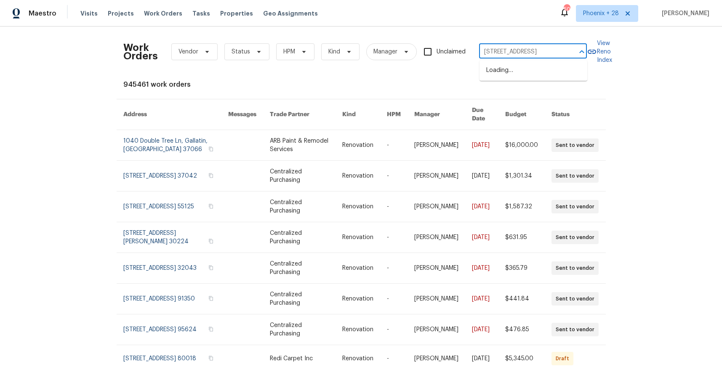
scroll to position [0, 31]
type input "[STREET_ADDRESS]"
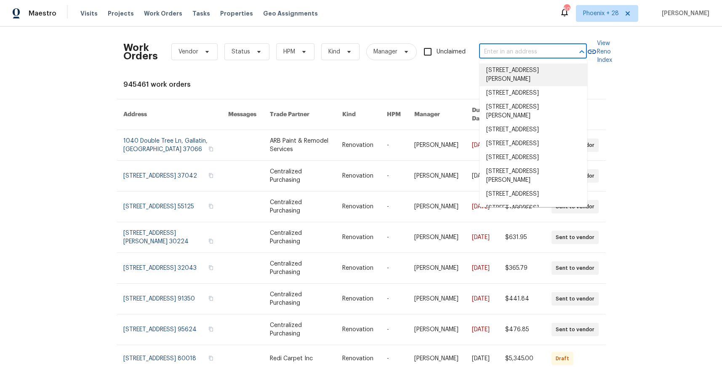
paste input "[STREET_ADDRESS]"
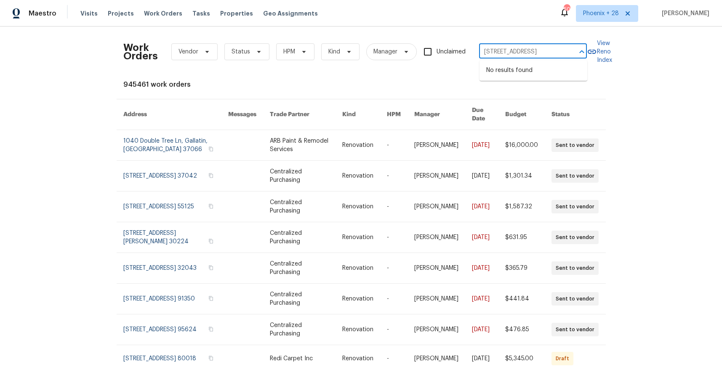
scroll to position [0, 31]
drag, startPoint x: 494, startPoint y: 52, endPoint x: 564, endPoint y: 53, distance: 69.9
click at [563, 53] on input "[STREET_ADDRESS]" at bounding box center [521, 51] width 84 height 13
drag, startPoint x: 566, startPoint y: 53, endPoint x: 497, endPoint y: 52, distance: 69.5
click at [497, 52] on div "[STREET_ADDRESS] ​" at bounding box center [533, 51] width 108 height 13
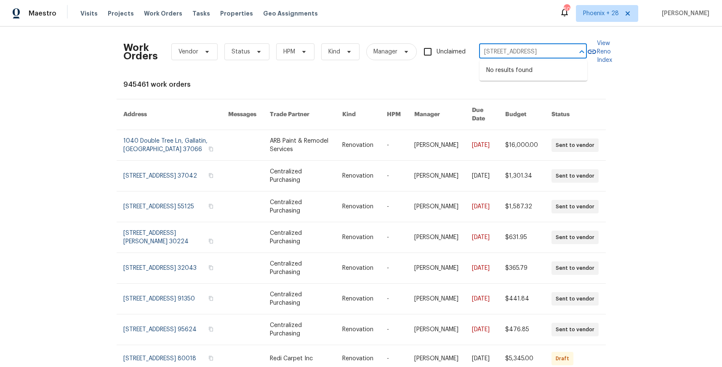
click at [497, 52] on input "[STREET_ADDRESS]" at bounding box center [521, 51] width 84 height 13
drag, startPoint x: 519, startPoint y: 53, endPoint x: 564, endPoint y: 54, distance: 45.5
click at [564, 54] on div "[STREET_ADDRESS] ​" at bounding box center [533, 51] width 108 height 13
type input "[STREET_ADDRESS]"
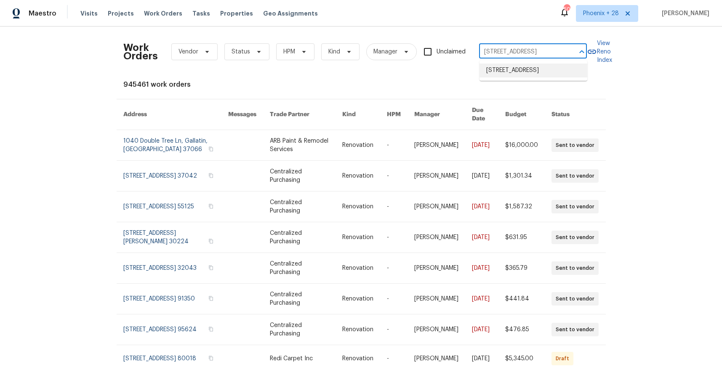
click at [528, 77] on li "[STREET_ADDRESS]" at bounding box center [534, 71] width 108 height 14
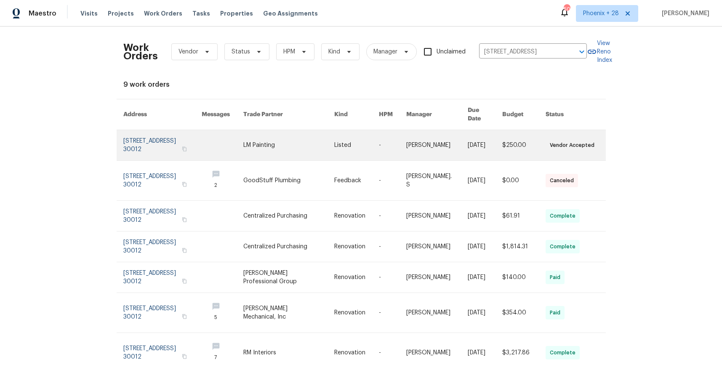
click at [296, 132] on link at bounding box center [288, 145] width 91 height 30
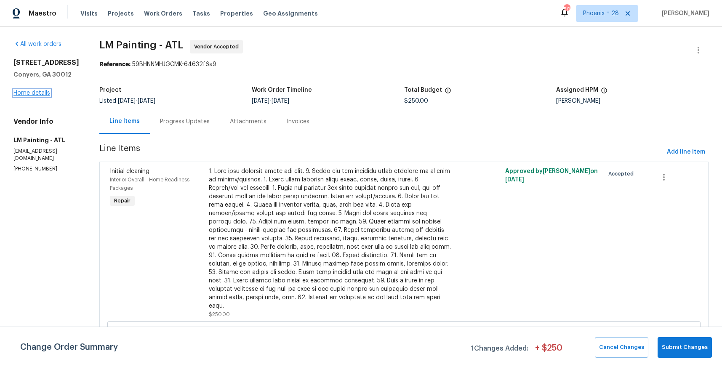
click at [45, 92] on link "Home details" at bounding box center [31, 93] width 37 height 6
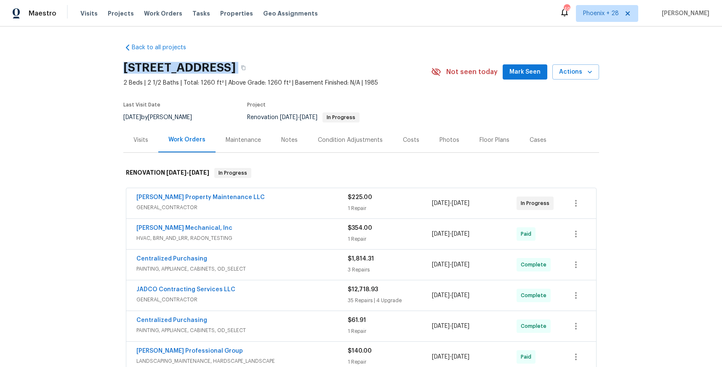
drag, startPoint x: 122, startPoint y: 64, endPoint x: 345, endPoint y: 64, distance: 223.2
click at [347, 65] on div "Back to all projects [STREET_ADDRESS] 2 Beds | 2 1/2 Baths | Total: 1260 ft² | …" at bounding box center [361, 197] width 722 height 341
click at [251, 68] on button "button" at bounding box center [243, 67] width 15 height 15
drag, startPoint x: 164, startPoint y: 15, endPoint x: 205, endPoint y: 23, distance: 42.5
click at [164, 15] on span "Work Orders" at bounding box center [163, 13] width 38 height 8
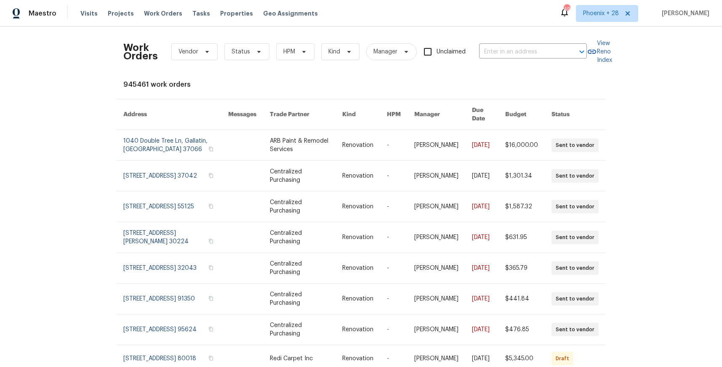
click at [498, 59] on div "Work Orders Vendor Status HPM Kind Manager Unclaimed ​" at bounding box center [355, 51] width 464 height 37
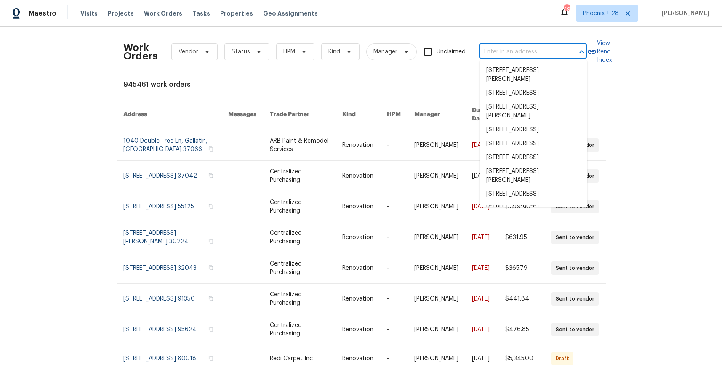
click at [498, 54] on input "text" at bounding box center [521, 51] width 84 height 13
paste input "[STREET_ADDRESS]"
type input "[STREET_ADDRESS]"
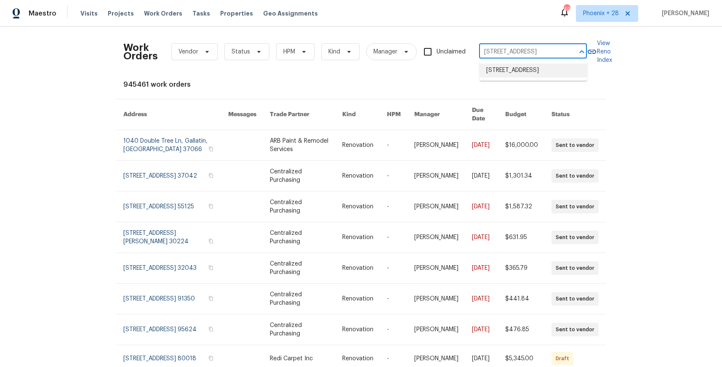
click at [519, 77] on li "[STREET_ADDRESS]" at bounding box center [534, 71] width 108 height 14
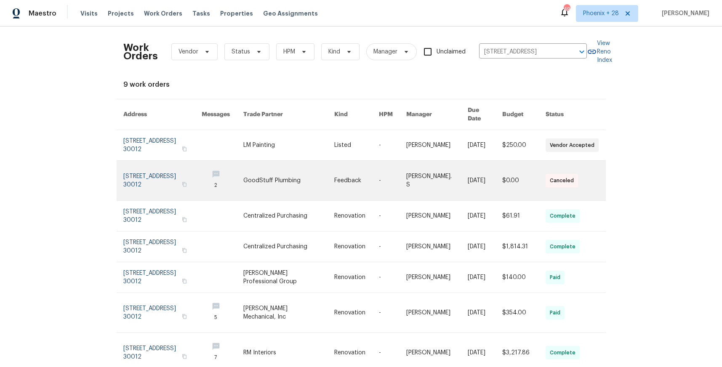
click at [265, 161] on link at bounding box center [288, 181] width 91 height 40
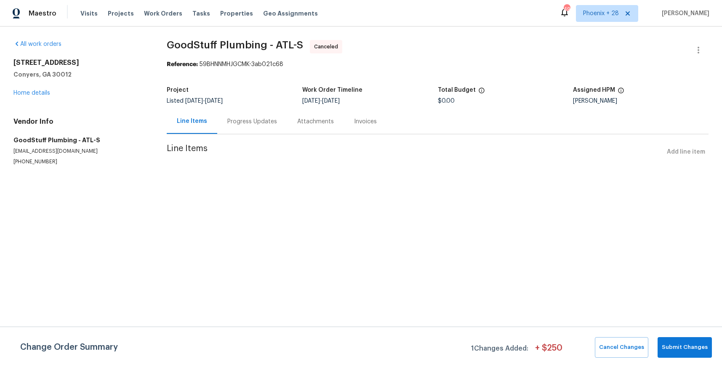
click at [37, 96] on div "[STREET_ADDRESS] Home details" at bounding box center [79, 78] width 133 height 39
click at [37, 95] on link "Home details" at bounding box center [31, 93] width 37 height 6
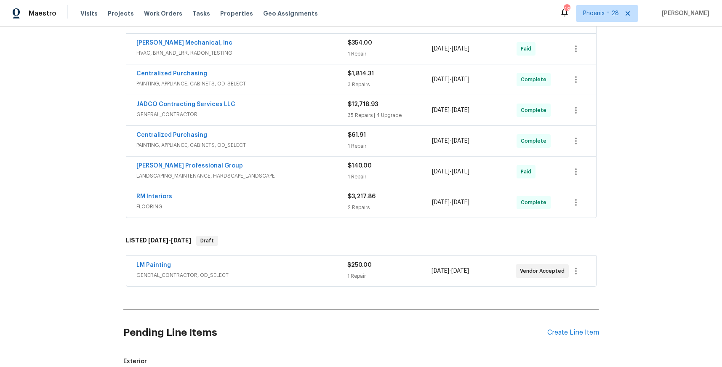
scroll to position [227, 0]
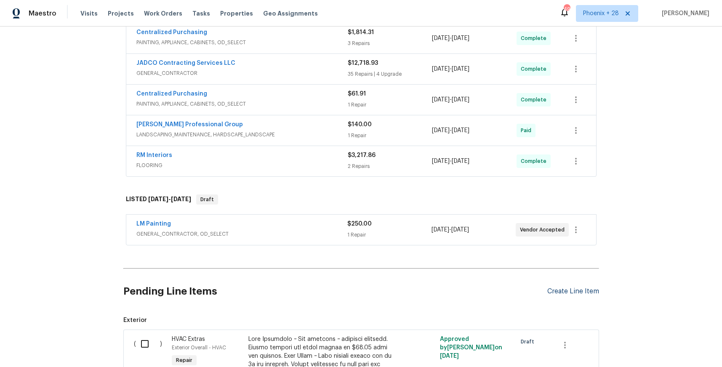
click at [558, 289] on div "Create Line Item" at bounding box center [573, 292] width 52 height 8
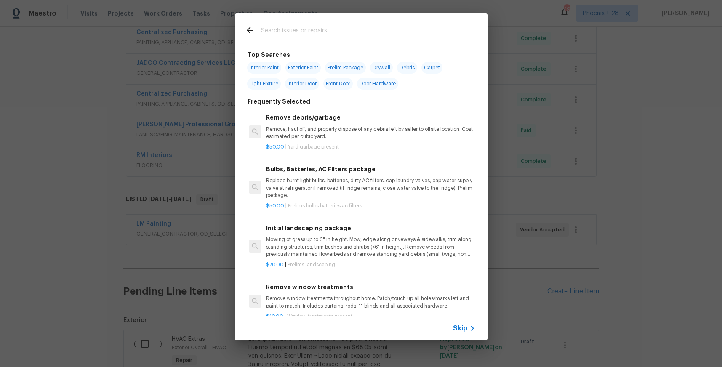
click at [259, 33] on div at bounding box center [253, 31] width 16 height 13
click at [265, 32] on input "text" at bounding box center [350, 31] width 179 height 13
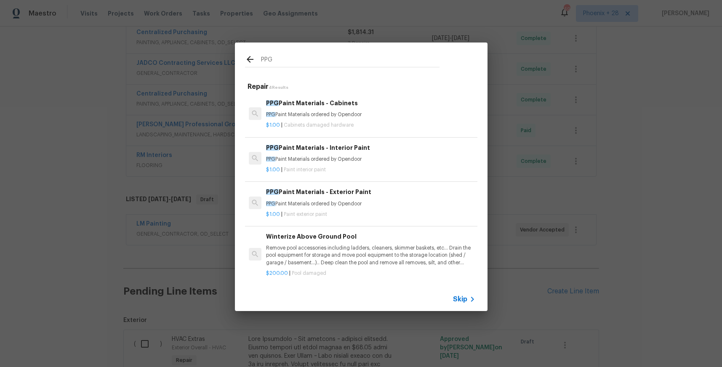
type input "PPG"
click at [358, 167] on p "$1.00 | Paint interior paint" at bounding box center [370, 169] width 209 height 7
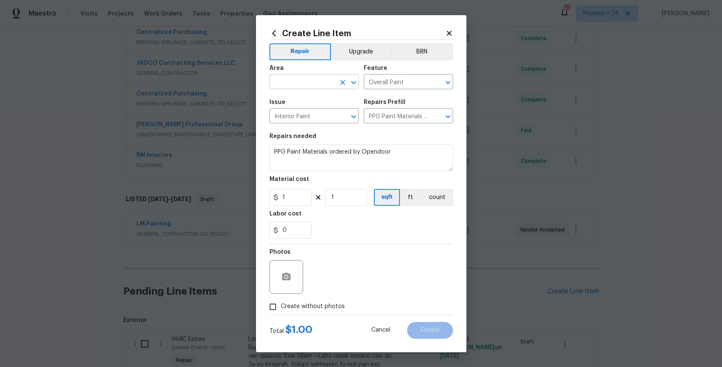
click at [315, 84] on input "text" at bounding box center [302, 82] width 66 height 13
click at [332, 119] on li "Interior Overall" at bounding box center [313, 115] width 89 height 14
type input "Interior Overall"
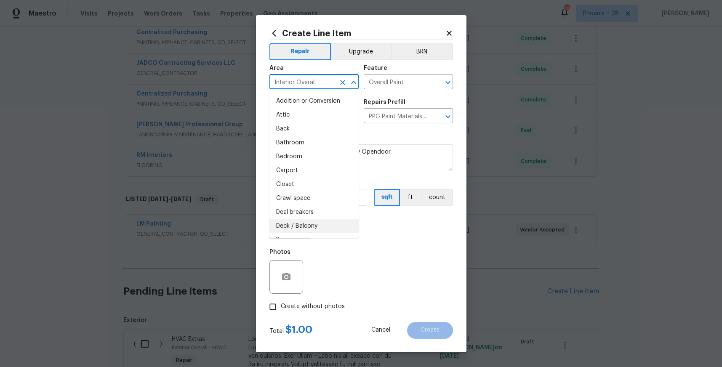
drag, startPoint x: 385, startPoint y: 239, endPoint x: 352, endPoint y: 224, distance: 36.9
click at [383, 238] on section "Repairs needed PPG Paint Materials ordered by Opendoor Material cost 1 1 sqft f…" at bounding box center [361, 185] width 184 height 115
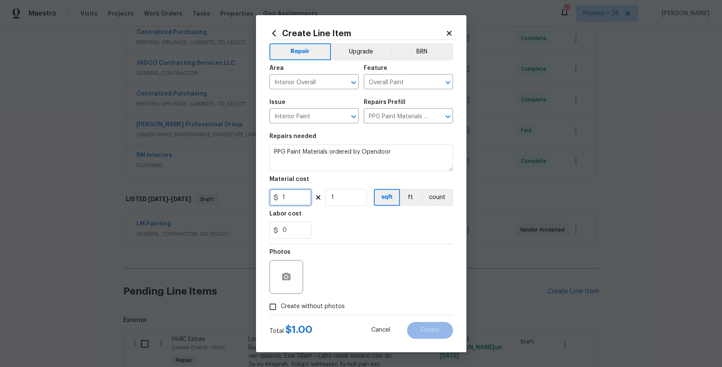
drag, startPoint x: 283, startPoint y: 203, endPoint x: 272, endPoint y: 200, distance: 11.6
click at [272, 200] on div "1" at bounding box center [290, 197] width 42 height 17
click at [280, 196] on input "1" at bounding box center [290, 197] width 42 height 17
drag, startPoint x: 301, startPoint y: 195, endPoint x: 260, endPoint y: 195, distance: 40.4
click at [260, 195] on div "Create Line Item Repair Upgrade BRN Area Interior Overall ​ Feature Overall Pai…" at bounding box center [361, 183] width 211 height 337
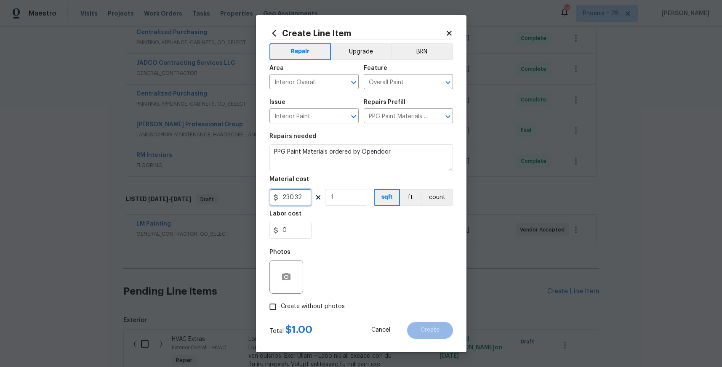
type input "230.32"
drag, startPoint x: 328, startPoint y: 307, endPoint x: 328, endPoint y: 303, distance: 4.7
click at [327, 307] on span "Create without photos" at bounding box center [313, 306] width 64 height 9
click at [281, 307] on input "Create without photos" at bounding box center [273, 307] width 16 height 16
checkbox input "true"
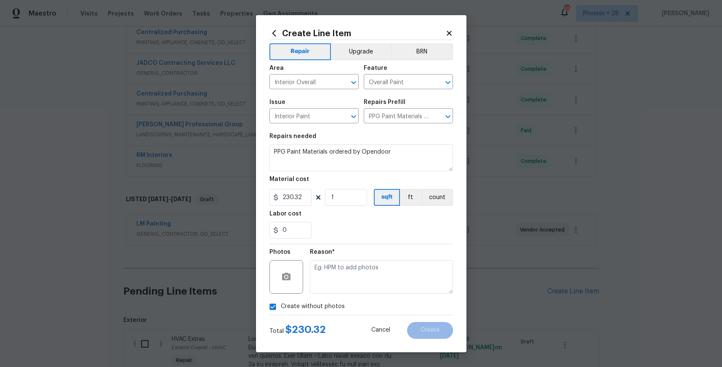
click at [335, 283] on textarea at bounding box center [381, 277] width 143 height 34
type textarea "NA"
click at [437, 329] on span "Create" at bounding box center [430, 330] width 19 height 6
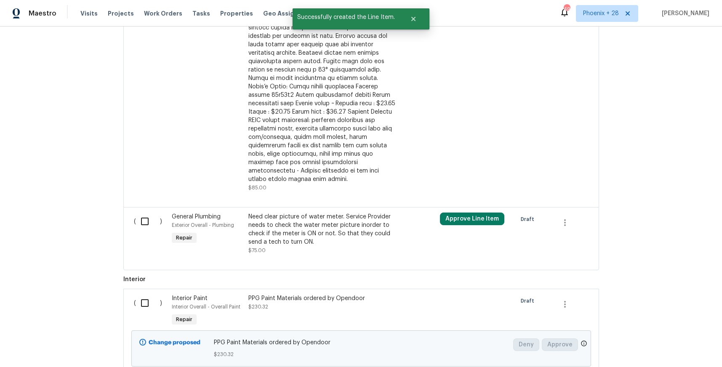
scroll to position [620, 0]
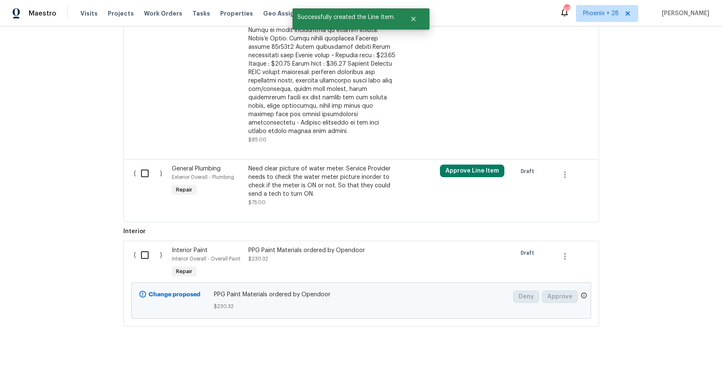
click at [136, 246] on input "checkbox" at bounding box center [148, 255] width 24 height 18
click at [664, 344] on span "Create Work Order" at bounding box center [674, 346] width 56 height 11
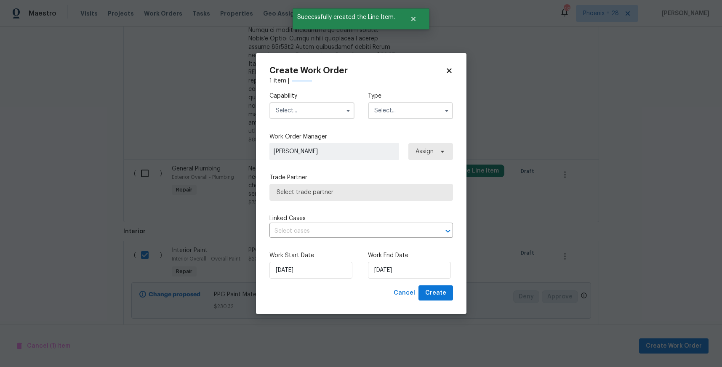
checkbox input "false"
drag, startPoint x: 329, startPoint y: 117, endPoint x: 323, endPoint y: 175, distance: 57.9
click at [328, 119] on div "Capability Type" at bounding box center [361, 105] width 184 height 41
click at [309, 117] on input "text" at bounding box center [311, 110] width 85 height 17
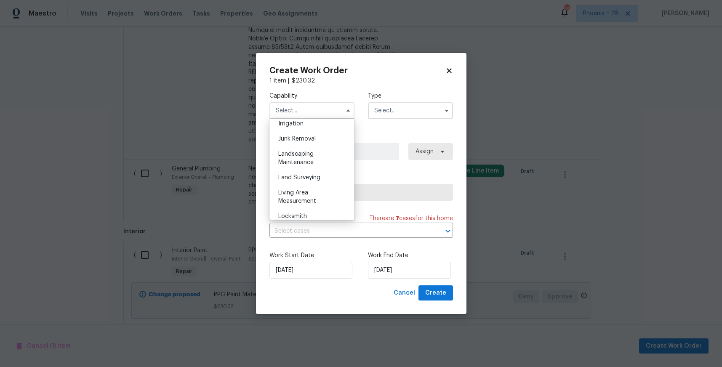
scroll to position [634, 0]
click at [317, 198] on div "Painting" at bounding box center [312, 202] width 81 height 15
type input "Painting"
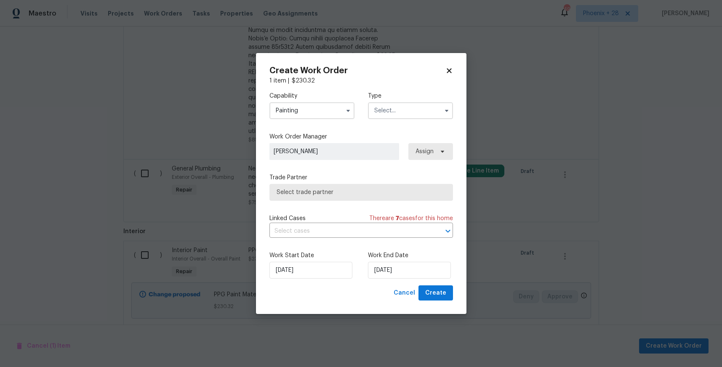
click at [400, 109] on input "text" at bounding box center [410, 110] width 85 height 17
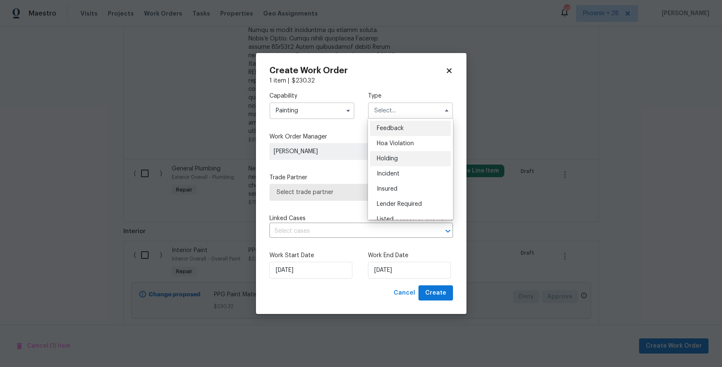
scroll to position [191, 0]
drag, startPoint x: 405, startPoint y: 153, endPoint x: 420, endPoint y: 152, distance: 14.8
click at [406, 153] on div "Renovation" at bounding box center [410, 149] width 81 height 15
type input "Renovation"
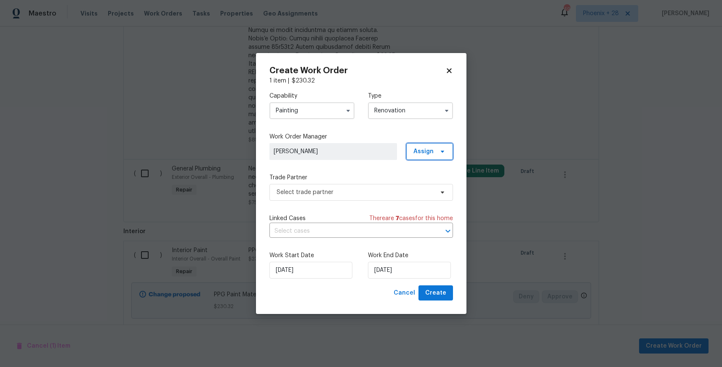
click at [429, 152] on span "Assign" at bounding box center [423, 151] width 20 height 8
click at [428, 188] on div "Assign to me" at bounding box center [431, 187] width 37 height 8
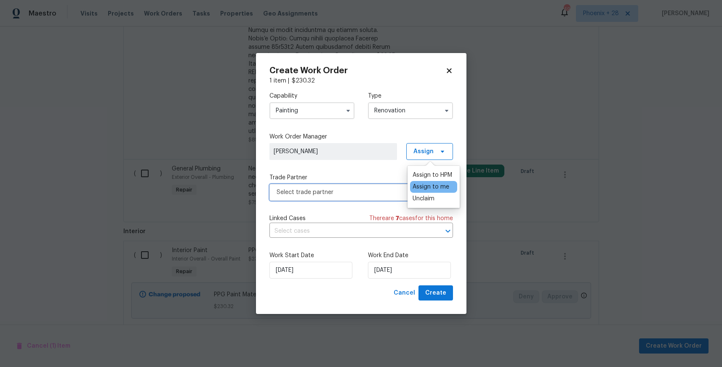
click at [370, 190] on span "Select trade partner" at bounding box center [355, 192] width 157 height 8
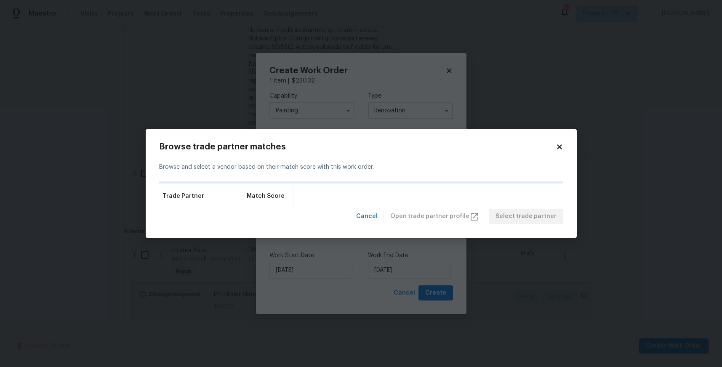
click at [564, 152] on div "Browse trade partner matches Browse and select a vendor based on their match sc…" at bounding box center [361, 183] width 431 height 109
click at [560, 147] on icon at bounding box center [559, 147] width 5 height 5
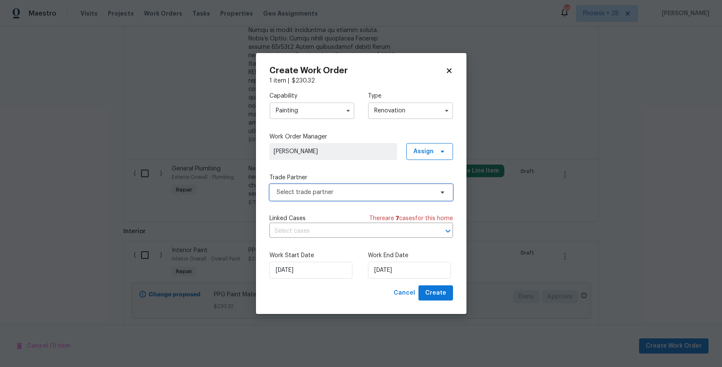
click at [346, 192] on span "Select trade partner" at bounding box center [355, 192] width 157 height 8
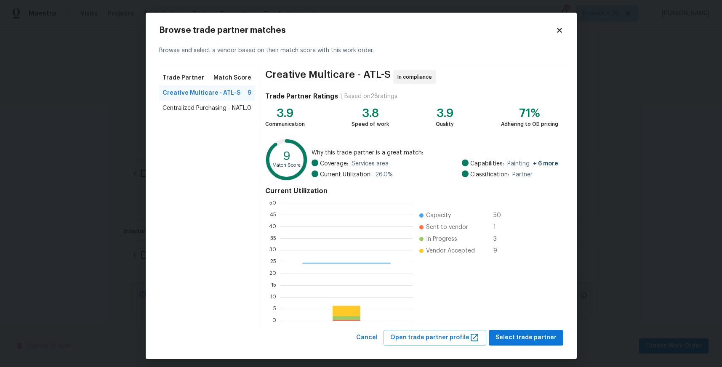
scroll to position [1, 1]
click at [222, 109] on span "Centralized Purchasing - NATL." at bounding box center [205, 108] width 85 height 8
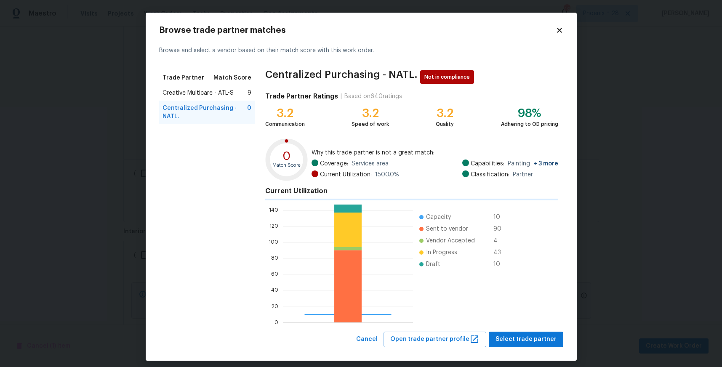
scroll to position [118, 130]
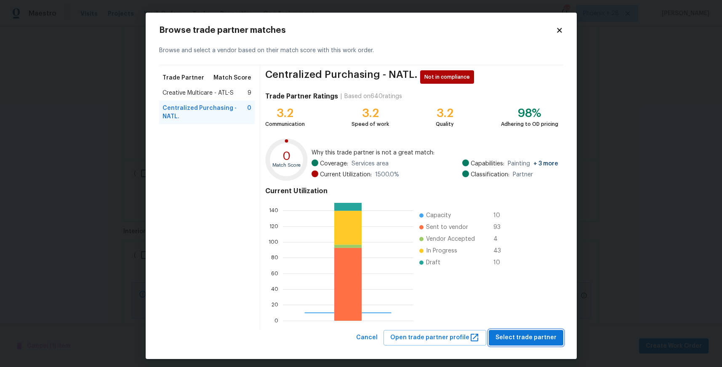
click at [518, 342] on span "Select trade partner" at bounding box center [526, 338] width 61 height 11
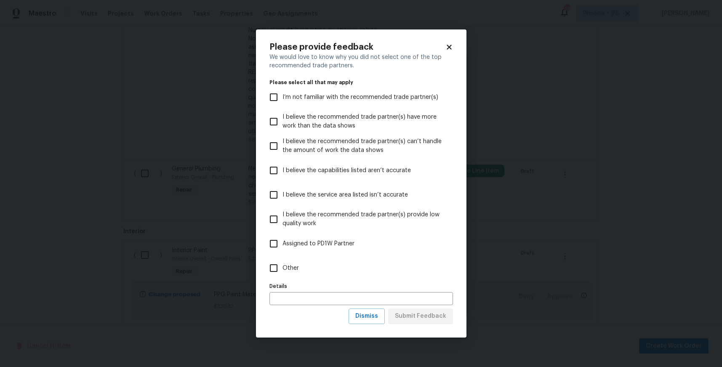
click at [326, 259] on label "Other" at bounding box center [355, 268] width 181 height 24
click at [283, 259] on input "Other" at bounding box center [274, 268] width 18 height 18
checkbox input "true"
click at [424, 323] on button "Submit Feedback" at bounding box center [420, 317] width 65 height 16
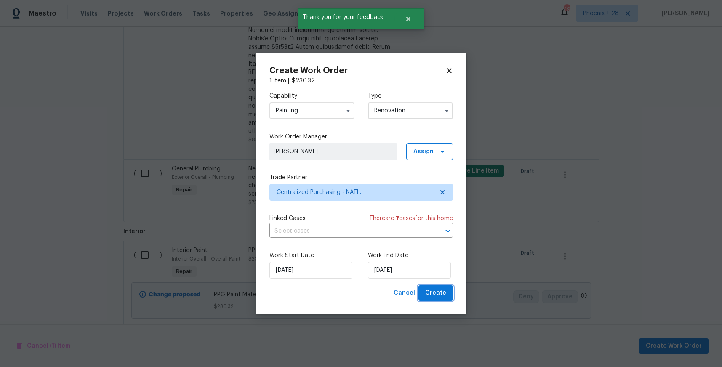
click at [442, 294] on span "Create" at bounding box center [435, 293] width 21 height 11
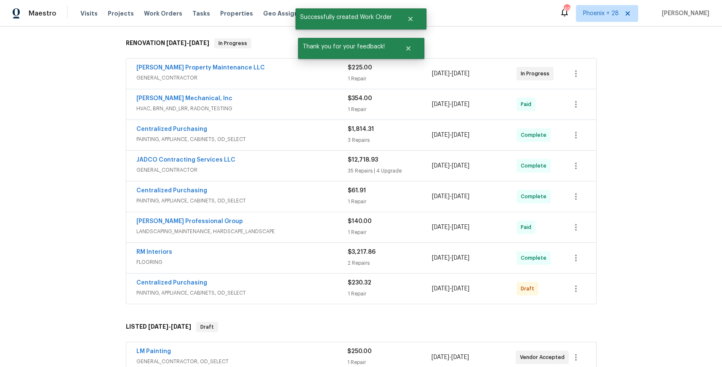
scroll to position [131, 0]
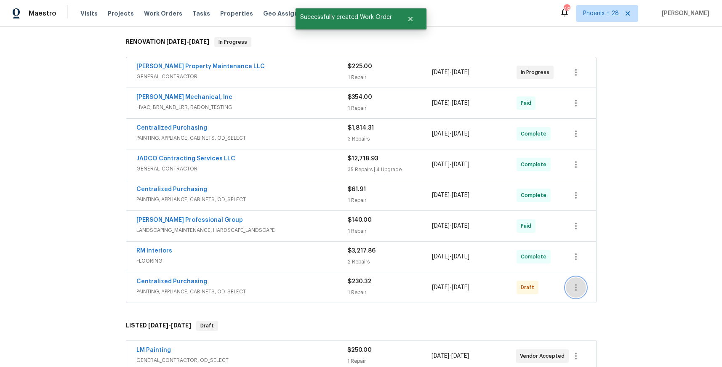
click at [582, 288] on button "button" at bounding box center [576, 287] width 20 height 20
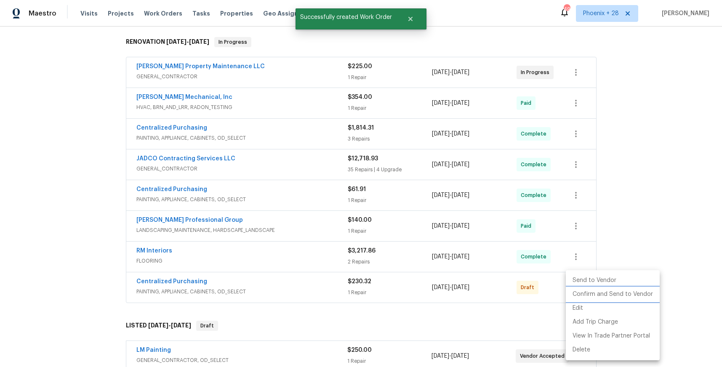
click at [591, 293] on li "Confirm and Send to Vendor" at bounding box center [613, 295] width 94 height 14
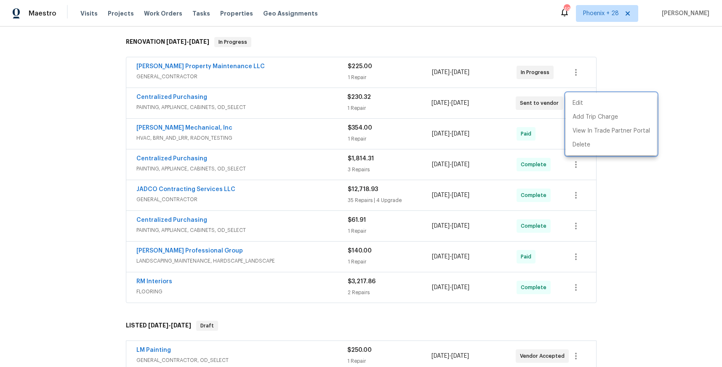
drag, startPoint x: 213, startPoint y: 109, endPoint x: 195, endPoint y: 99, distance: 20.9
click at [210, 107] on div at bounding box center [361, 183] width 722 height 367
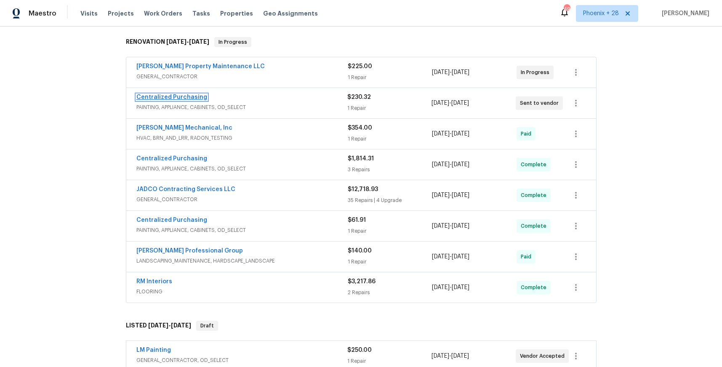
click at [187, 95] on link "Centralized Purchasing" at bounding box center [171, 97] width 71 height 6
